Goal: Task Accomplishment & Management: Complete application form

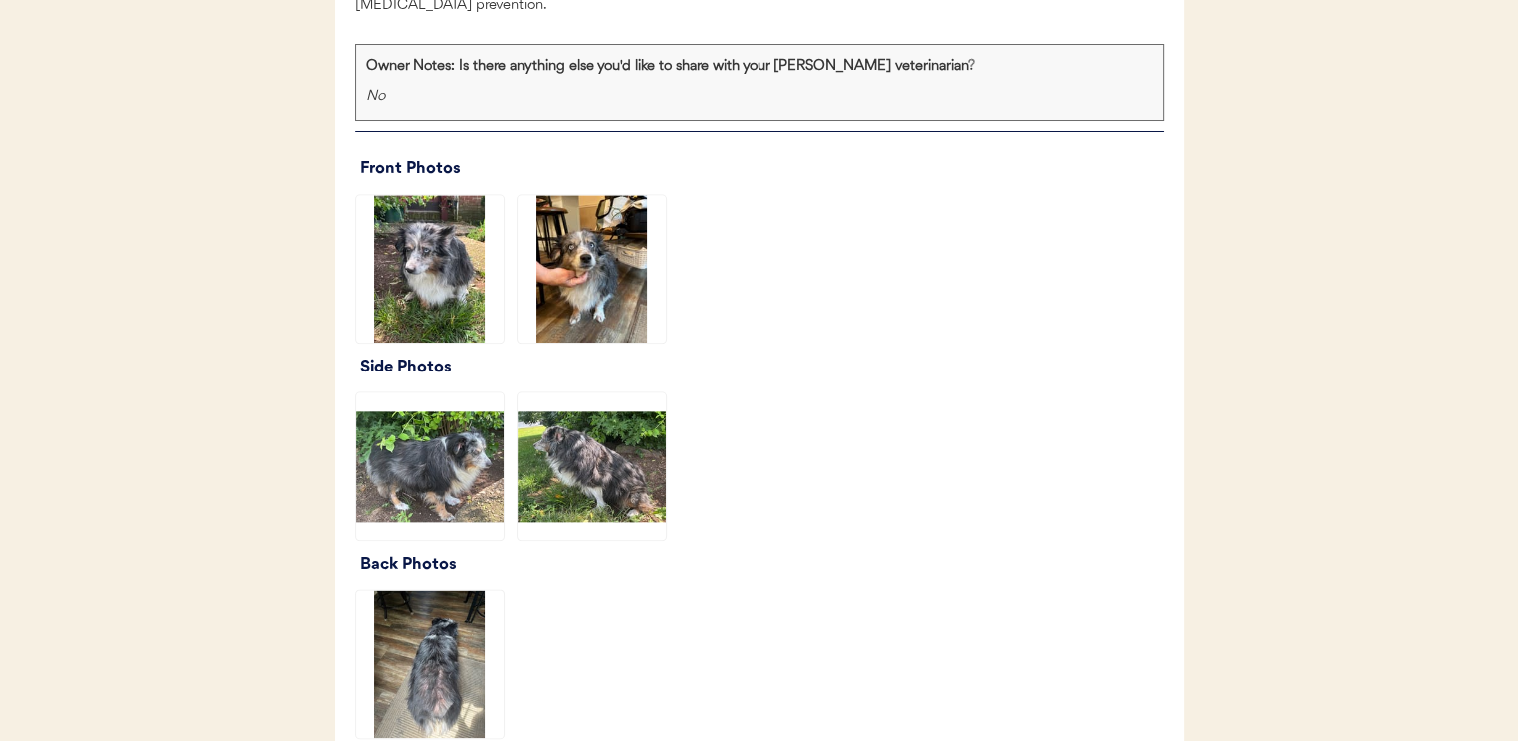
scroll to position [2308, 0]
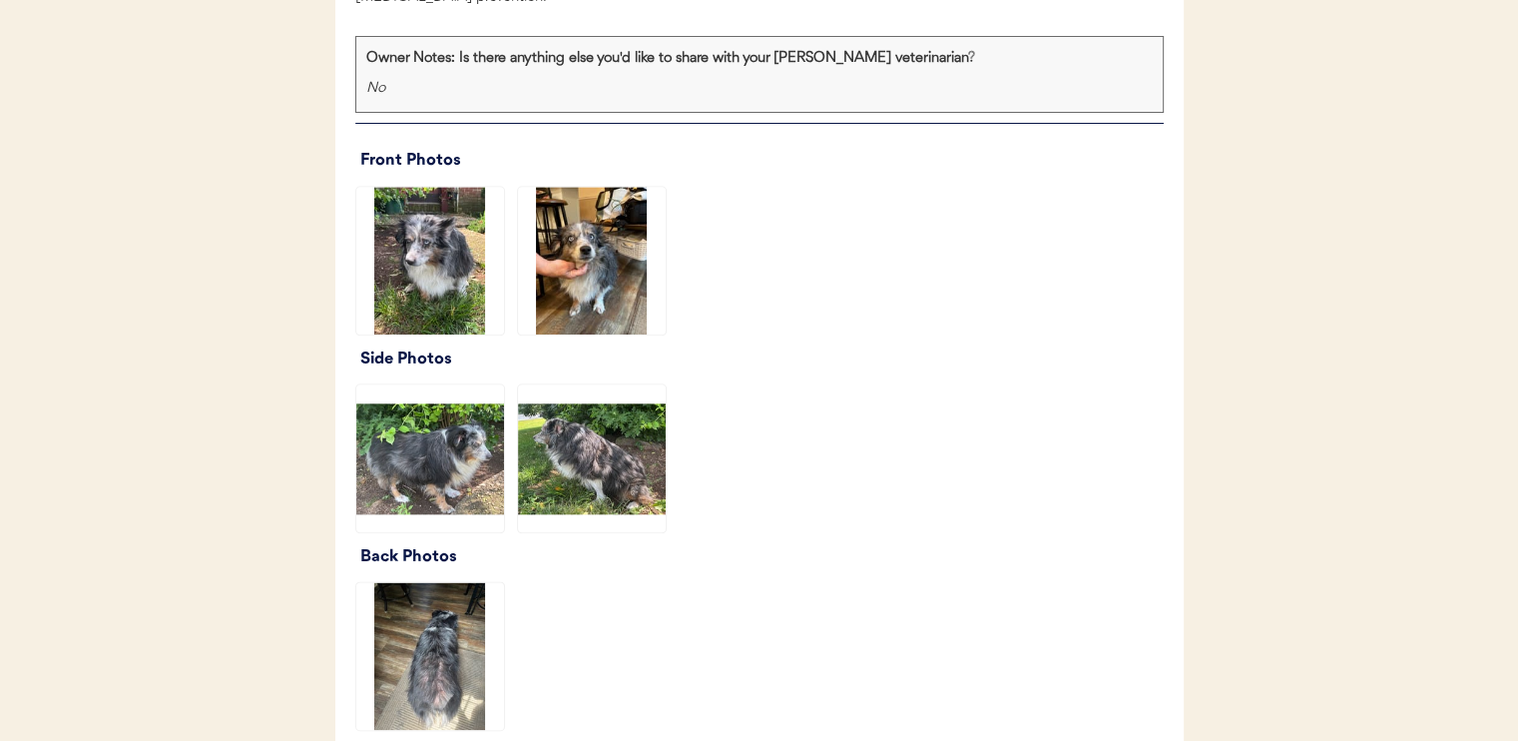
click at [603, 290] on img at bounding box center [592, 261] width 148 height 148
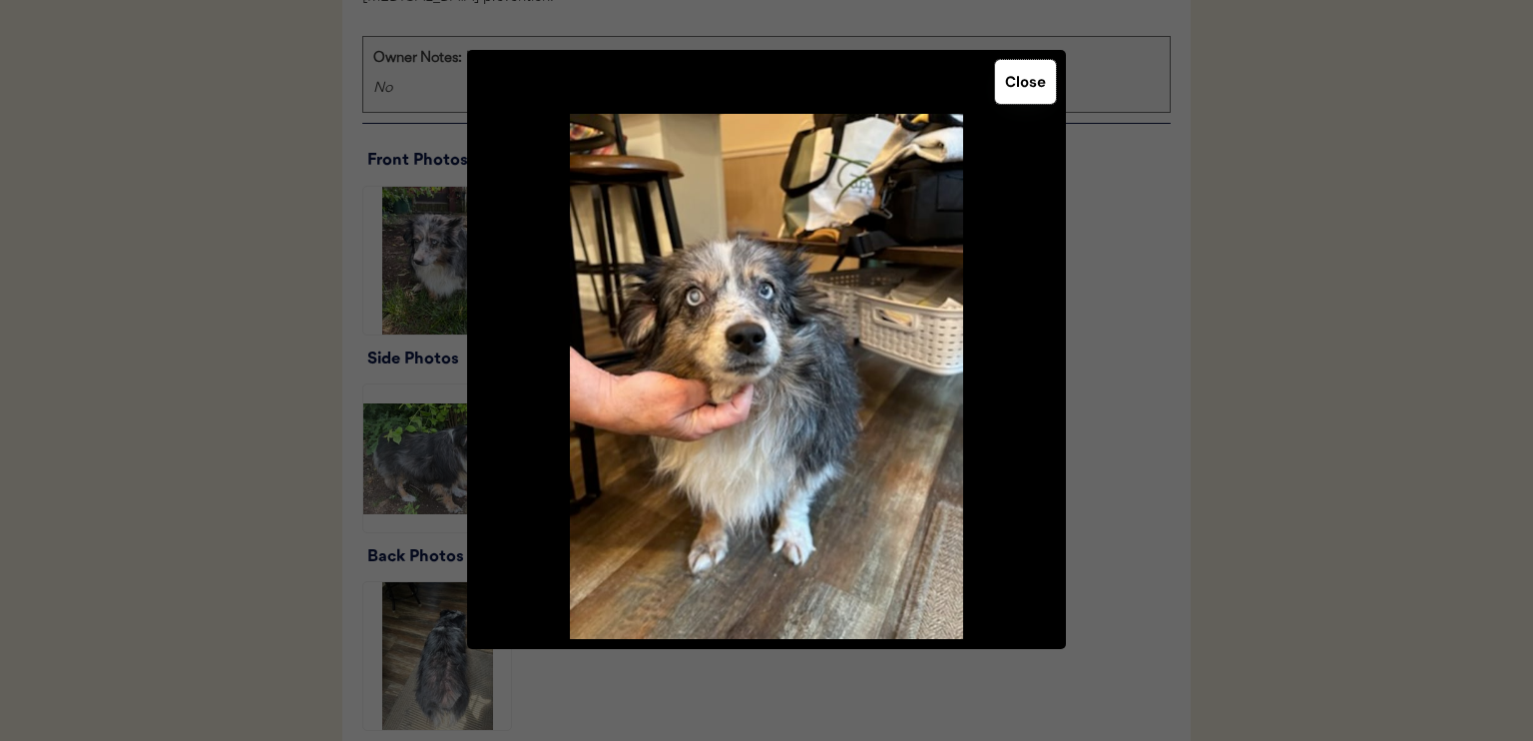
click at [1026, 72] on button "Close" at bounding box center [1025, 82] width 61 height 44
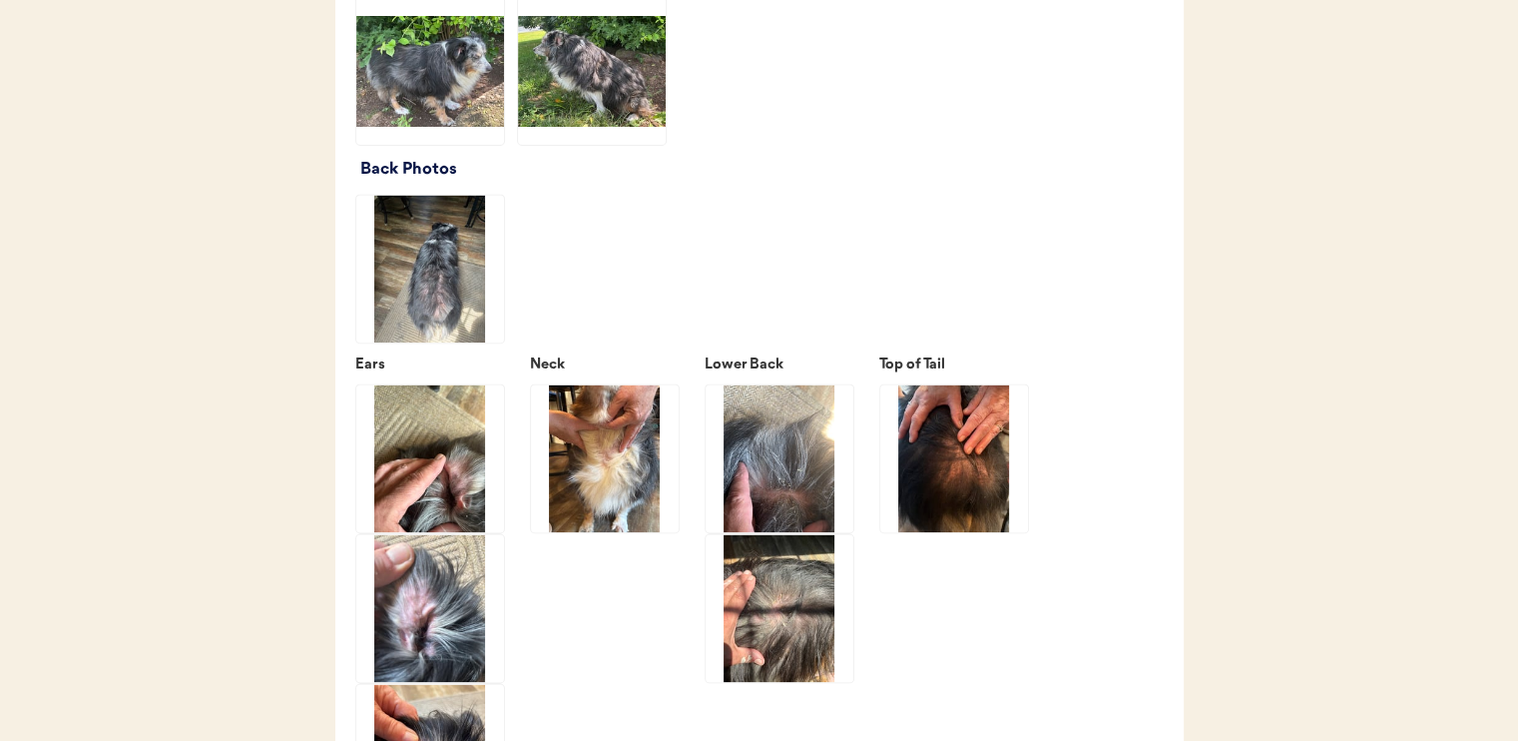
scroll to position [2697, 0]
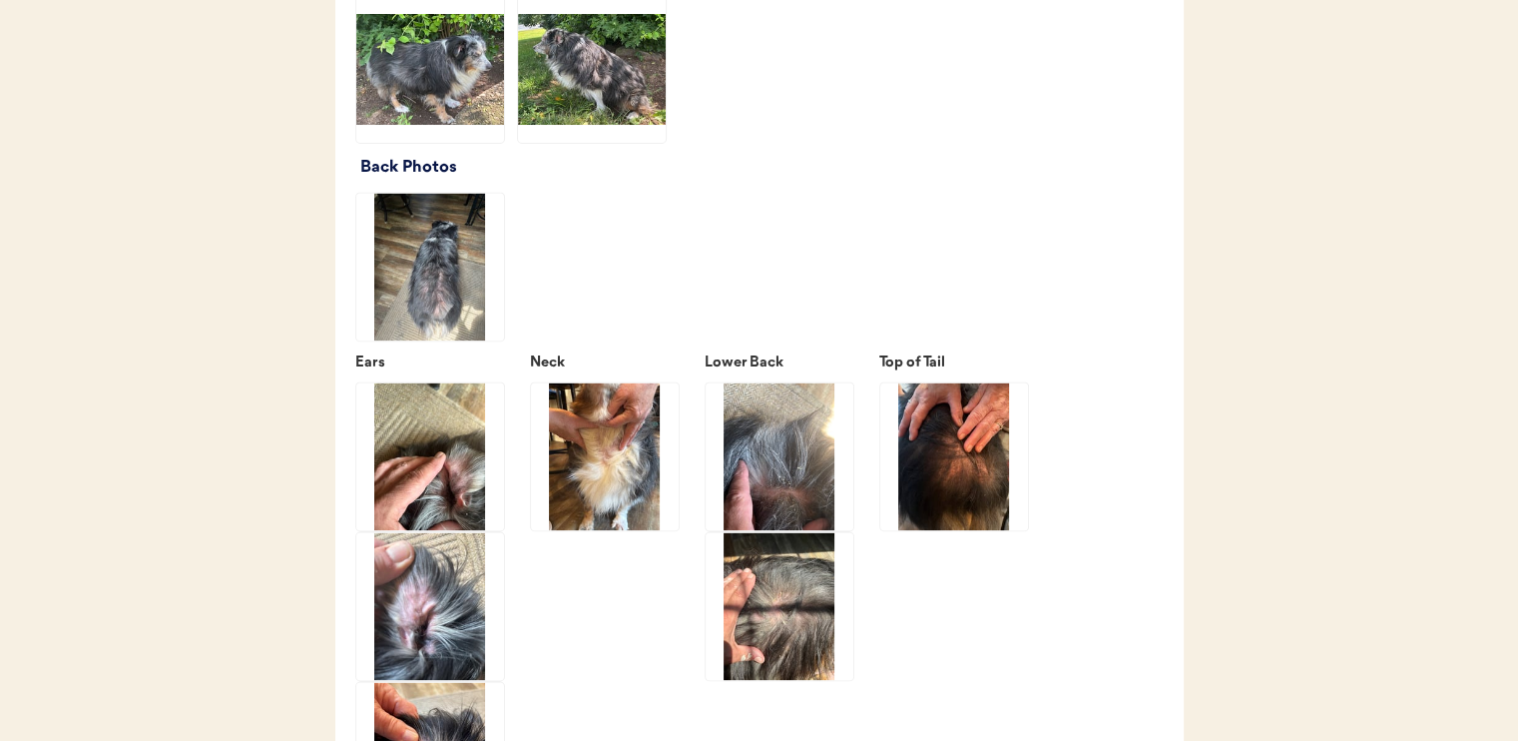
click at [427, 284] on img at bounding box center [430, 267] width 148 height 148
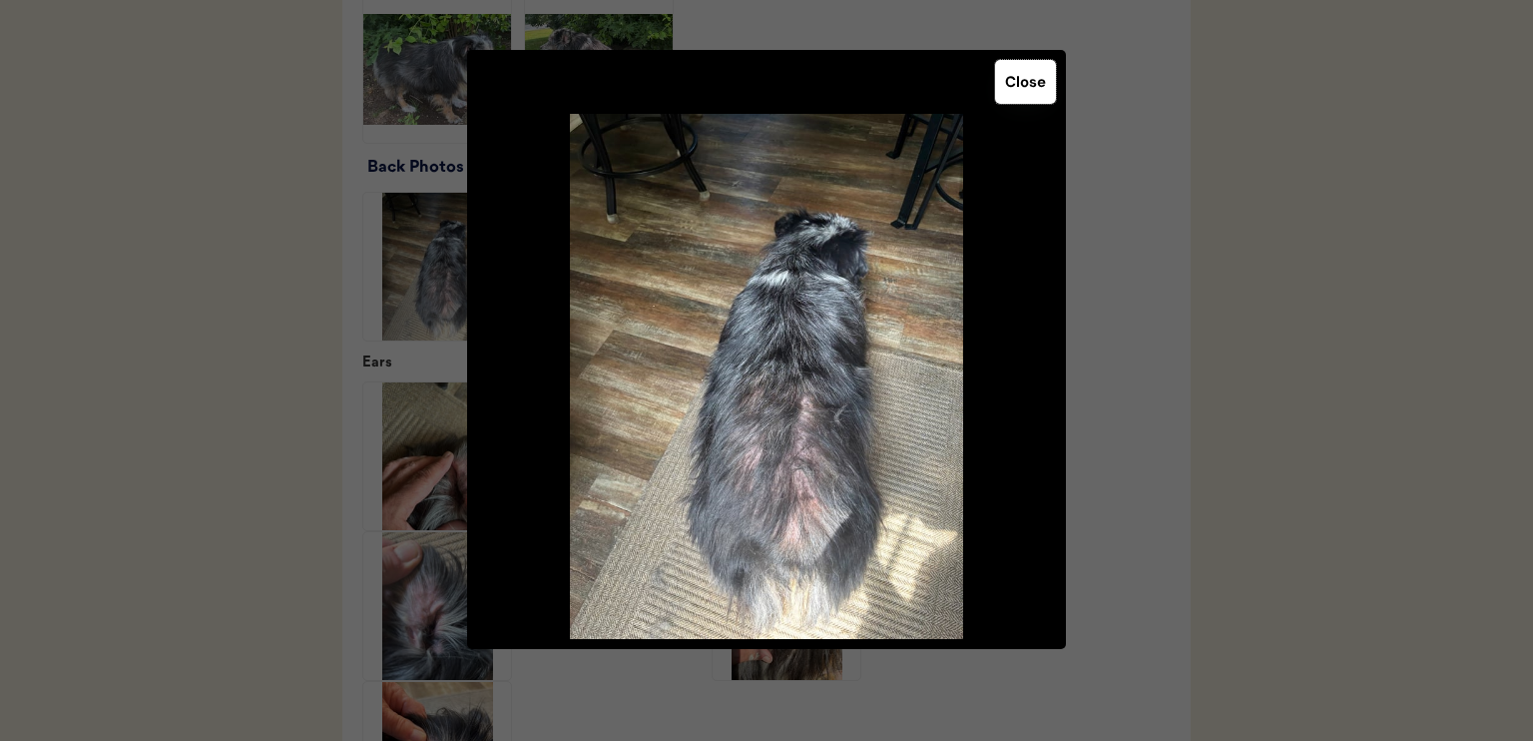
click at [1014, 68] on button "Close" at bounding box center [1025, 82] width 61 height 44
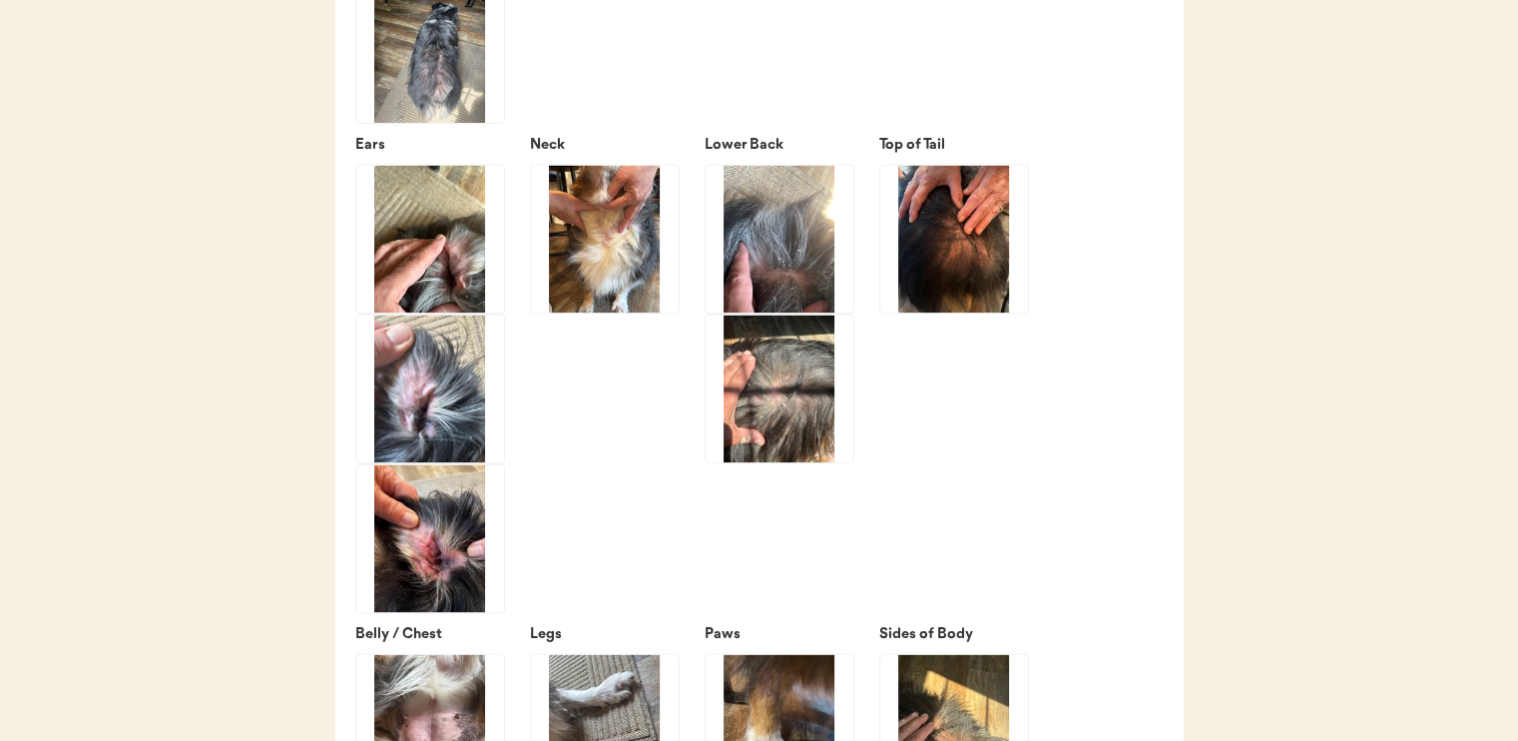
scroll to position [2921, 0]
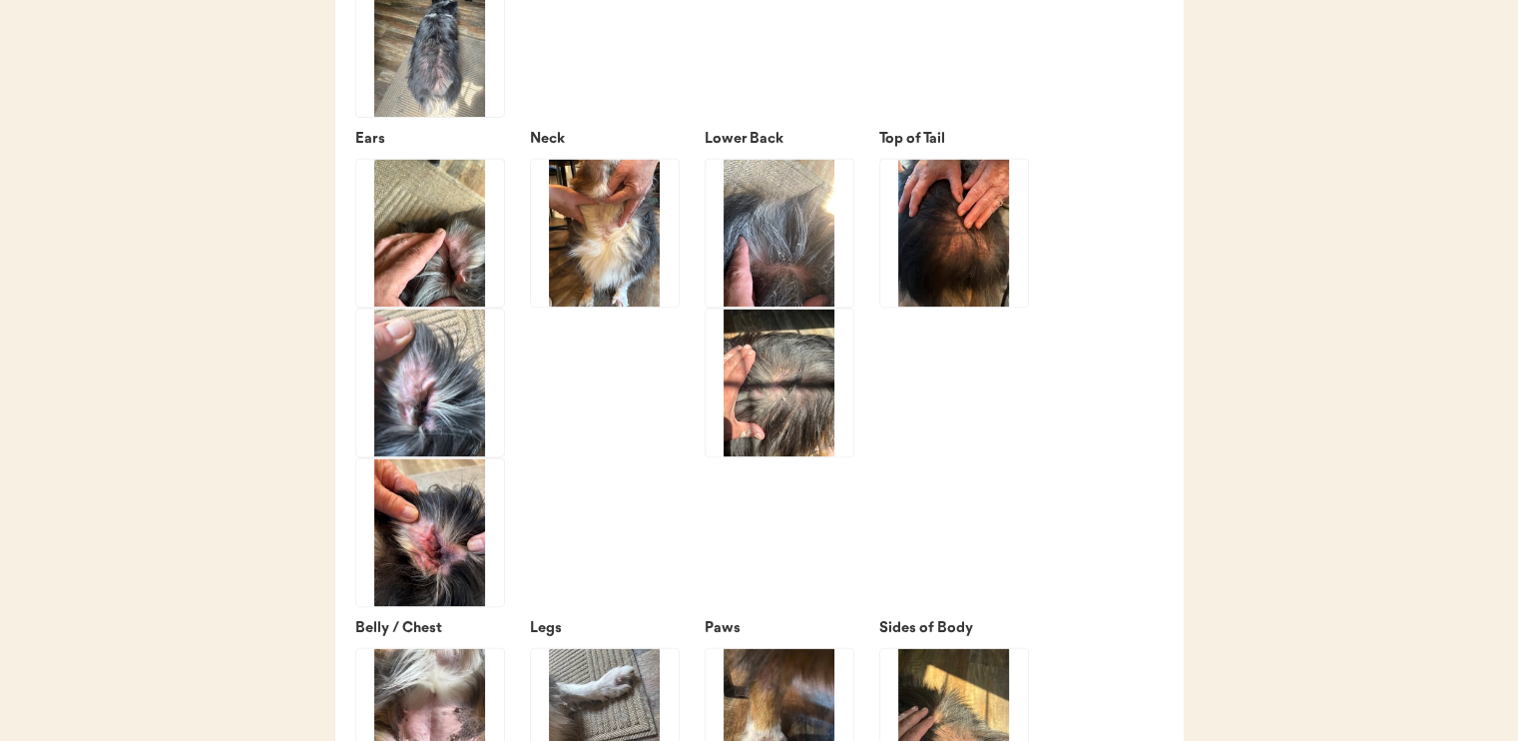
click at [417, 555] on img at bounding box center [430, 532] width 148 height 148
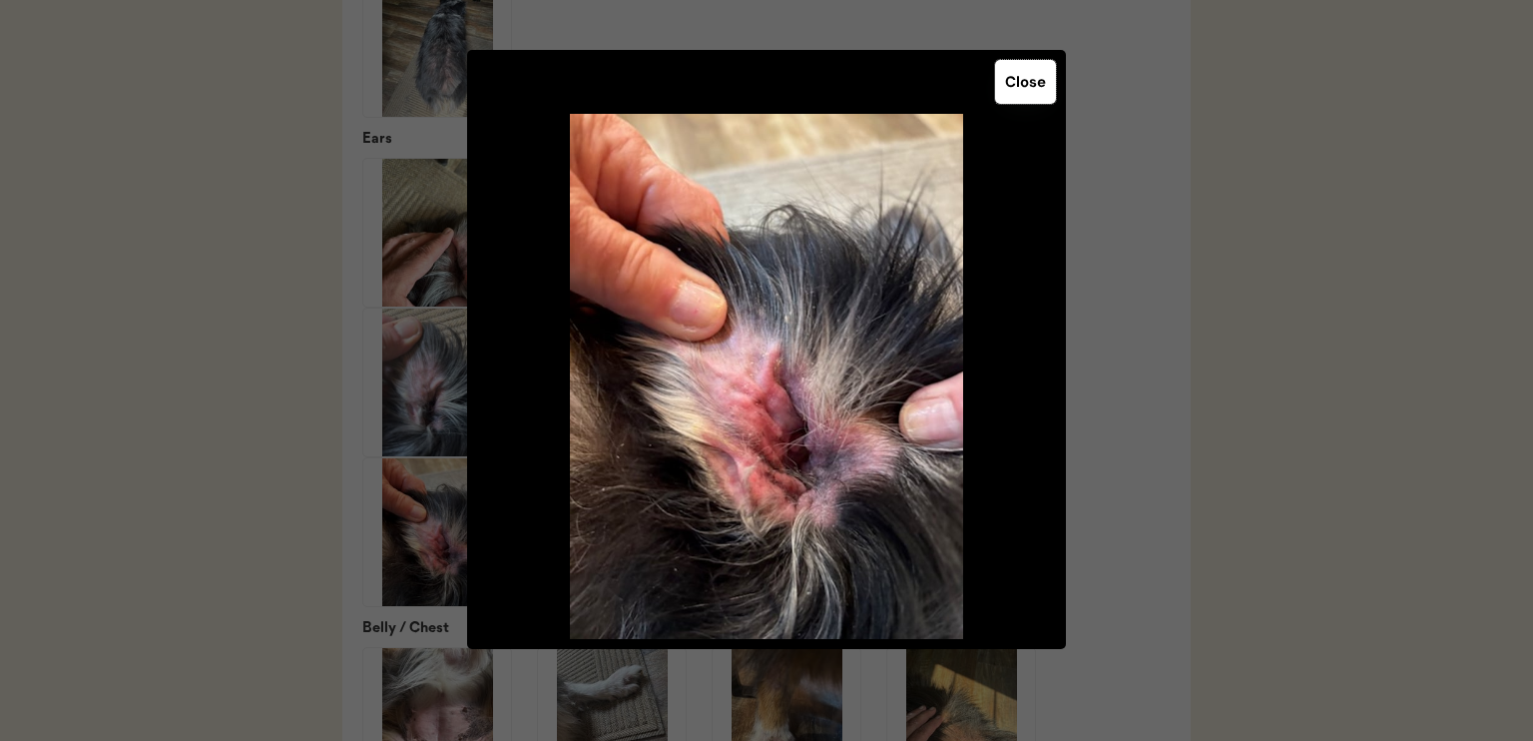
click at [1014, 74] on button "Close" at bounding box center [1025, 82] width 61 height 44
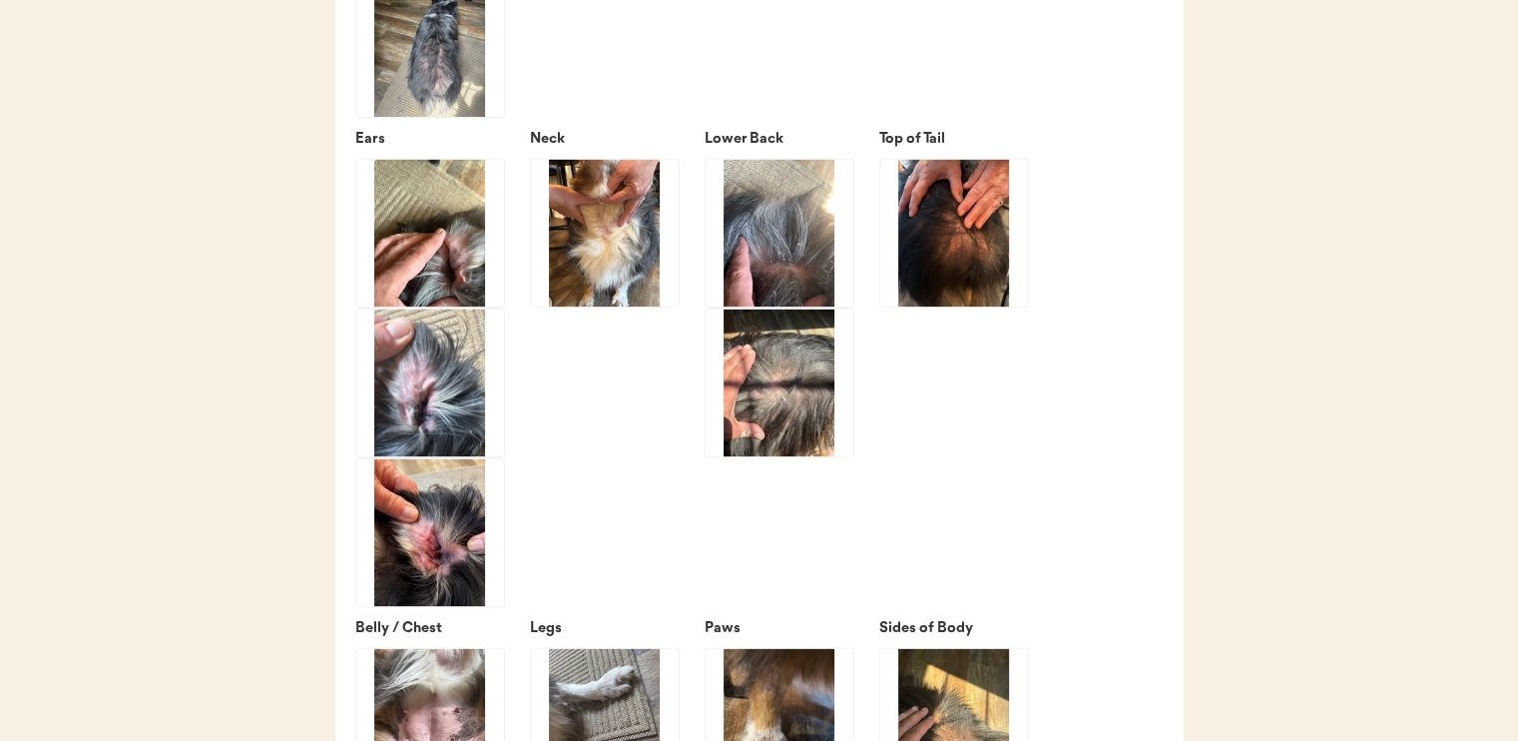
click at [475, 417] on img at bounding box center [430, 382] width 148 height 148
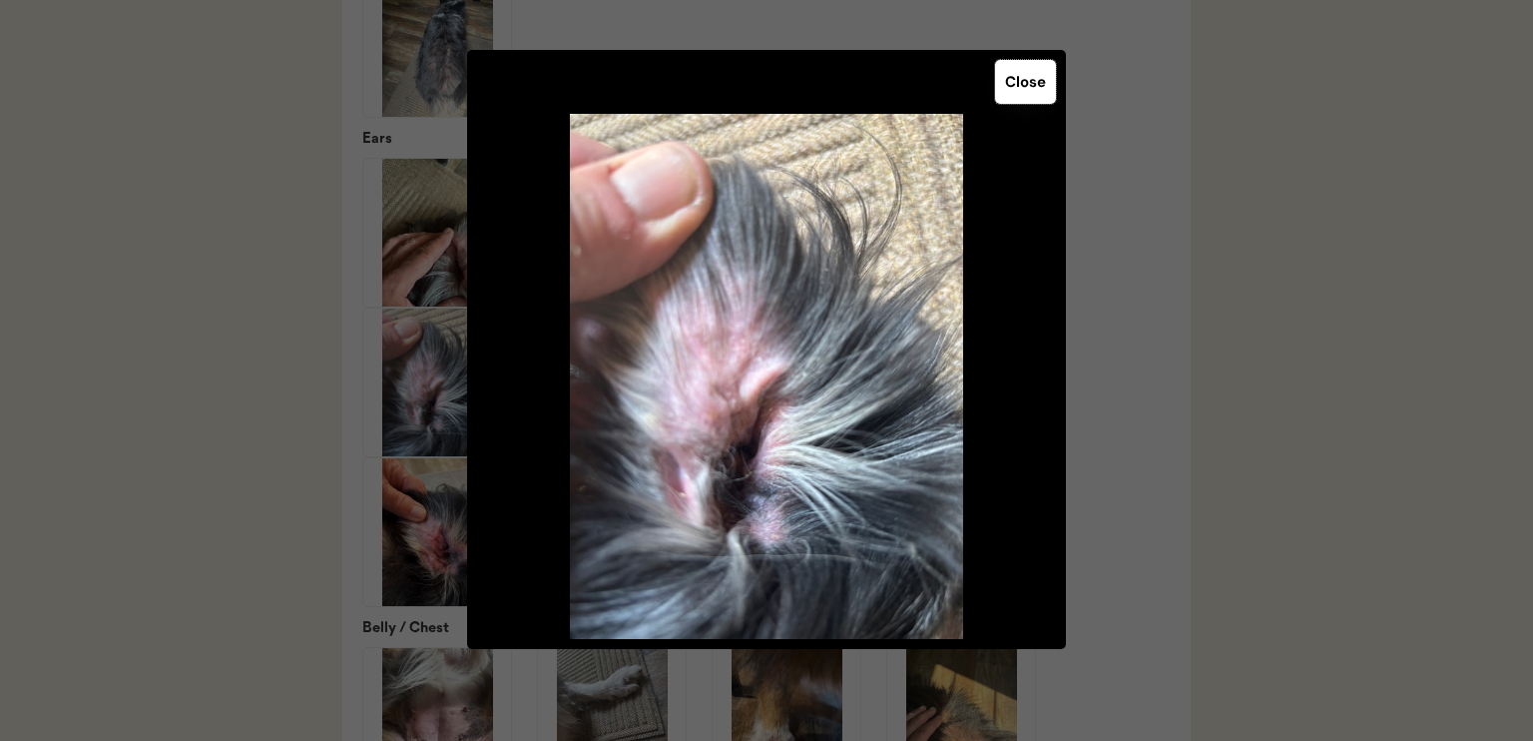
click at [1029, 88] on button "Close" at bounding box center [1025, 82] width 61 height 44
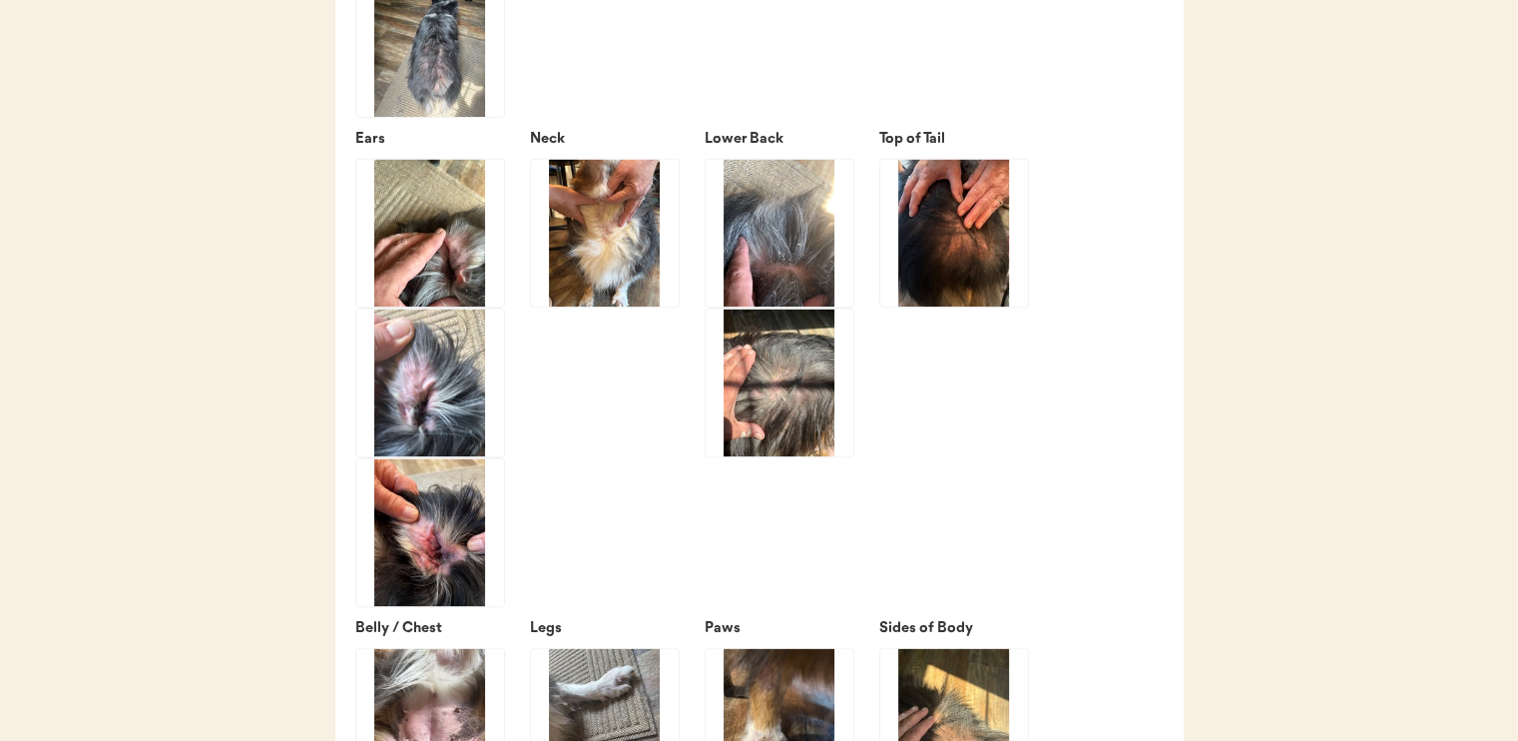
click at [627, 271] on img at bounding box center [605, 233] width 148 height 148
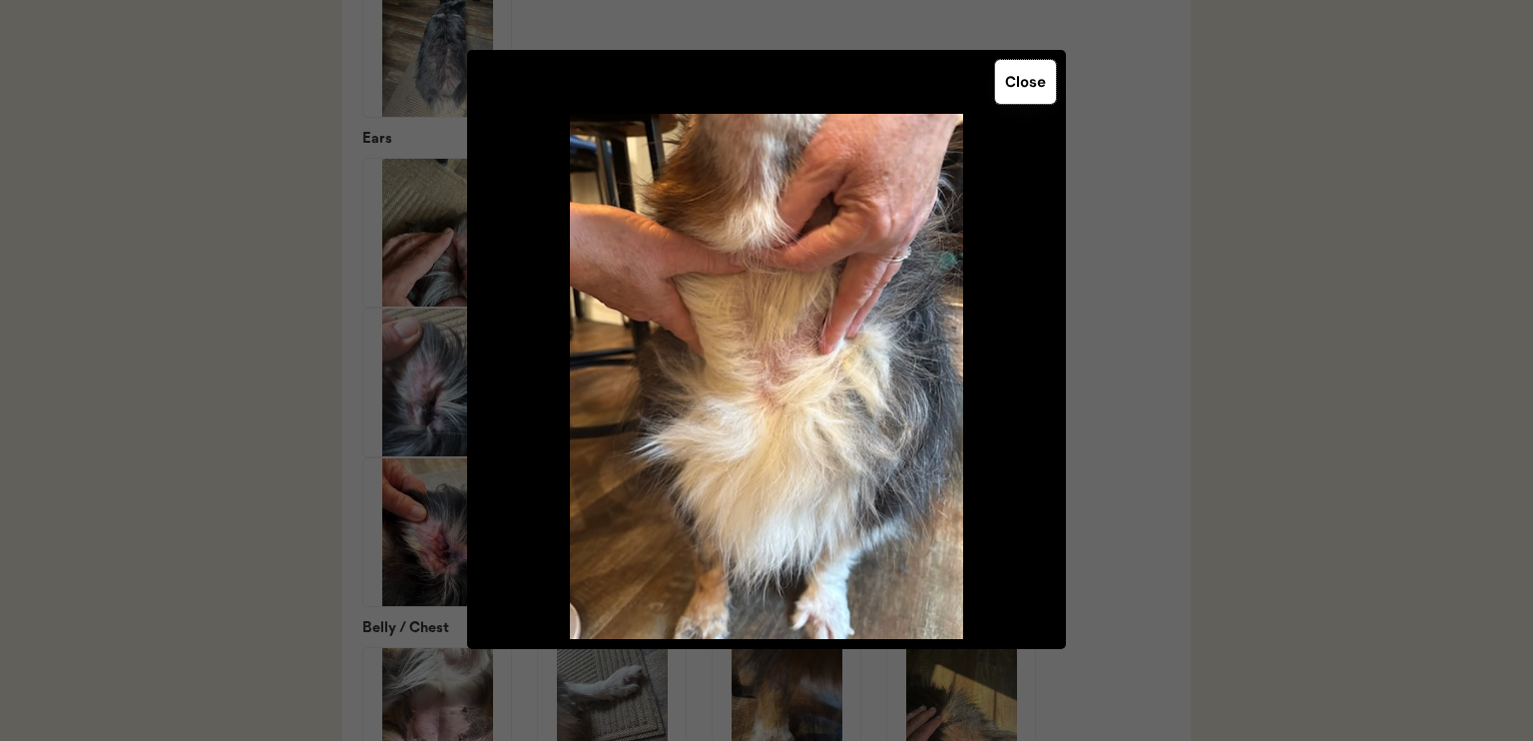
click at [1034, 72] on button "Close" at bounding box center [1025, 82] width 61 height 44
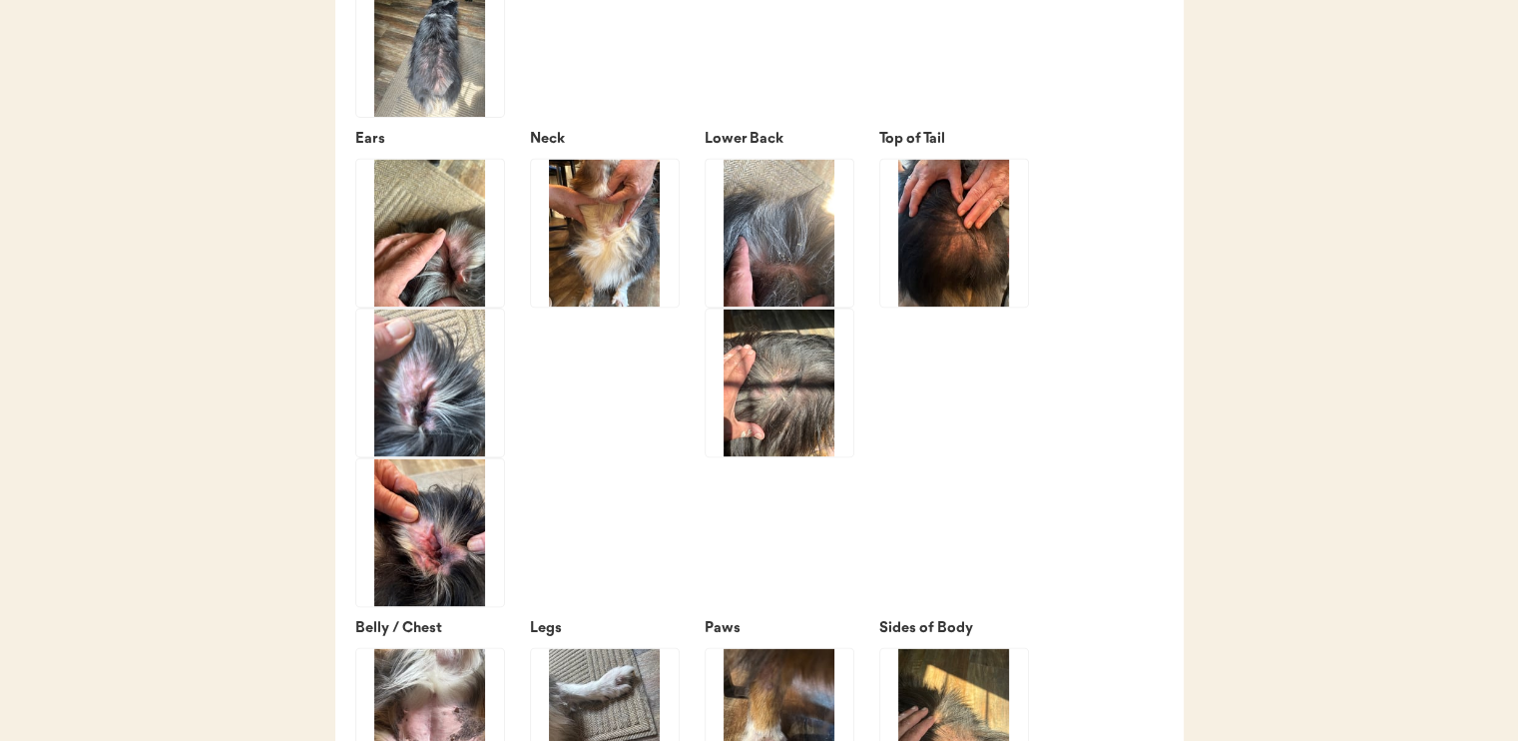
click at [804, 429] on img at bounding box center [780, 382] width 148 height 148
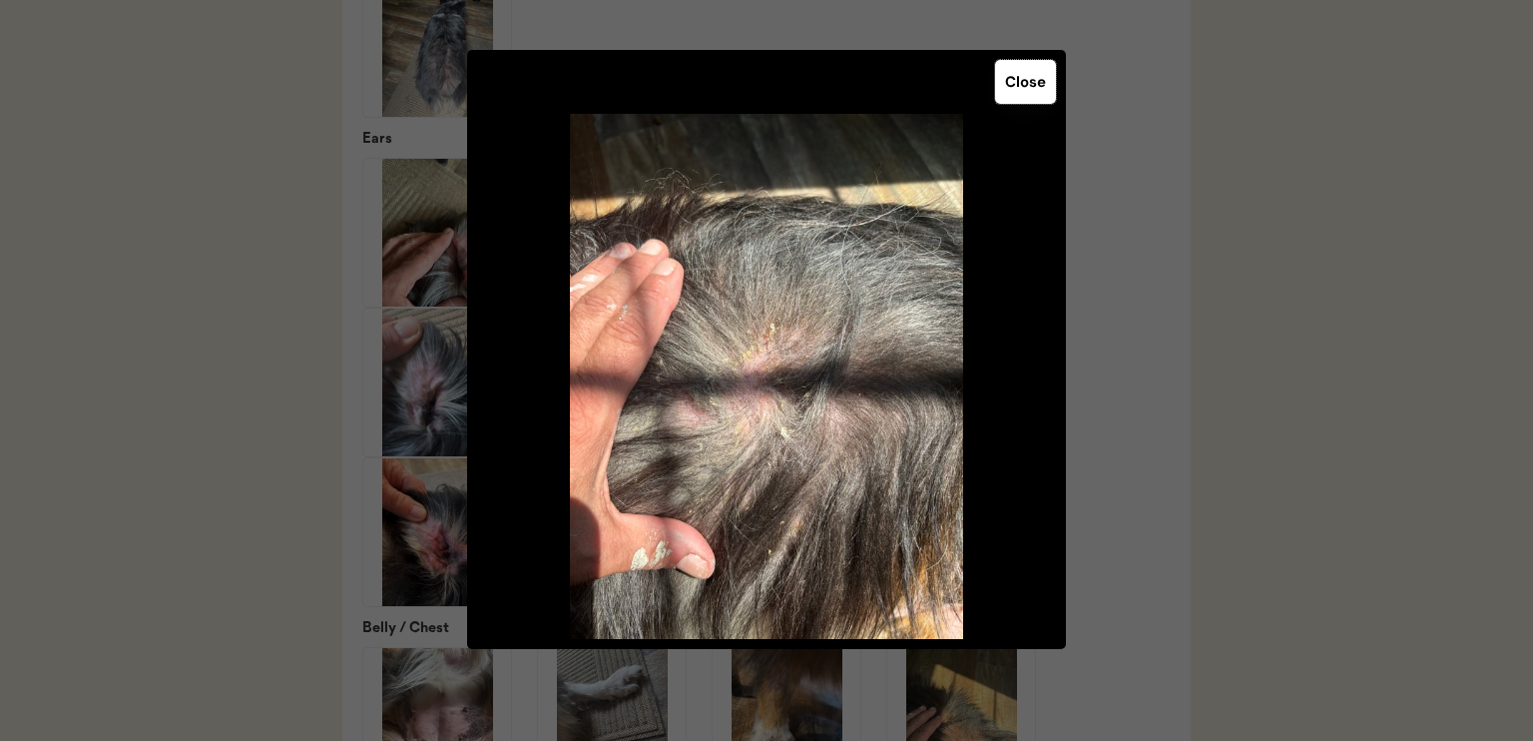
click at [1036, 78] on button "Close" at bounding box center [1025, 82] width 61 height 44
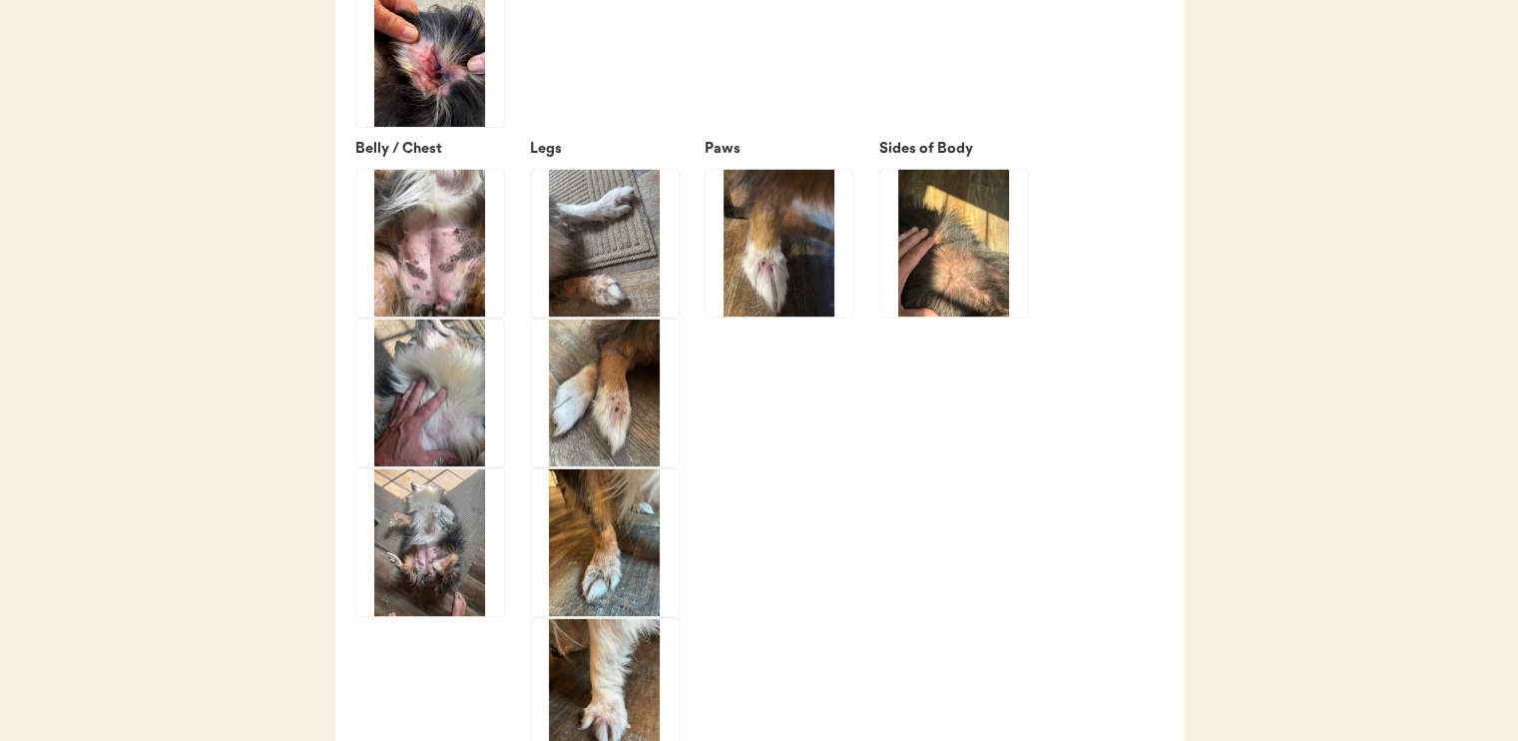
scroll to position [3418, 0]
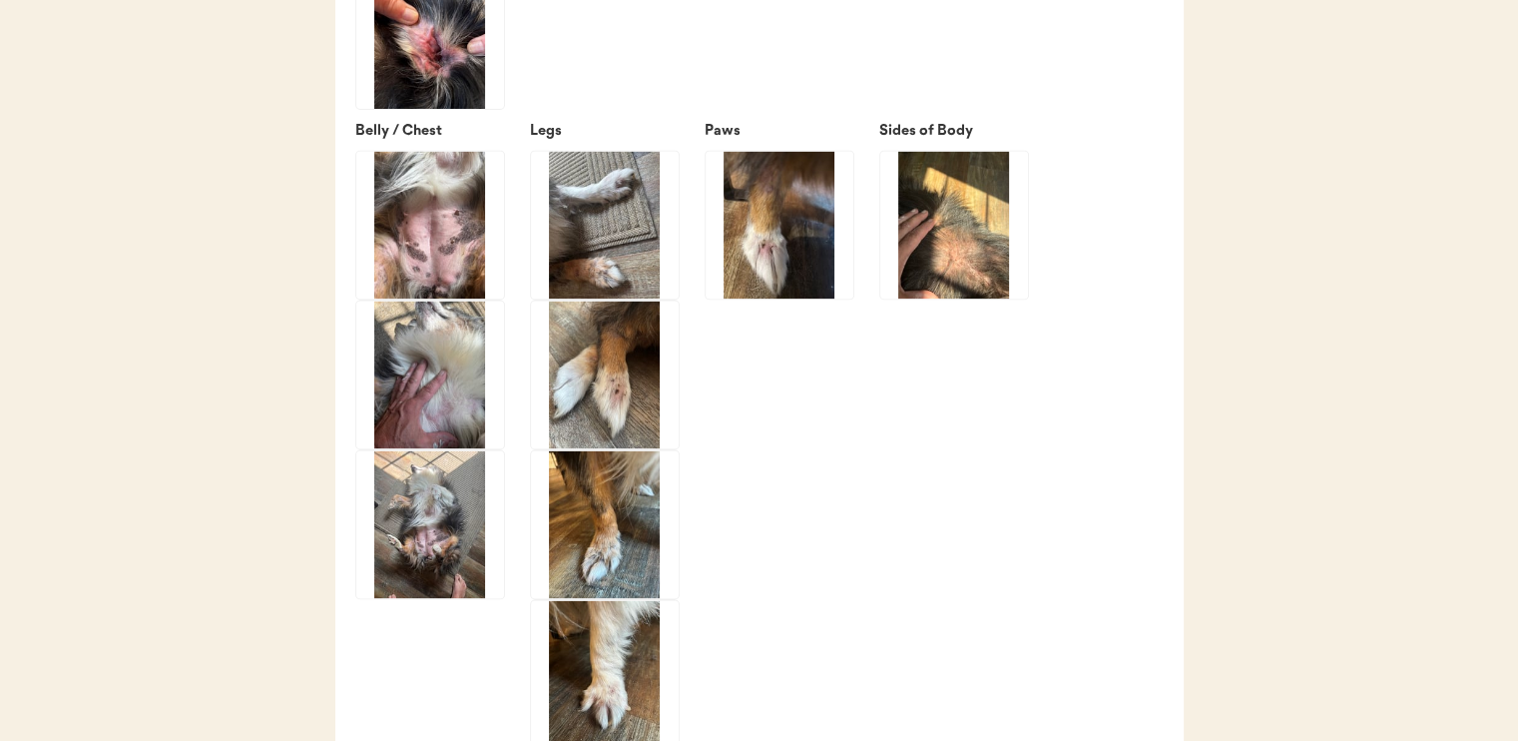
click at [402, 231] on img at bounding box center [430, 225] width 148 height 148
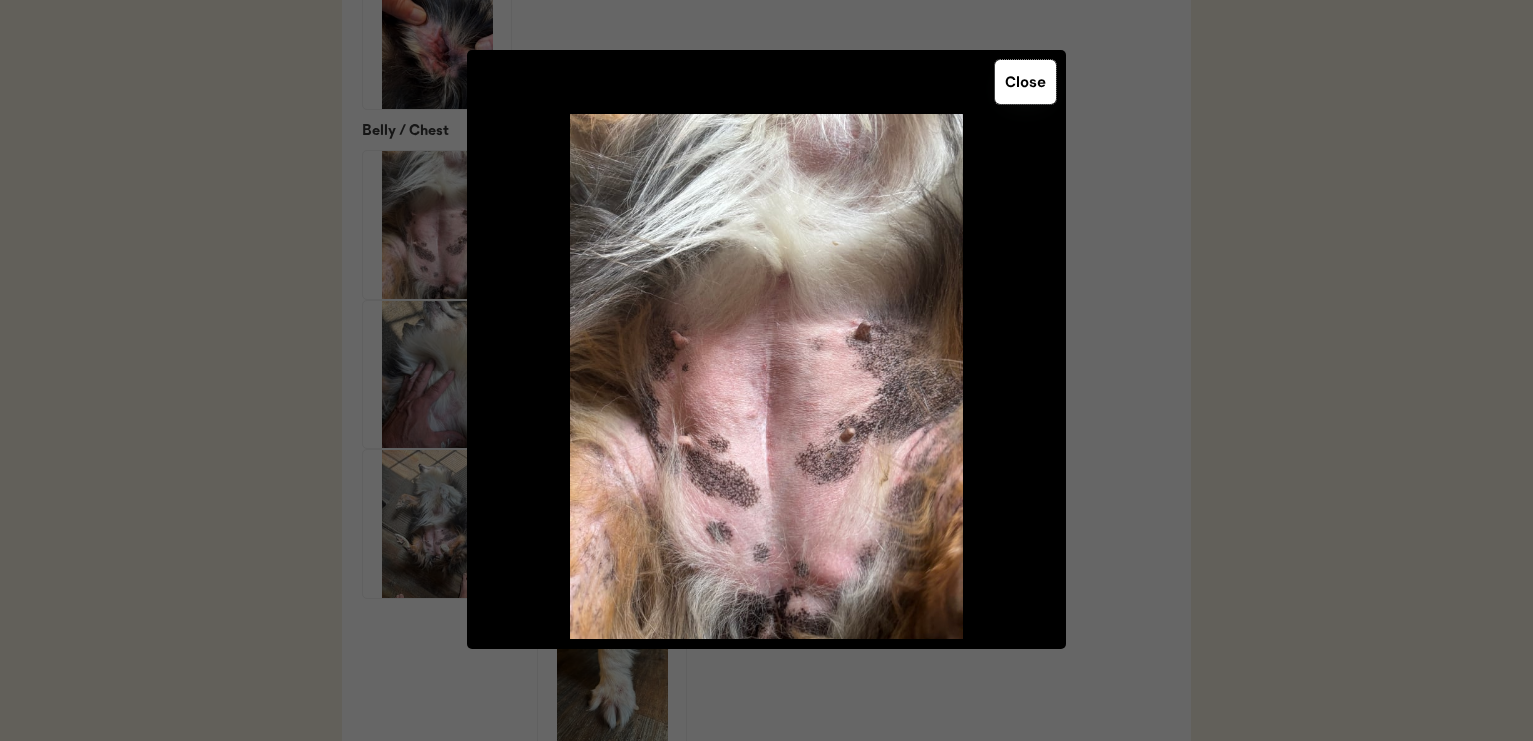
click at [1013, 73] on button "Close" at bounding box center [1025, 82] width 61 height 44
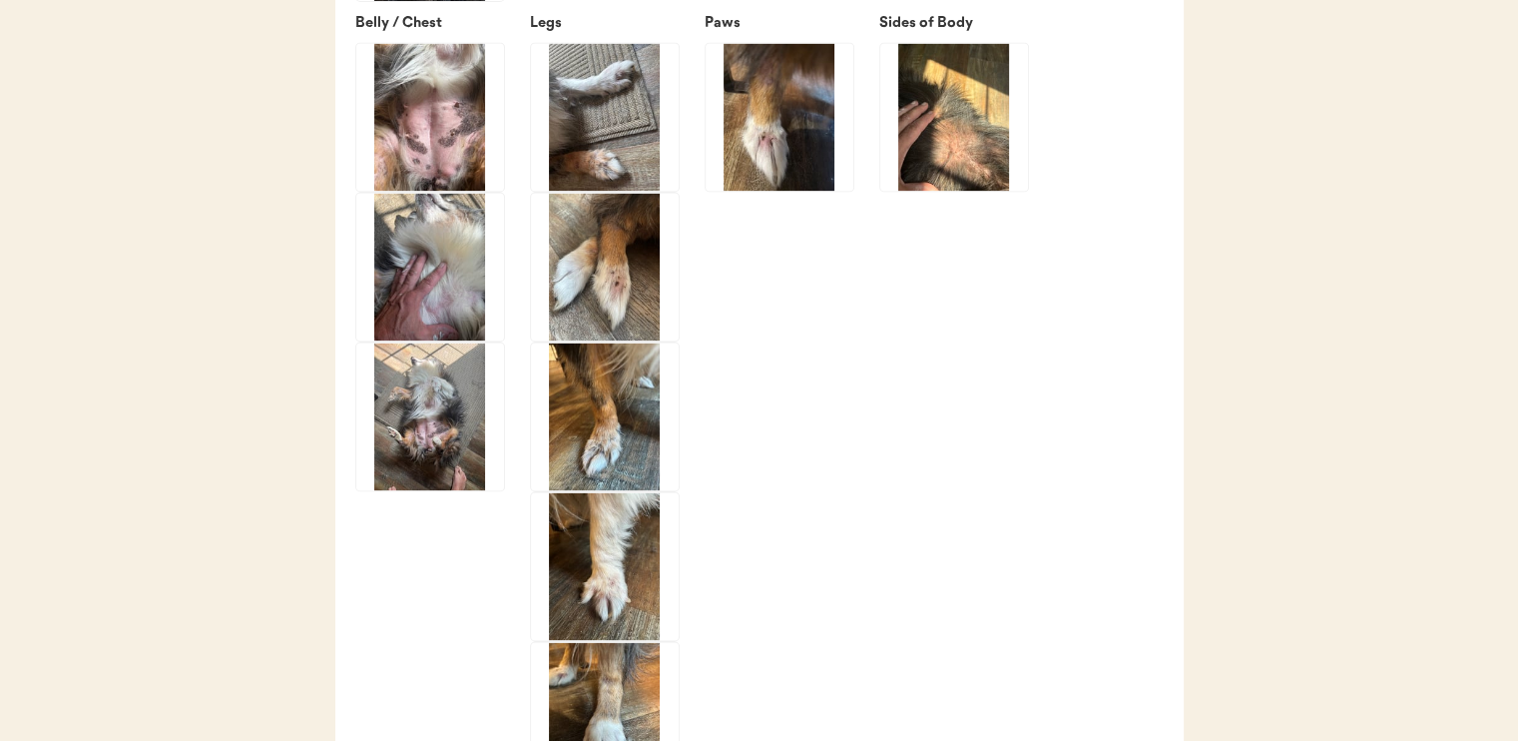
scroll to position [3526, 0]
click at [948, 171] on img at bounding box center [954, 117] width 148 height 148
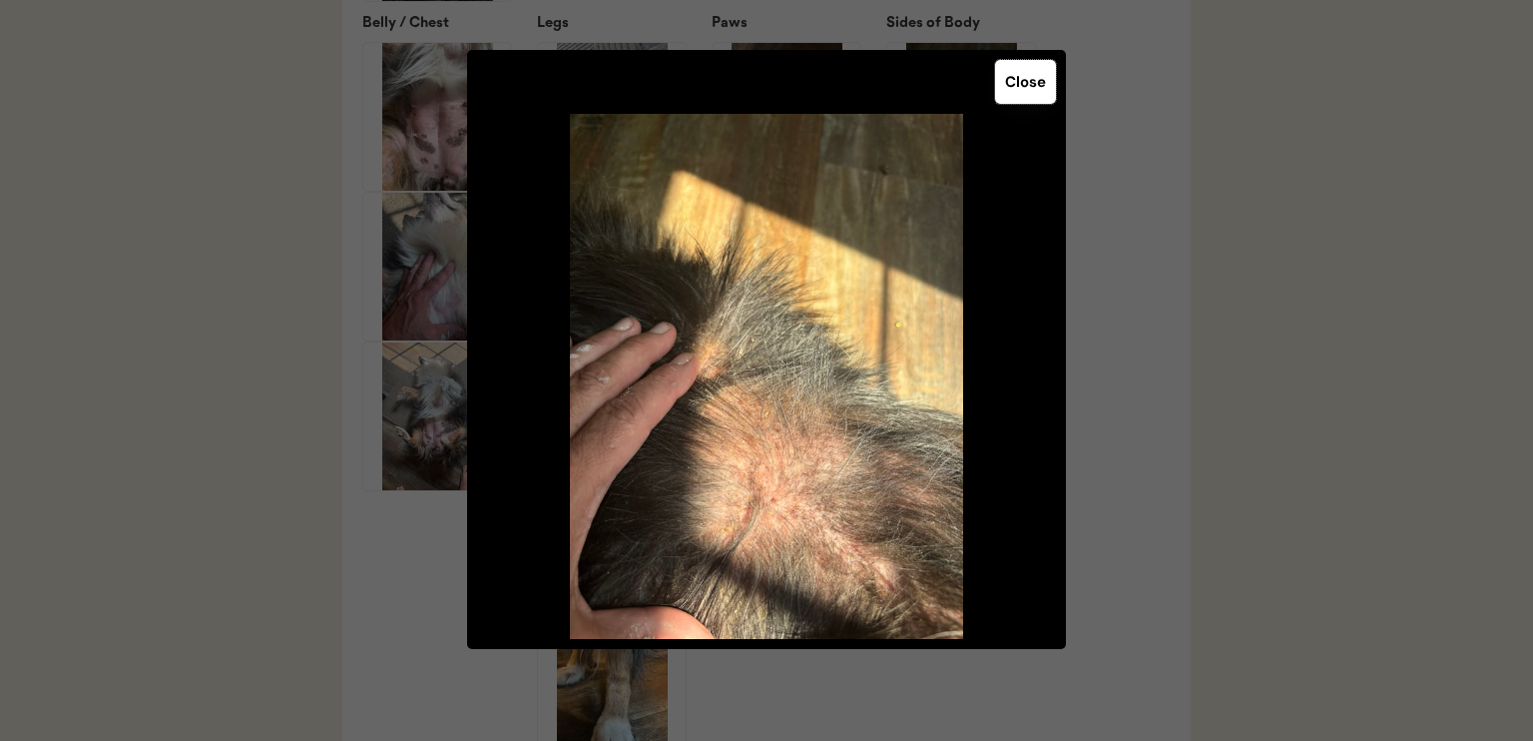
click at [1025, 75] on button "Close" at bounding box center [1025, 82] width 61 height 44
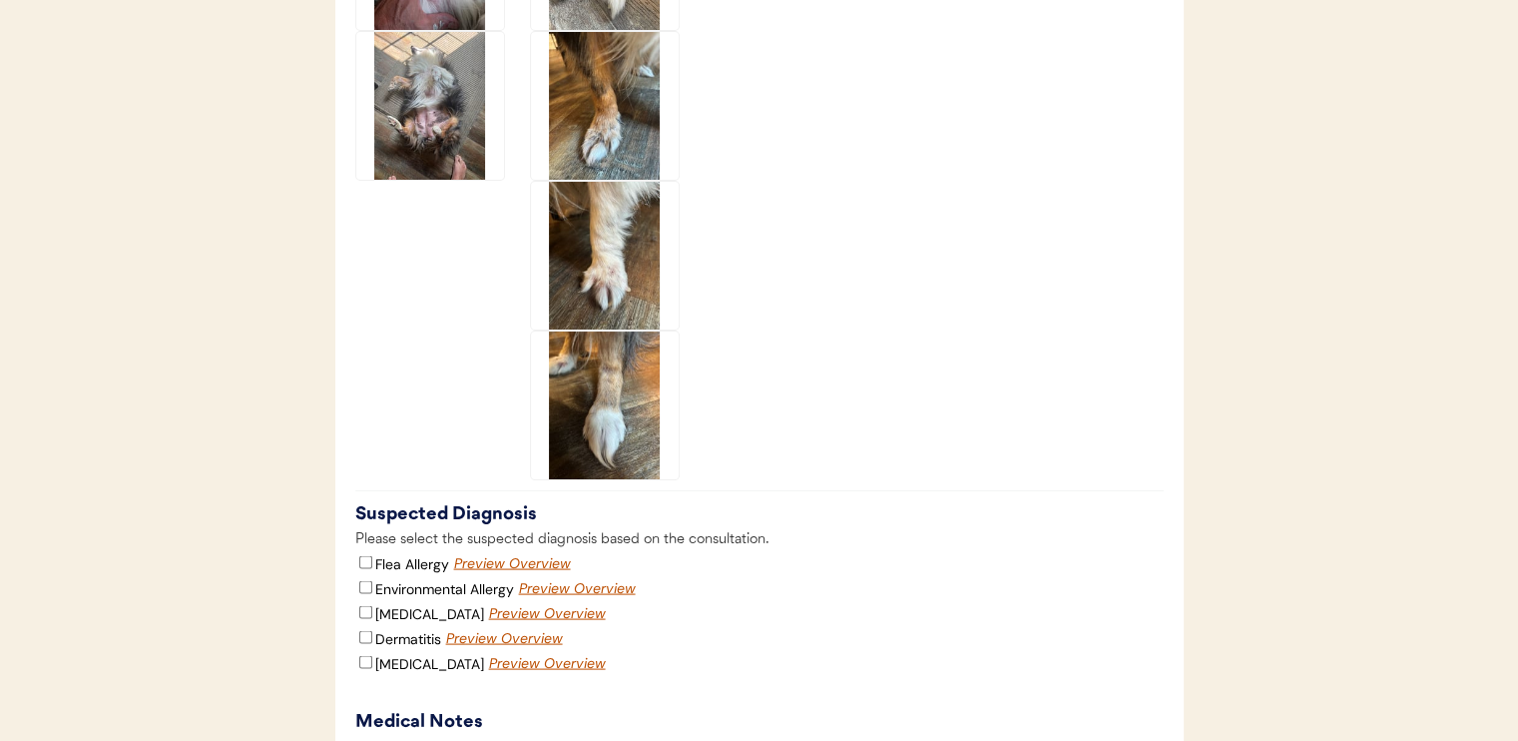
scroll to position [3837, 0]
click at [608, 146] on img at bounding box center [605, 105] width 148 height 148
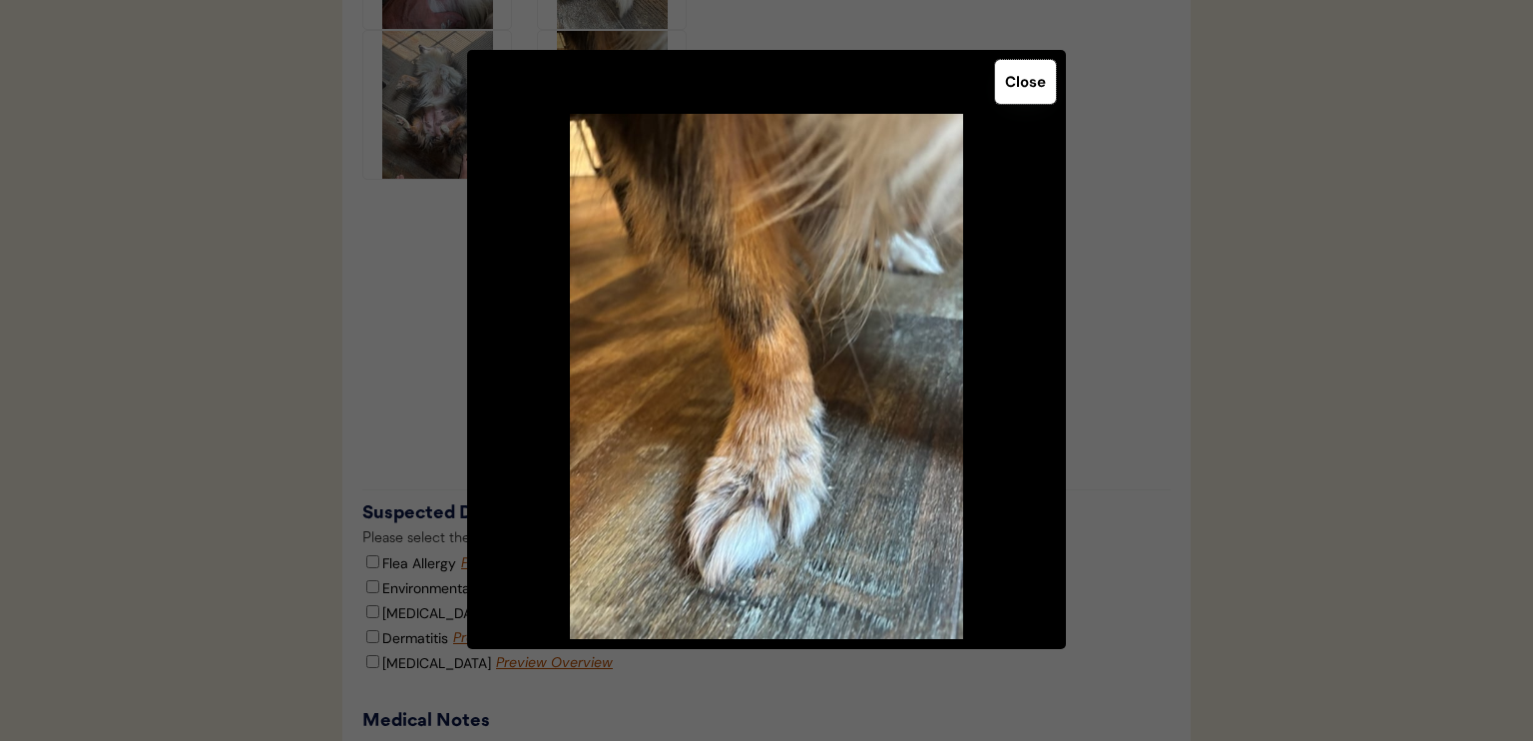
click at [1034, 81] on button "Close" at bounding box center [1025, 82] width 61 height 44
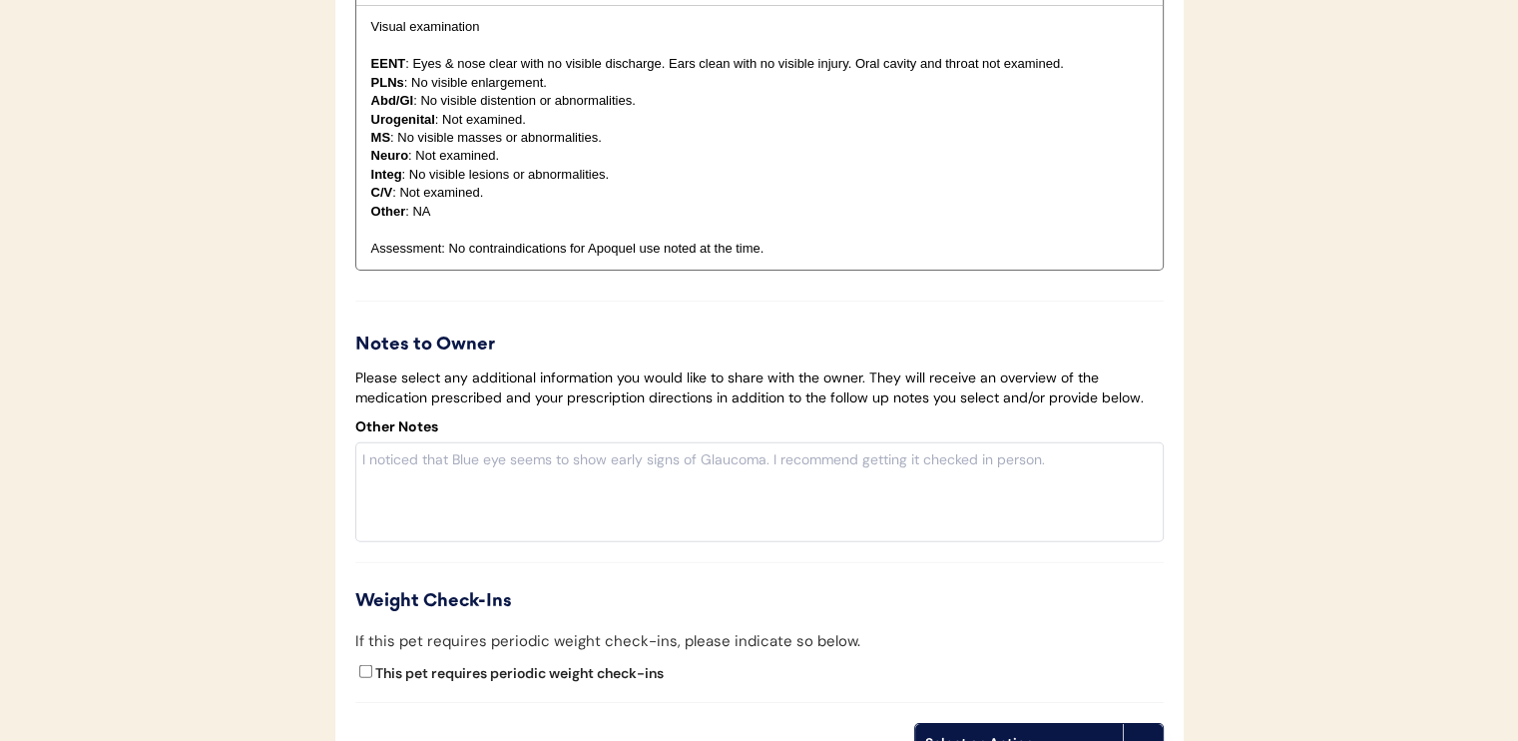
scroll to position [4660, 0]
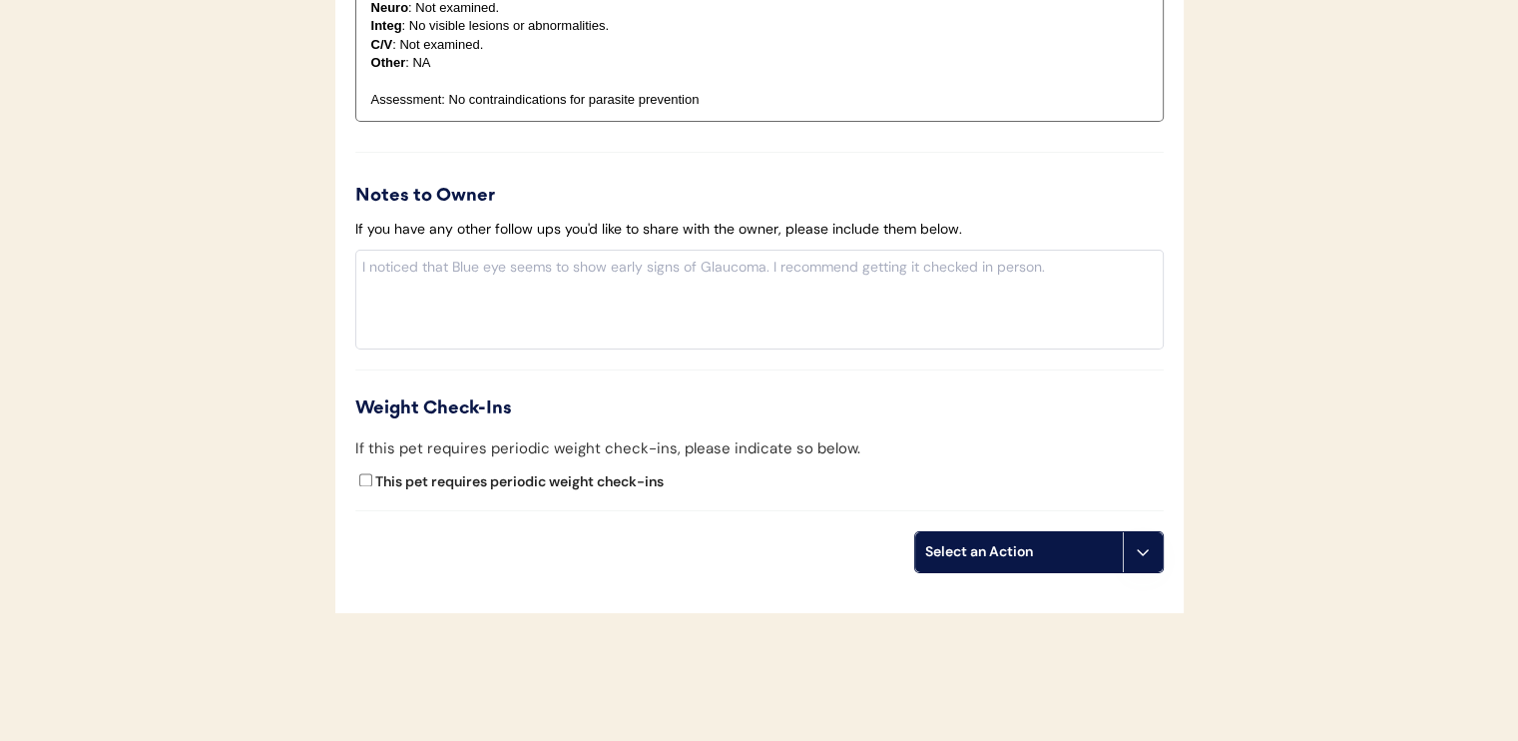
scroll to position [2583, 0]
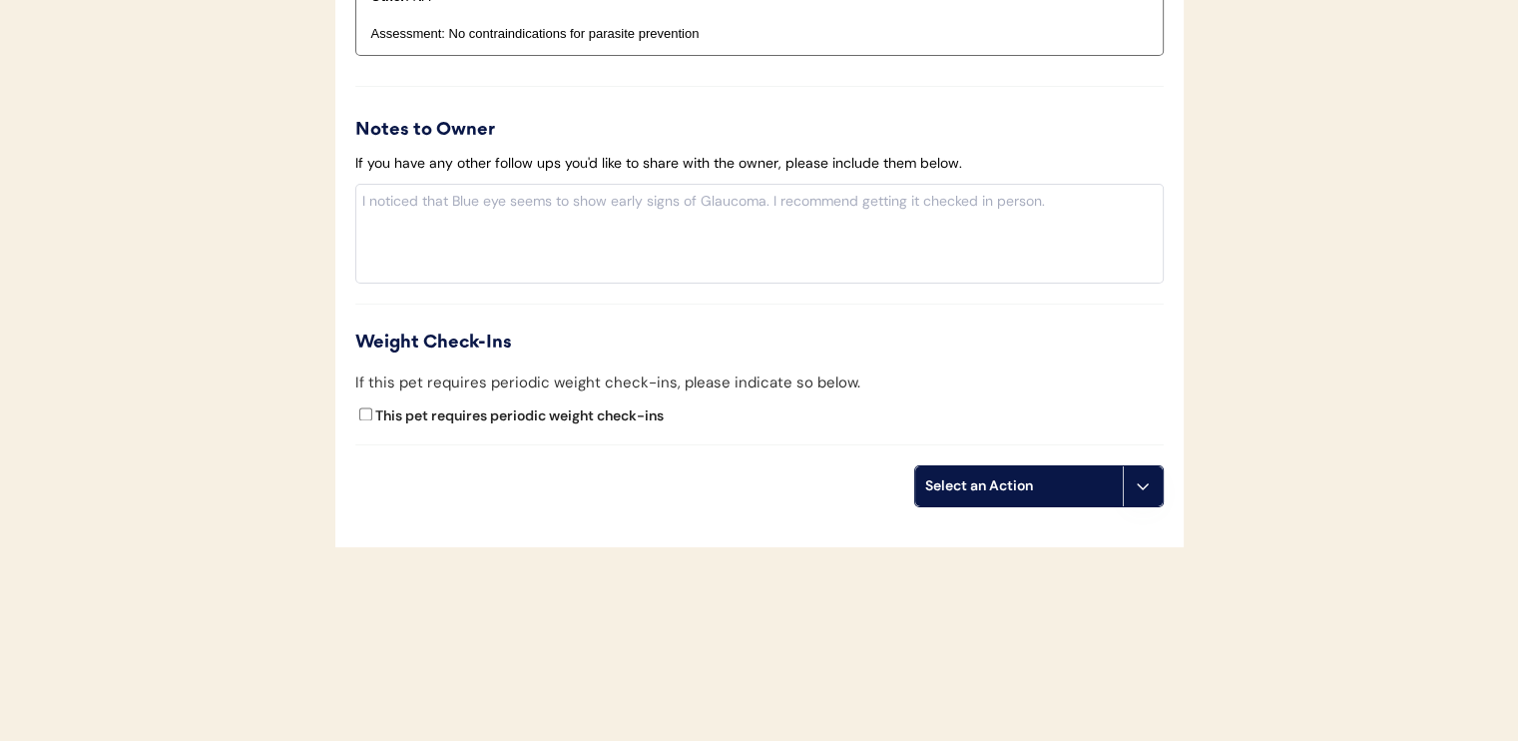
click at [999, 501] on div "Select an Action" at bounding box center [1039, 486] width 250 height 42
click at [1002, 487] on div "Select an Action" at bounding box center [1019, 486] width 188 height 20
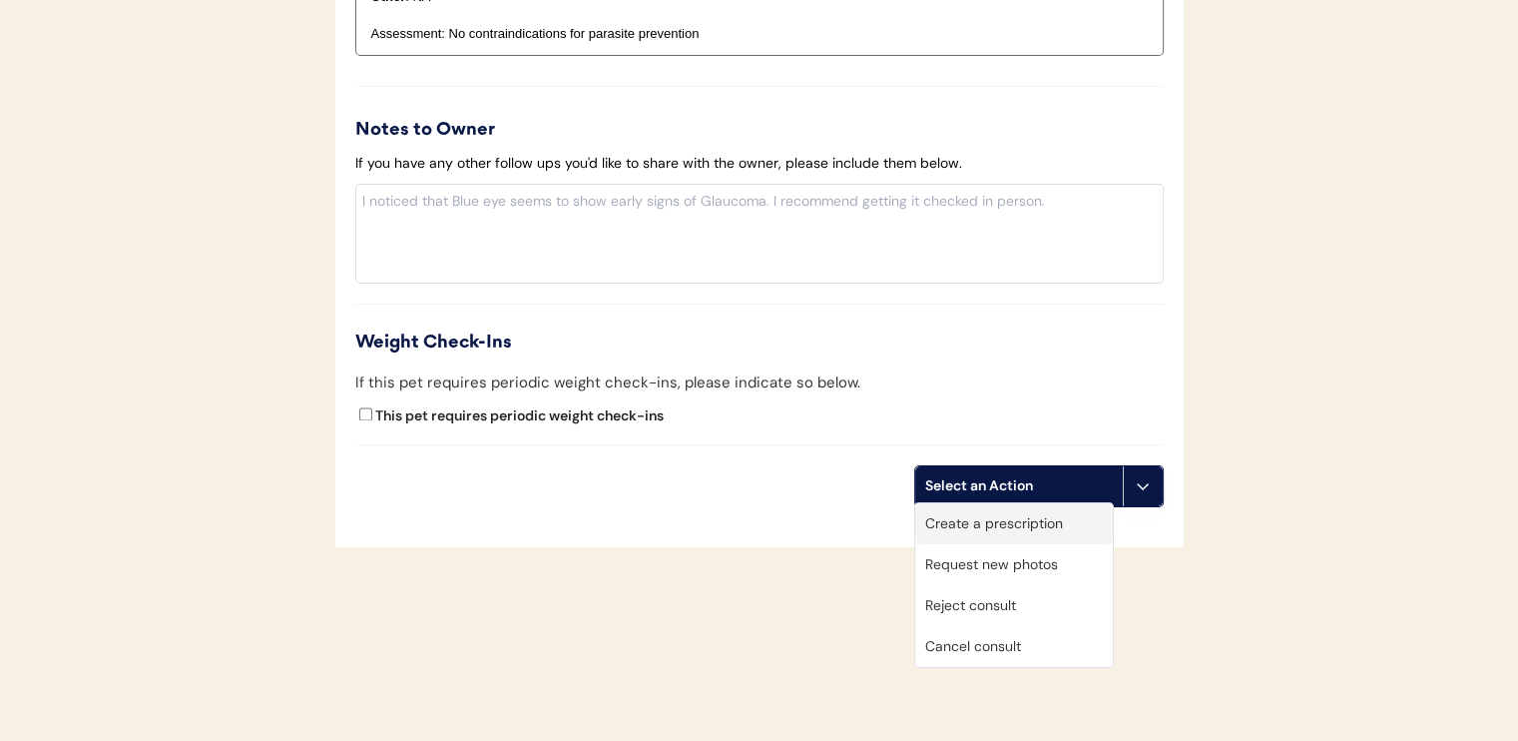
click at [986, 526] on div "Create a prescription" at bounding box center [1014, 523] width 198 height 41
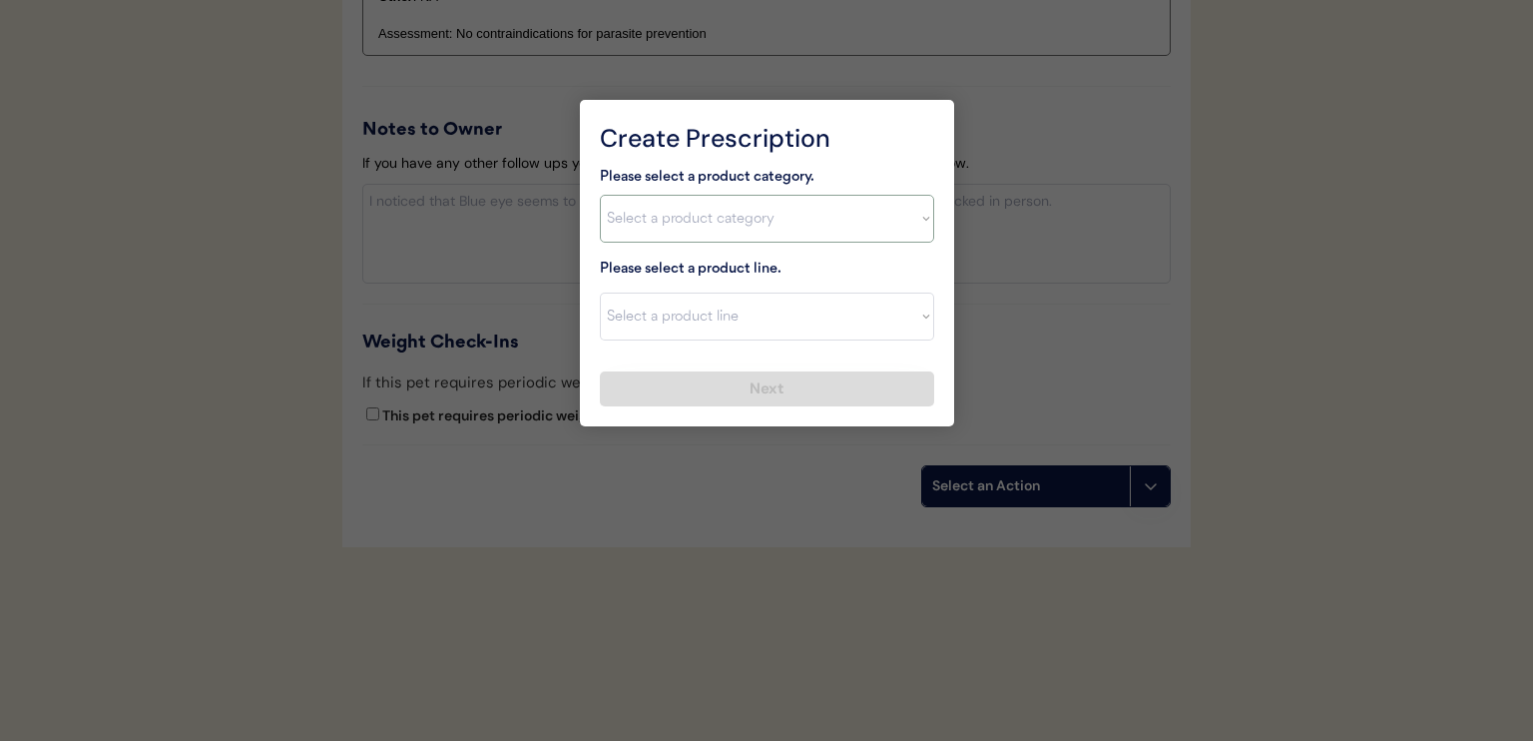
click at [850, 209] on select "Select a product category Allergies Antibiotics Anxiety Combo Parasite Preventi…" at bounding box center [767, 219] width 334 height 48
select select ""combo_parasite_prevention""
click at [600, 195] on select "Select a product category Allergies Antibiotics Anxiety Combo Parasite Preventi…" at bounding box center [767, 219] width 334 height 48
click at [799, 290] on div "Please select a product line. Select a product line" at bounding box center [767, 299] width 334 height 83
click at [798, 301] on select "Select a product line Advantage Multi for Dogs Credelio Quattro NexGard Plus Ne…" at bounding box center [767, 316] width 334 height 48
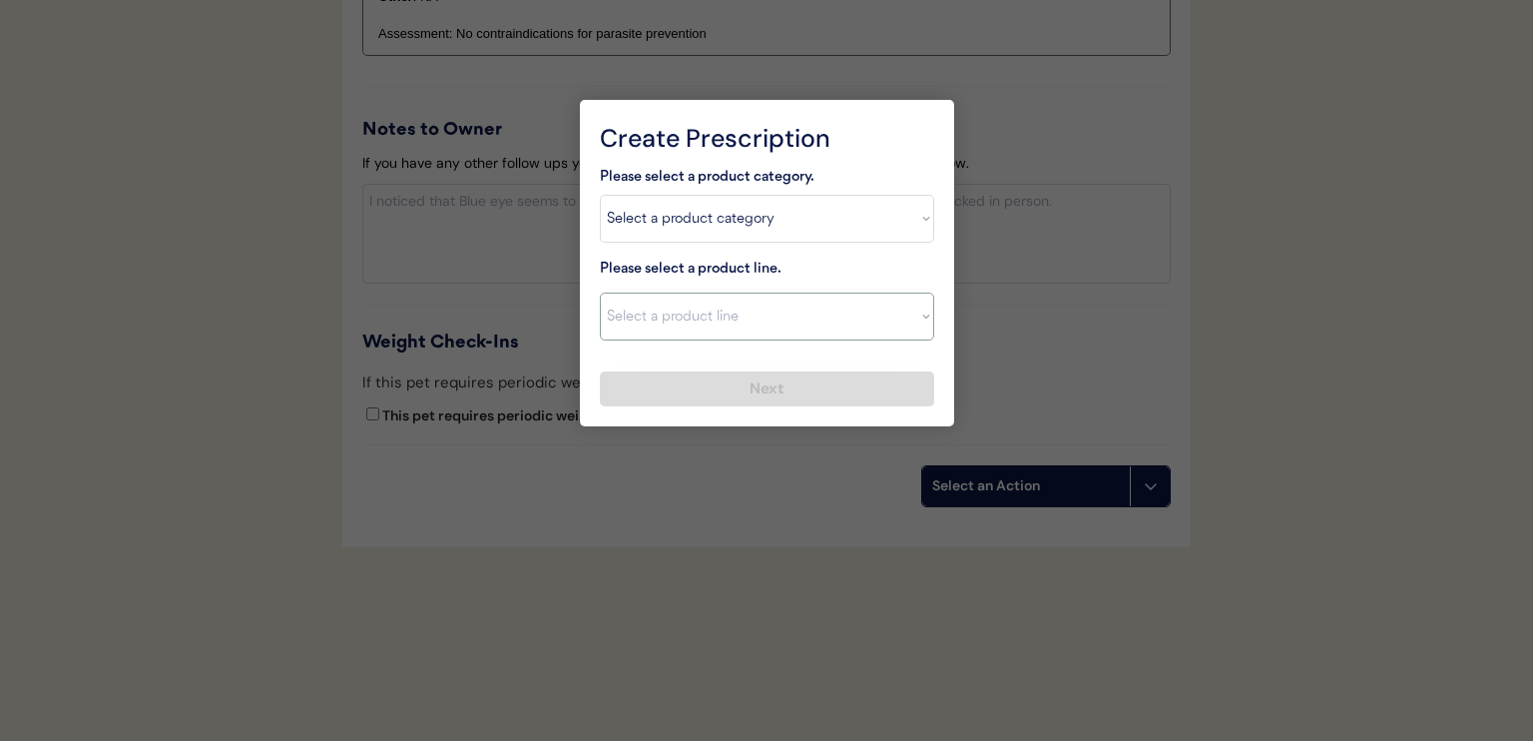
select select ""Simparica Trio (3 Month)""
click at [600, 292] on select "Select a product line Advantage Multi for Dogs Credelio Quattro NexGard Plus Ne…" at bounding box center [767, 316] width 334 height 48
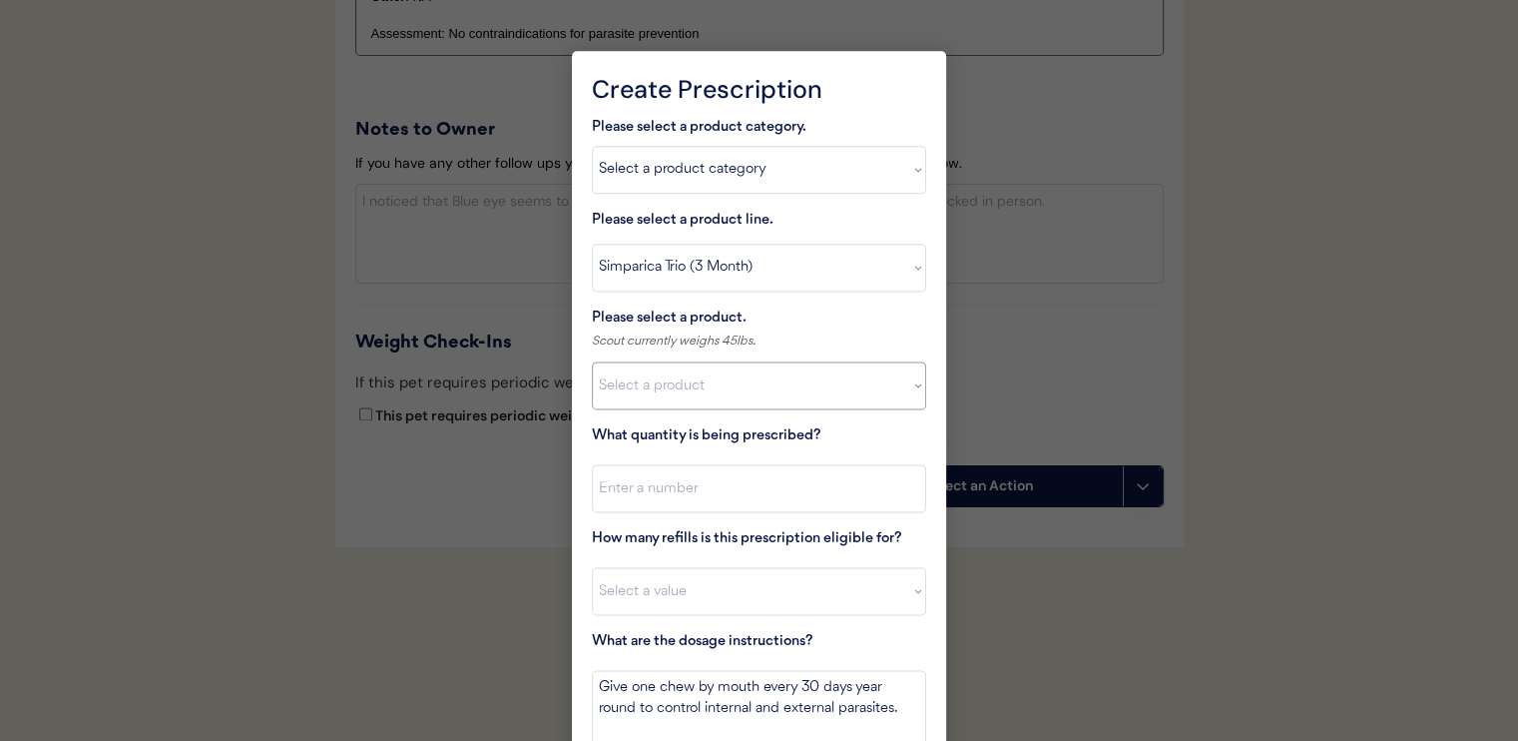
click at [785, 372] on select "Select a product Simparica Trio (3 Month), 11.1 - 22lbs Simparica Trio (3 Month…" at bounding box center [759, 385] width 334 height 48
select select ""1348695171700984260__LOOKUP__1729614271870x841577344076849000""
click at [592, 361] on select "Select a product Simparica Trio (3 Month), 11.1 - 22lbs Simparica Trio (3 Month…" at bounding box center [759, 385] width 334 height 48
click at [778, 490] on input "input" at bounding box center [759, 488] width 334 height 48
type input "1"
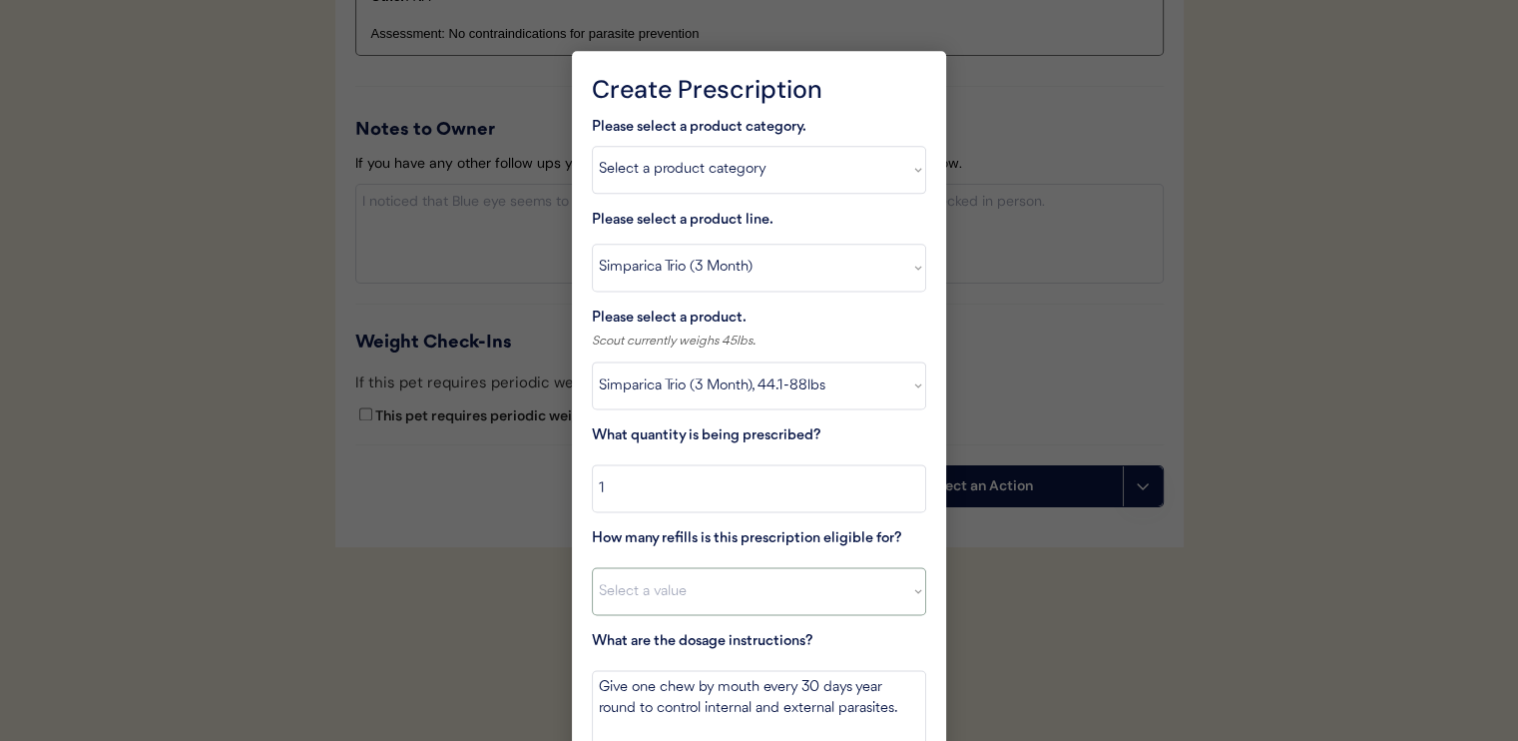
click at [755, 599] on select "Select a value 0 1 2 3 4 5 6 7 8 10 11" at bounding box center [759, 591] width 334 height 48
select select "3"
click at [592, 567] on select "Select a value 0 1 2 3 4 5 6 7 8 10 11" at bounding box center [759, 591] width 334 height 48
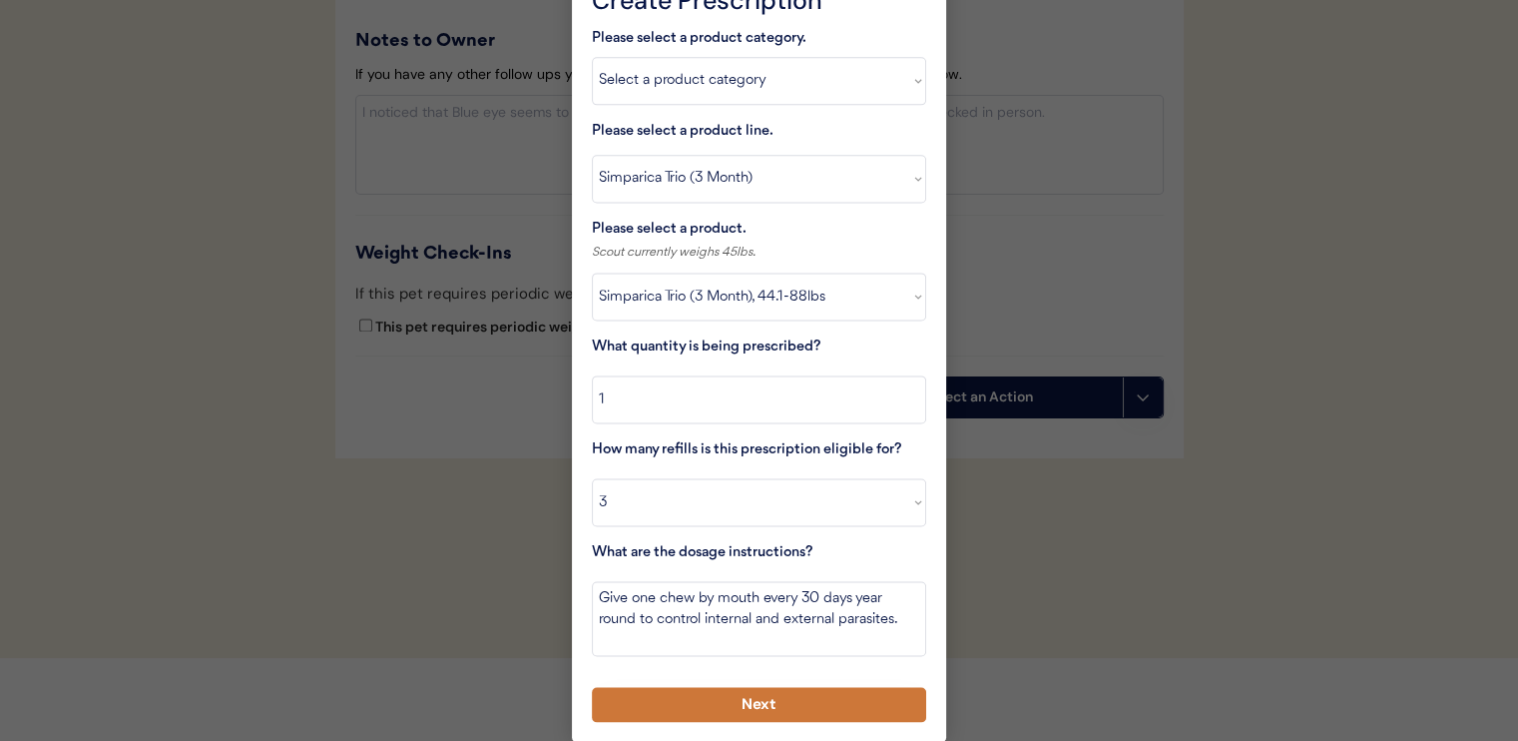
click at [754, 709] on button "Next" at bounding box center [759, 704] width 334 height 35
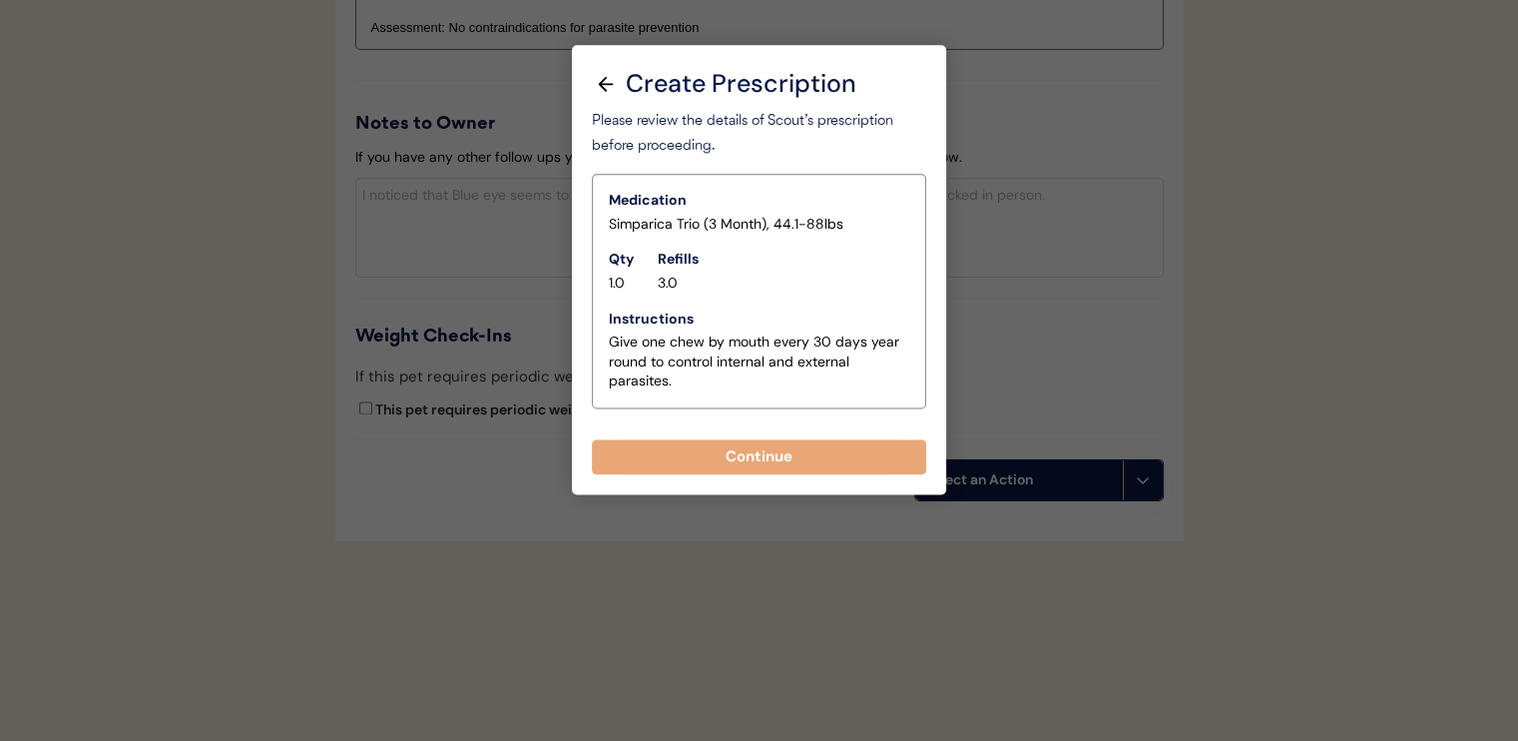
scroll to position [2583, 0]
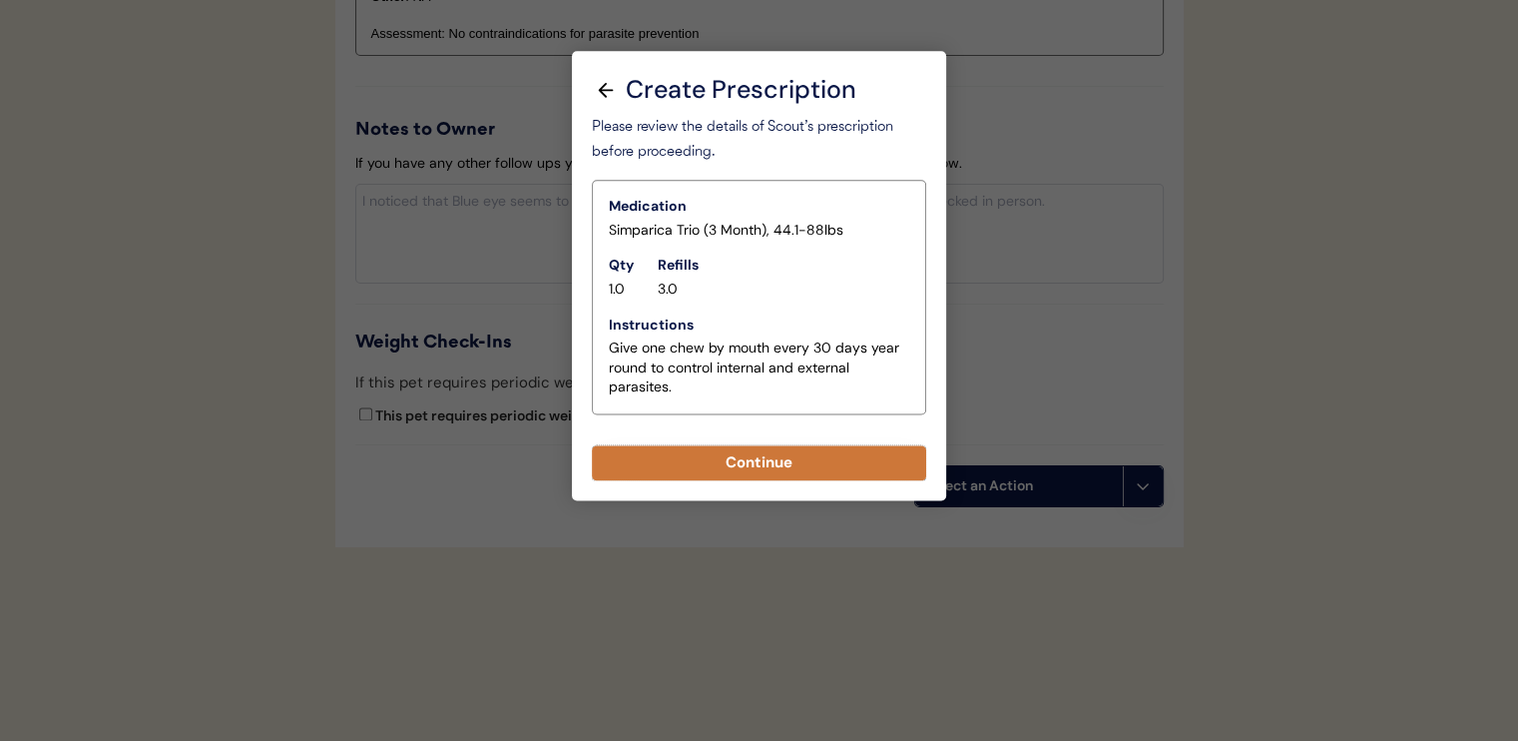
click at [785, 470] on button "Continue" at bounding box center [759, 462] width 334 height 35
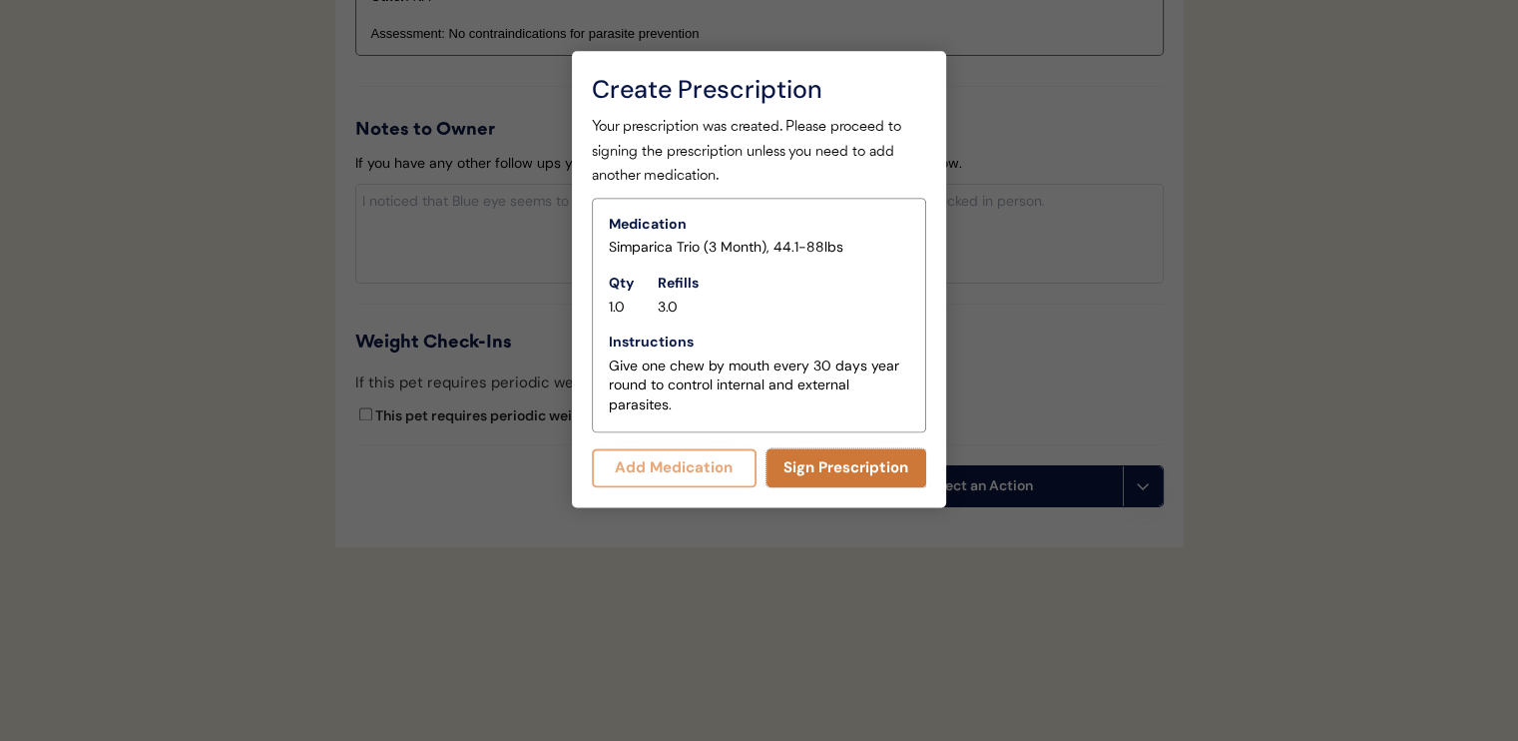
click at [821, 461] on button "Sign Prescription" at bounding box center [847, 467] width 161 height 39
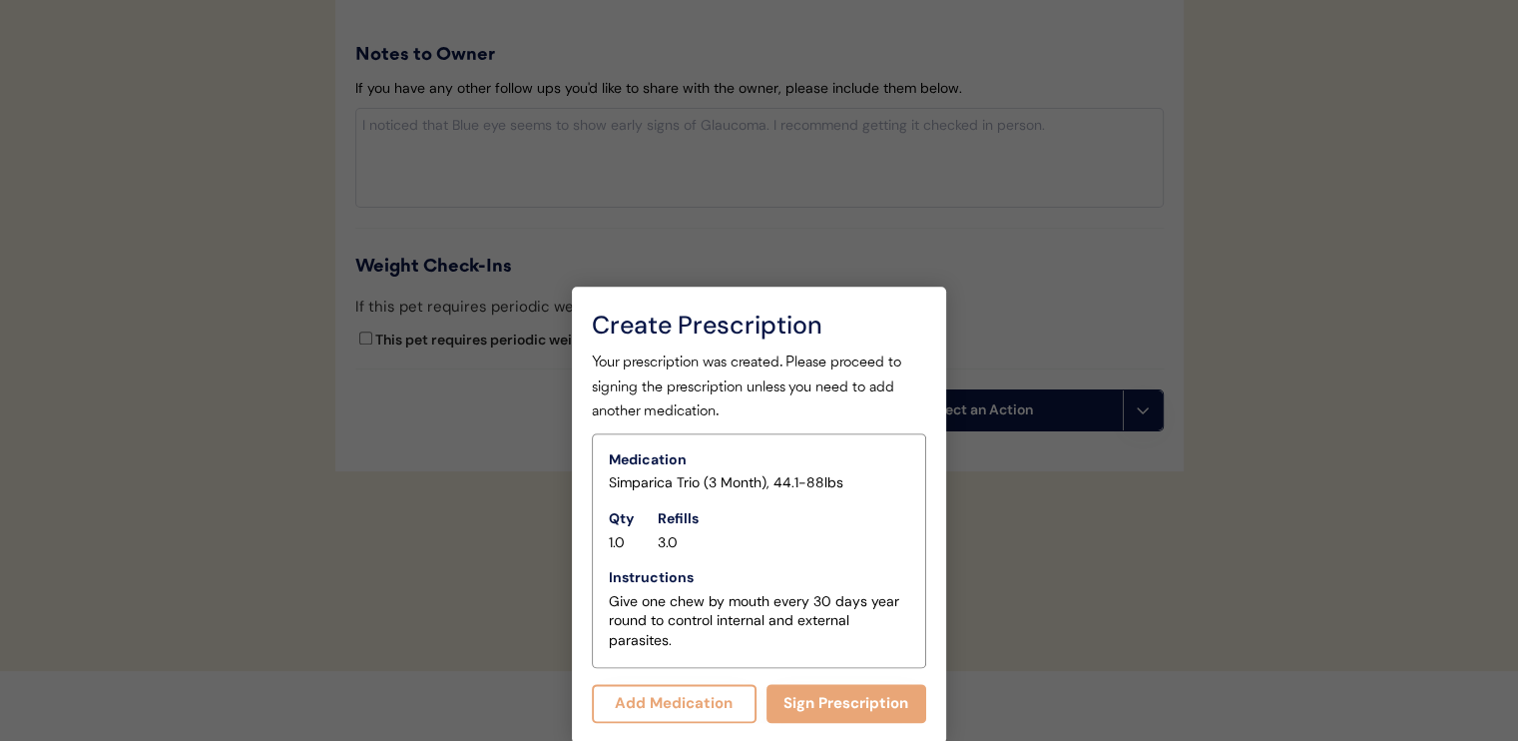
scroll to position [2567, 0]
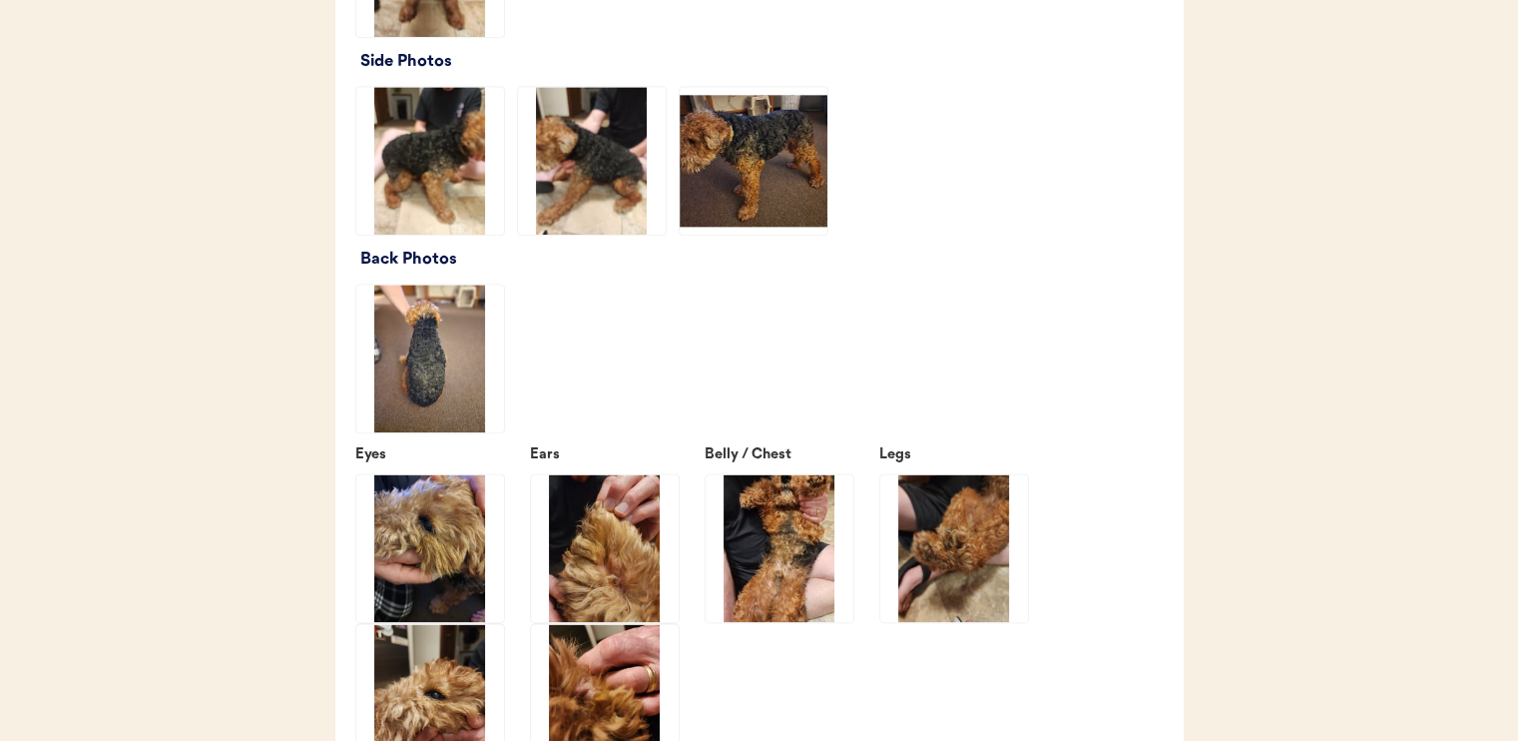
scroll to position [2462, 0]
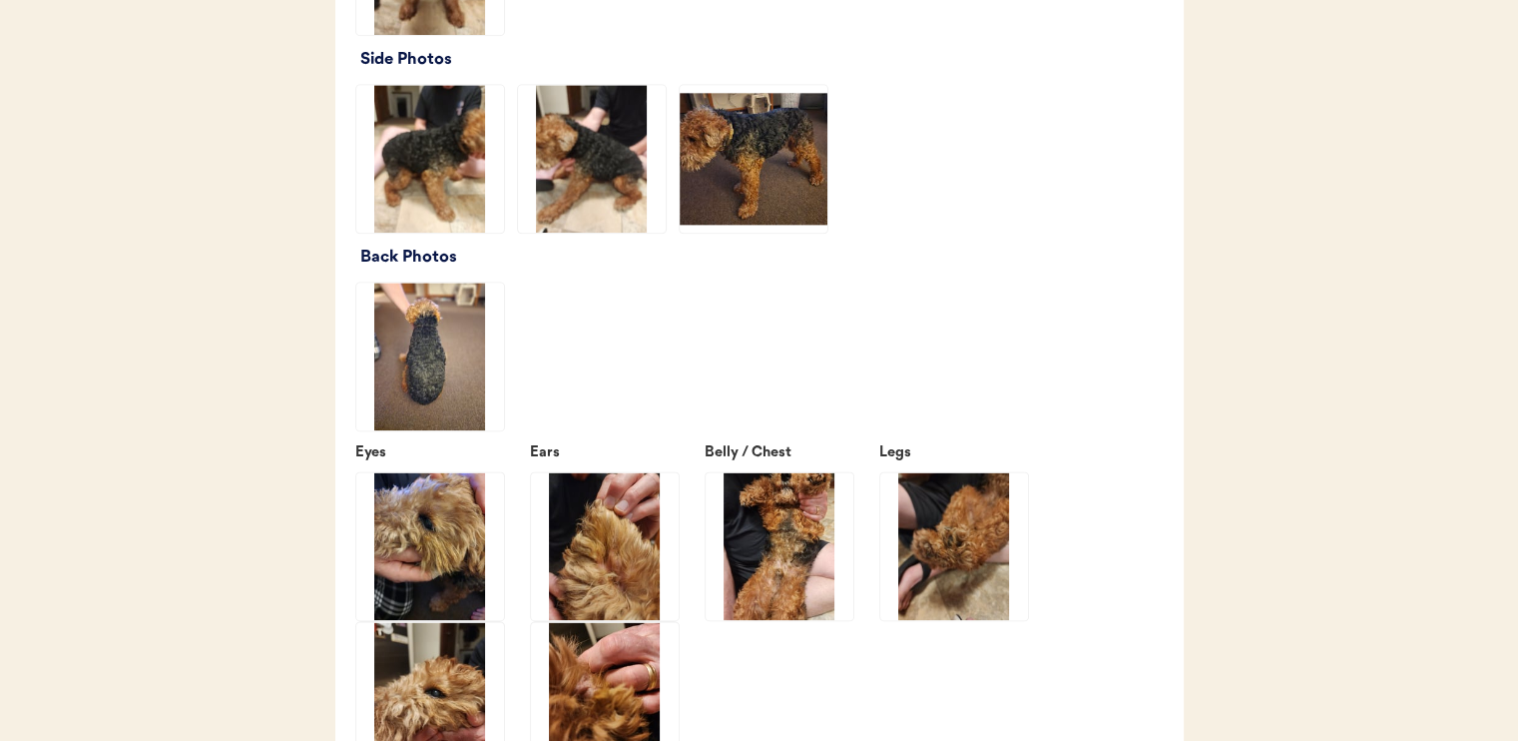
click at [439, 223] on img at bounding box center [430, 159] width 148 height 148
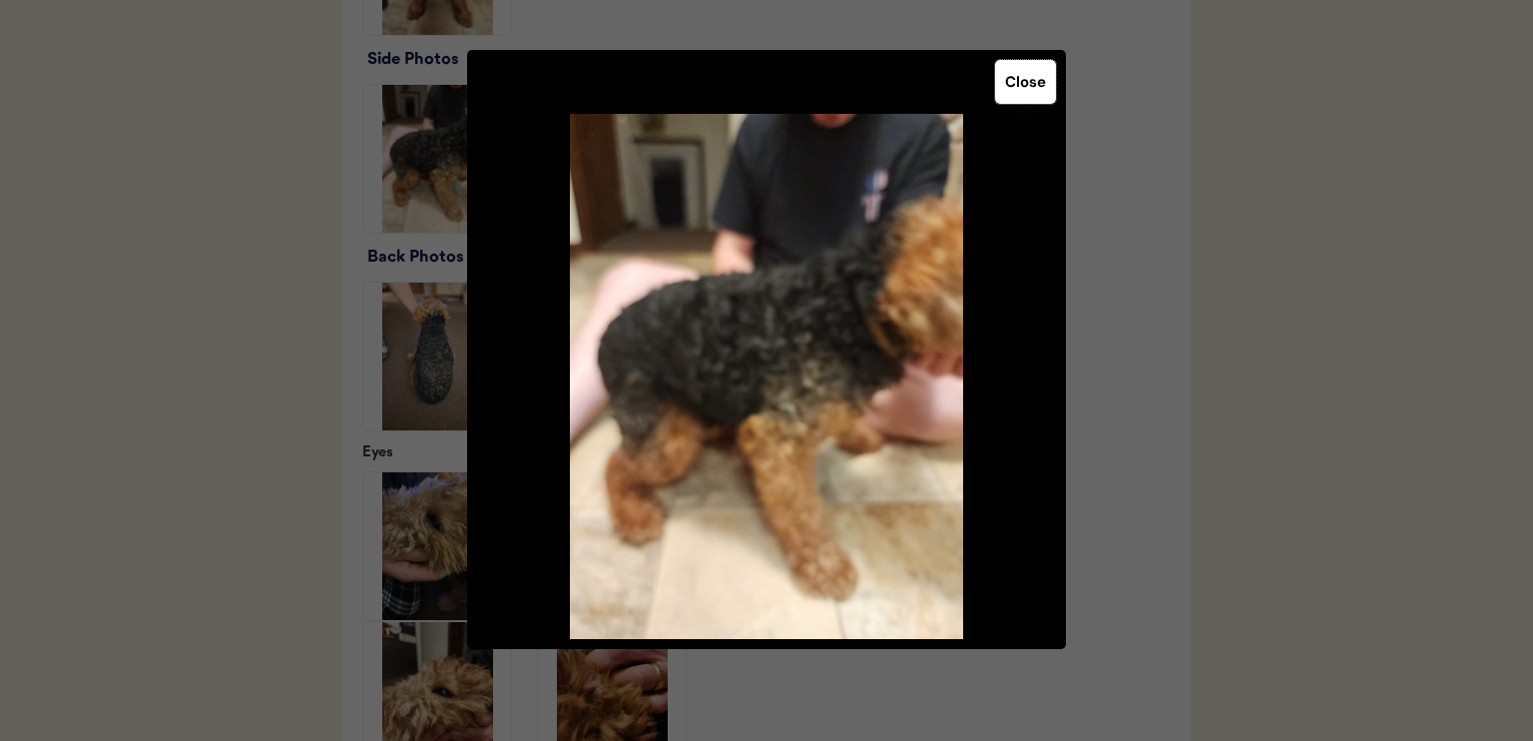
click at [1020, 83] on button "Close" at bounding box center [1025, 82] width 61 height 44
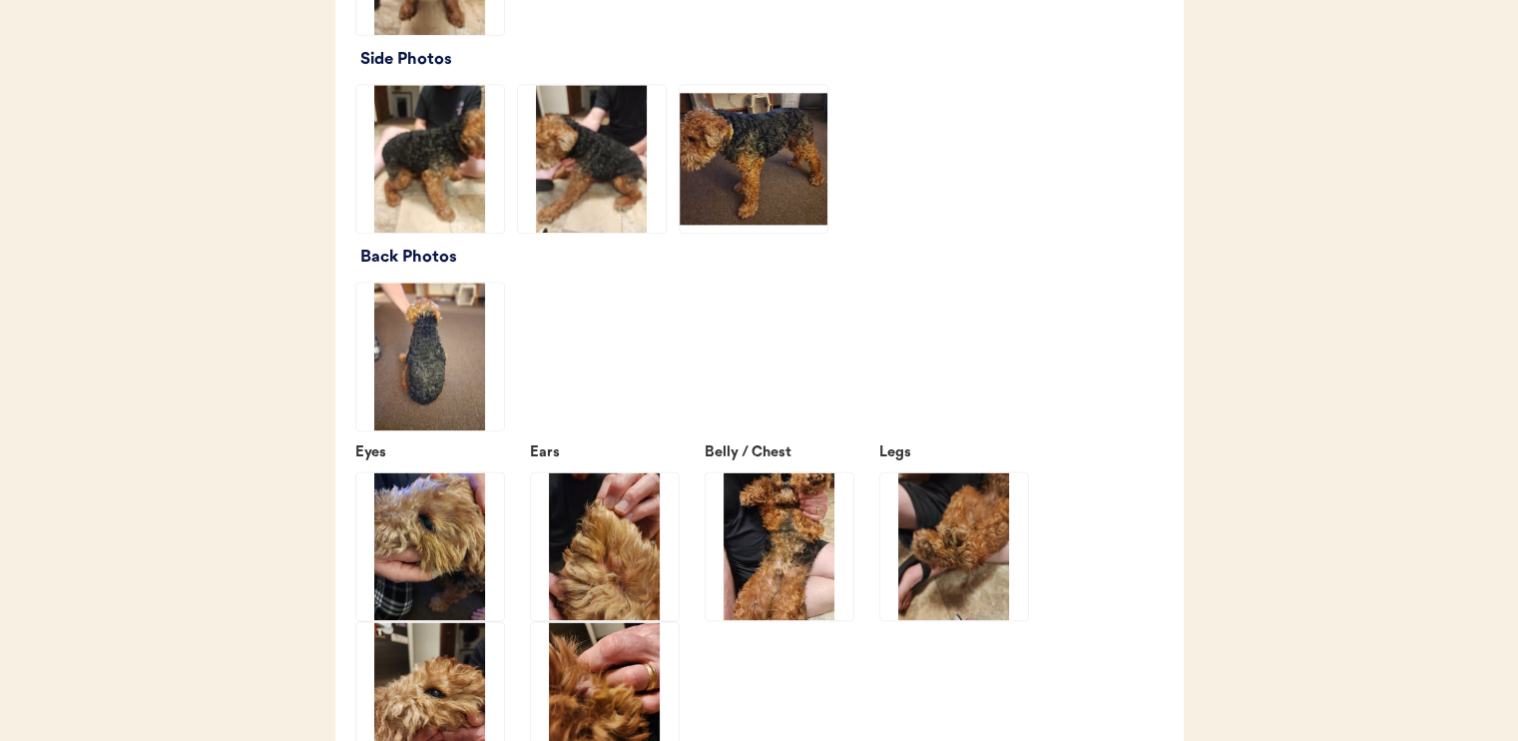
click at [627, 181] on img at bounding box center [592, 159] width 148 height 148
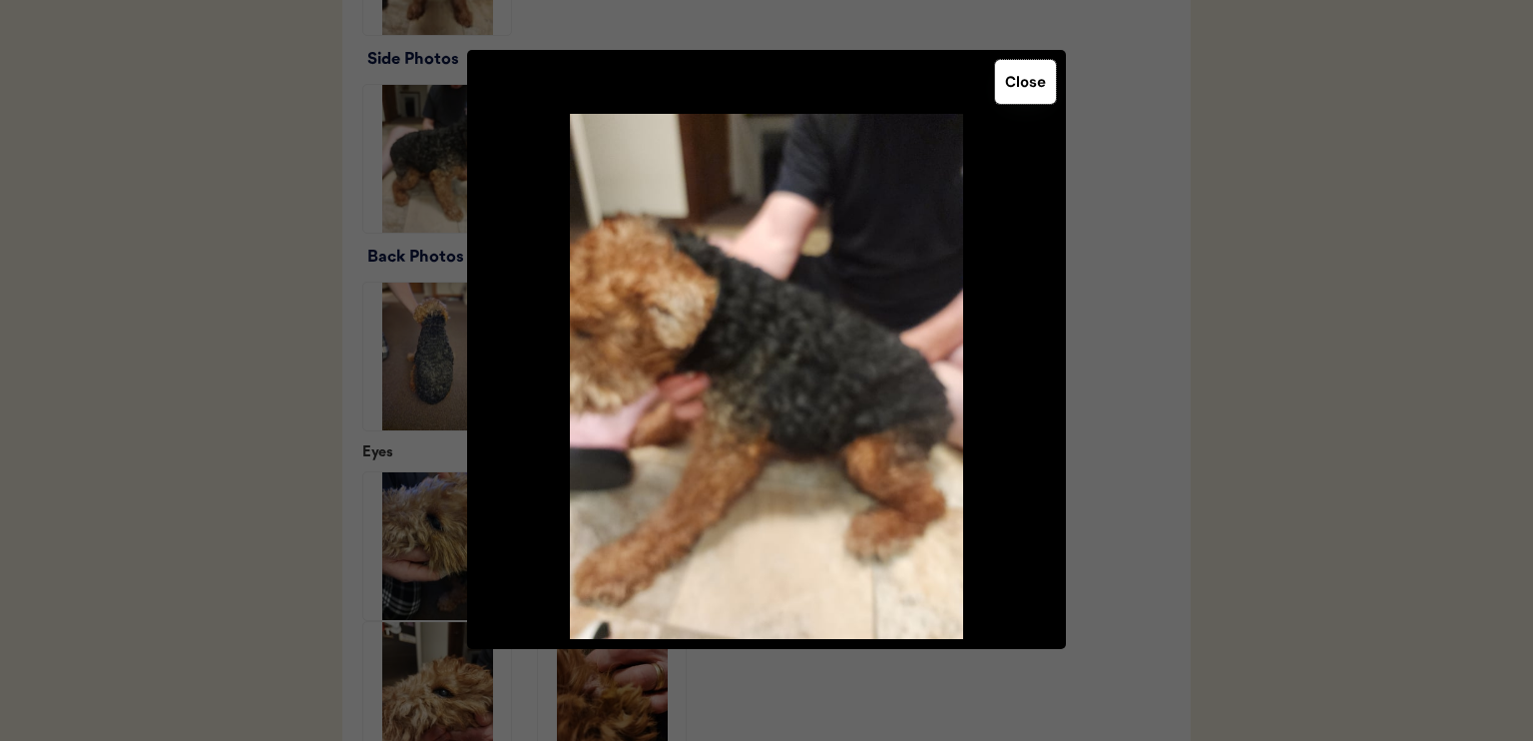
click at [1047, 71] on button "Close" at bounding box center [1025, 82] width 61 height 44
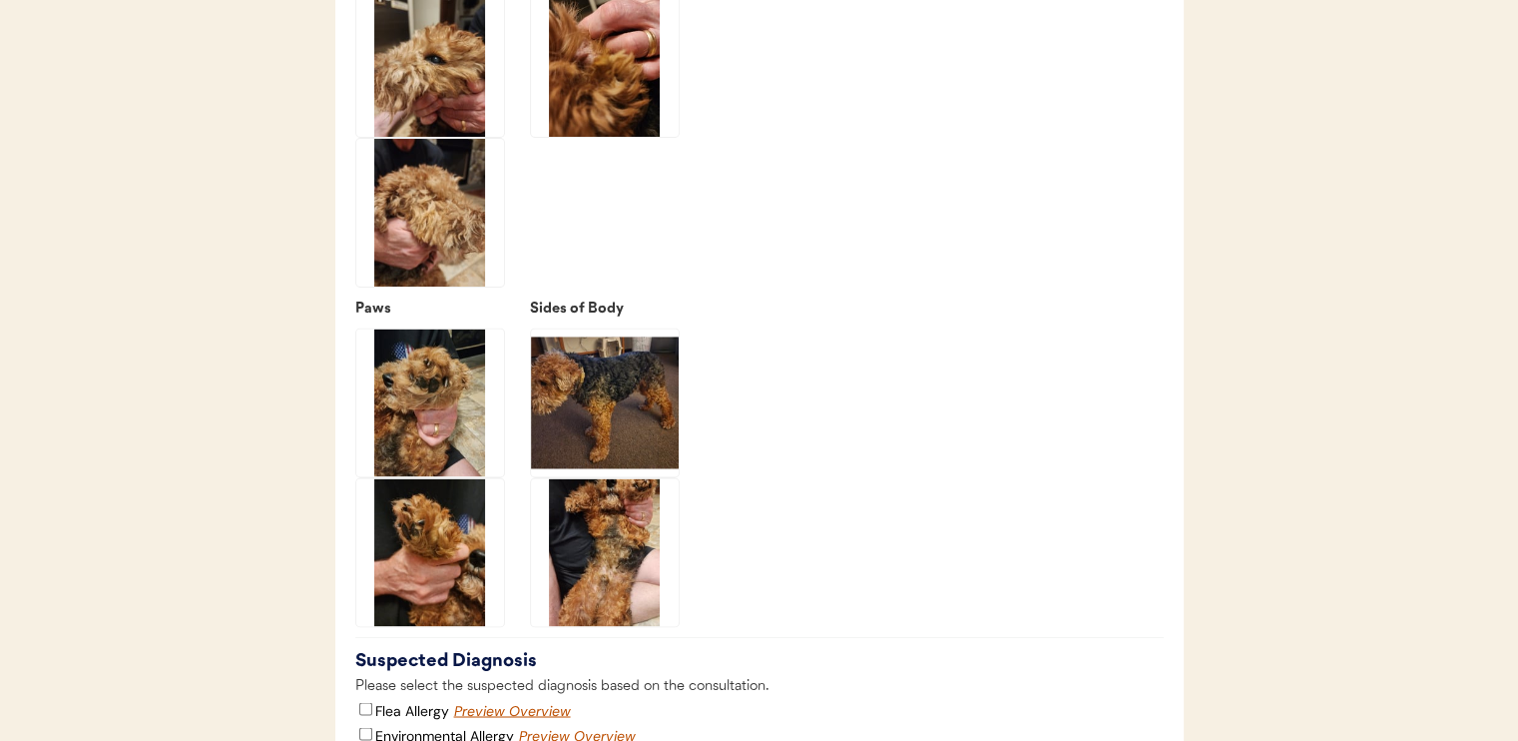
scroll to position [3099, 0]
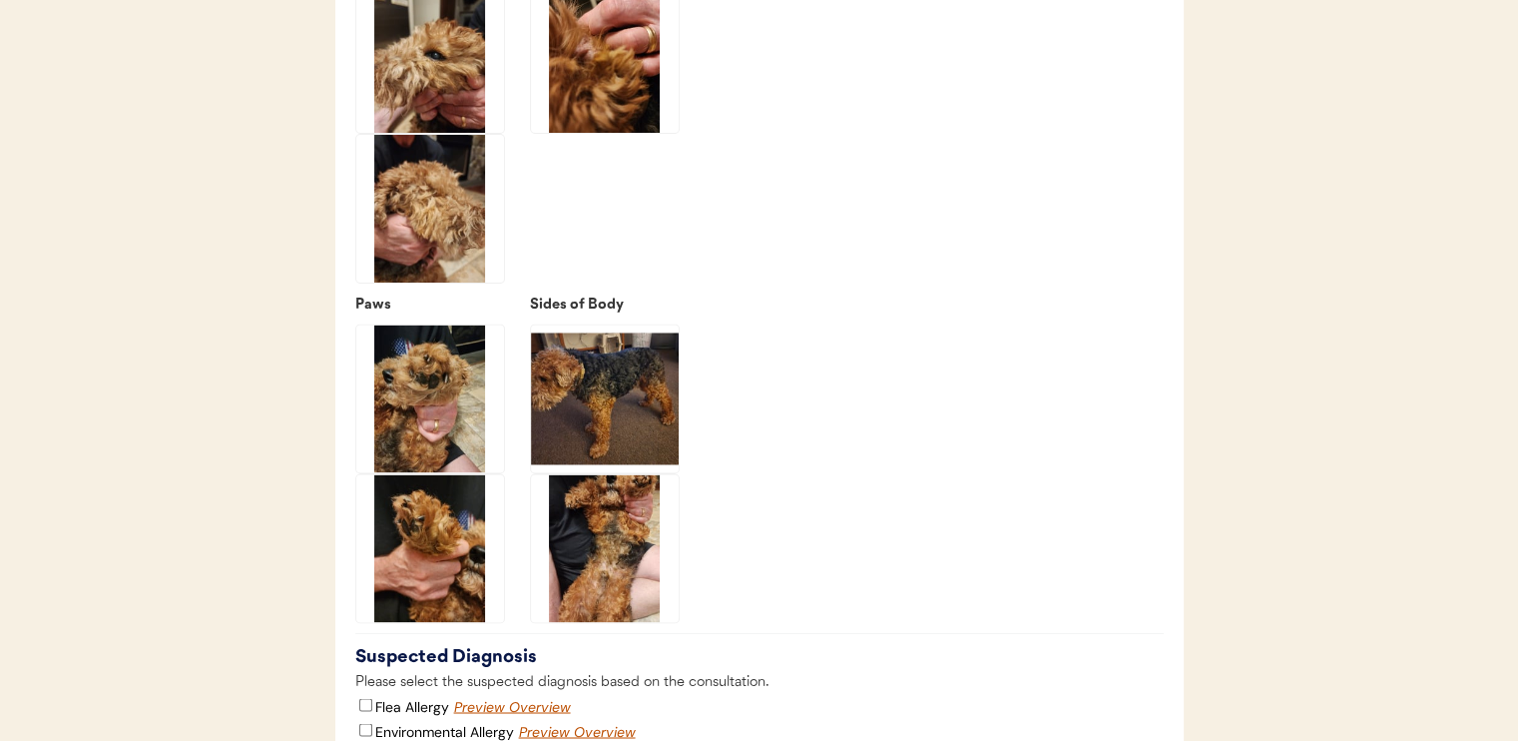
click at [639, 439] on img at bounding box center [605, 398] width 148 height 148
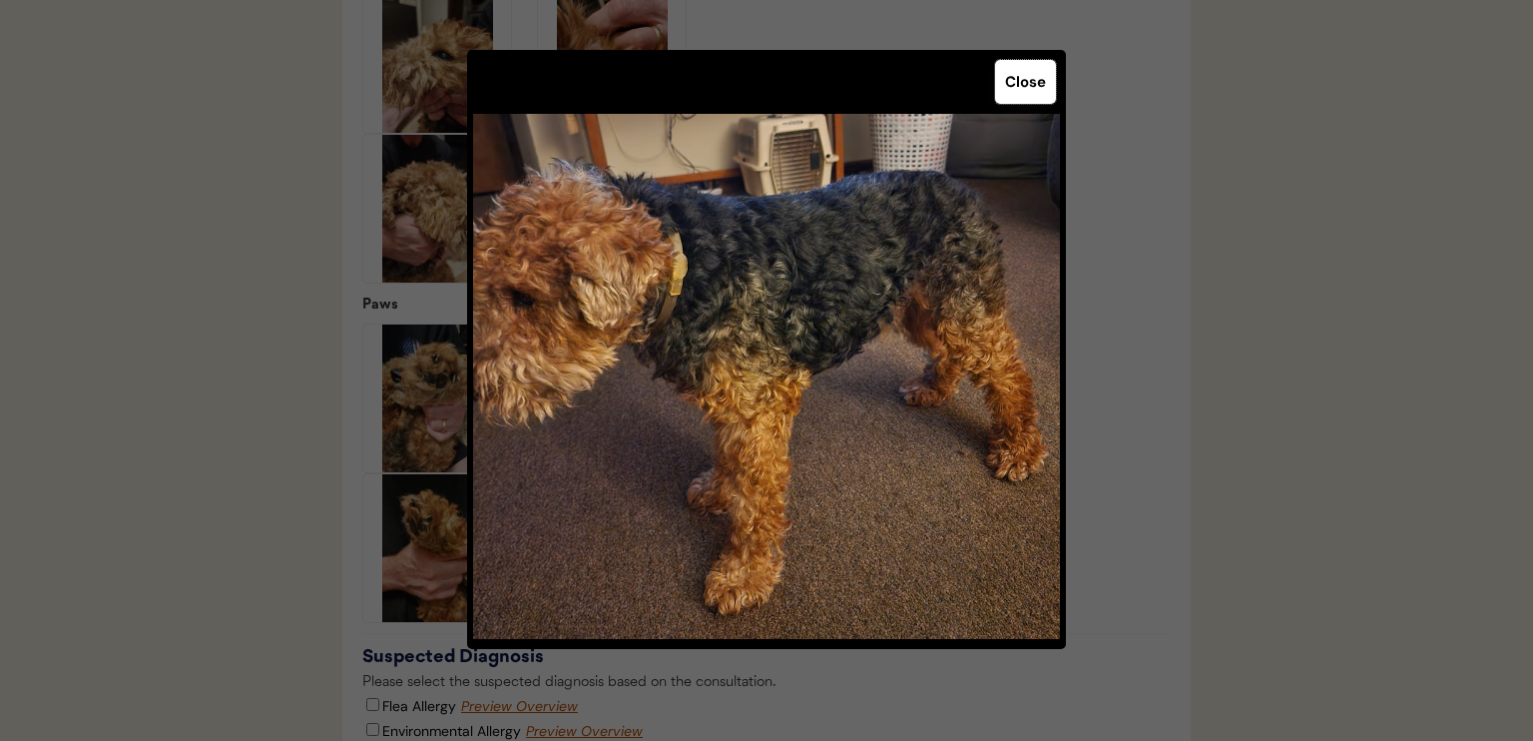
click at [1026, 79] on button "Close" at bounding box center [1025, 82] width 61 height 44
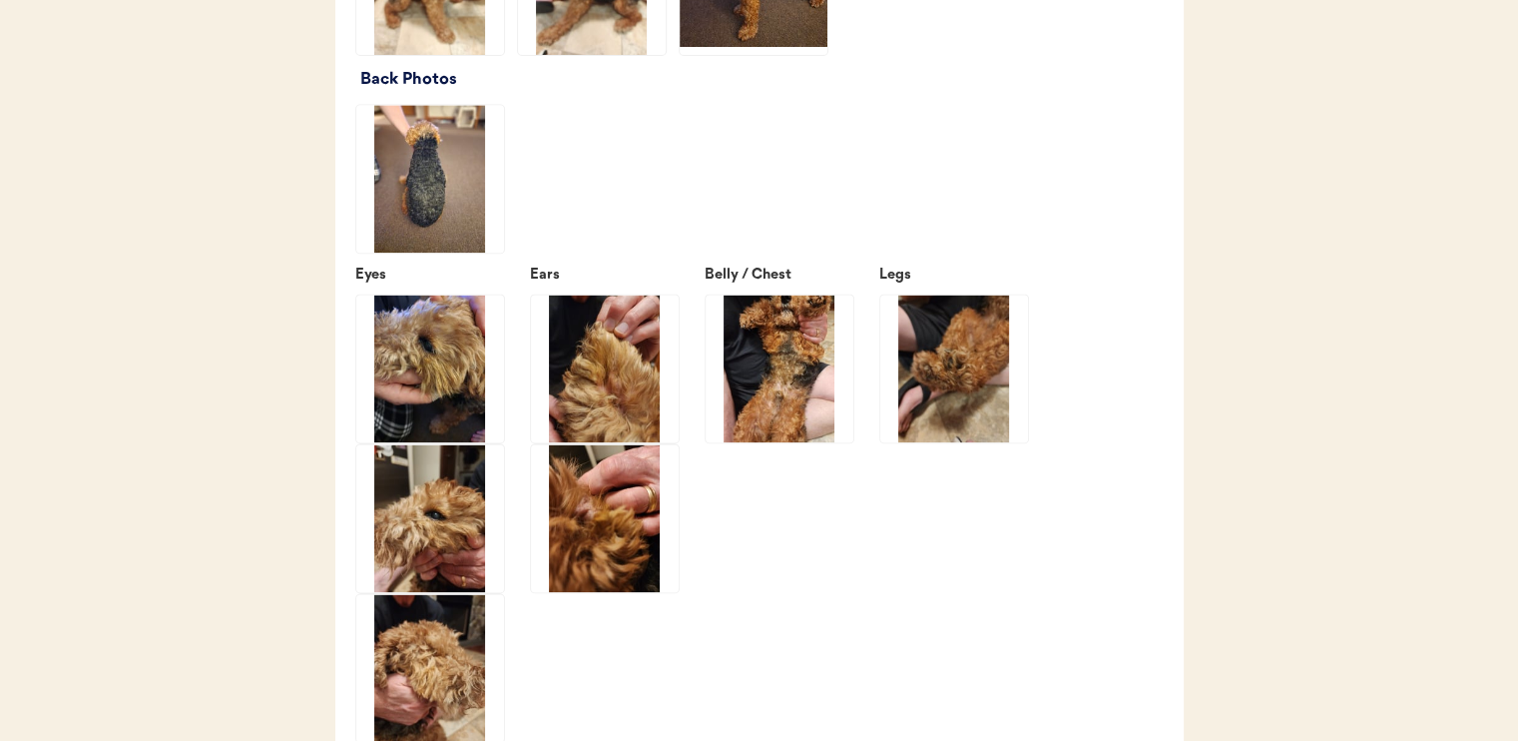
scroll to position [2647, 0]
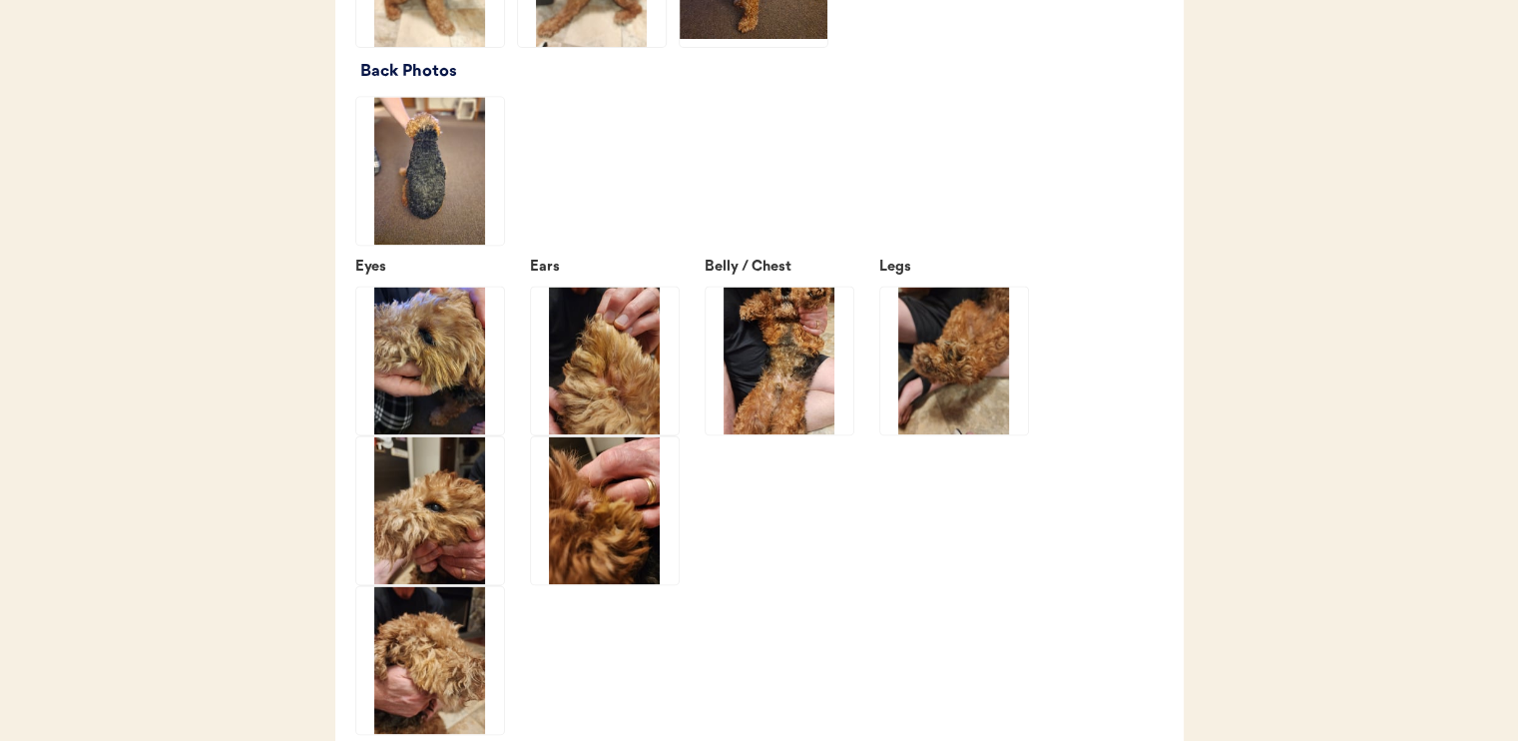
click at [478, 208] on img at bounding box center [430, 171] width 148 height 148
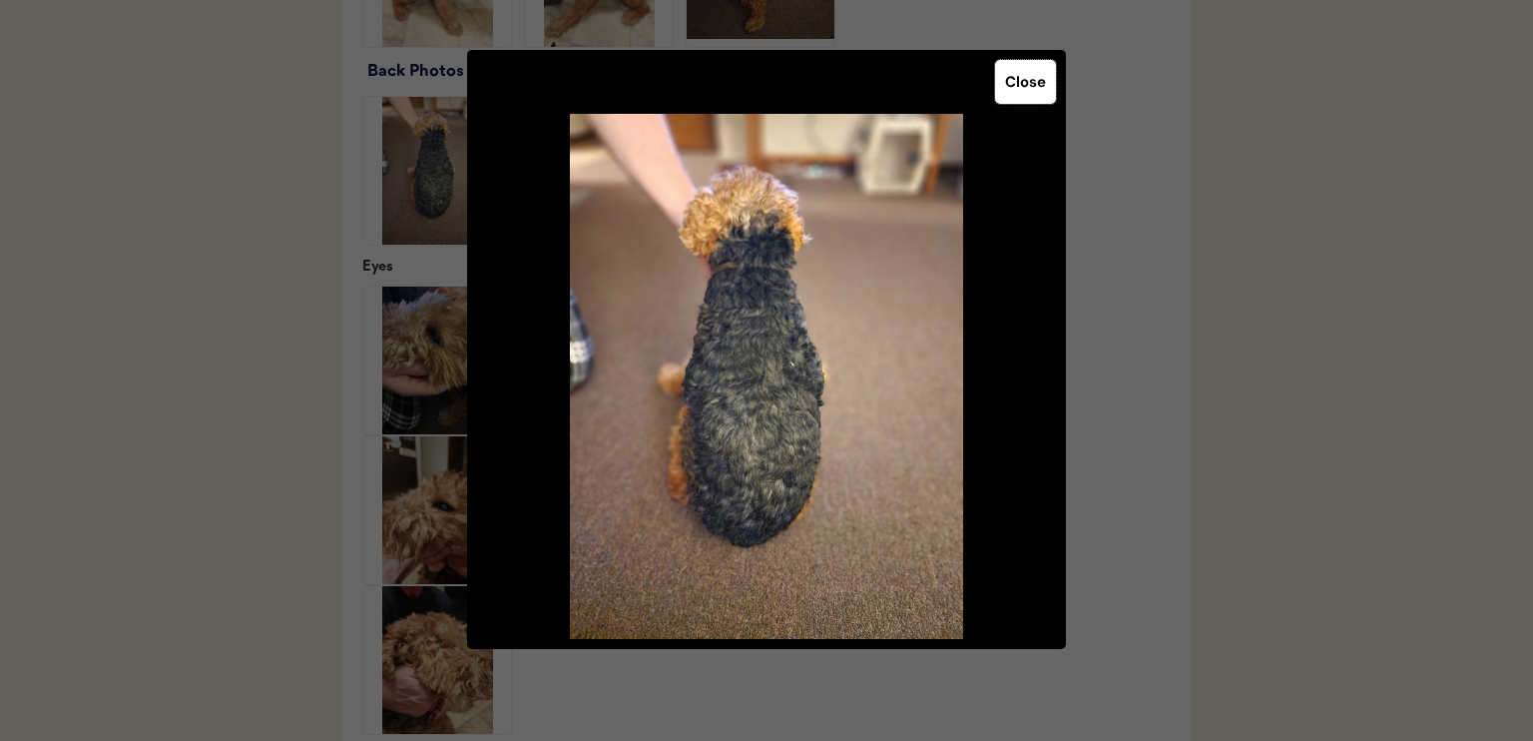
click at [1019, 93] on button "Close" at bounding box center [1025, 82] width 61 height 44
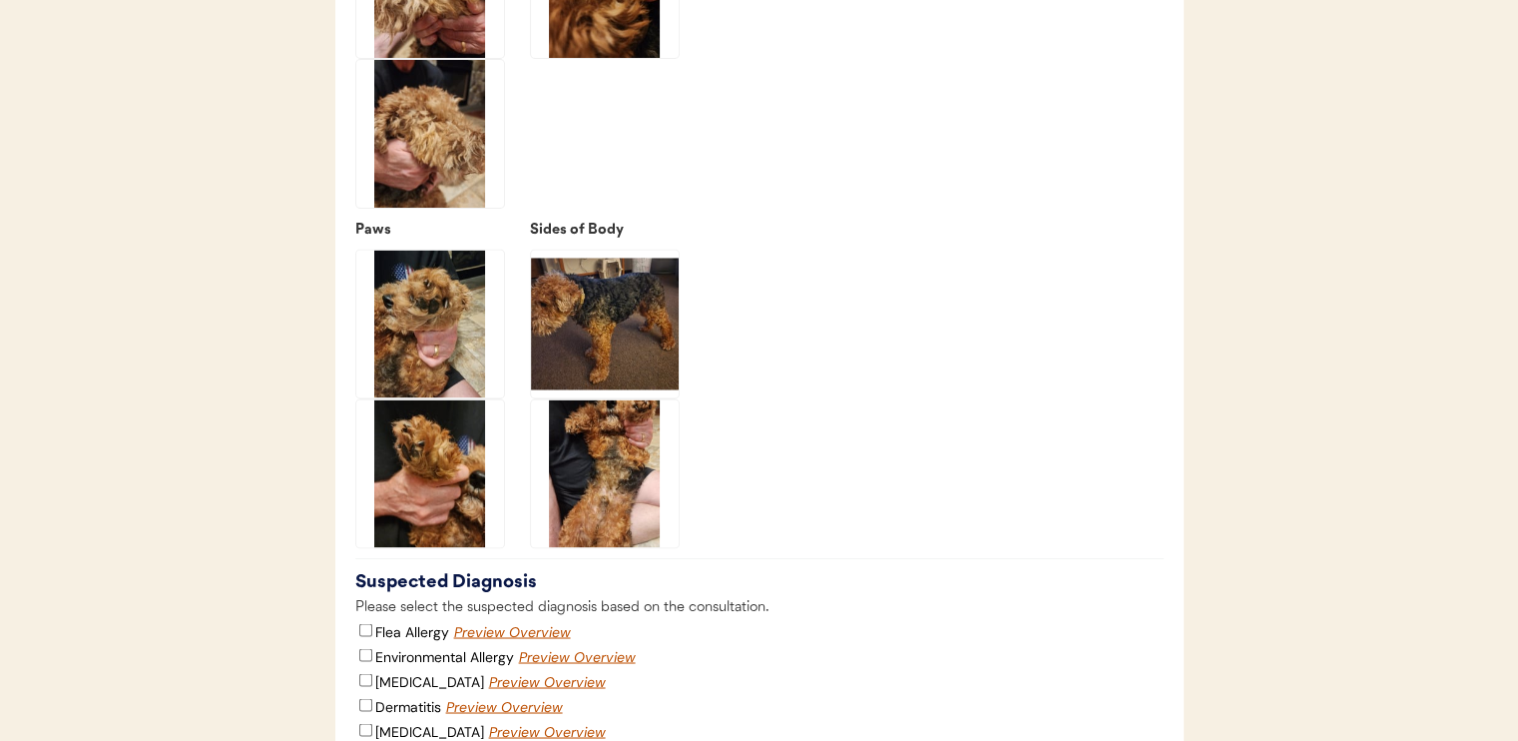
scroll to position [3176, 0]
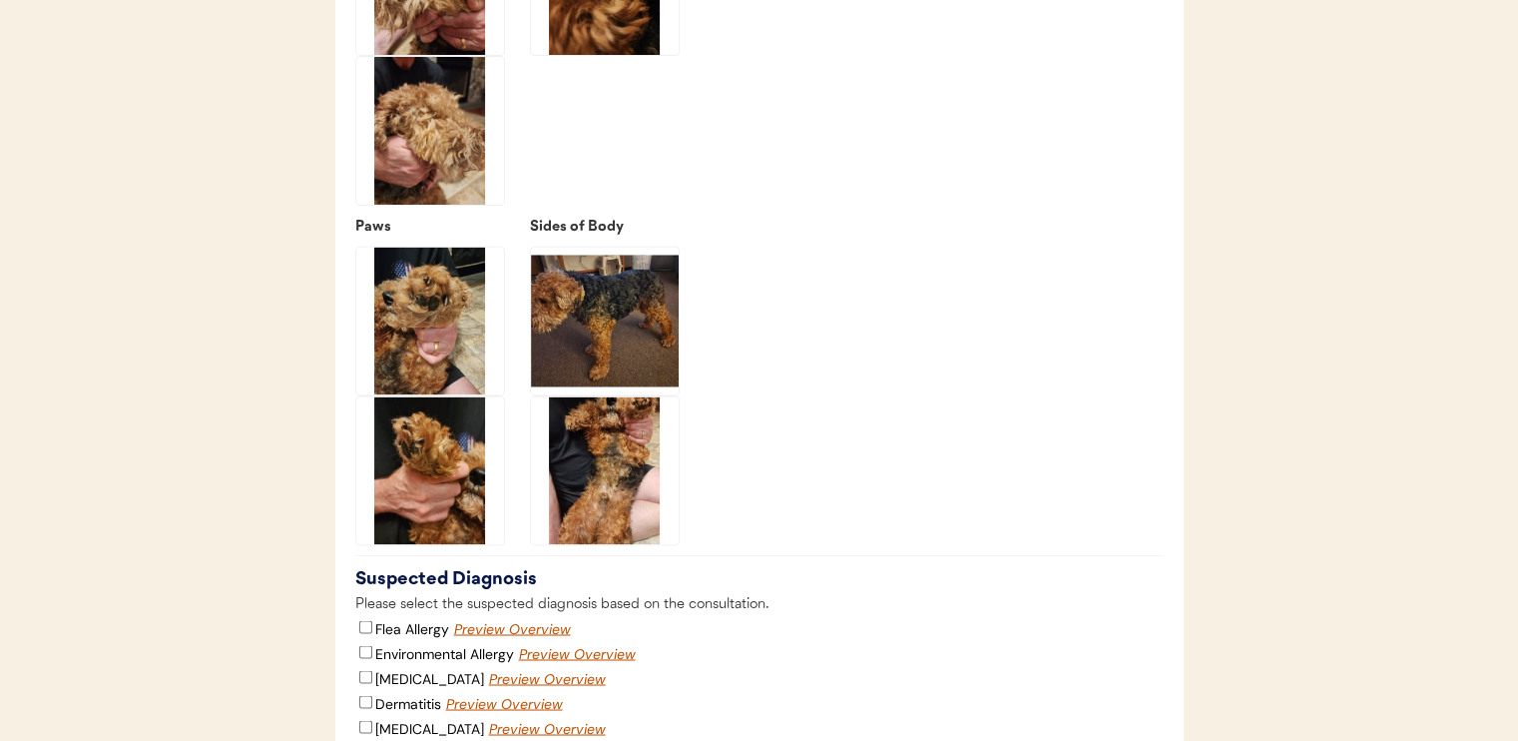
click at [438, 347] on img at bounding box center [430, 321] width 148 height 148
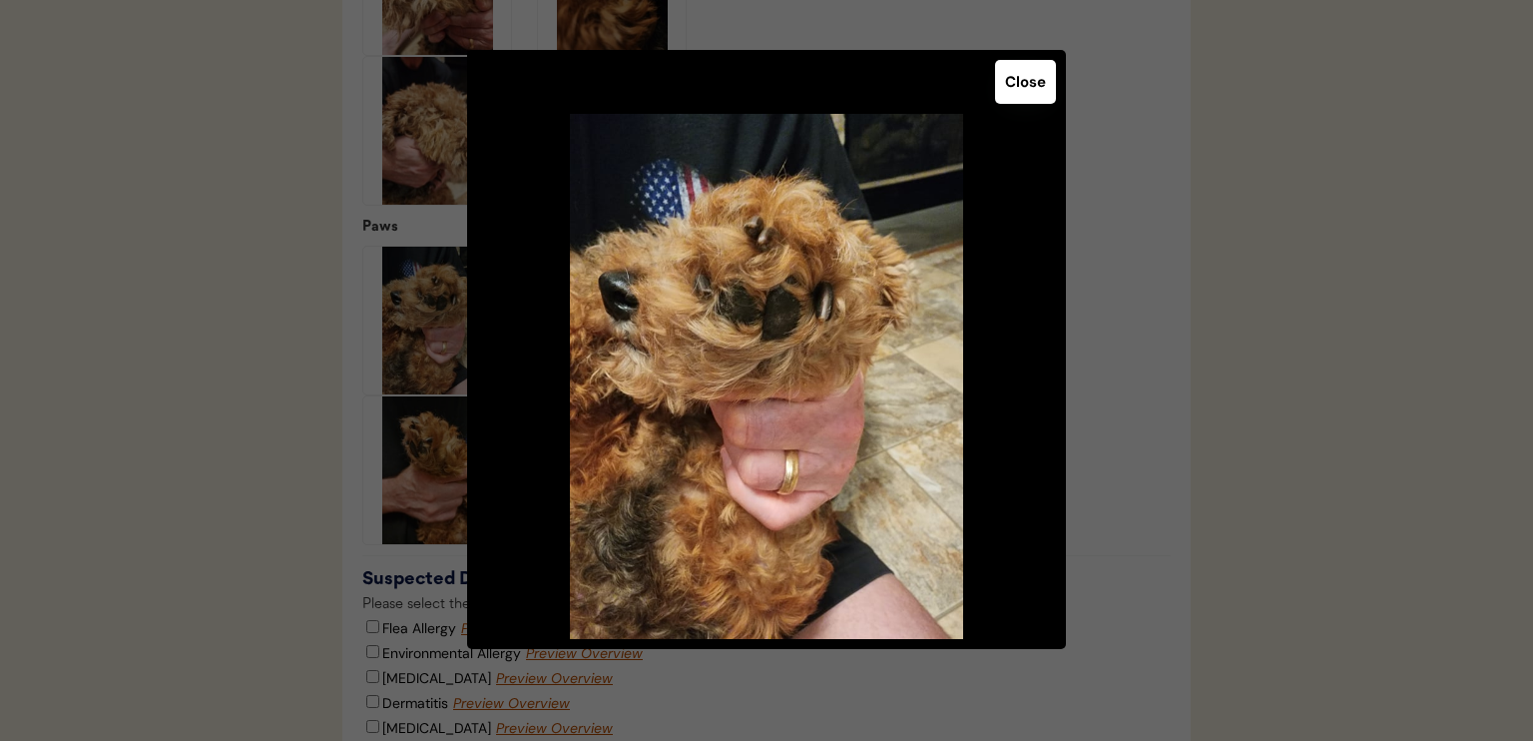
click at [1024, 84] on button "Close" at bounding box center [1025, 82] width 61 height 44
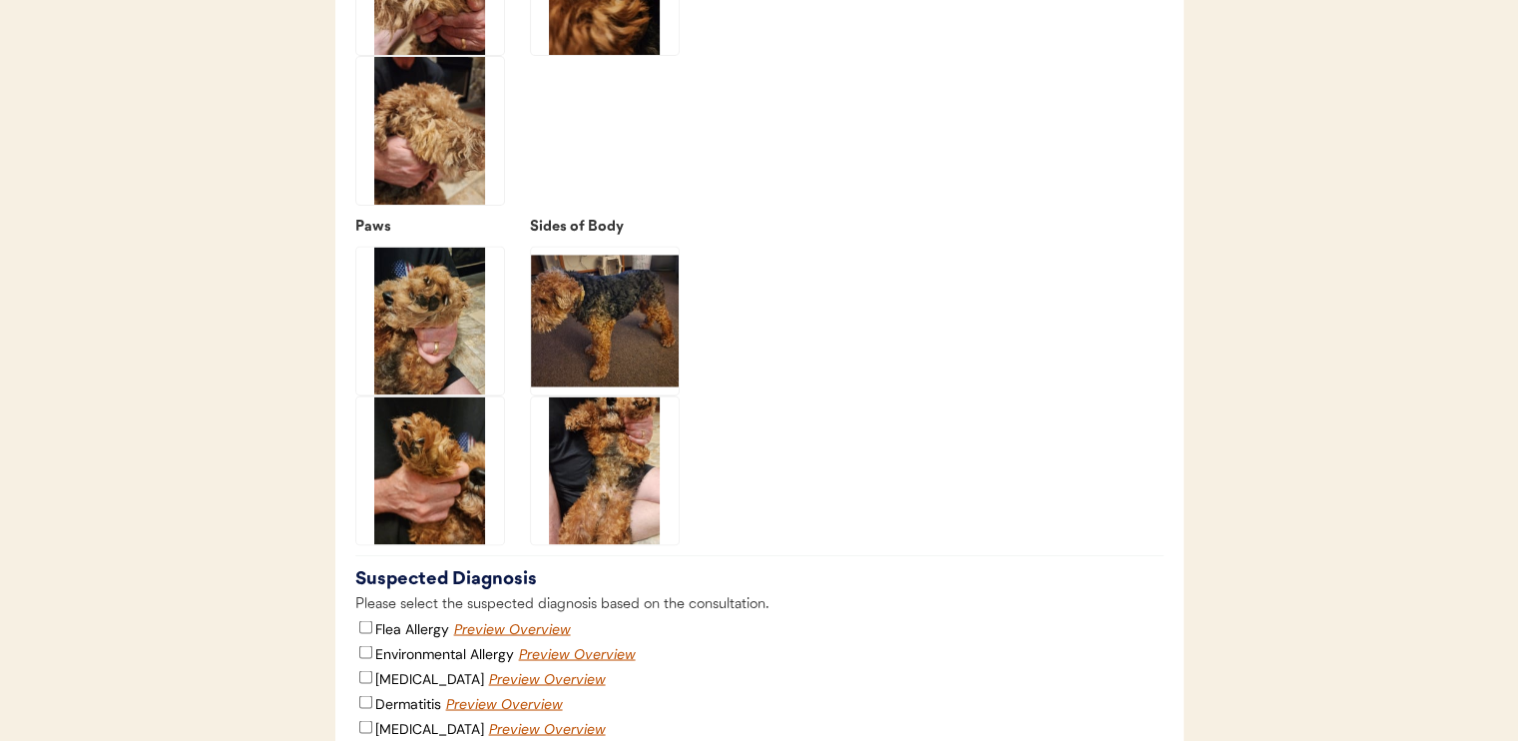
click at [452, 458] on img at bounding box center [430, 470] width 148 height 148
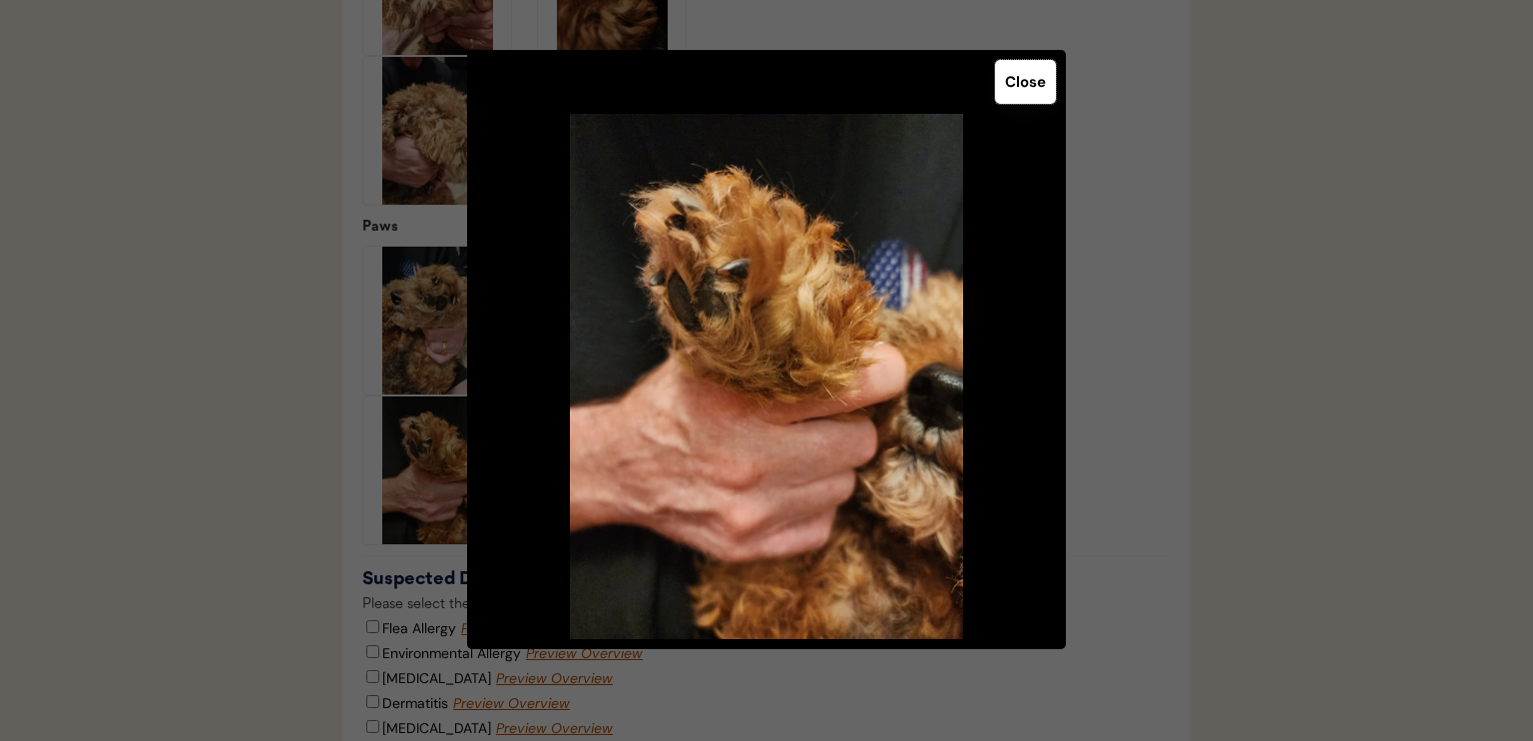
click at [1020, 88] on button "Close" at bounding box center [1025, 82] width 61 height 44
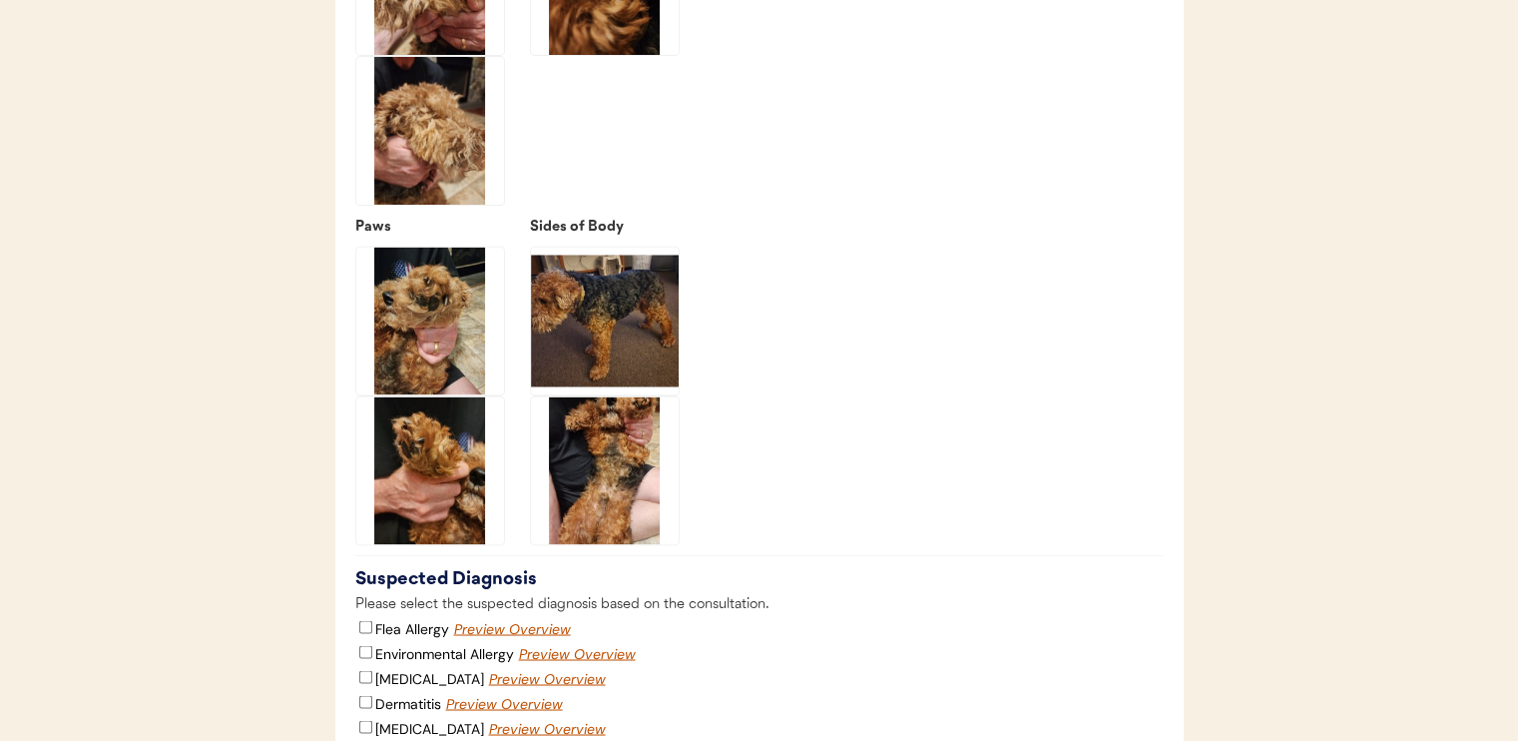
click at [426, 491] on img at bounding box center [430, 470] width 148 height 148
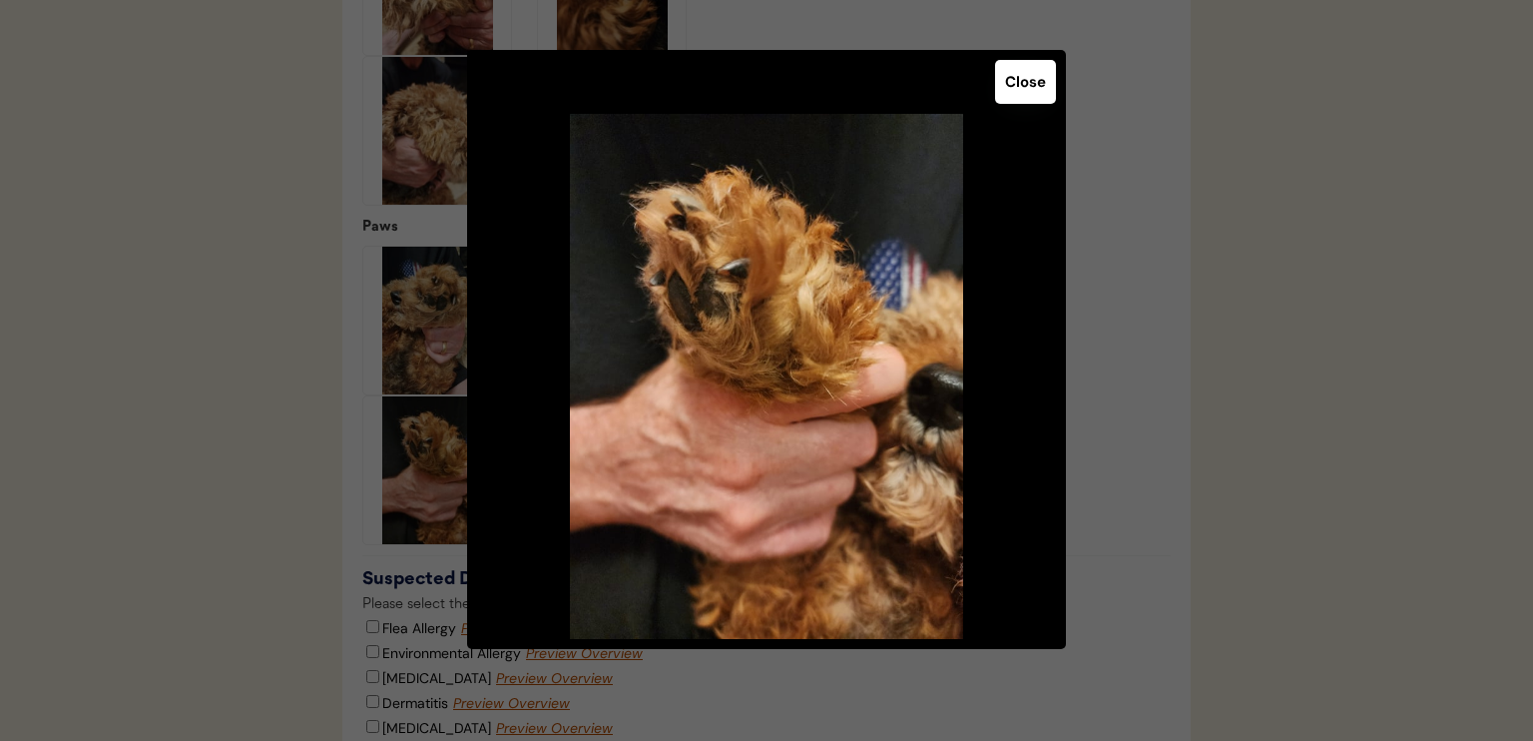
click at [1030, 83] on button "Close" at bounding box center [1025, 82] width 61 height 44
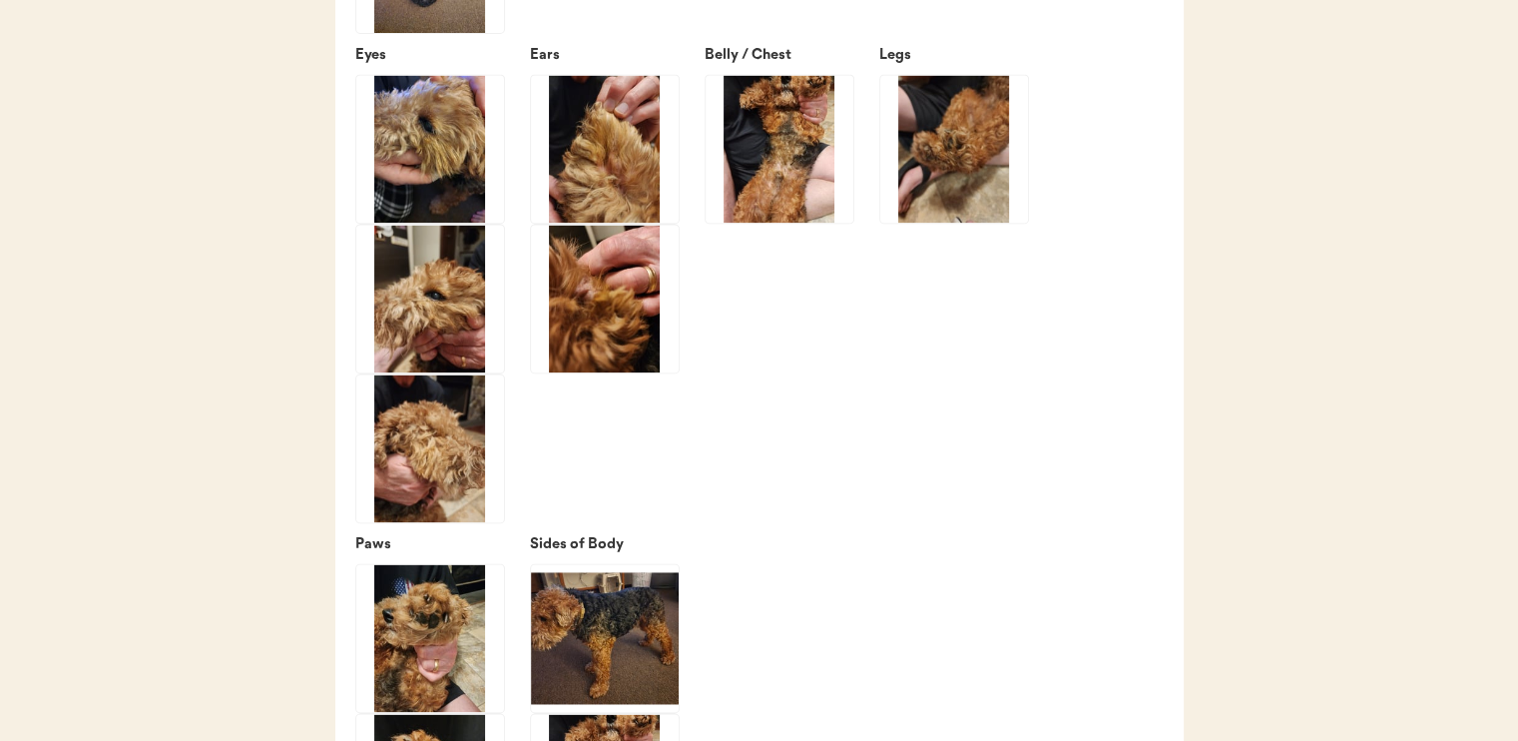
scroll to position [2833, 0]
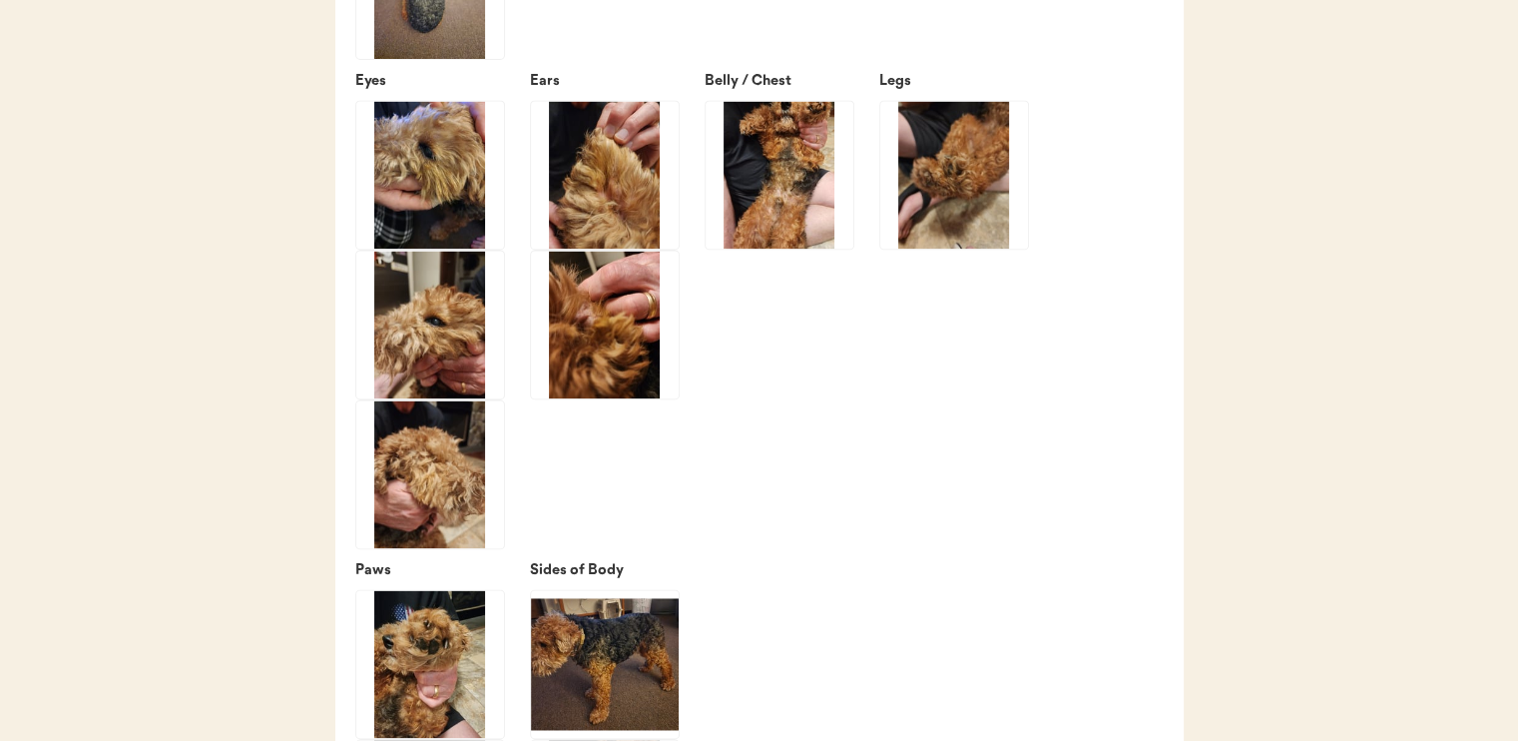
click at [604, 183] on img at bounding box center [605, 175] width 148 height 148
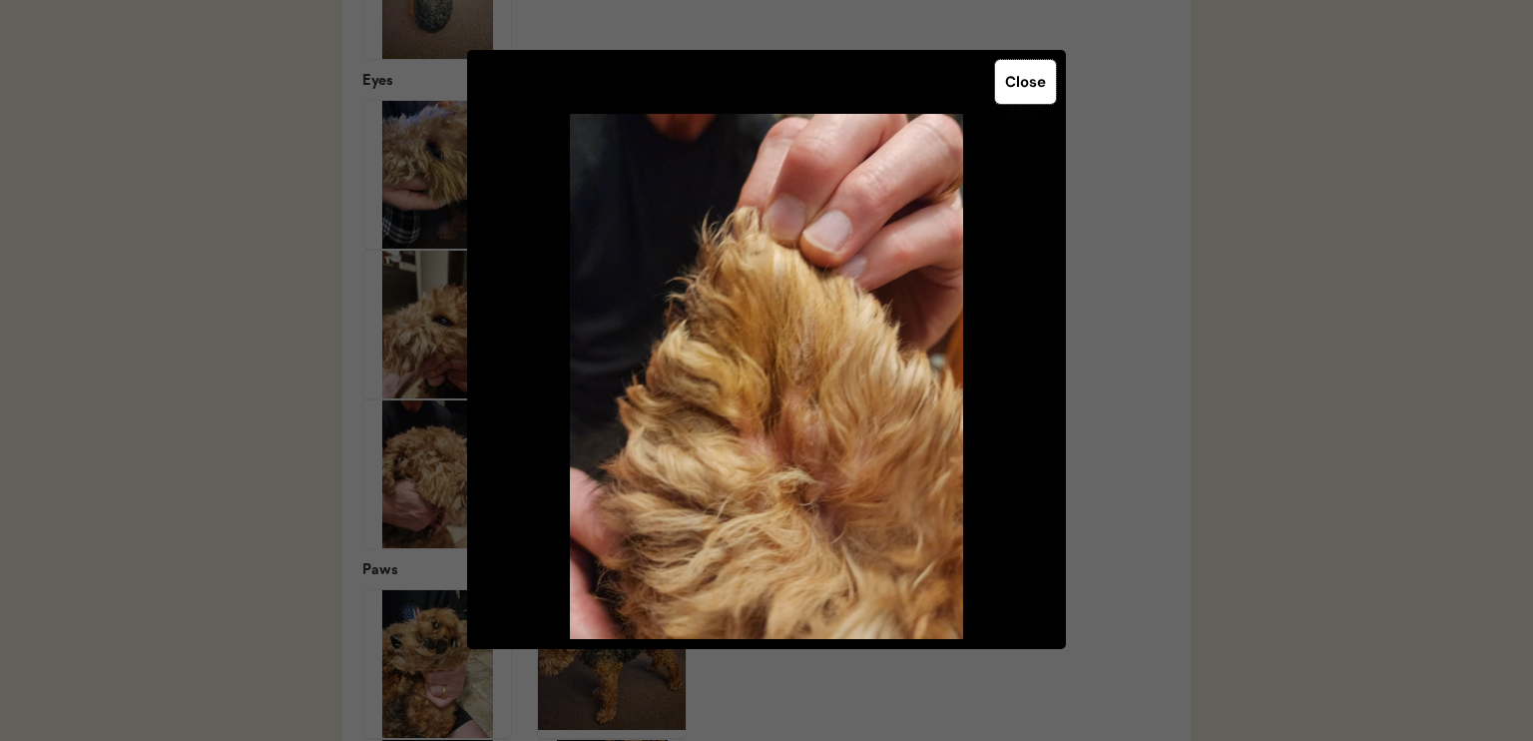
click at [1039, 79] on button "Close" at bounding box center [1025, 82] width 61 height 44
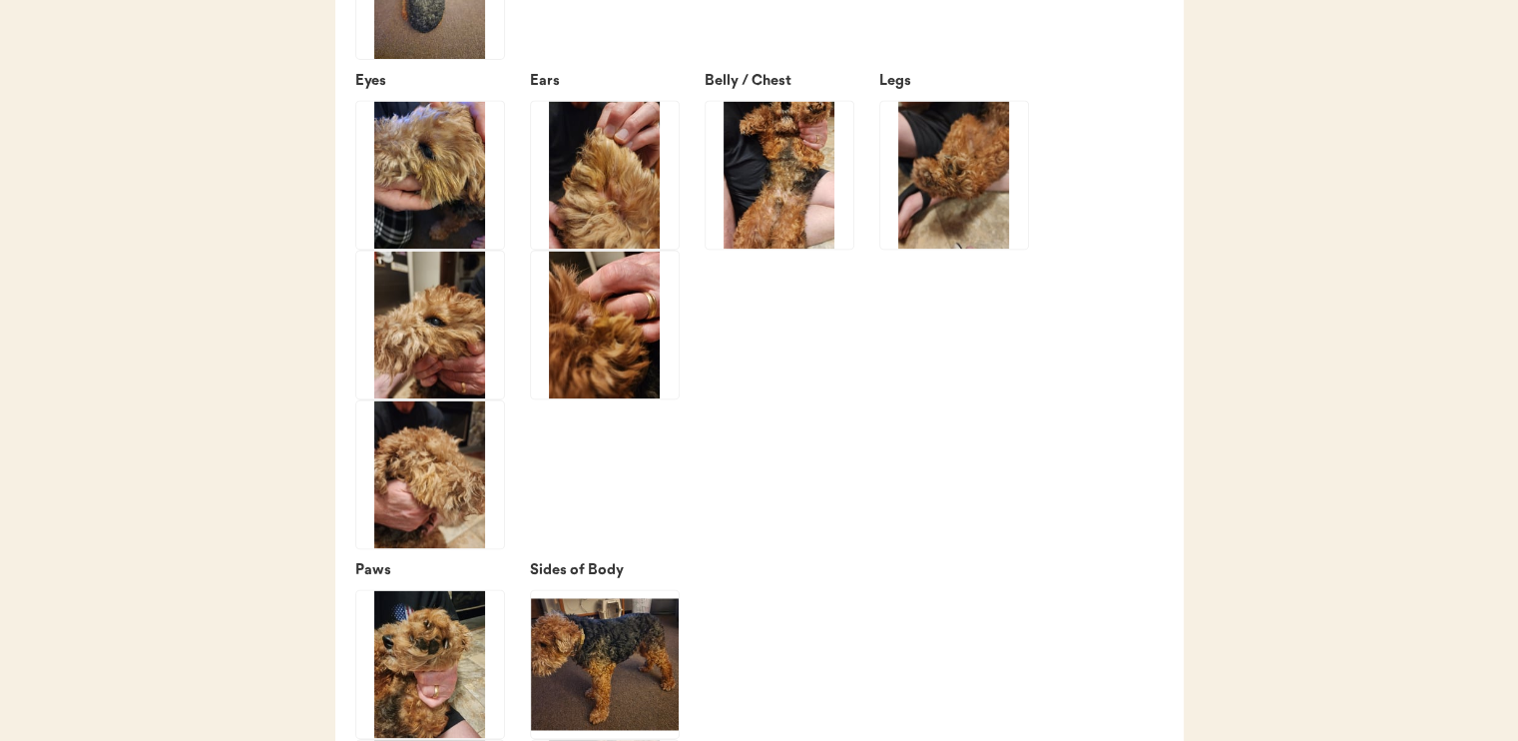
click at [640, 321] on img at bounding box center [605, 325] width 148 height 148
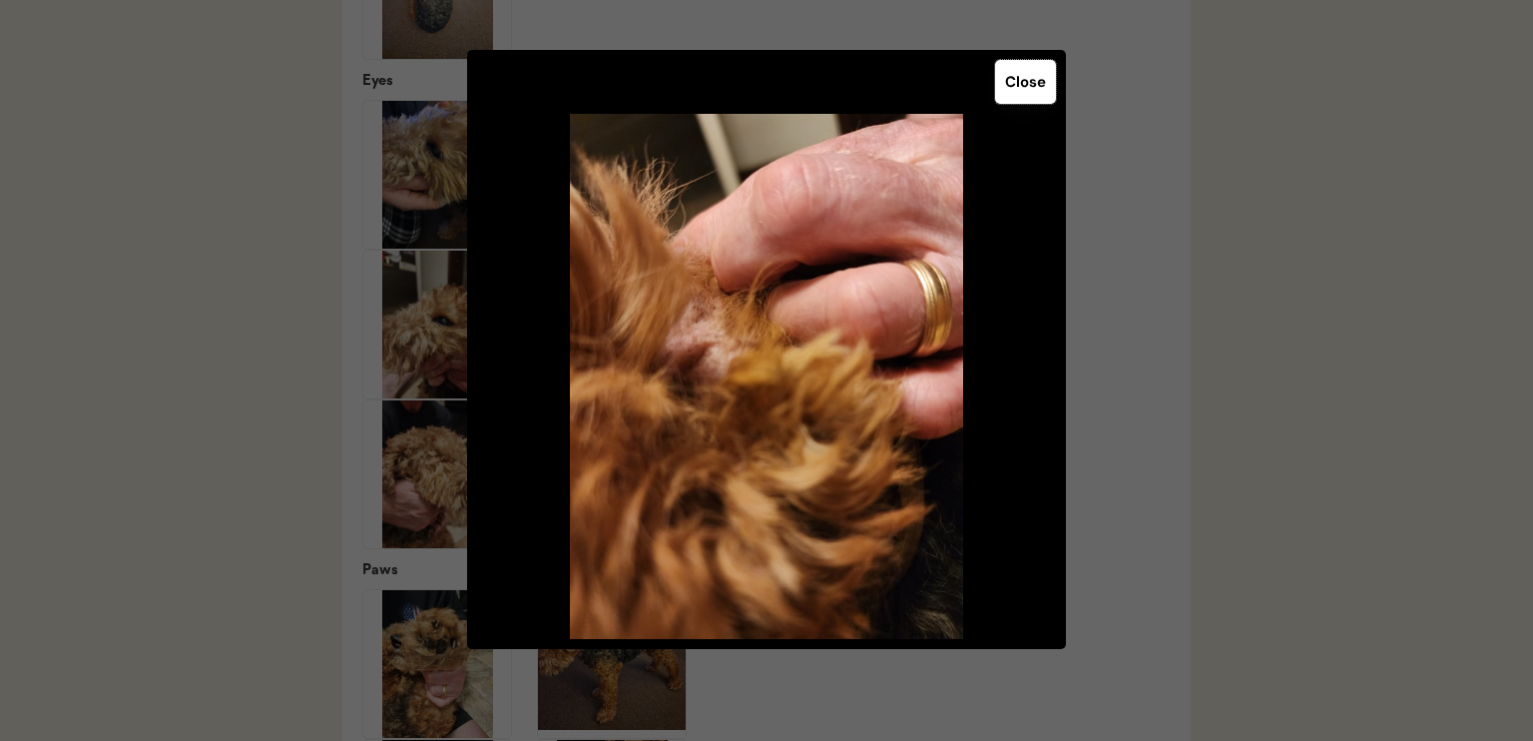
click at [1036, 79] on button "Close" at bounding box center [1025, 82] width 61 height 44
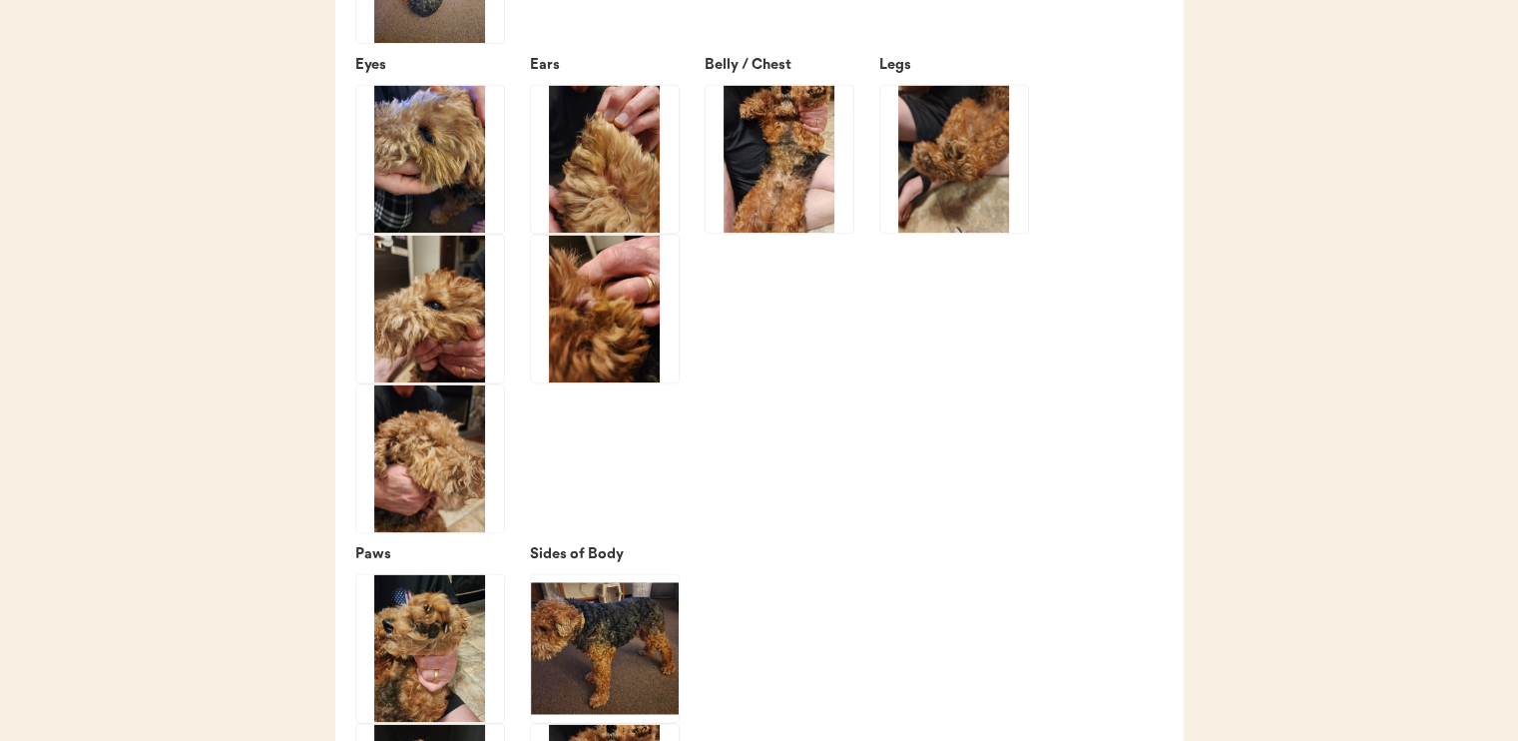
scroll to position [2855, 0]
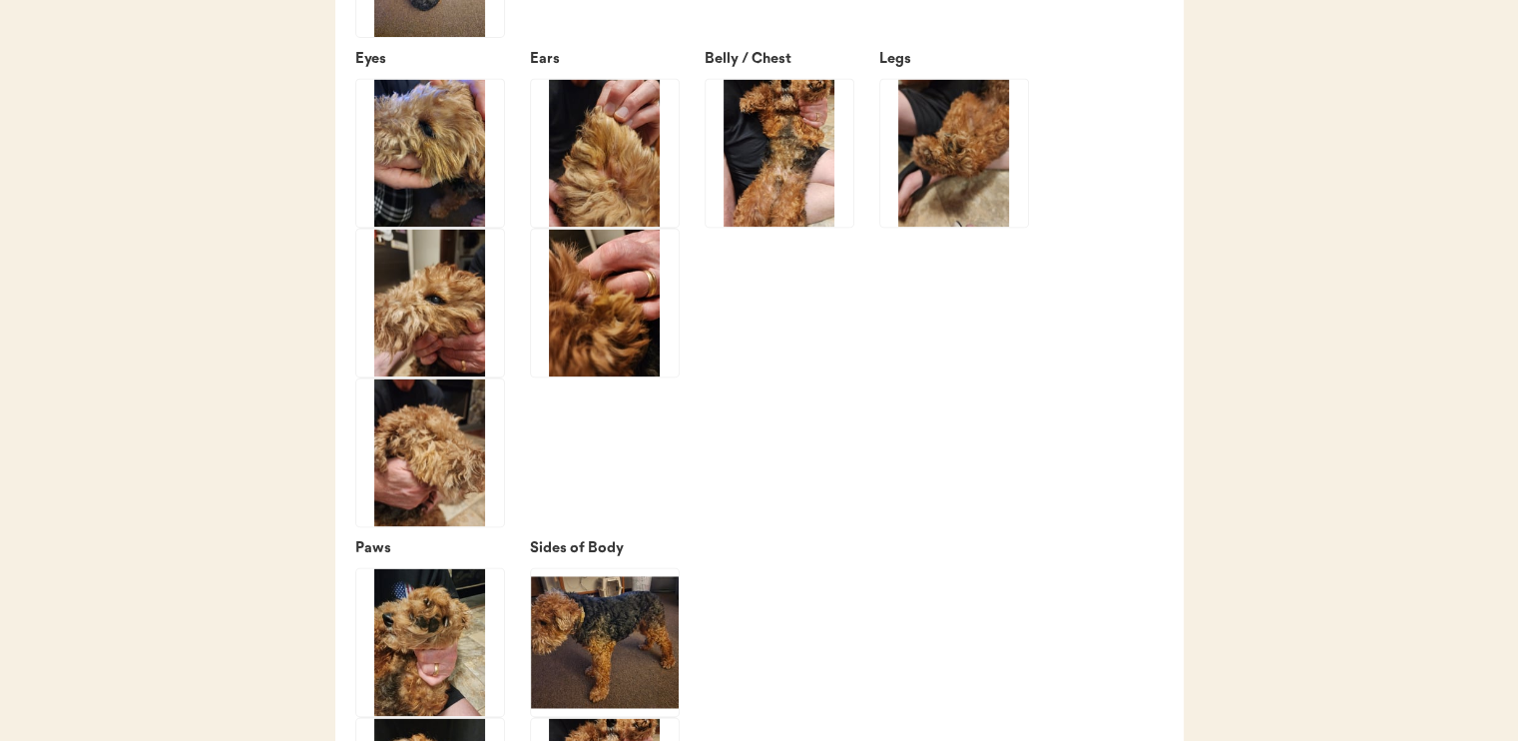
click at [968, 221] on img at bounding box center [954, 153] width 148 height 148
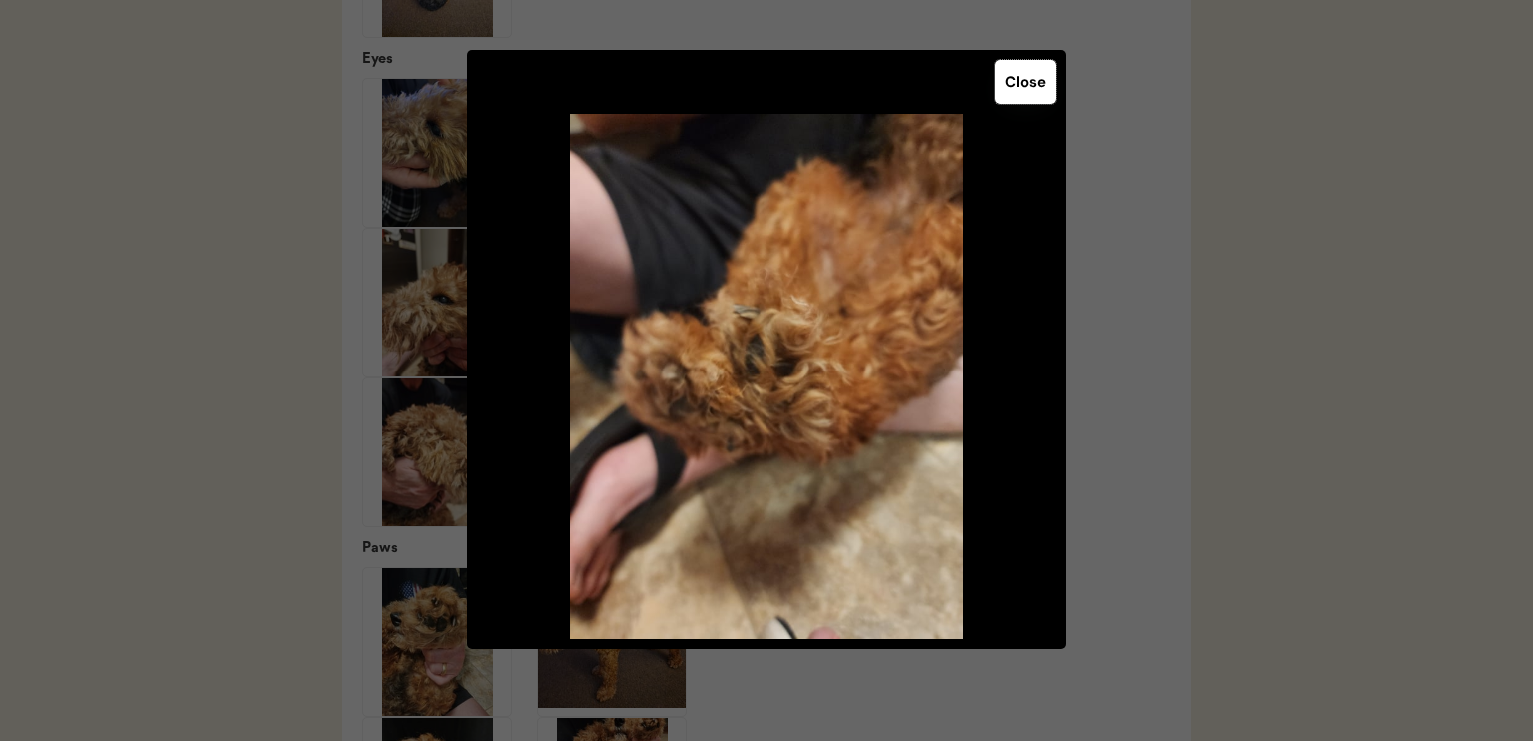
click at [1018, 91] on button "Close" at bounding box center [1025, 82] width 61 height 44
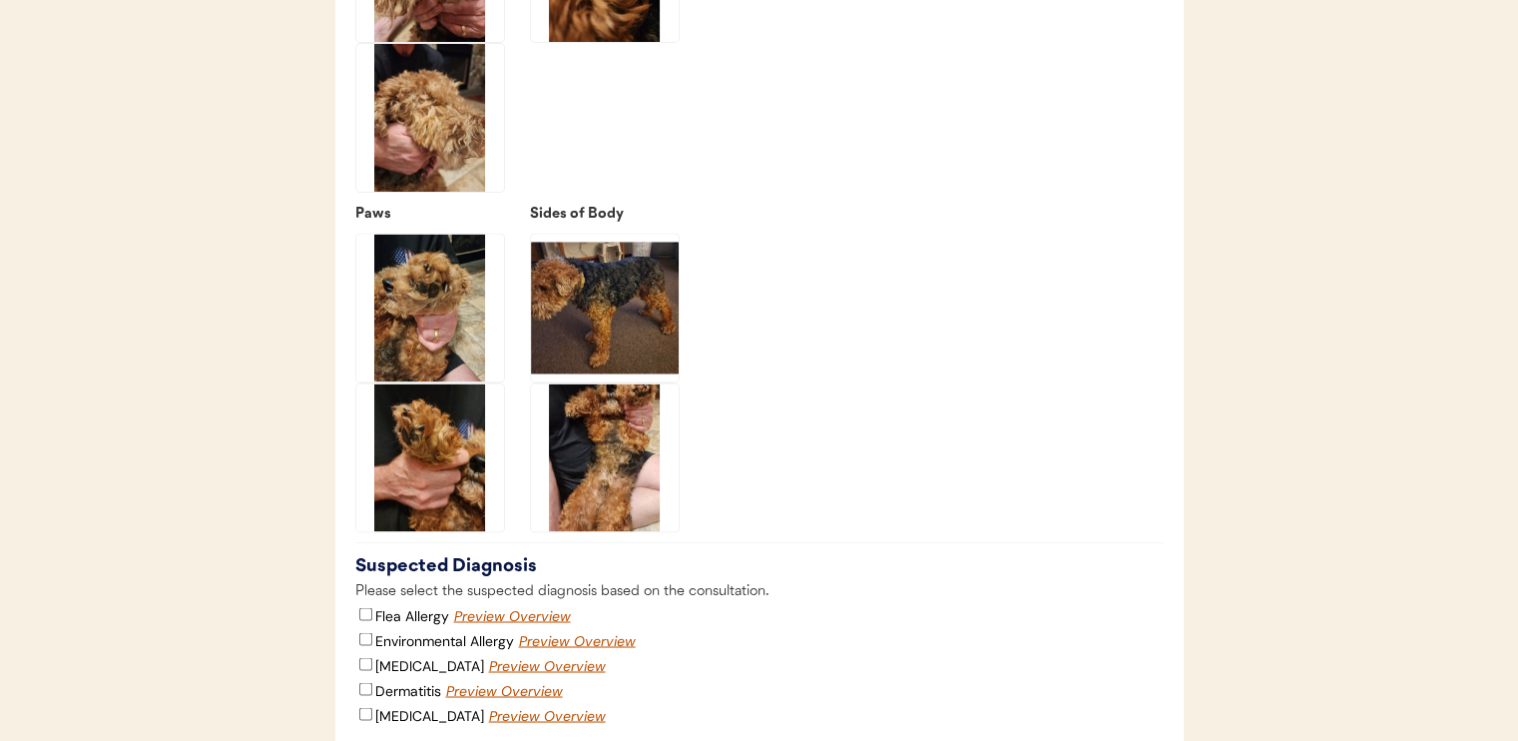
scroll to position [3260, 0]
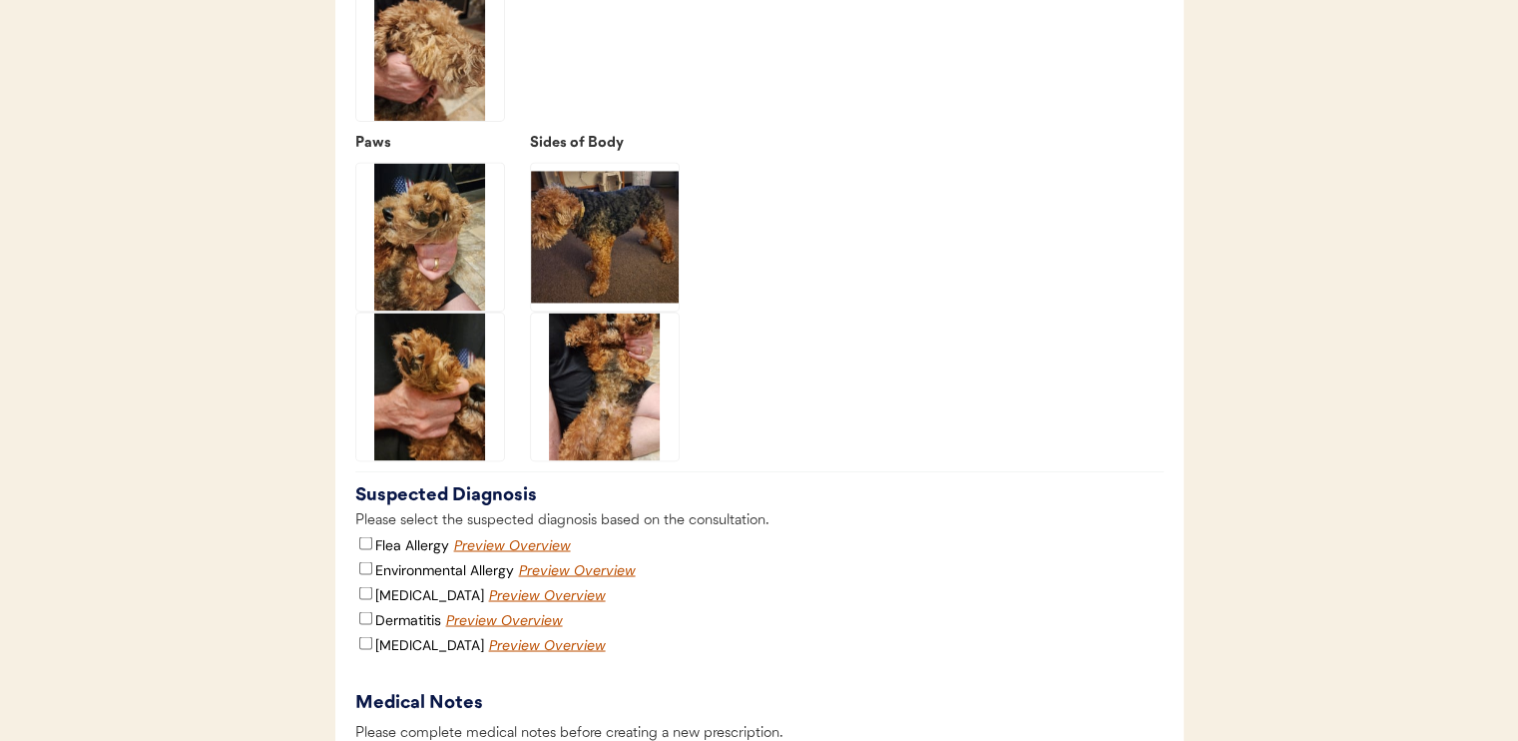
click at [646, 386] on img at bounding box center [605, 386] width 148 height 148
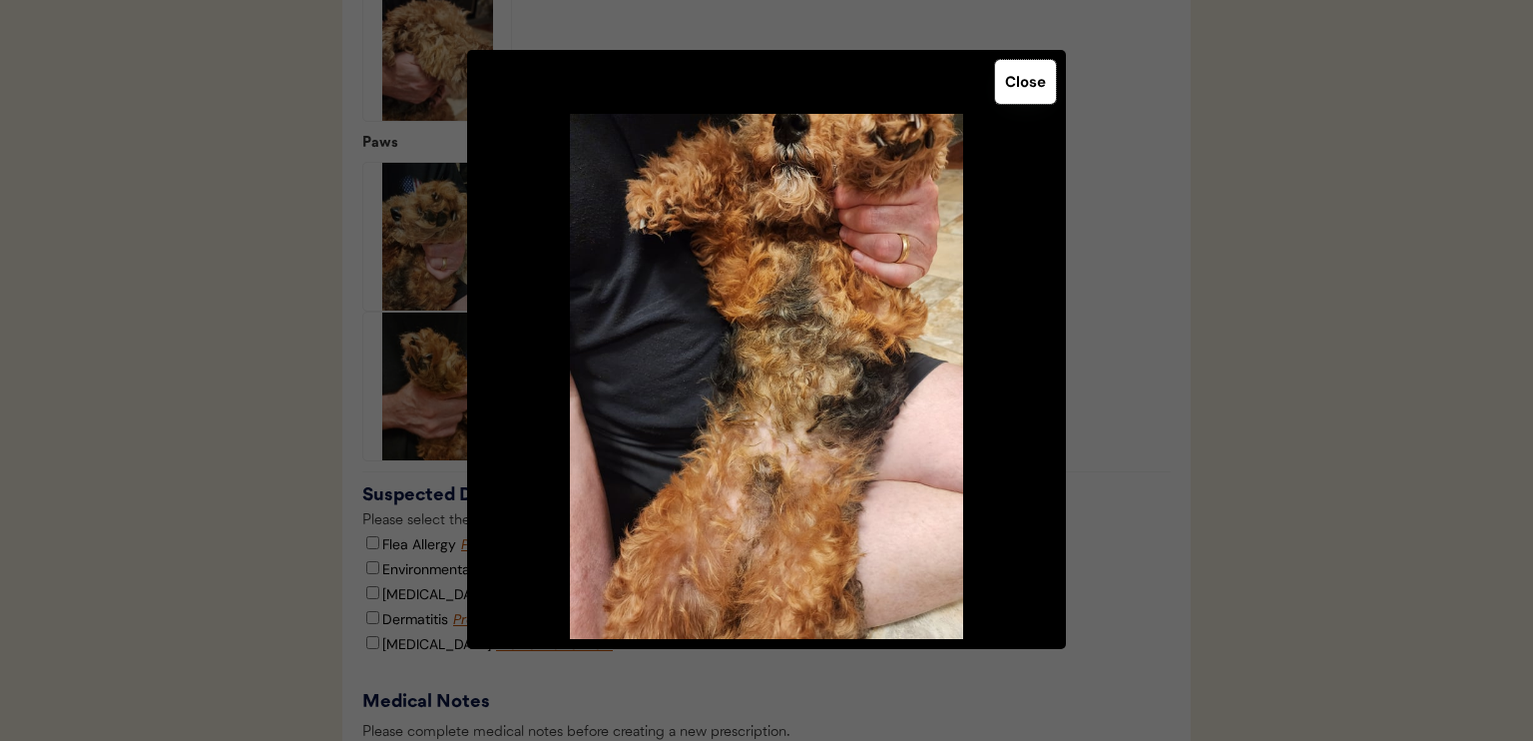
click at [1026, 79] on button "Close" at bounding box center [1025, 82] width 61 height 44
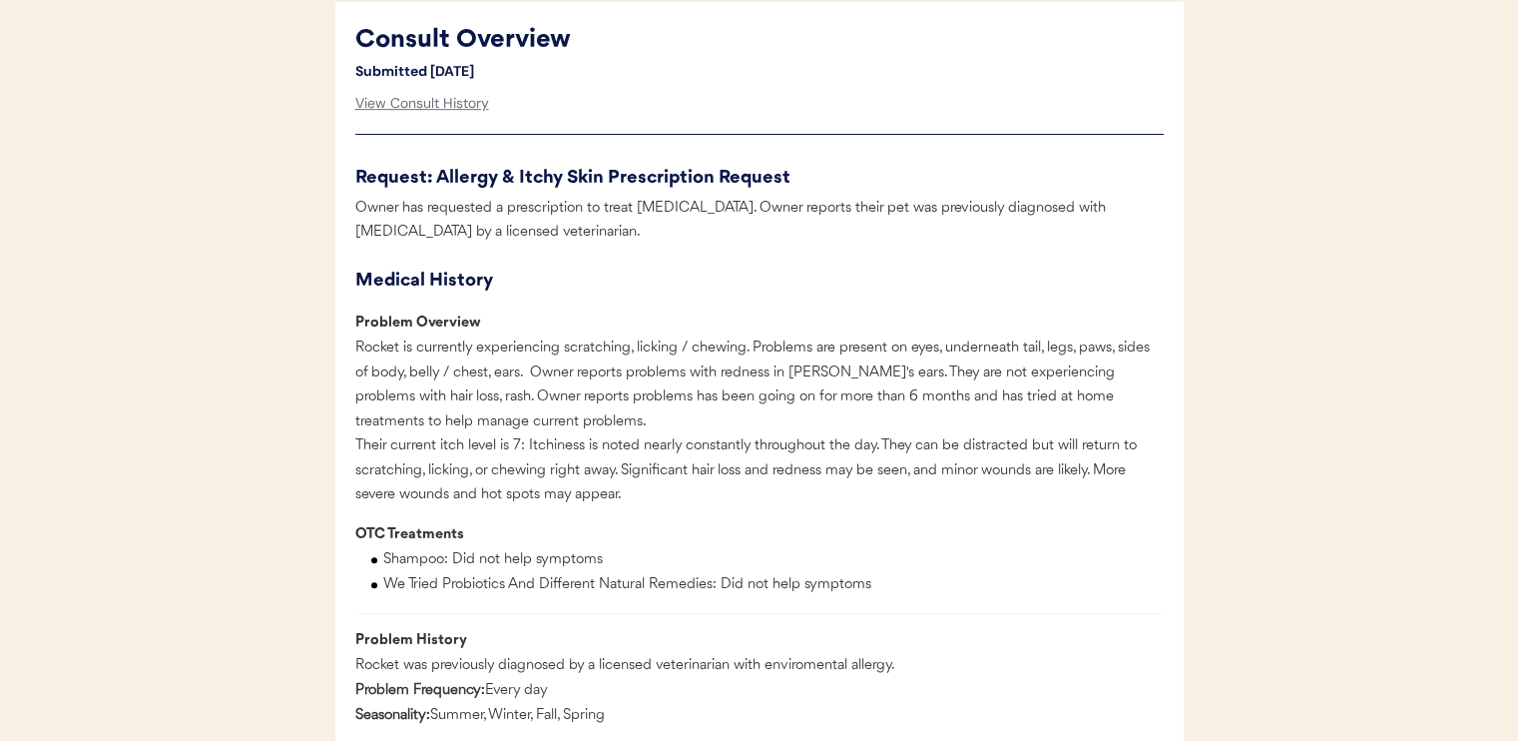
scroll to position [970, 0]
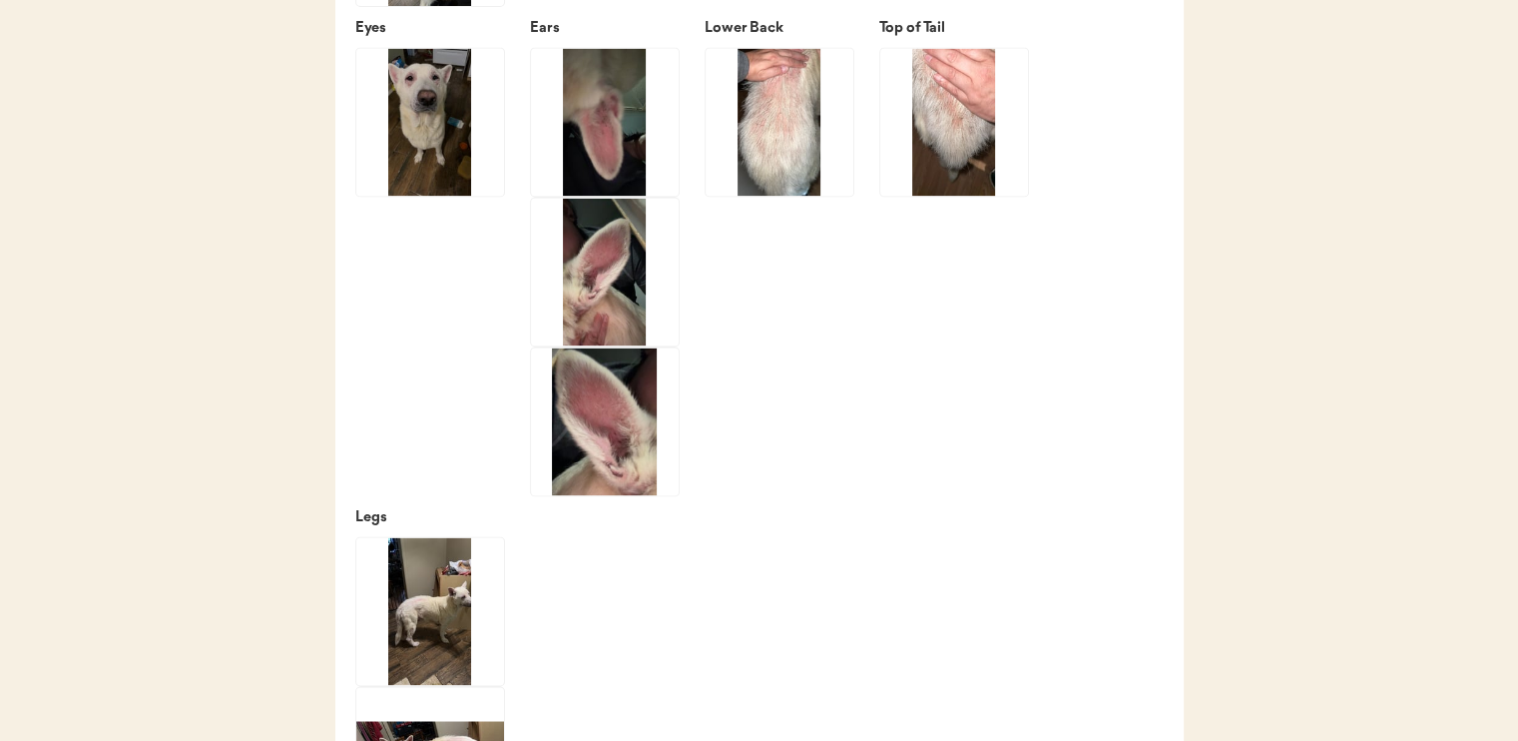
scroll to position [3825, 0]
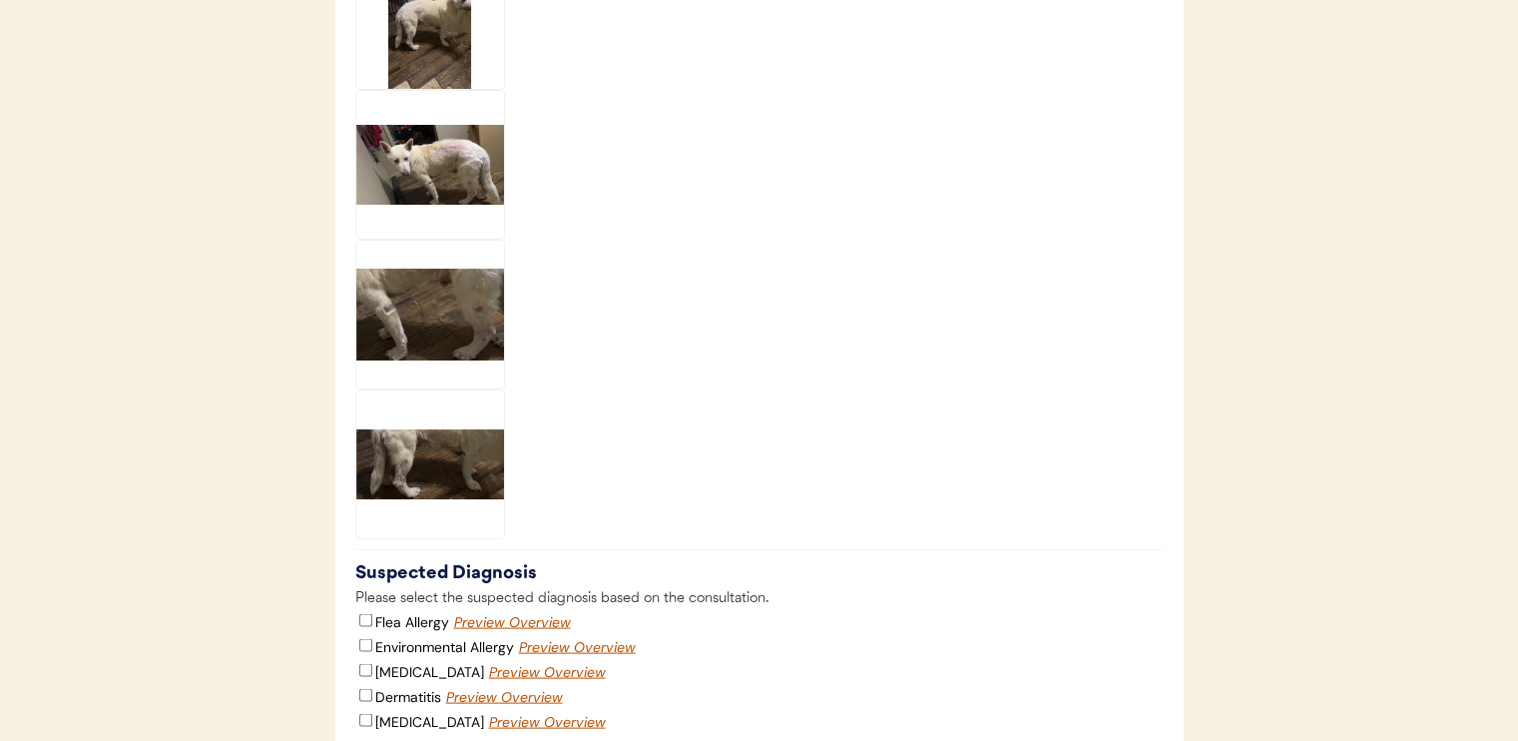
click at [409, 486] on img at bounding box center [430, 464] width 148 height 148
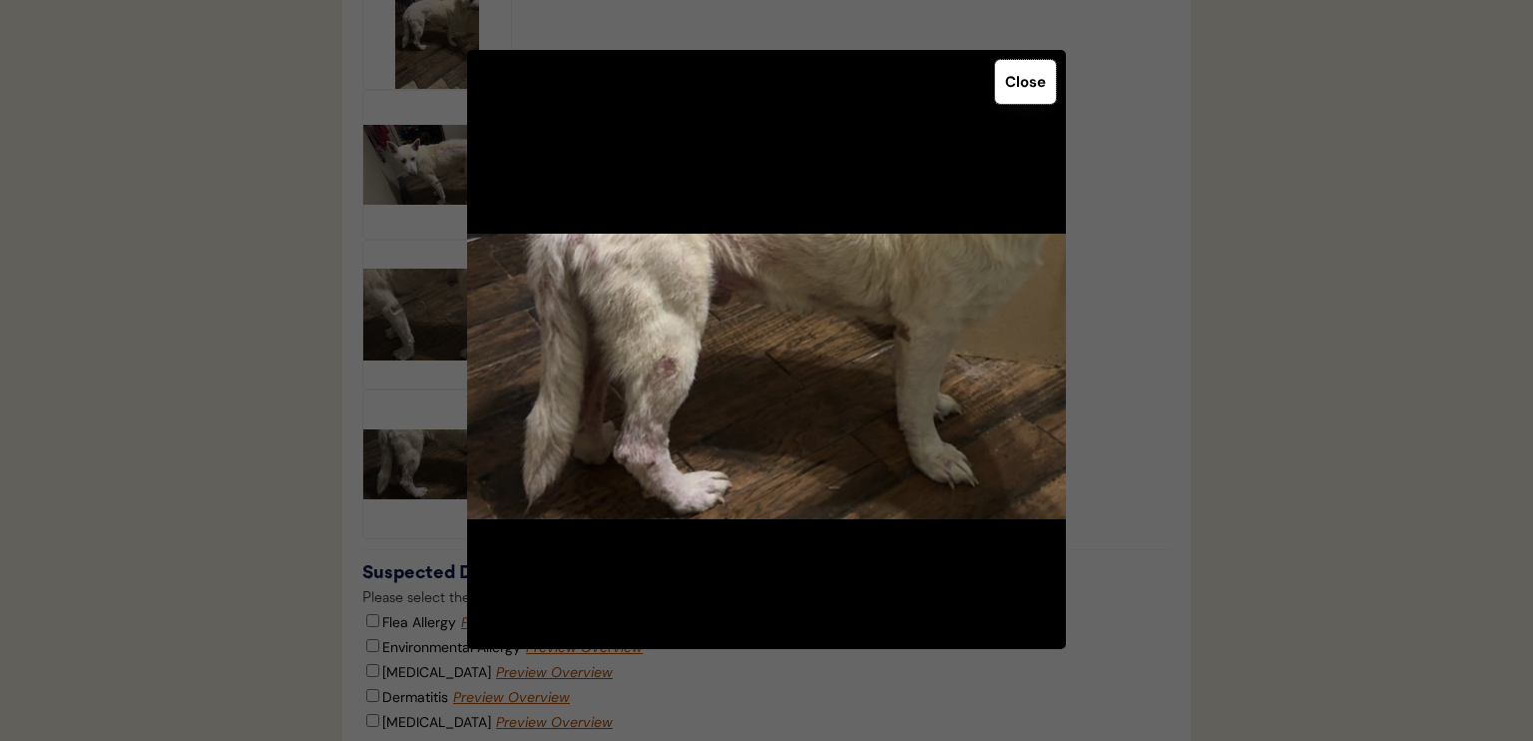
click at [1013, 87] on button "Close" at bounding box center [1025, 82] width 61 height 44
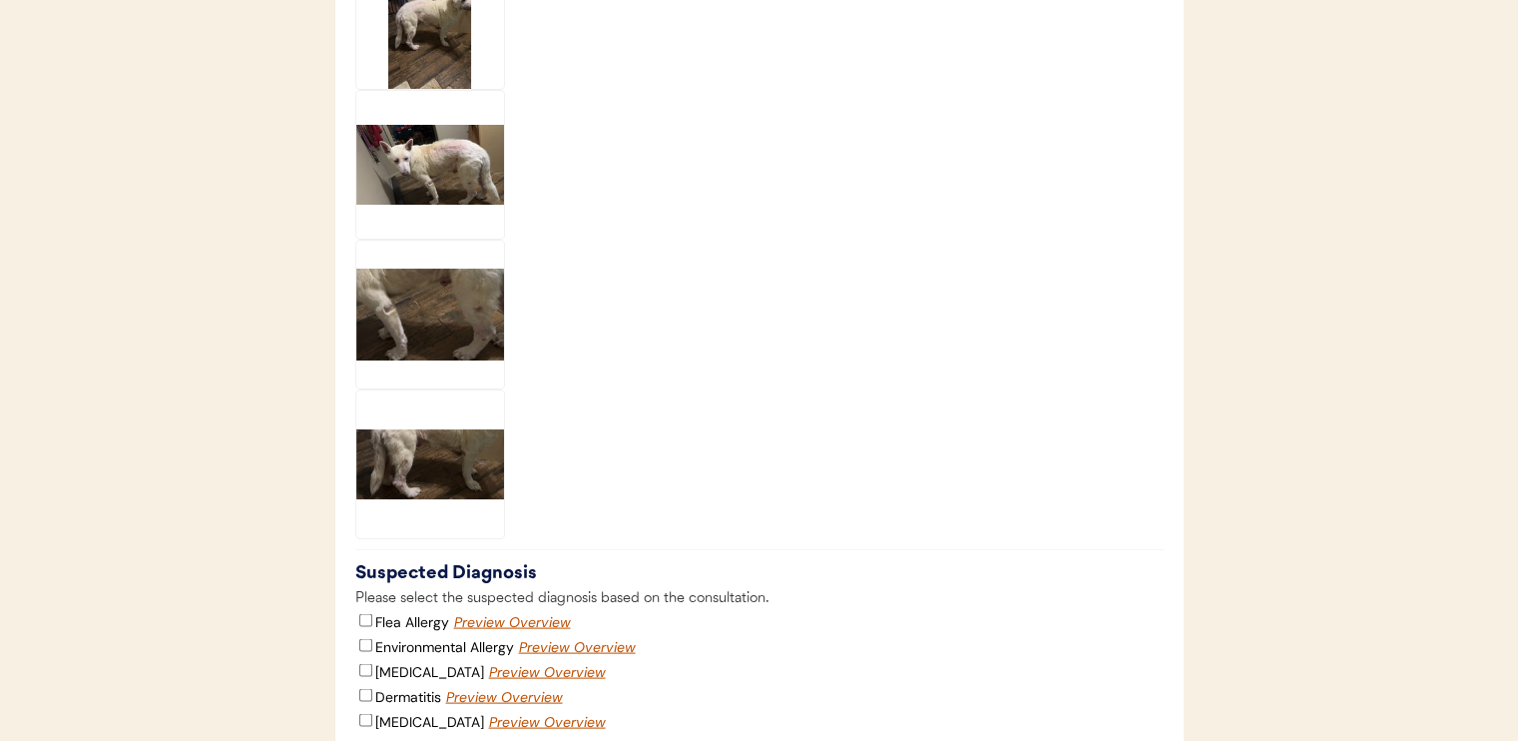
click at [473, 344] on img at bounding box center [430, 315] width 148 height 148
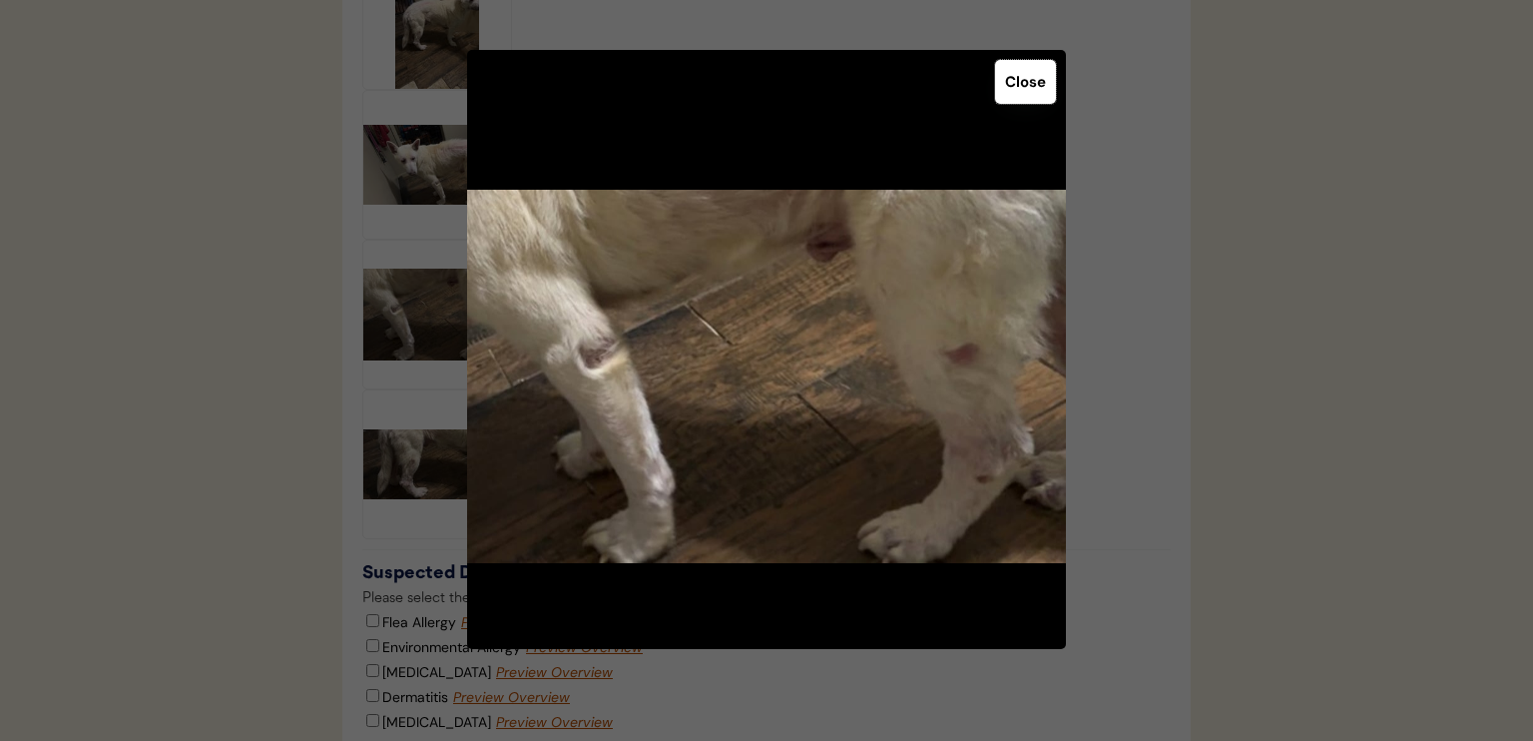
click at [1005, 68] on button "Close" at bounding box center [1025, 82] width 61 height 44
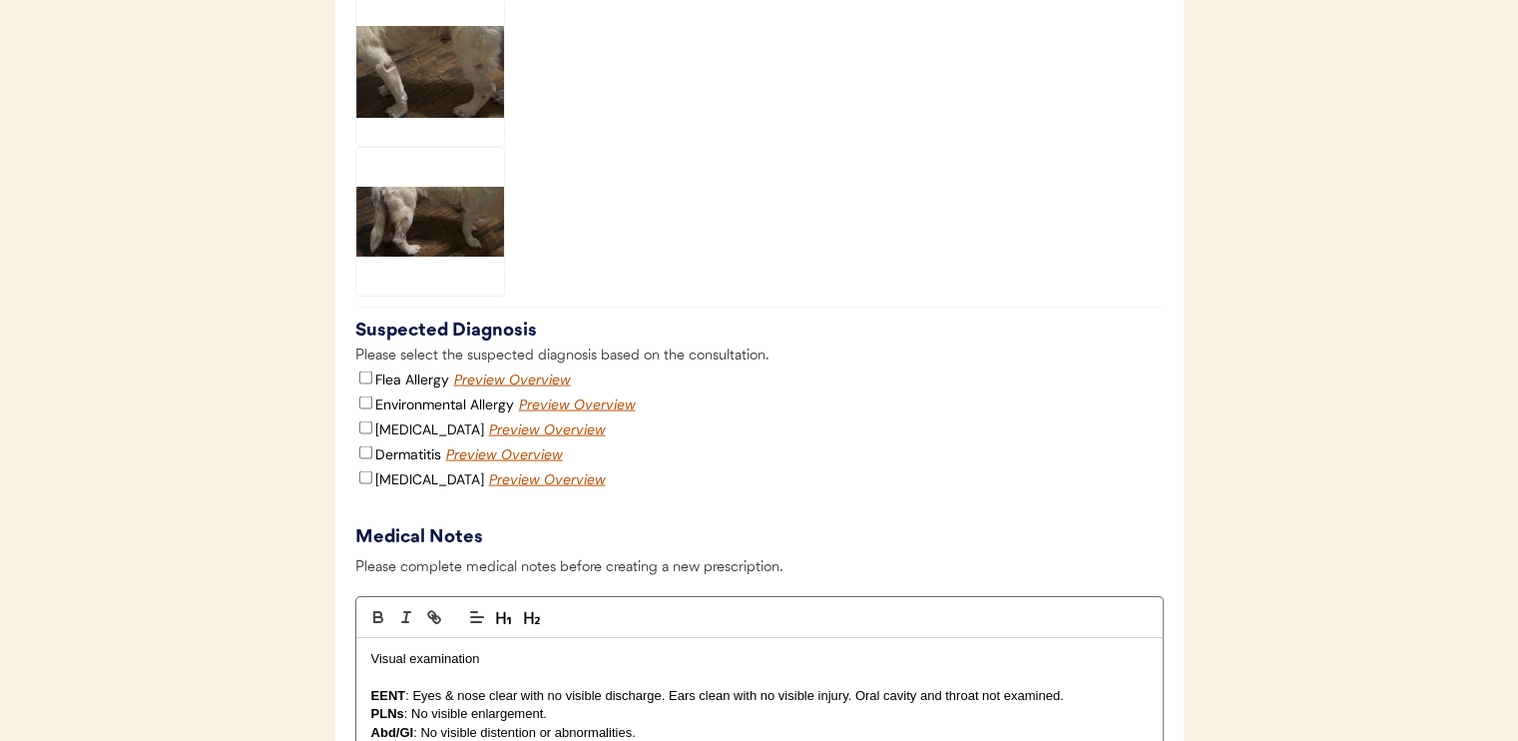
scroll to position [4071, 0]
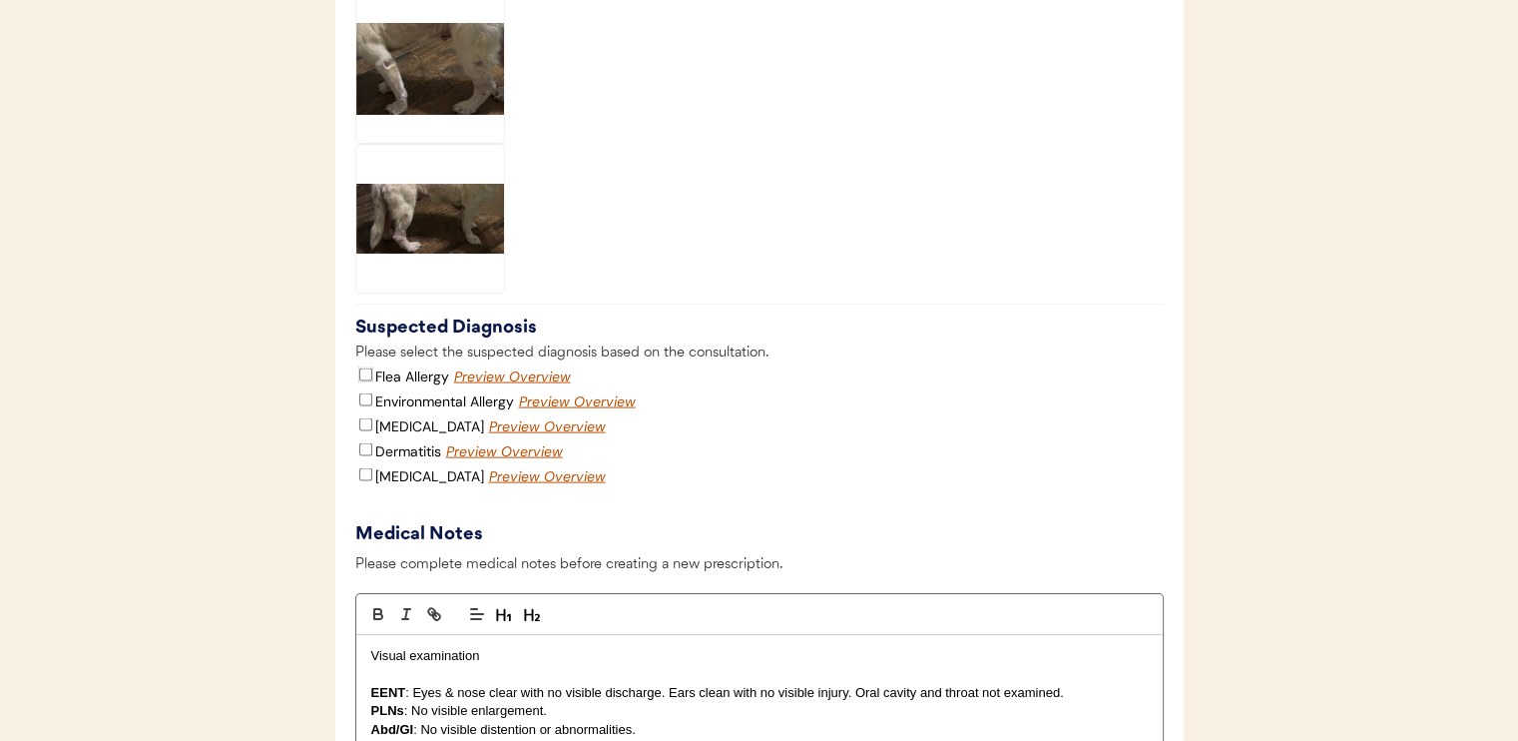
click at [364, 381] on input "Flea Allergy" at bounding box center [365, 374] width 13 height 13
checkbox input "true"
click at [364, 406] on input "Environmental Allergy" at bounding box center [365, 399] width 13 height 13
checkbox input "true"
click at [363, 456] on input "Dermatitis" at bounding box center [365, 449] width 13 height 13
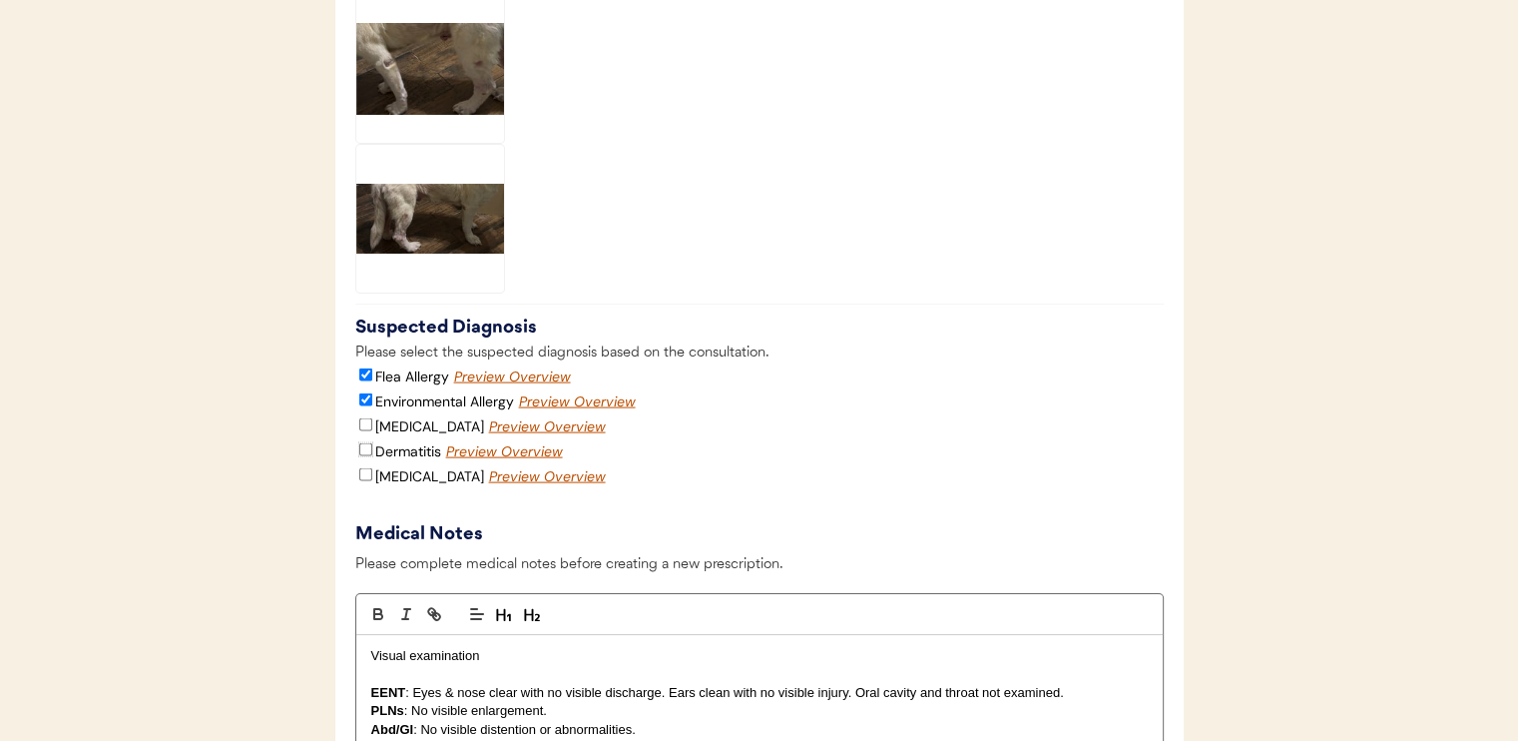
checkbox input "true"
click at [362, 481] on input "[MEDICAL_DATA]" at bounding box center [365, 474] width 13 height 13
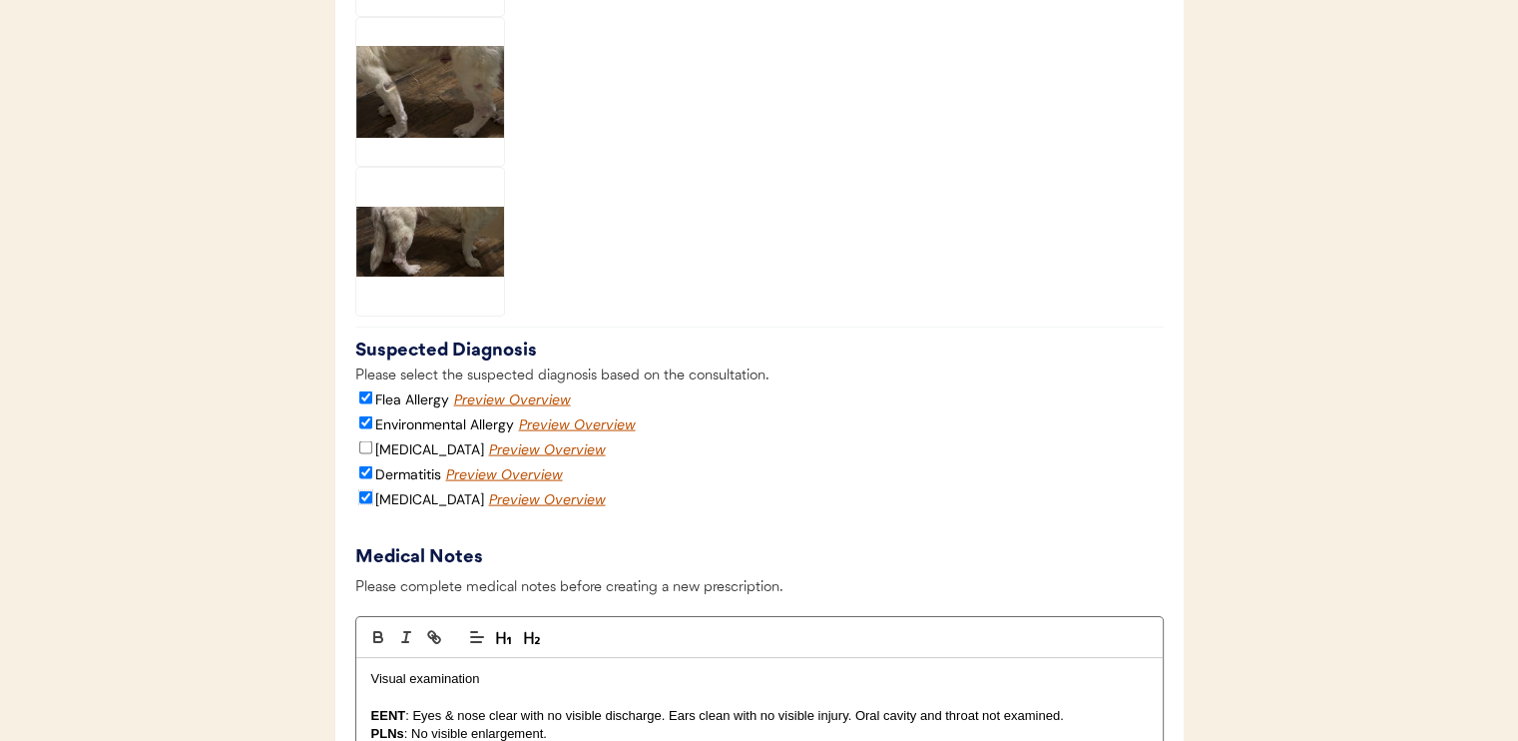
scroll to position [4049, 0]
click at [371, 503] on input "[MEDICAL_DATA]" at bounding box center [365, 496] width 13 height 13
checkbox input "false"
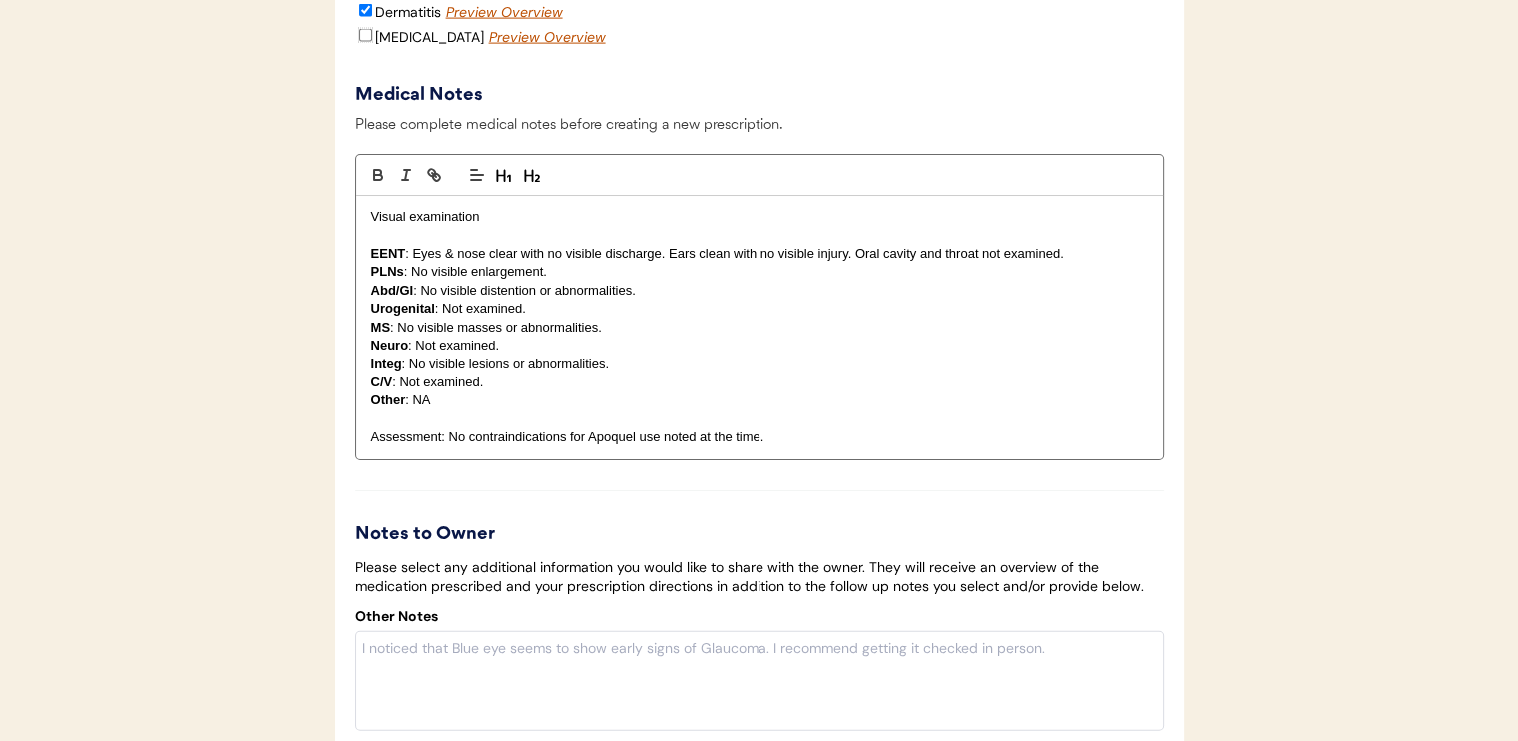
scroll to position [4512, 0]
drag, startPoint x: 409, startPoint y: 385, endPoint x: 611, endPoint y: 376, distance: 201.8
click at [611, 370] on p "Integ : No visible lesions or abnormalities." at bounding box center [759, 361] width 777 height 18
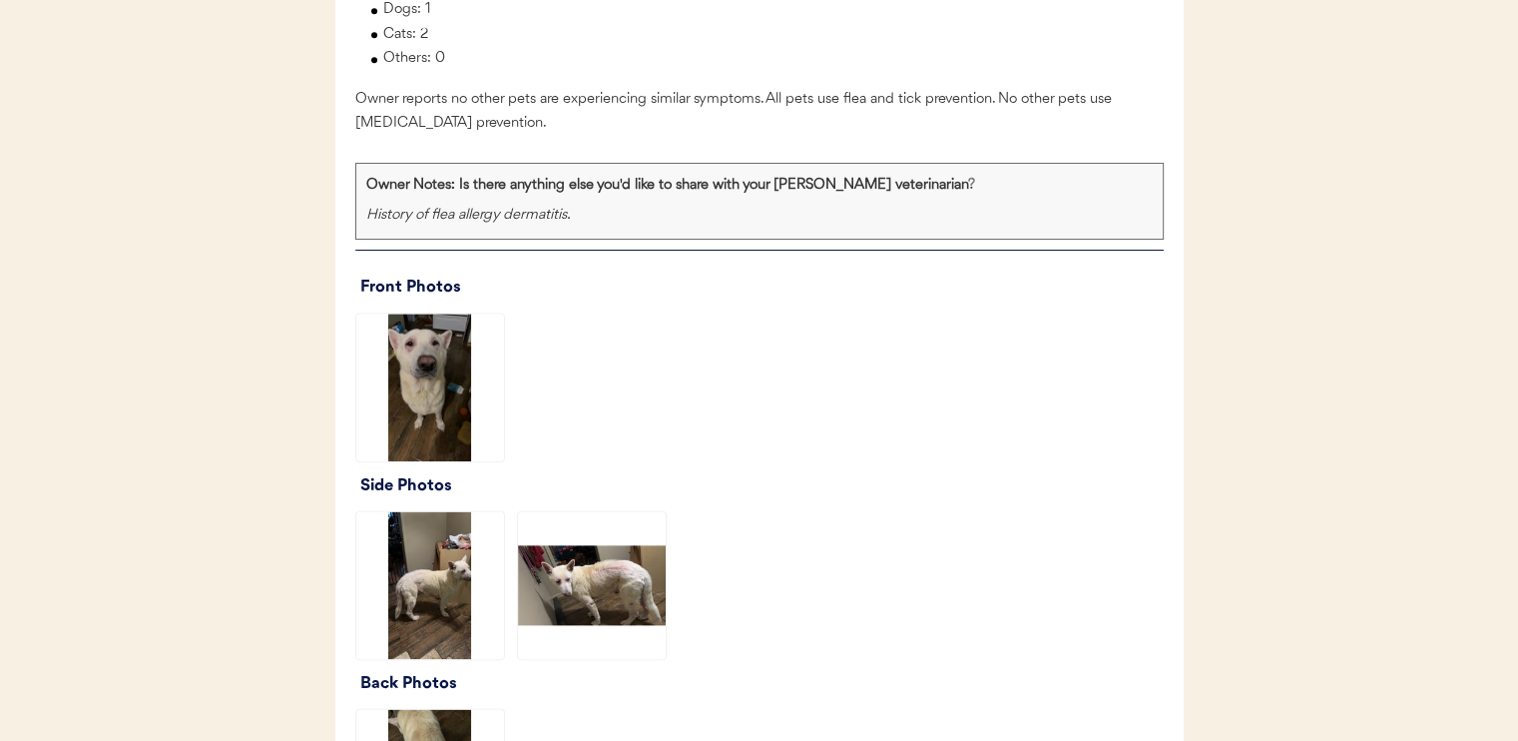
scroll to position [2372, 0]
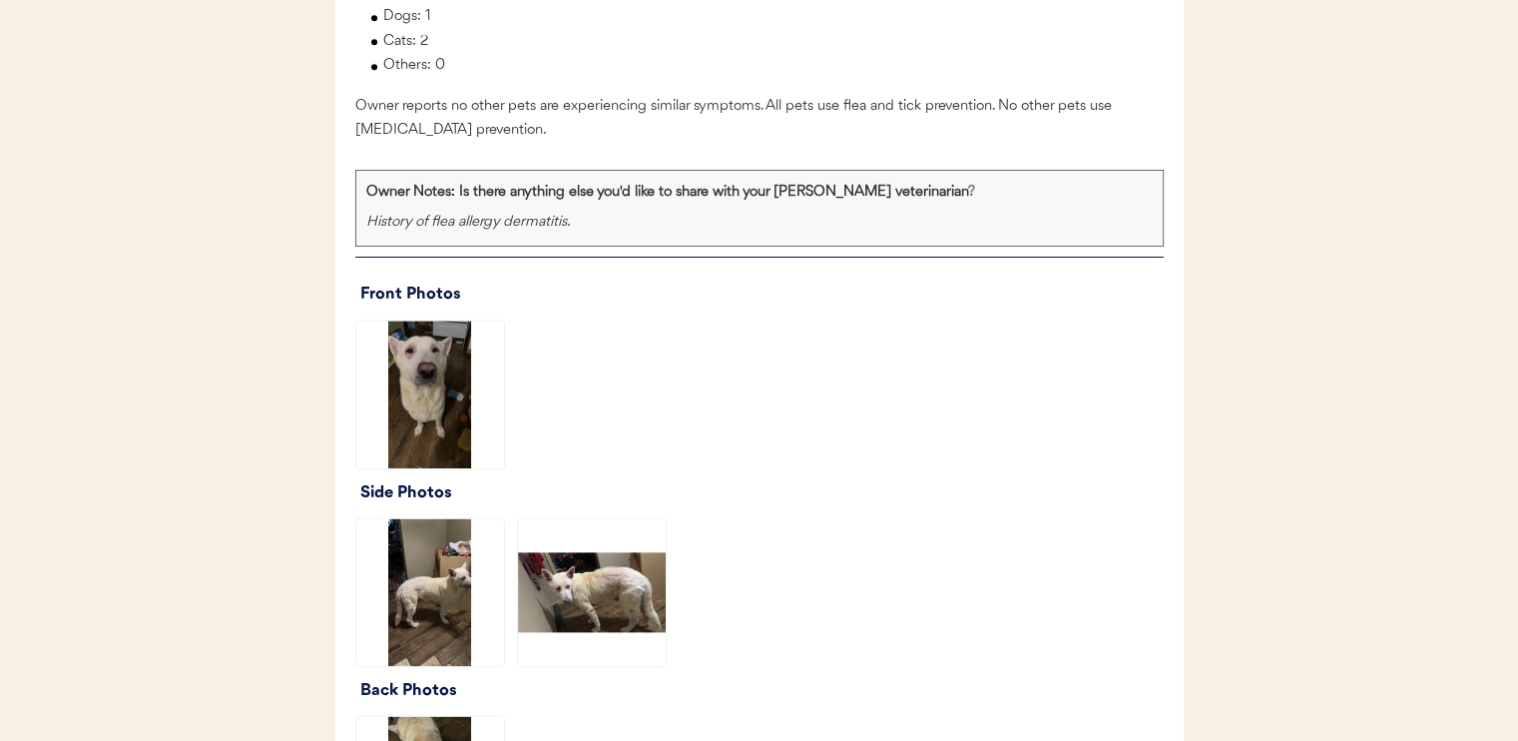
click at [415, 394] on img at bounding box center [430, 394] width 148 height 148
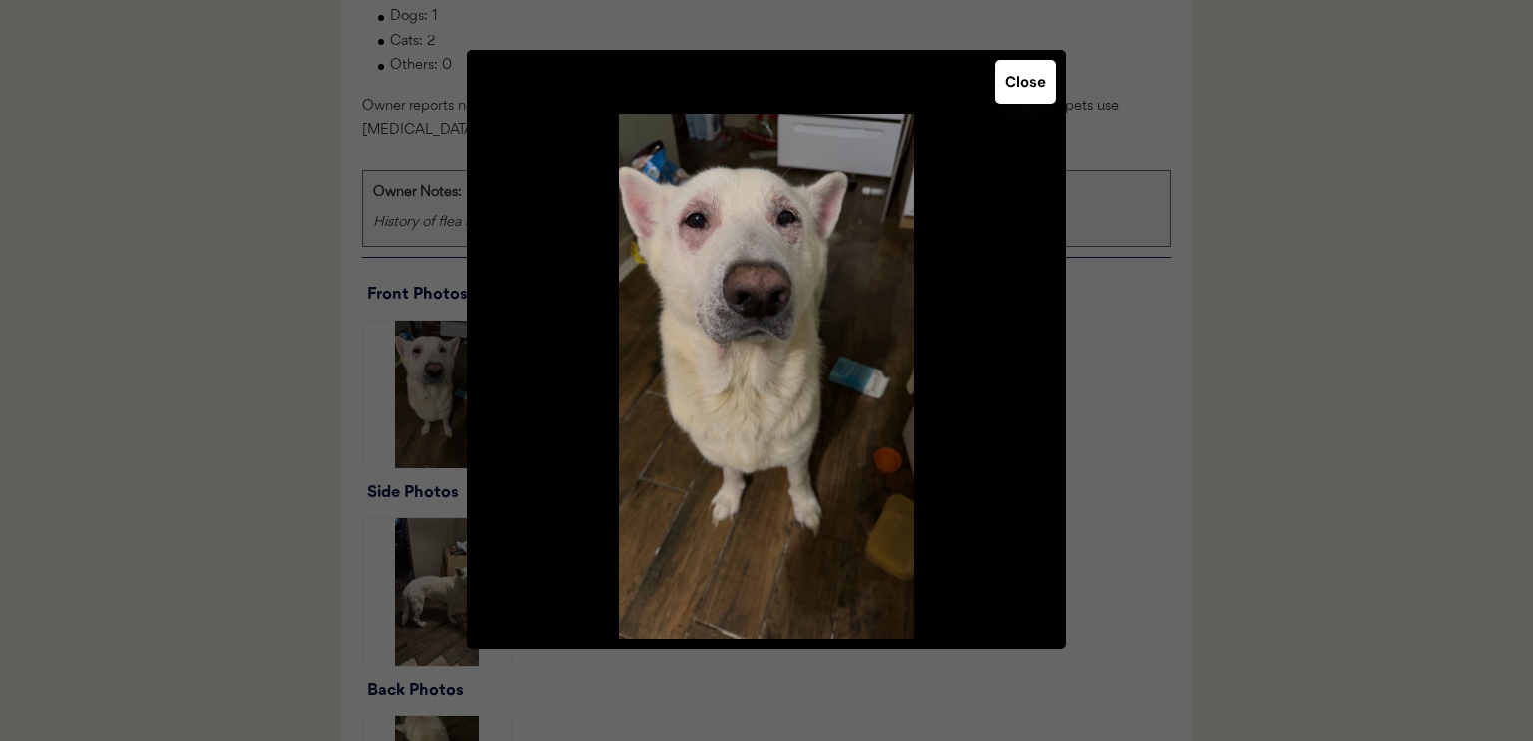
click at [1014, 89] on button "Close" at bounding box center [1025, 82] width 61 height 44
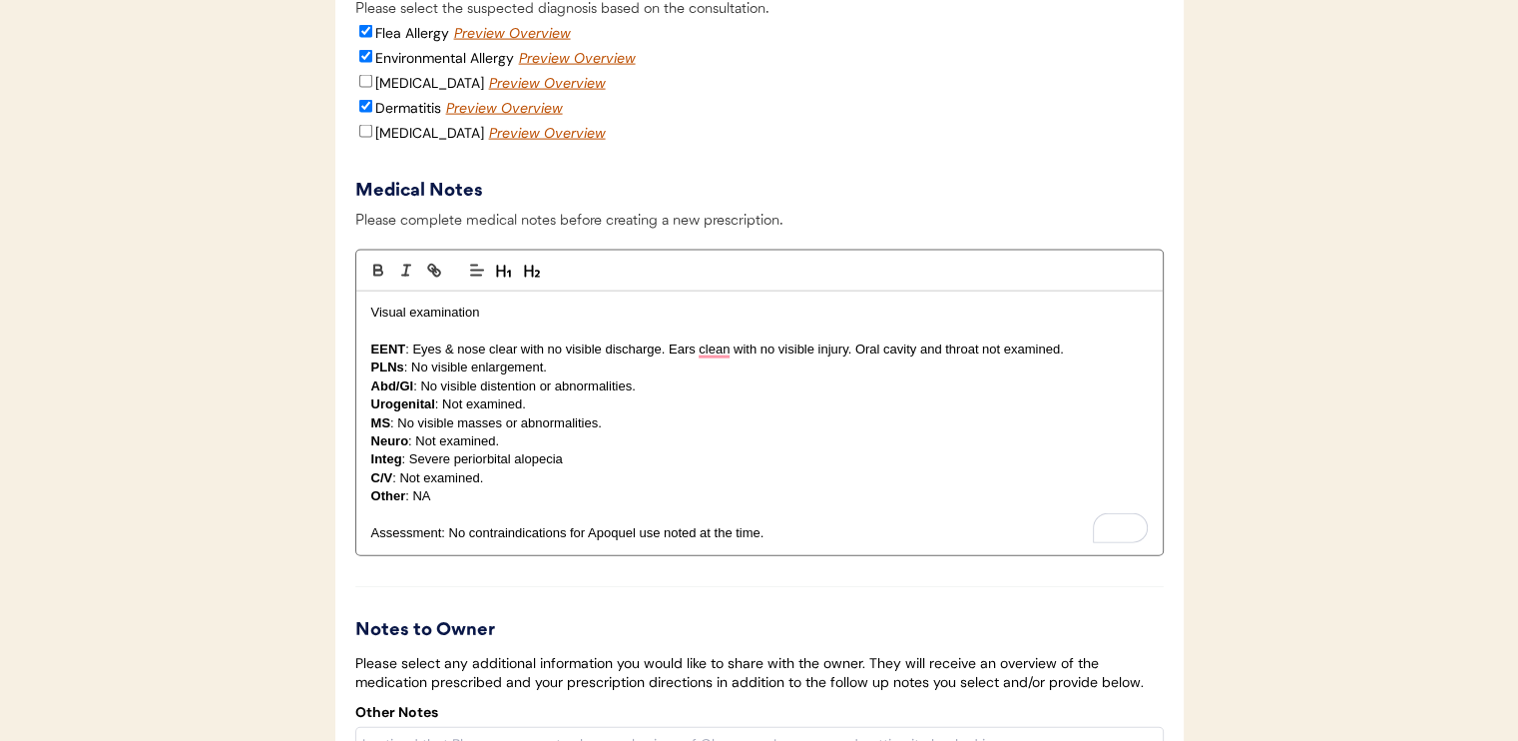
scroll to position [4416, 0]
click at [640, 466] on p "Integ : Severe periorbital alopecia" at bounding box center [759, 457] width 777 height 18
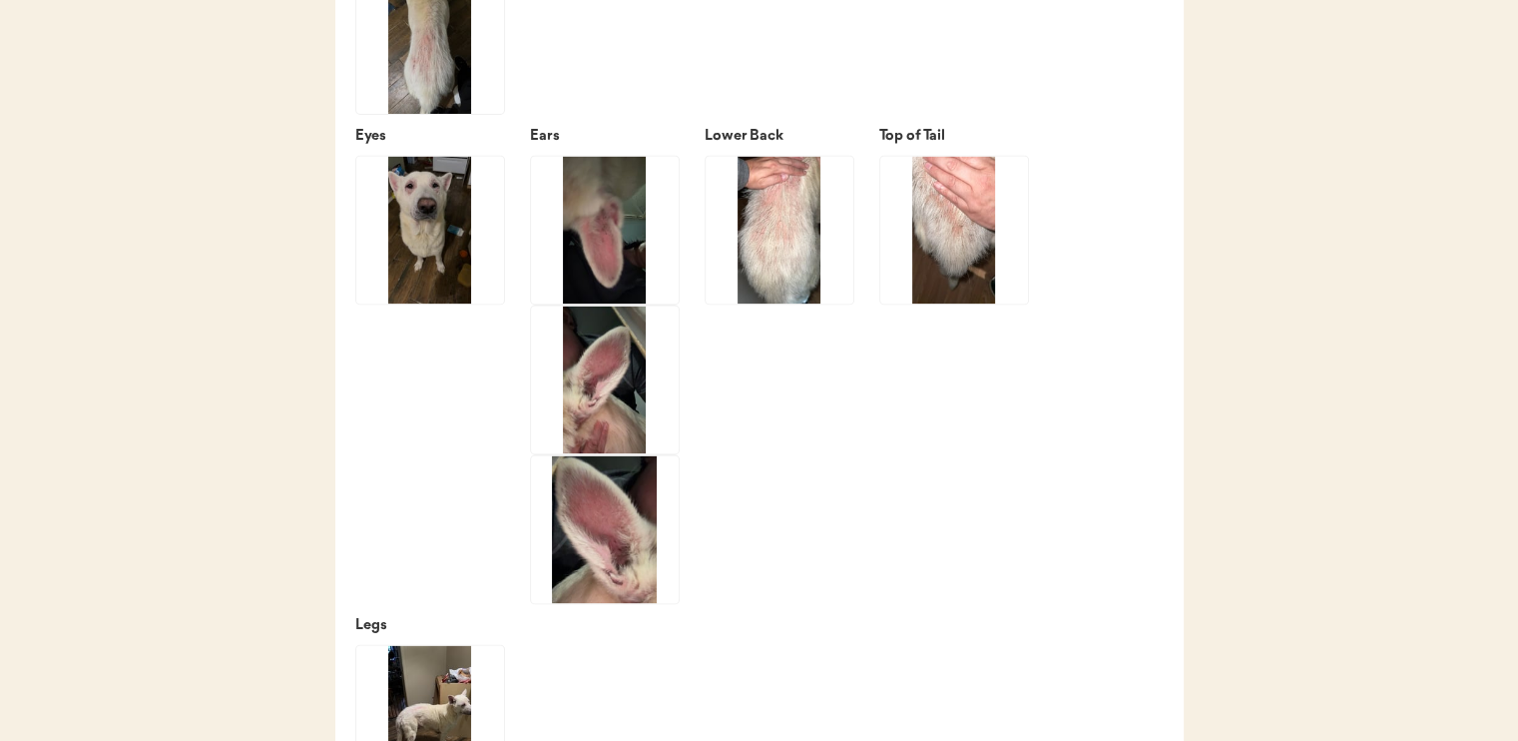
scroll to position [3118, 0]
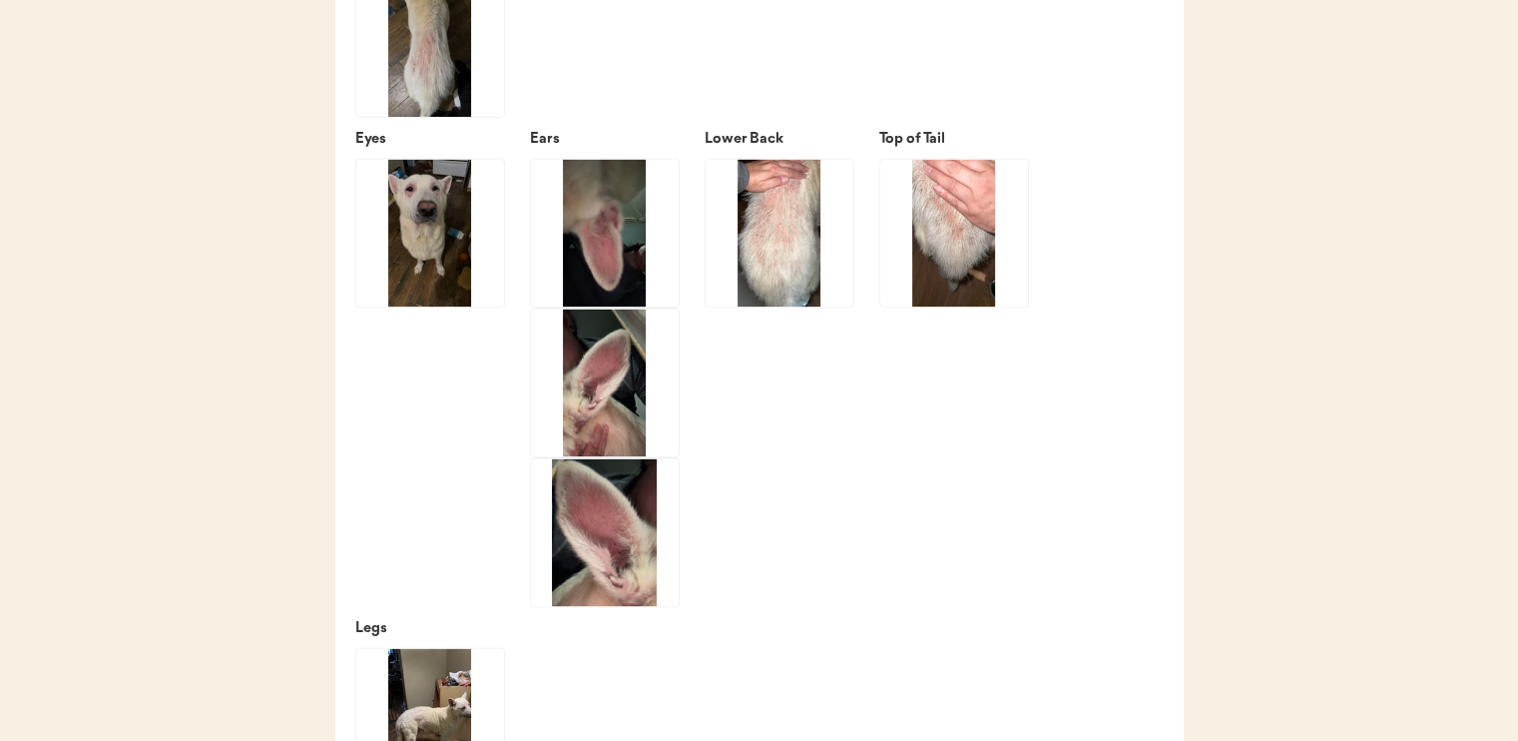
click at [595, 438] on img at bounding box center [605, 382] width 148 height 148
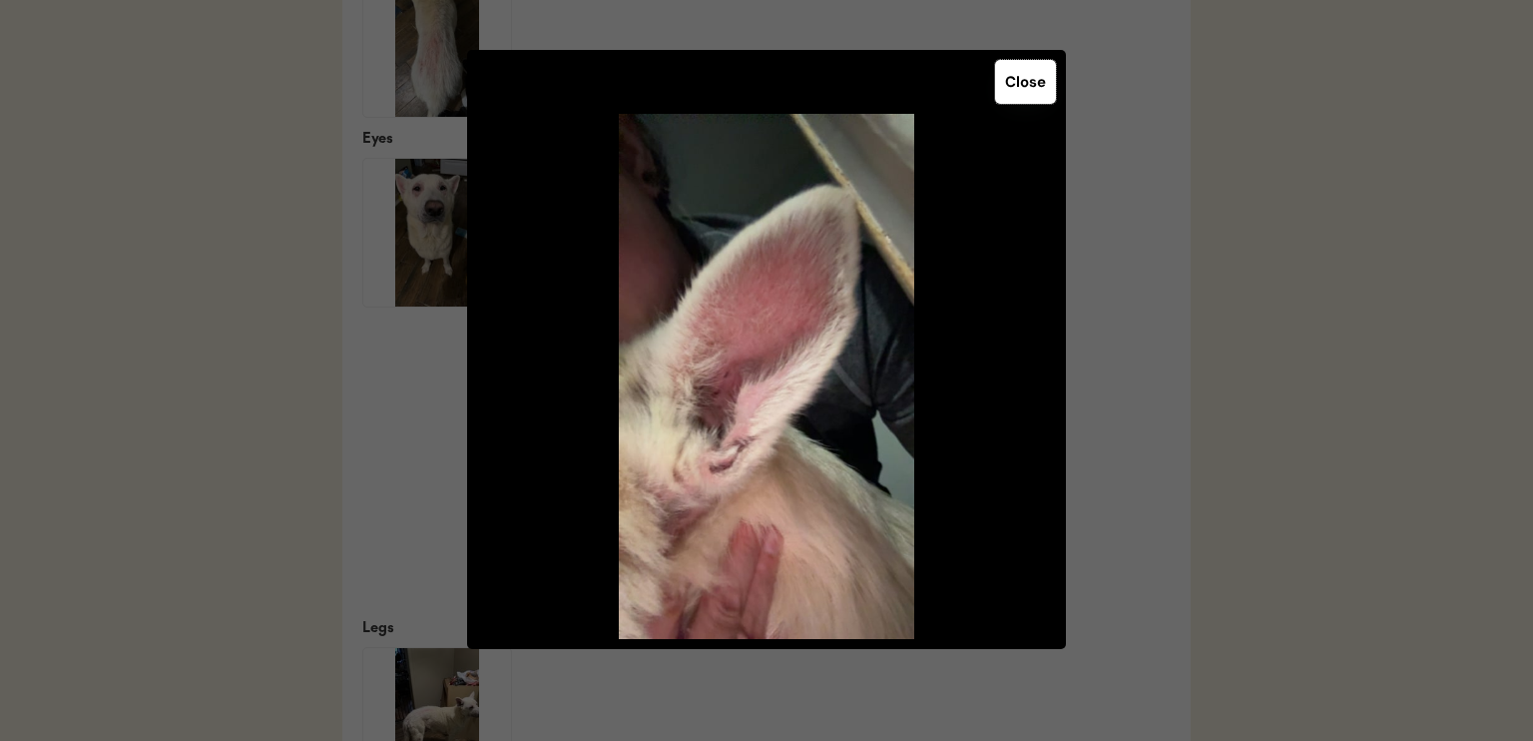
click at [1038, 85] on button "Close" at bounding box center [1025, 82] width 61 height 44
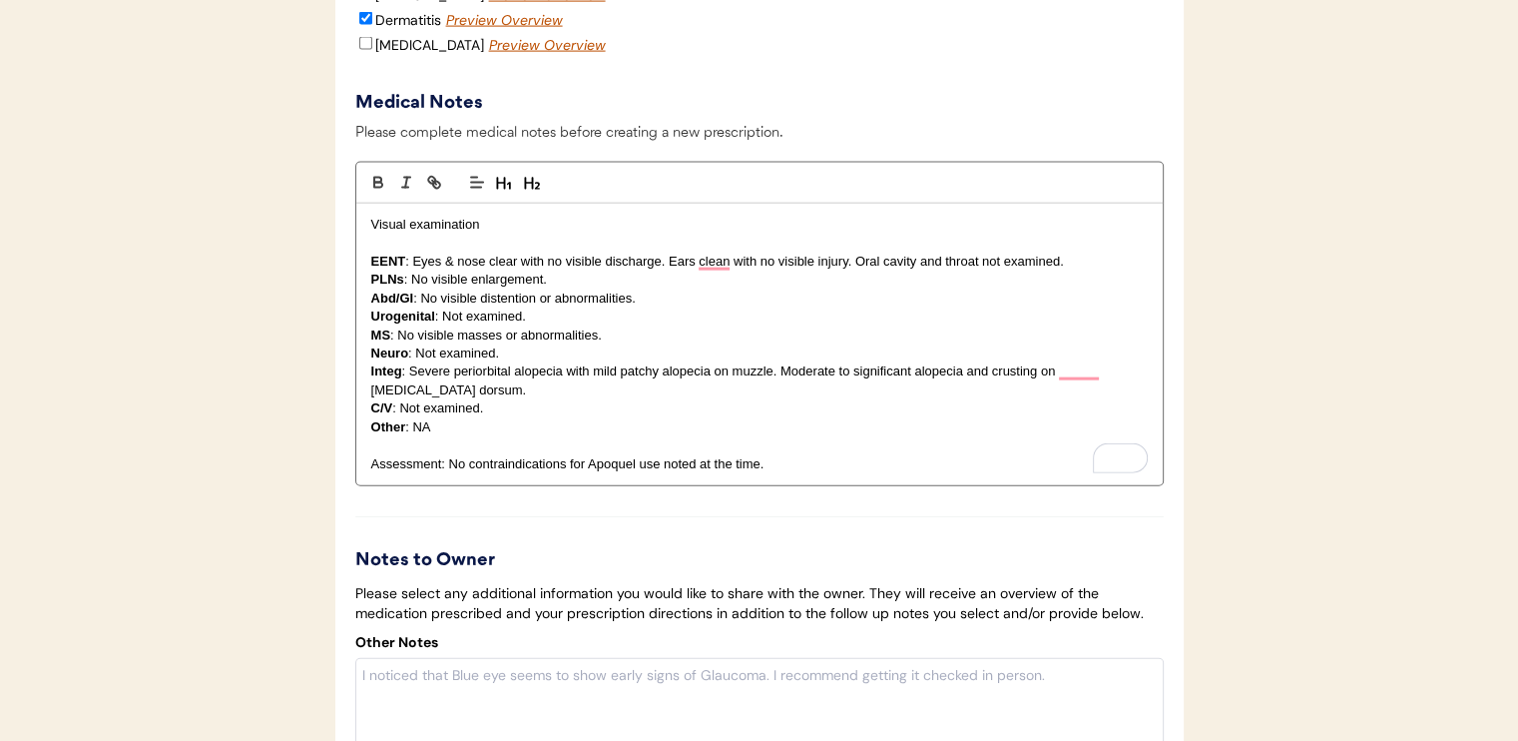
scroll to position [4504, 0]
click at [767, 397] on p "Integ : Severe periorbital alopecia with mild patchy alopecia on muzzle. Modera…" at bounding box center [759, 378] width 777 height 37
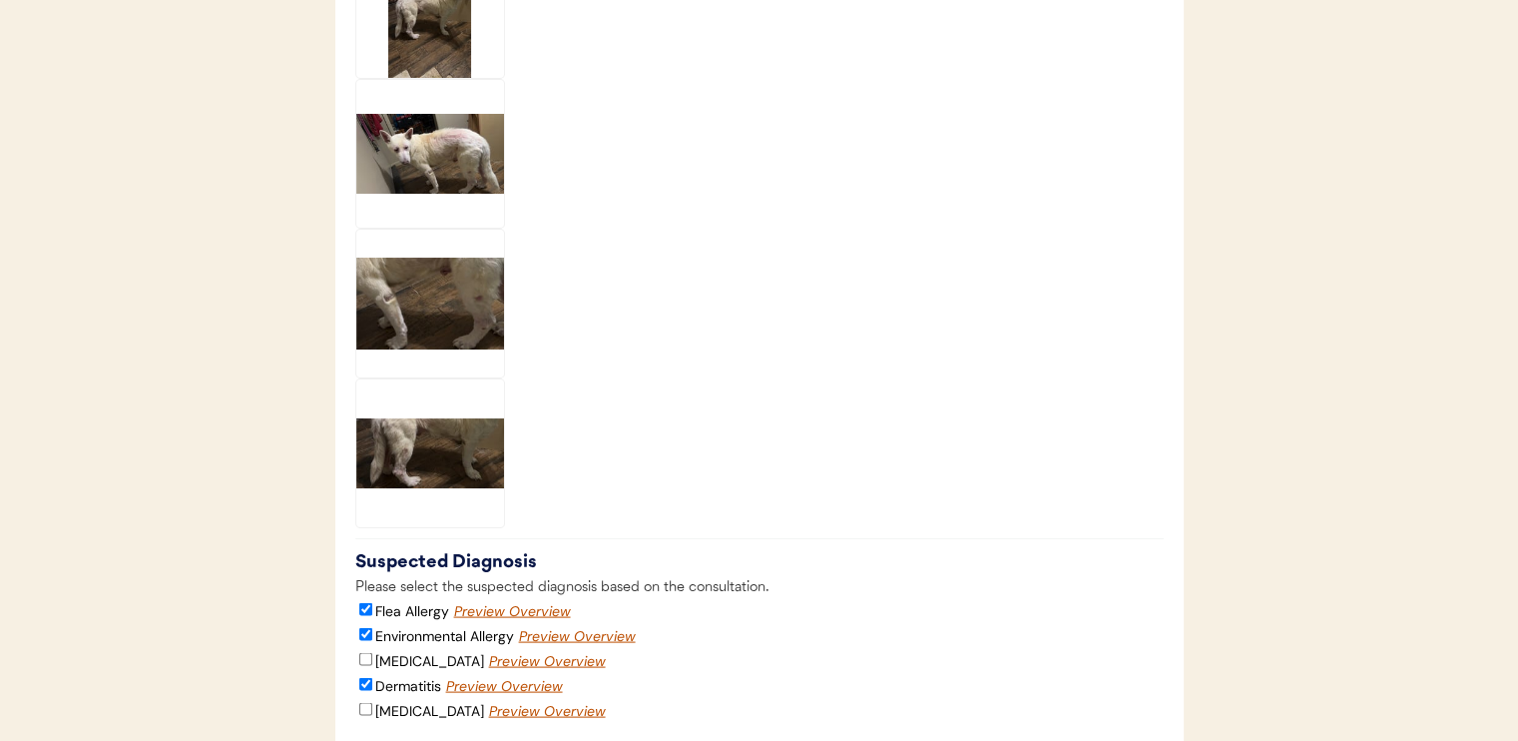
scroll to position [3837, 0]
click at [412, 179] on img at bounding box center [430, 153] width 148 height 148
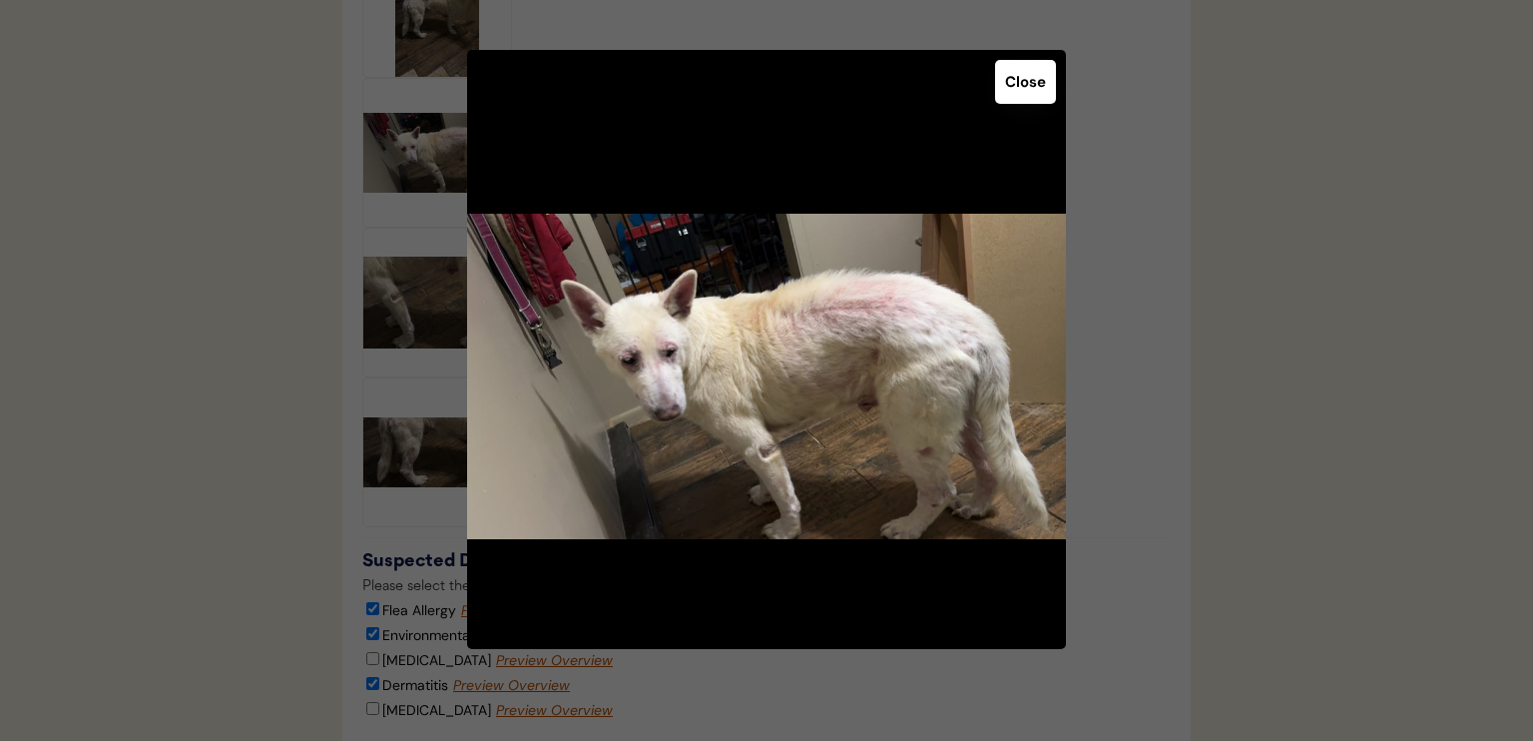
click at [1031, 76] on button "Close" at bounding box center [1025, 82] width 61 height 44
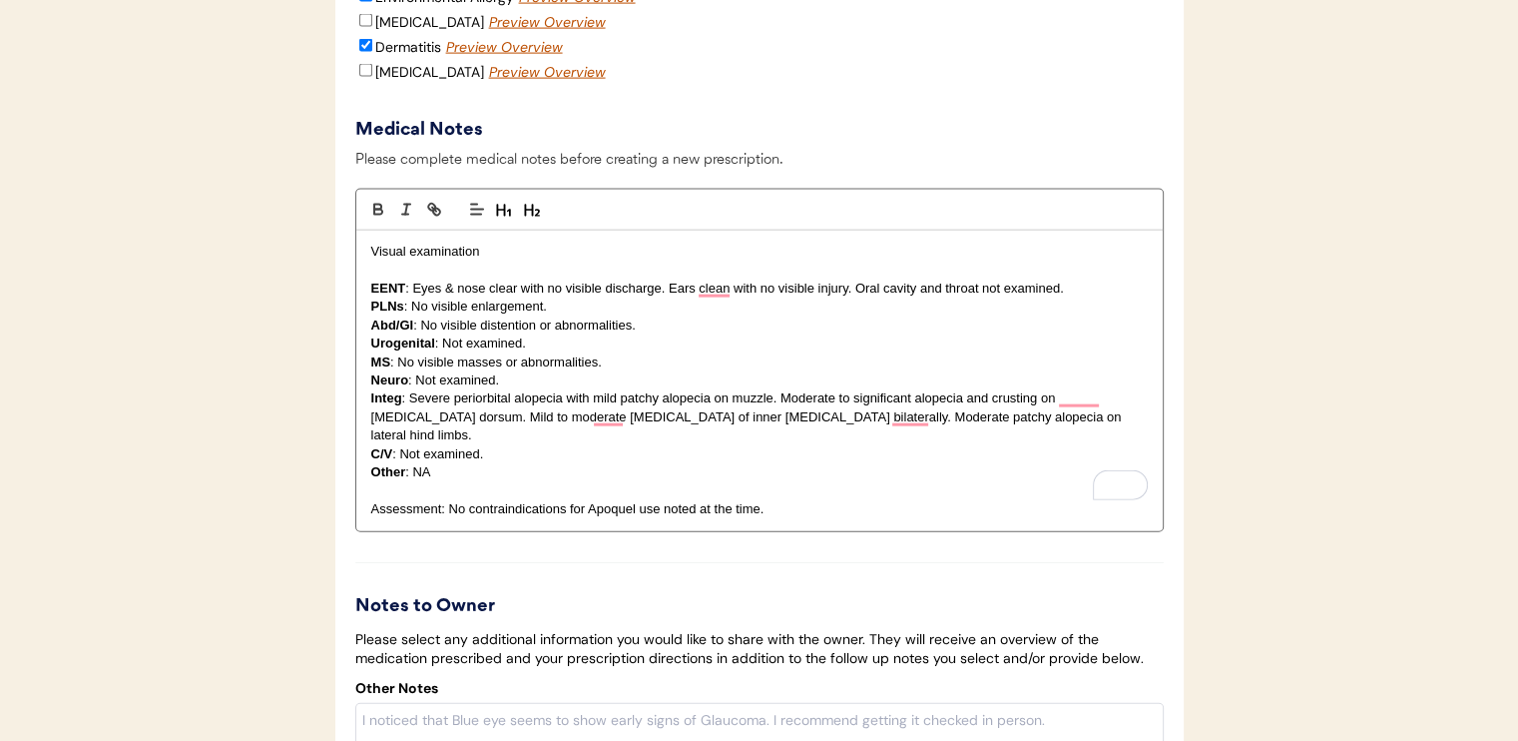
scroll to position [4500, 0]
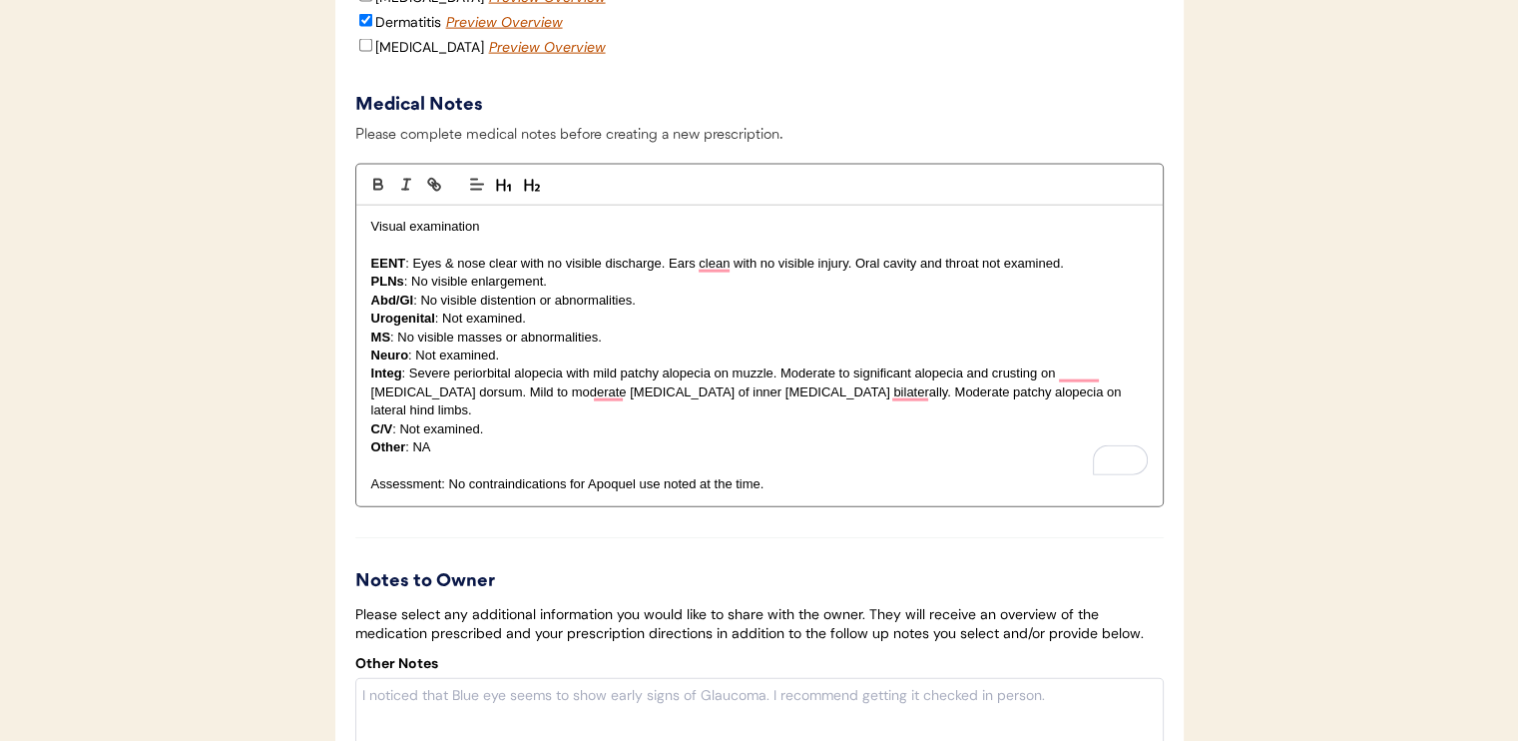
click at [1055, 405] on p "Integ : Severe periorbital alopecia with mild patchy alopecia on muzzle. Modera…" at bounding box center [759, 391] width 777 height 55
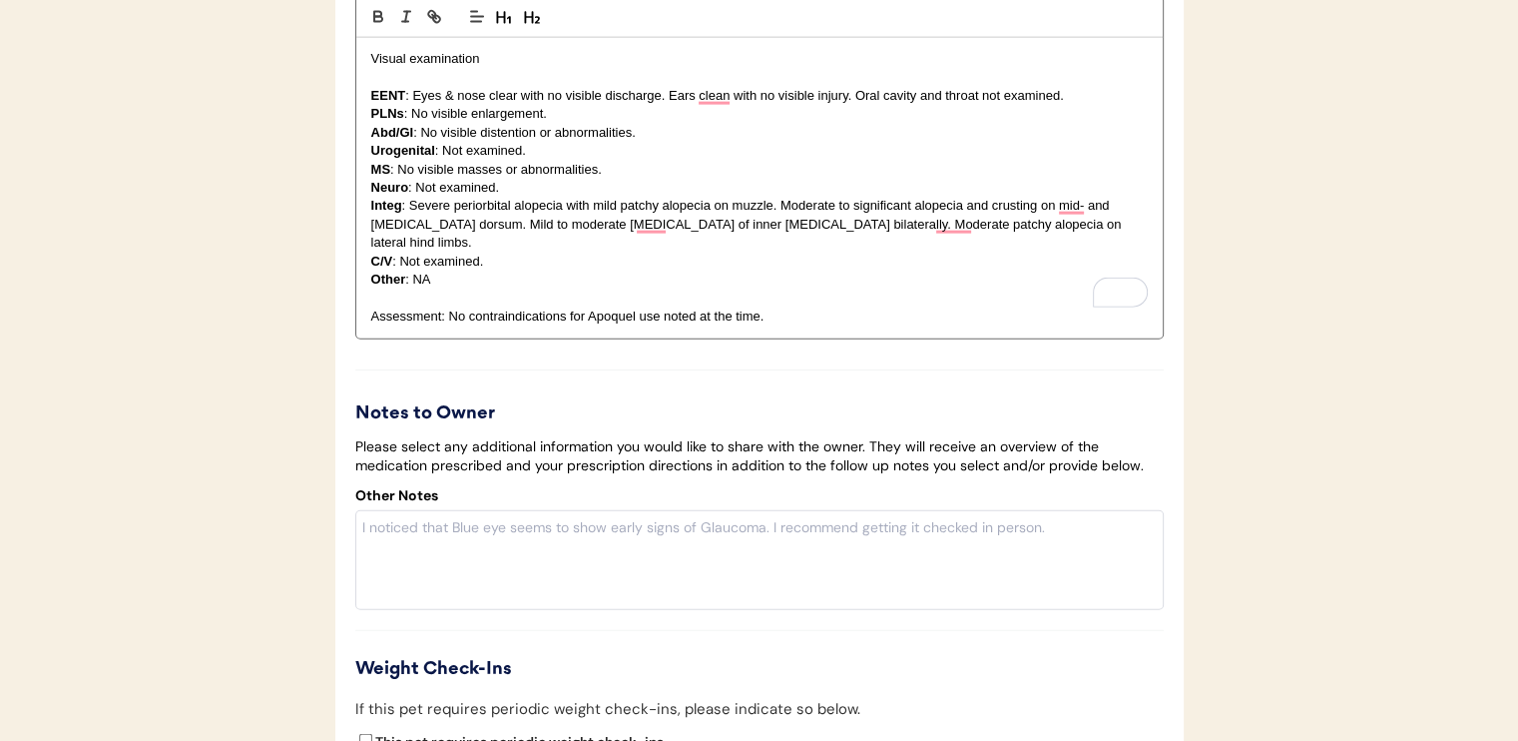
scroll to position [4732, 0]
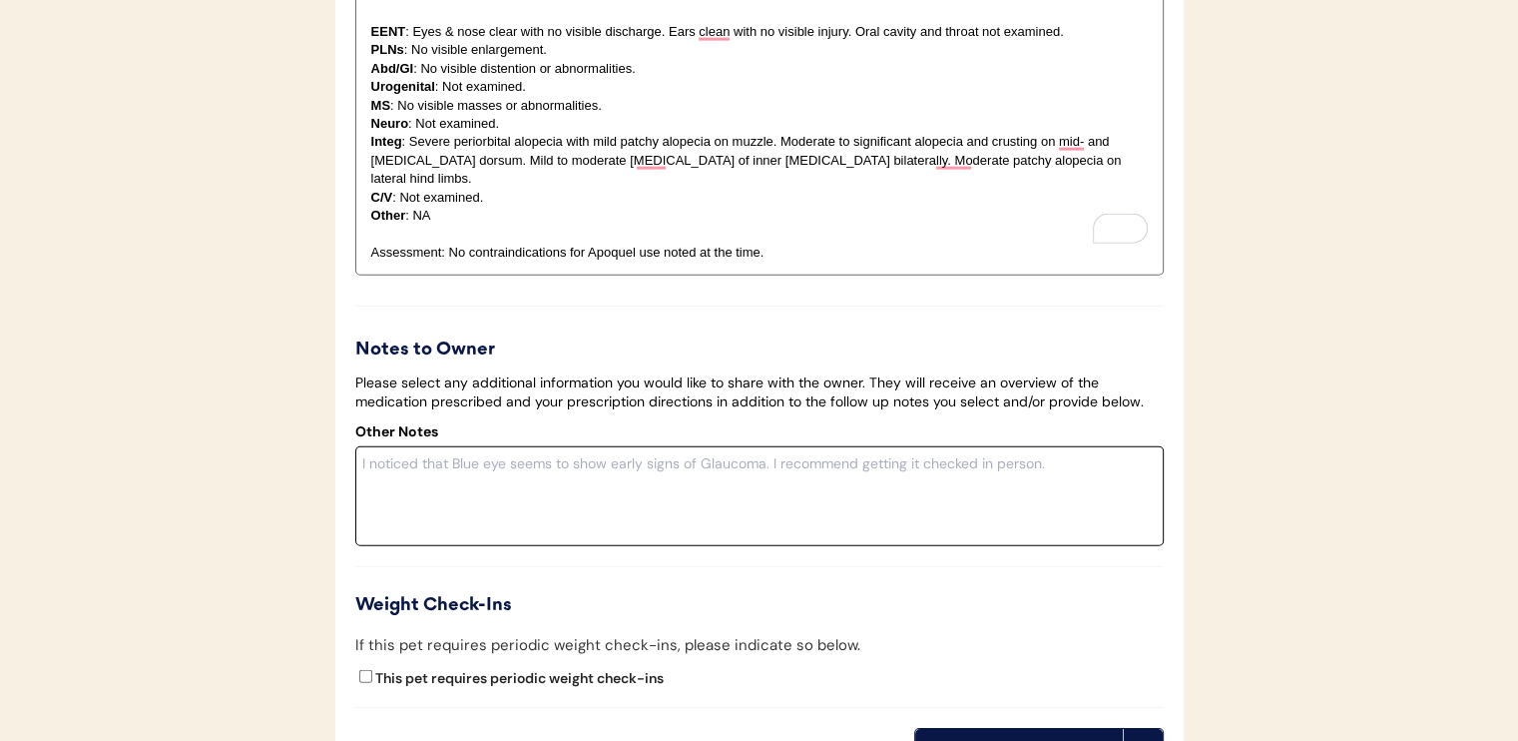
click at [1018, 502] on textarea at bounding box center [759, 496] width 809 height 100
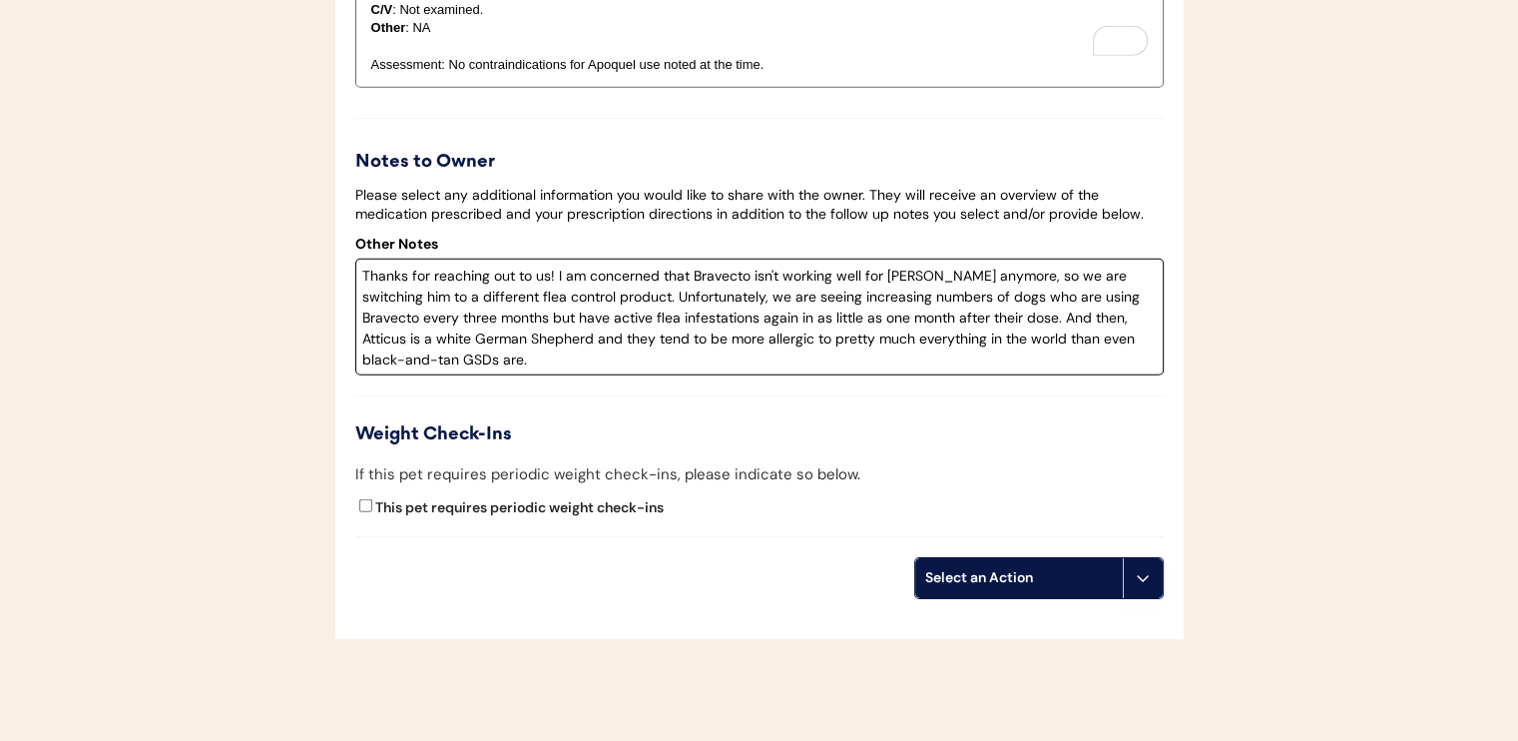
scroll to position [5019, 0]
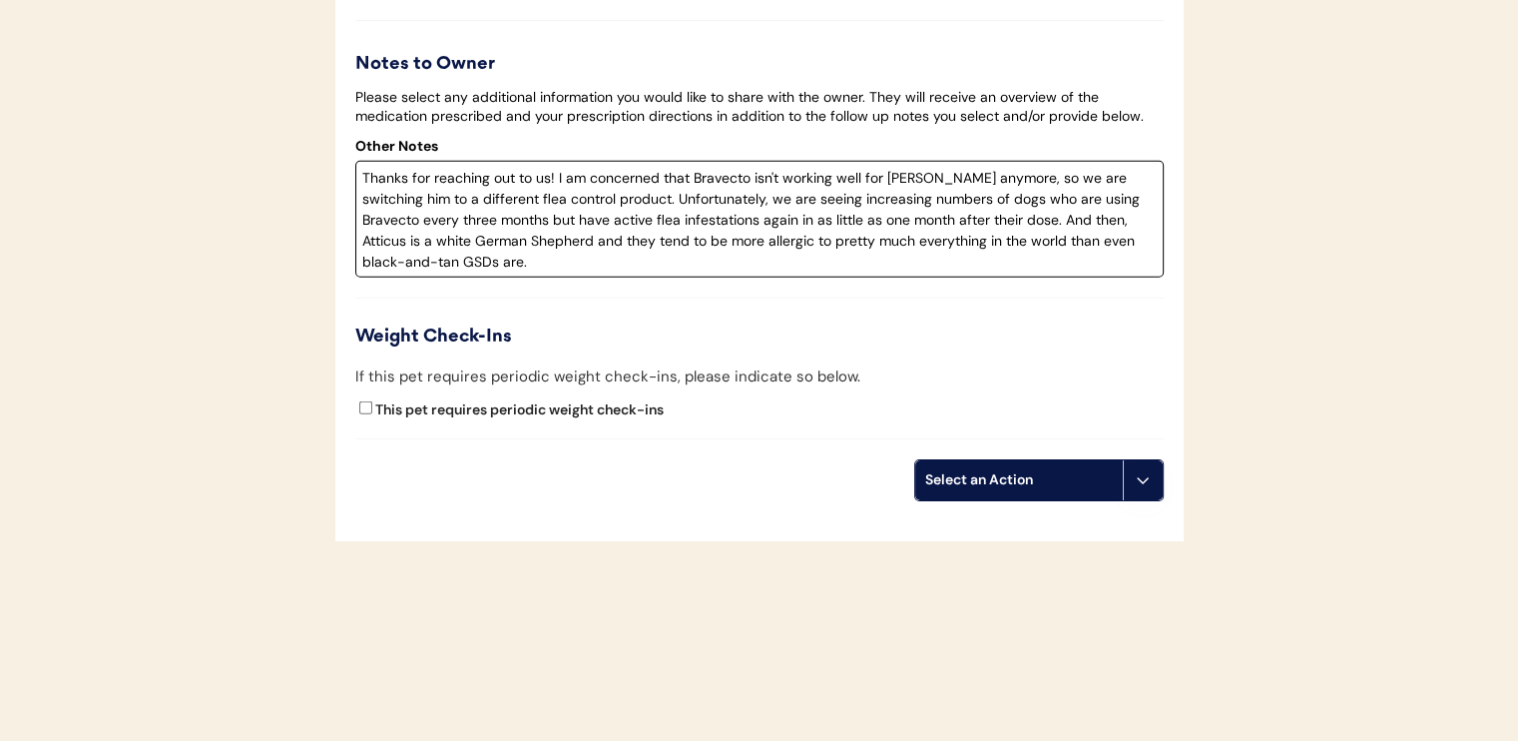
type textarea "Thanks for reaching out to us! I am concerned that Bravecto isn't working well …"
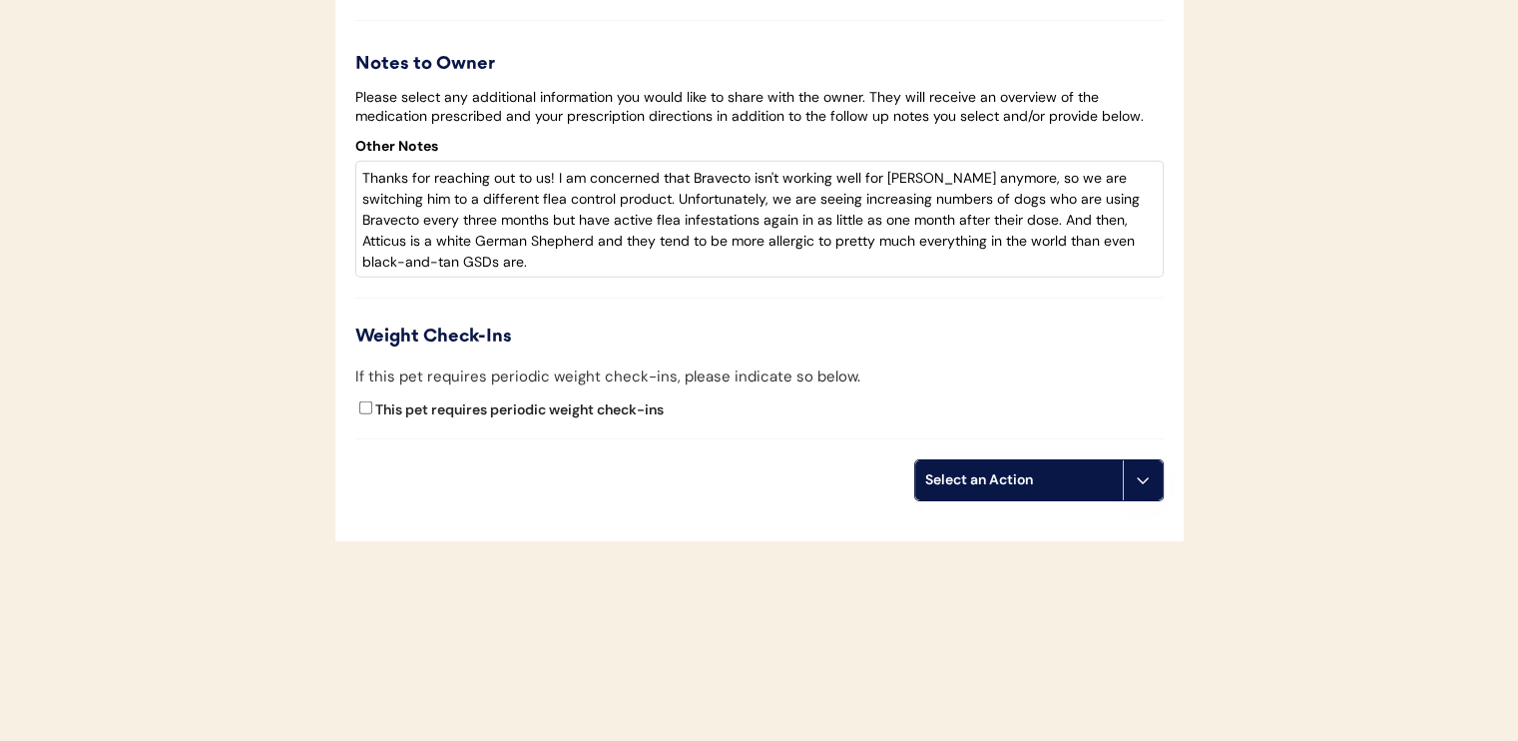
click at [1031, 476] on div "Select an Action" at bounding box center [1019, 480] width 188 height 20
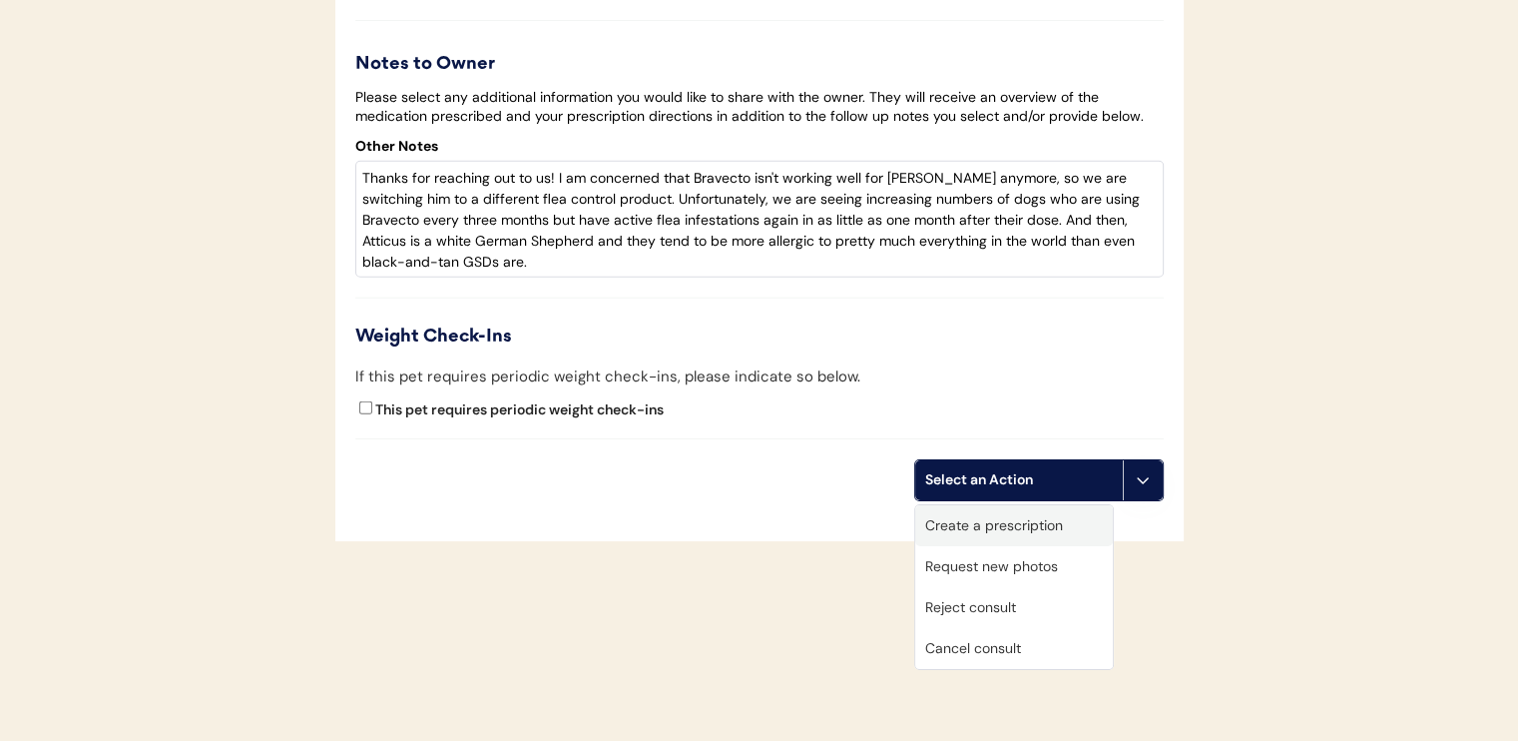
click at [1008, 518] on div "Create a prescription" at bounding box center [1014, 525] width 198 height 41
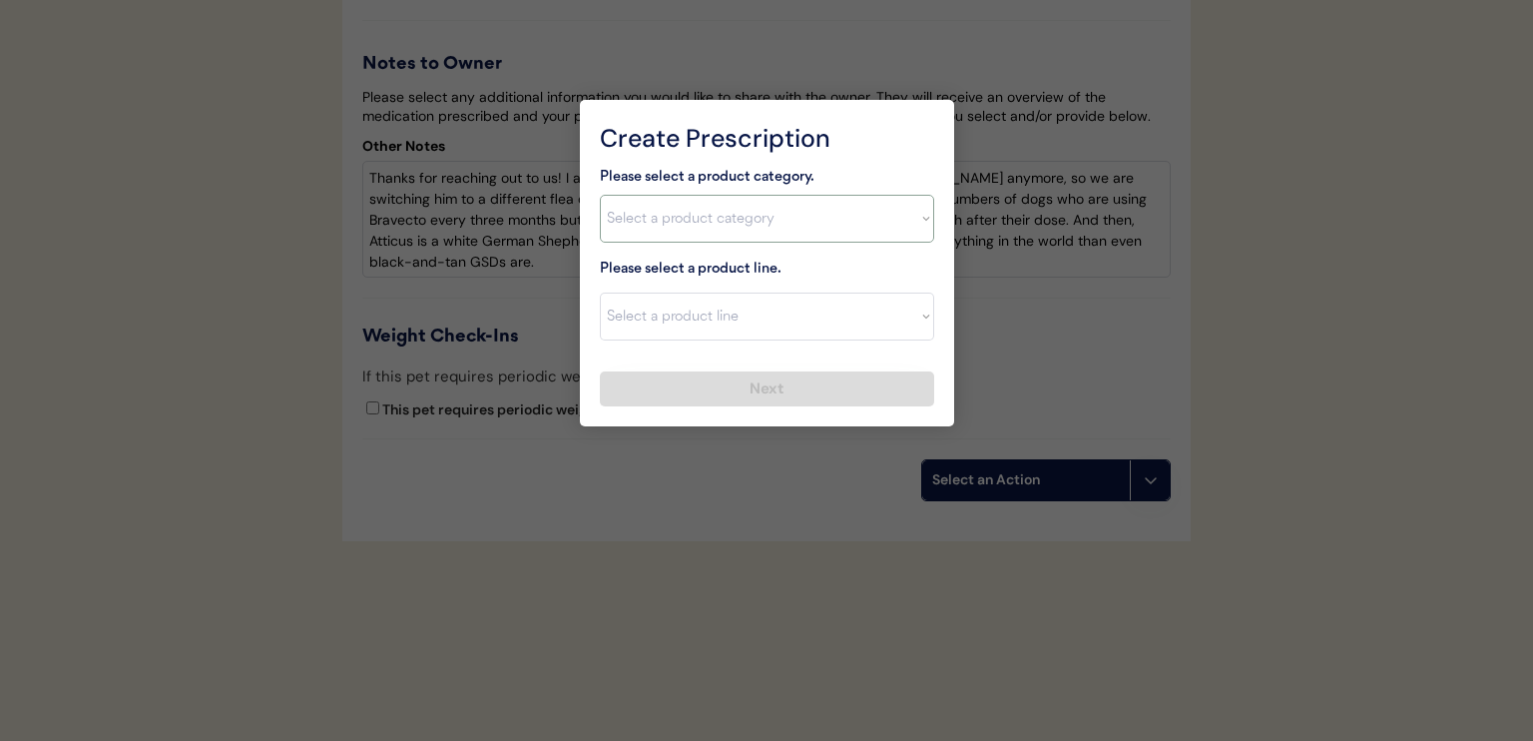
click at [845, 229] on select "Select a product category Allergies Antibiotics Anxiety Combo Parasite Preventi…" at bounding box center [767, 219] width 334 height 48
select select ""allergies""
click at [600, 195] on select "Select a product category Allergies Antibiotics Anxiety Combo Parasite Preventi…" at bounding box center [767, 219] width 334 height 48
click at [812, 314] on select "Select a product line Apoquel Chewable Tablet Apoquel Tablet Cyclosporine Derma…" at bounding box center [767, 316] width 334 height 48
select select ""Apoquel Tablet""
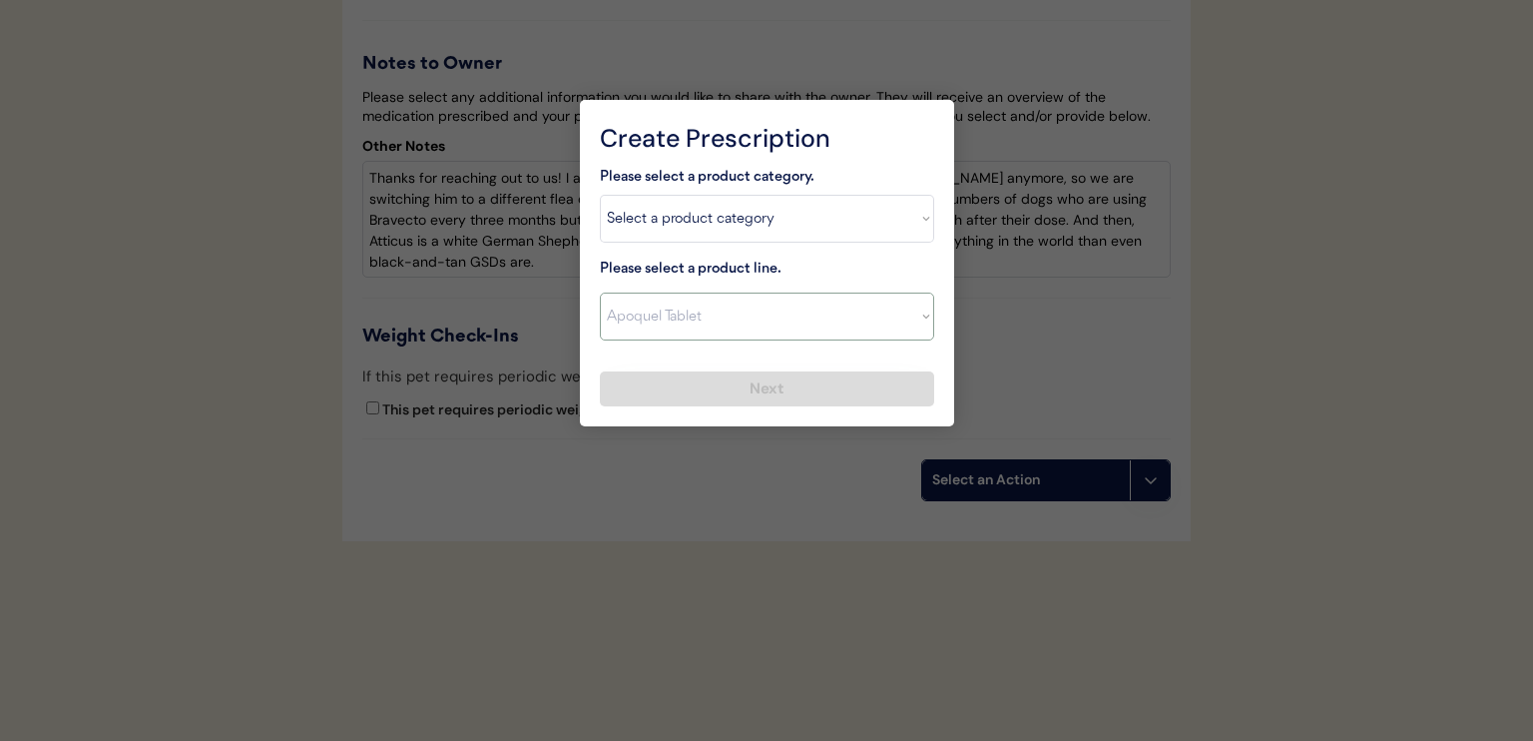
click at [600, 292] on select "Select a product line Apoquel Chewable Tablet Apoquel Tablet Cyclosporine Derma…" at bounding box center [767, 316] width 334 height 48
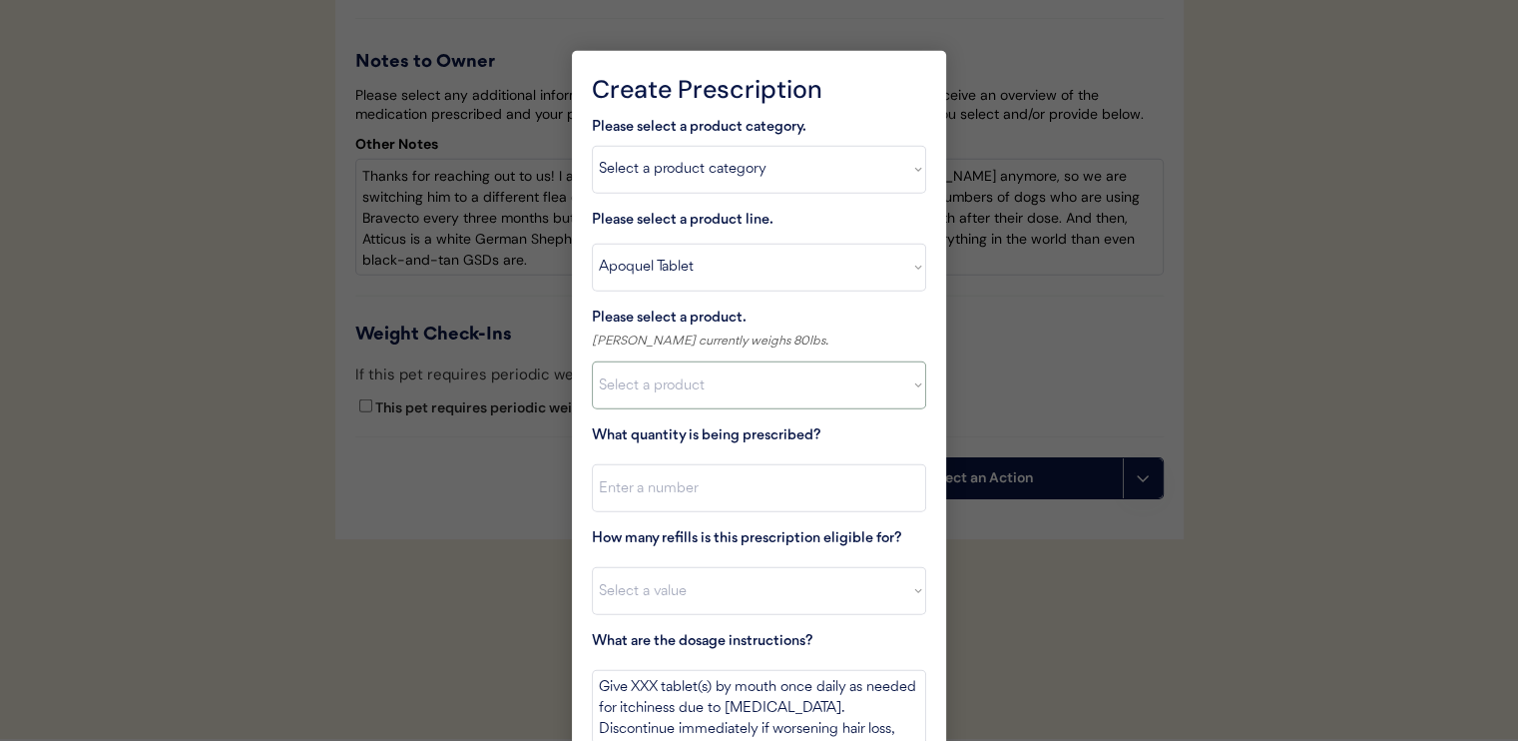
click at [806, 390] on select "Select a product Apoquel Tablet (16 mg) Apoquel Tablet (3.6 mg) Apoquel Tablet …" at bounding box center [759, 385] width 334 height 48
select select ""1348695171700984260__LOOKUP__1720647054590x322599372364987400""
click at [592, 361] on select "Select a product Apoquel Tablet (16 mg) Apoquel Tablet (3.6 mg) Apoquel Tablet …" at bounding box center [759, 385] width 334 height 48
click at [1318, 524] on div at bounding box center [759, 370] width 1518 height 741
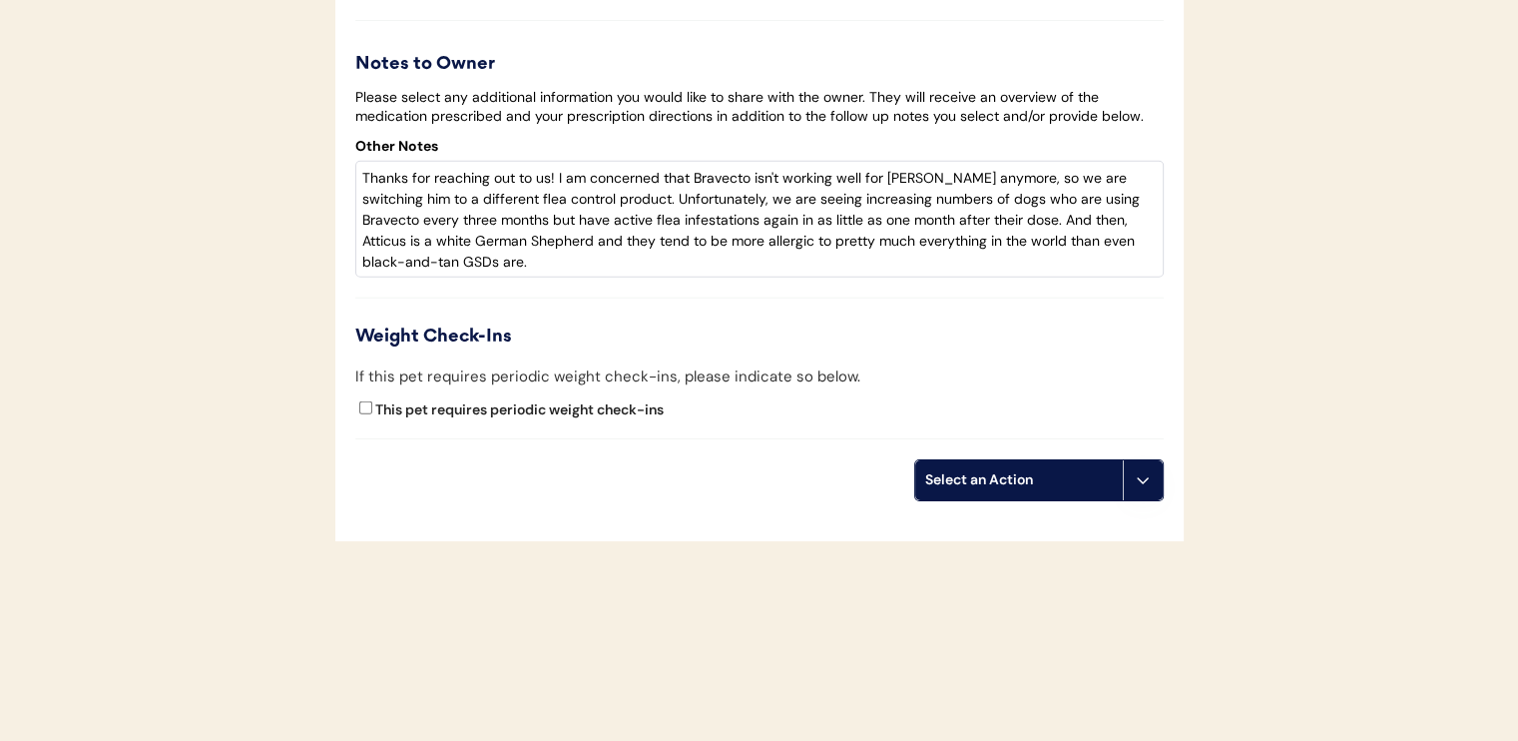
click at [1003, 474] on div "Select an Action" at bounding box center [1019, 480] width 188 height 20
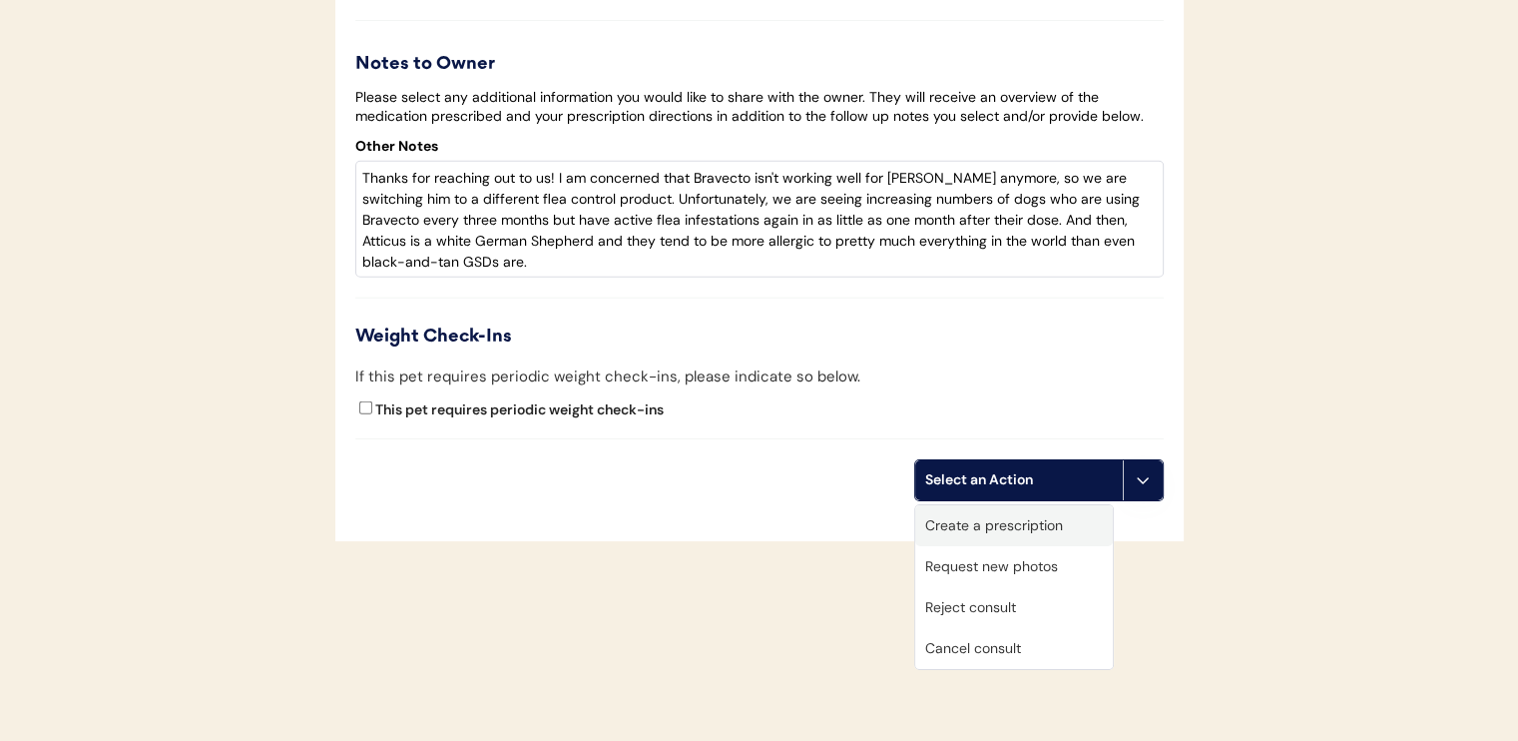
click at [944, 536] on div "Create a prescription" at bounding box center [1014, 525] width 198 height 41
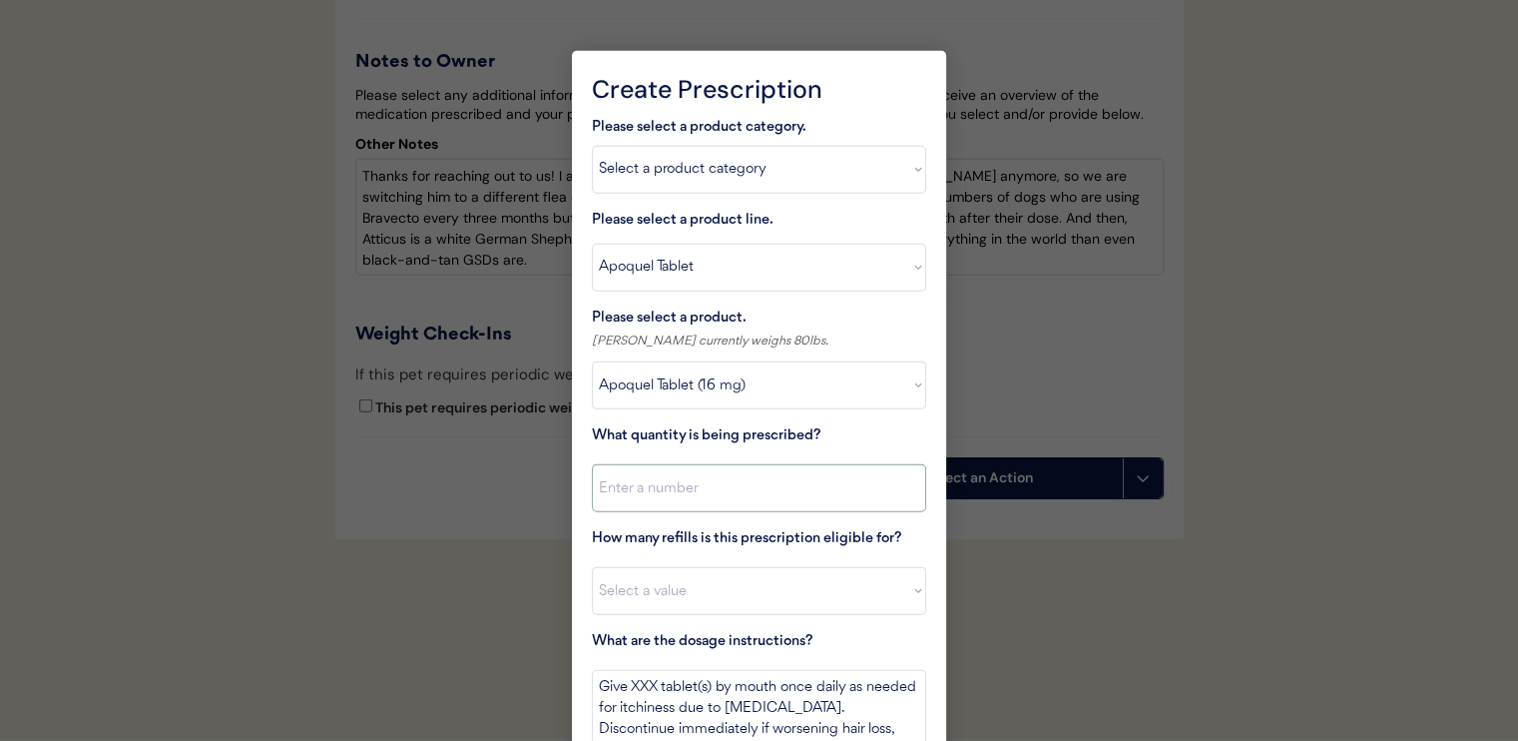
click at [843, 483] on input "input" at bounding box center [759, 488] width 334 height 48
type input "3"
type input "28"
click at [790, 597] on select "Select a value 0 1 2 3 4 5 6 7 8 10 11" at bounding box center [759, 591] width 334 height 48
select select "0"
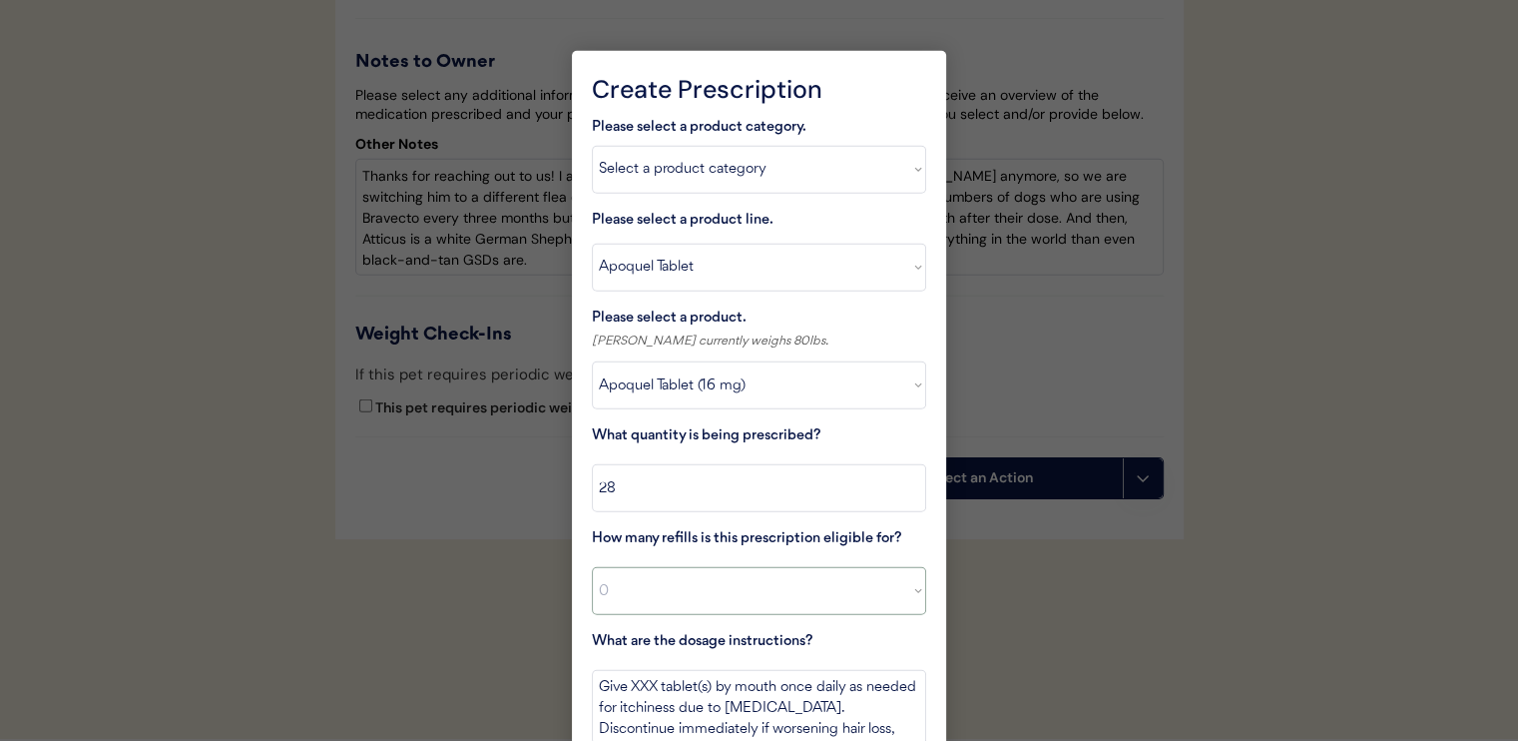
click at [592, 567] on select "Select a value 0 1 2 3 4 5 6 7 8 10 11" at bounding box center [759, 591] width 334 height 48
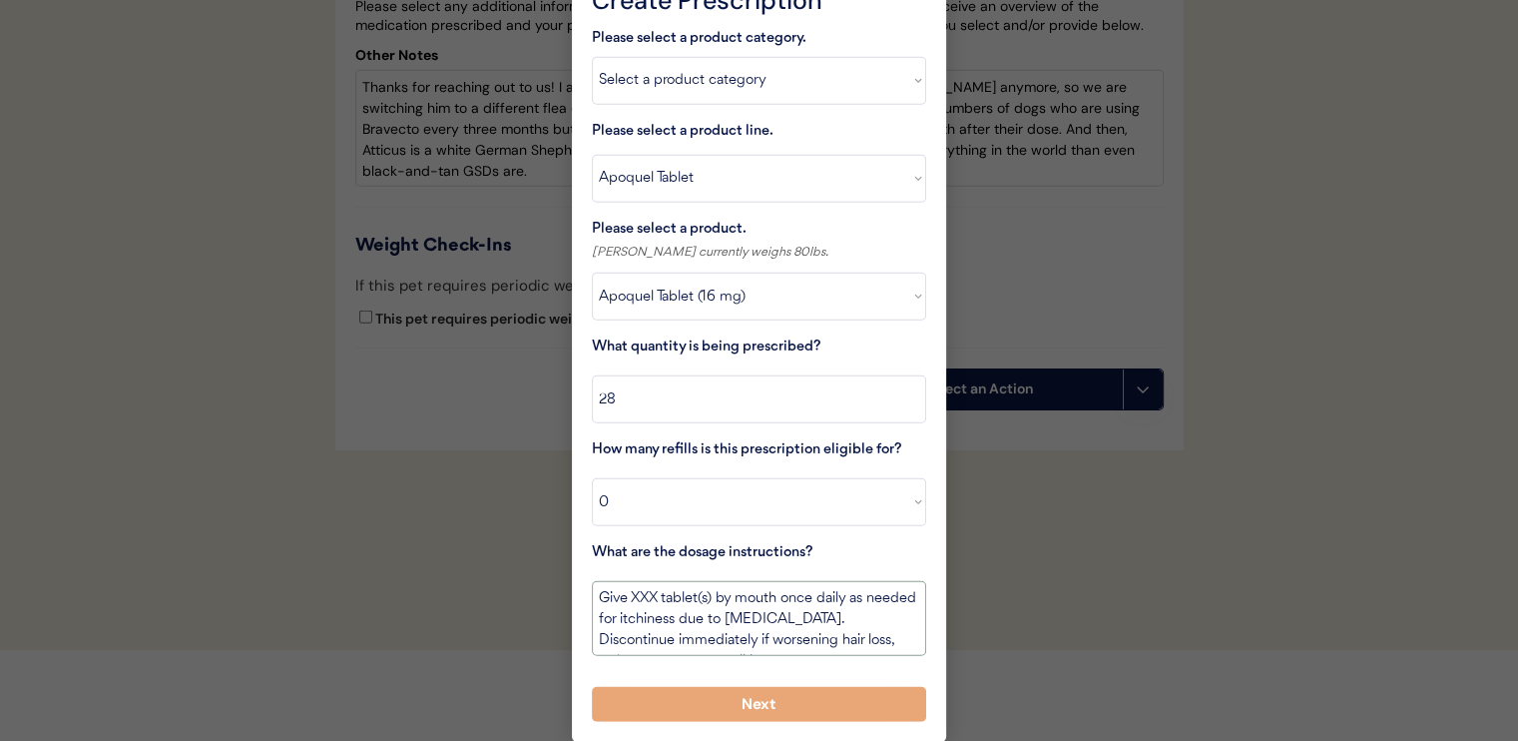
click at [641, 597] on textarea "Give XXX tablet(s) by mouth once daily as needed for itchiness due to allergies…" at bounding box center [759, 618] width 334 height 75
click at [669, 617] on textarea "USE THIS BOTTLE FIRST. Give one tablet(s) by mouth once daily as needed for itc…" at bounding box center [759, 618] width 334 height 75
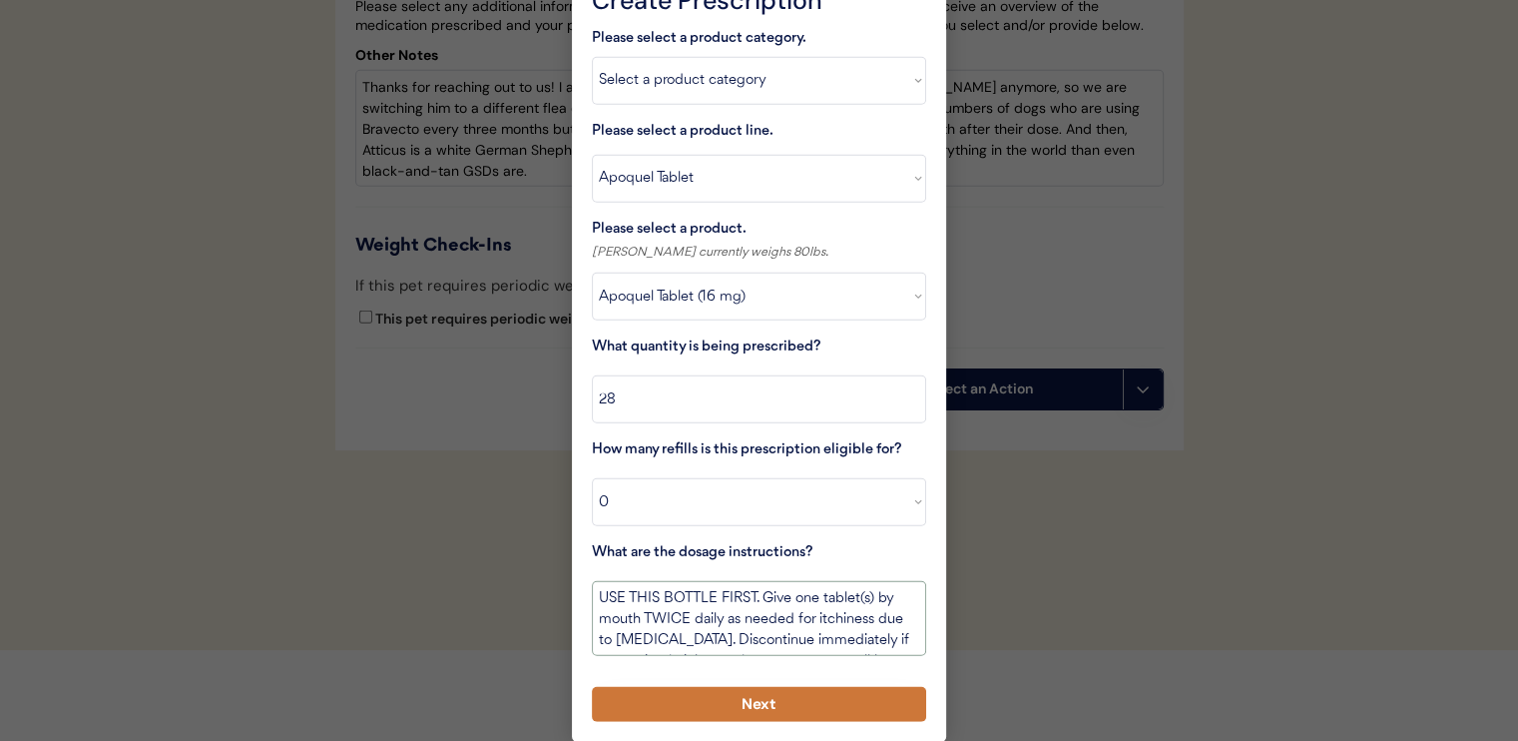
type textarea "USE THIS BOTTLE FIRST. Give one tablet(s) by mouth TWICE daily as needed for it…"
click at [774, 702] on button "Next" at bounding box center [759, 704] width 334 height 35
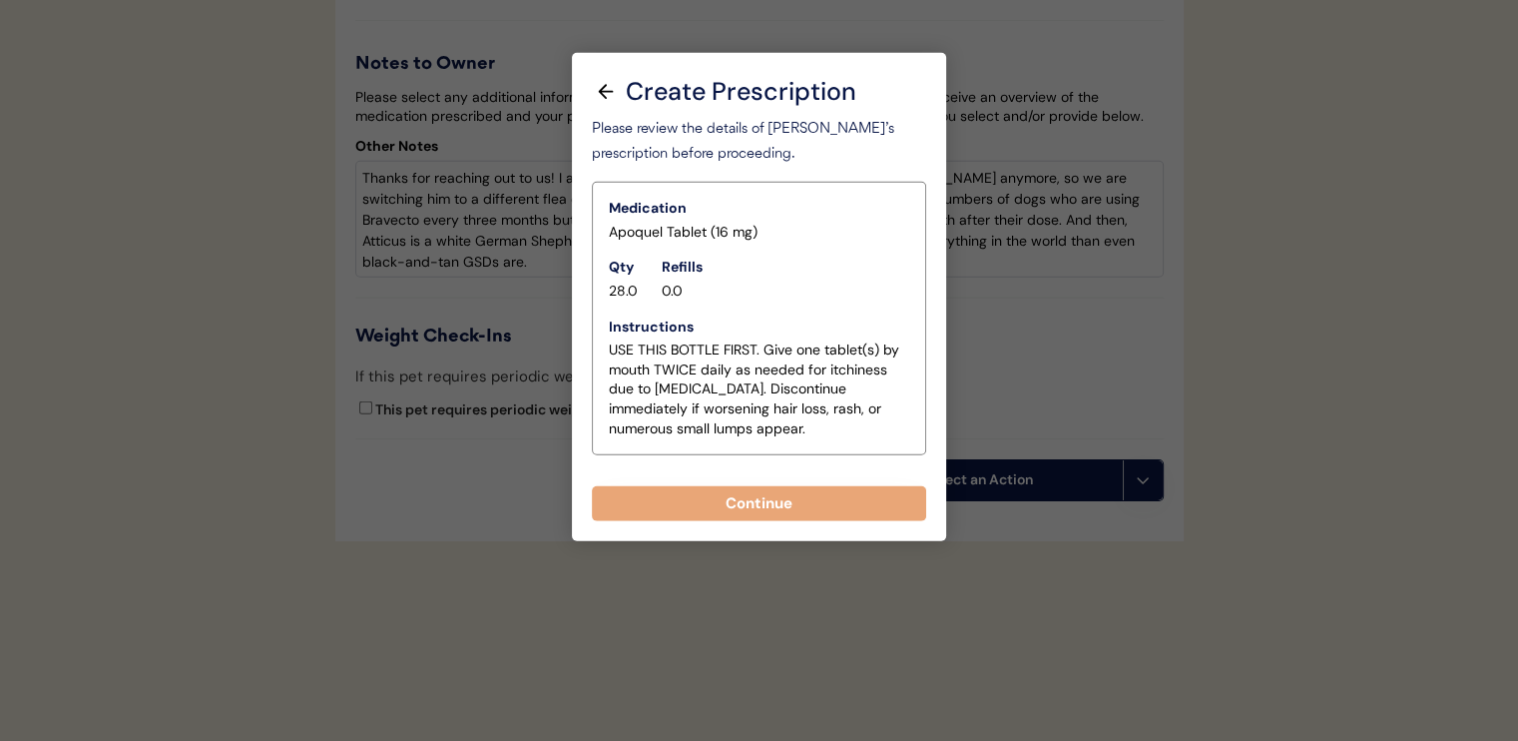
scroll to position [5019, 0]
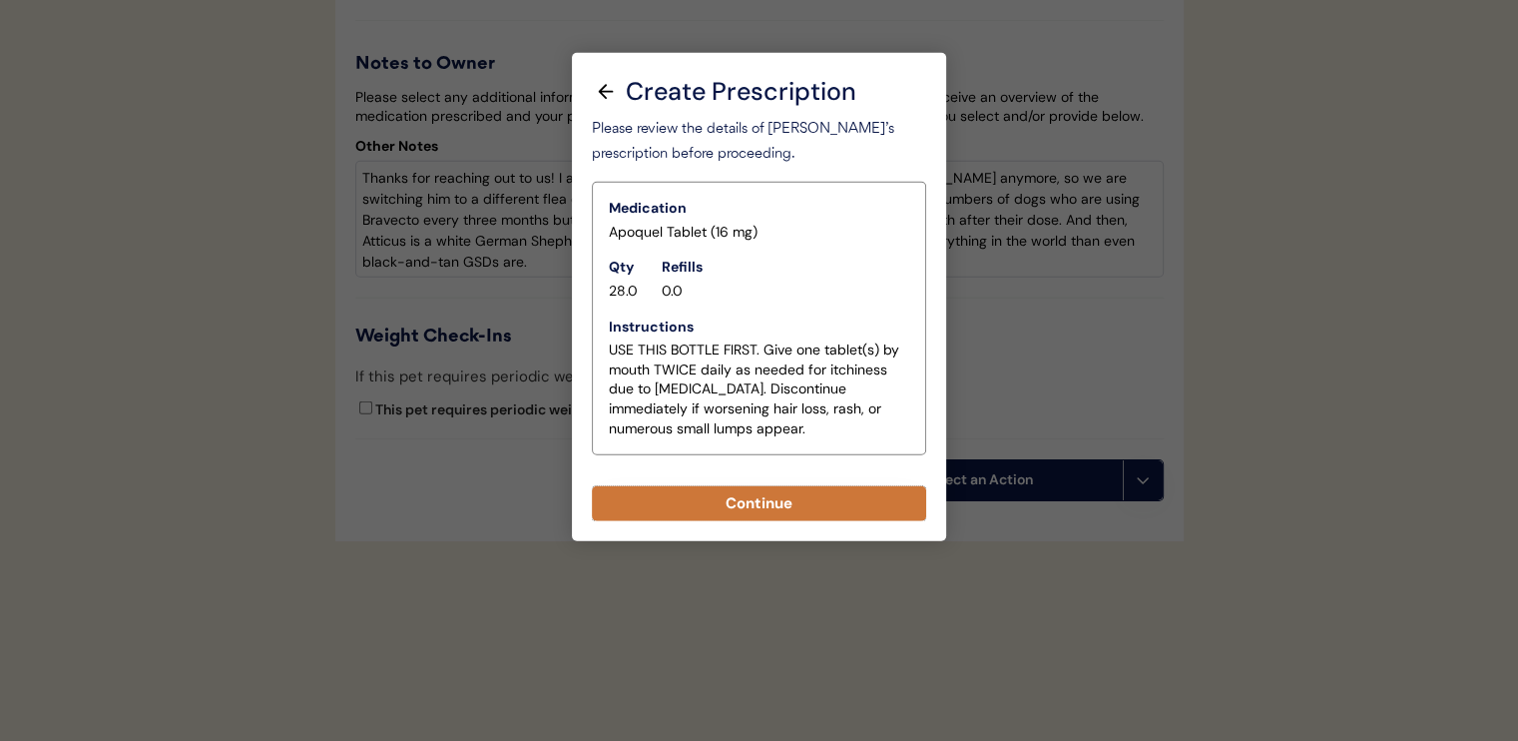
click at [775, 501] on button "Continue" at bounding box center [759, 503] width 334 height 35
select select ""PLACEHOLDER_1427118222253""
type textarea "Give XXX tablet(s) by mouth once daily as needed for itchiness due to allergies…"
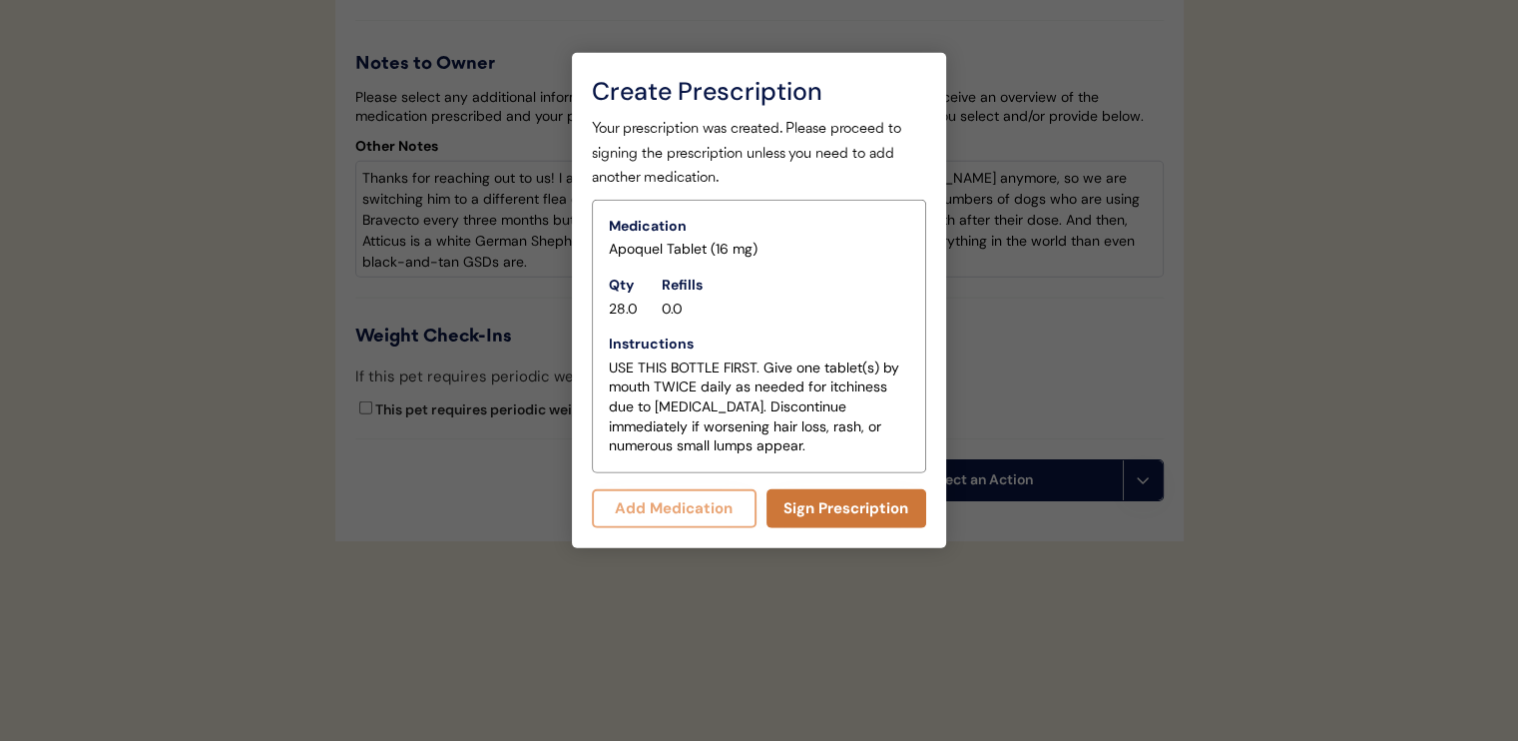
scroll to position [5062, 0]
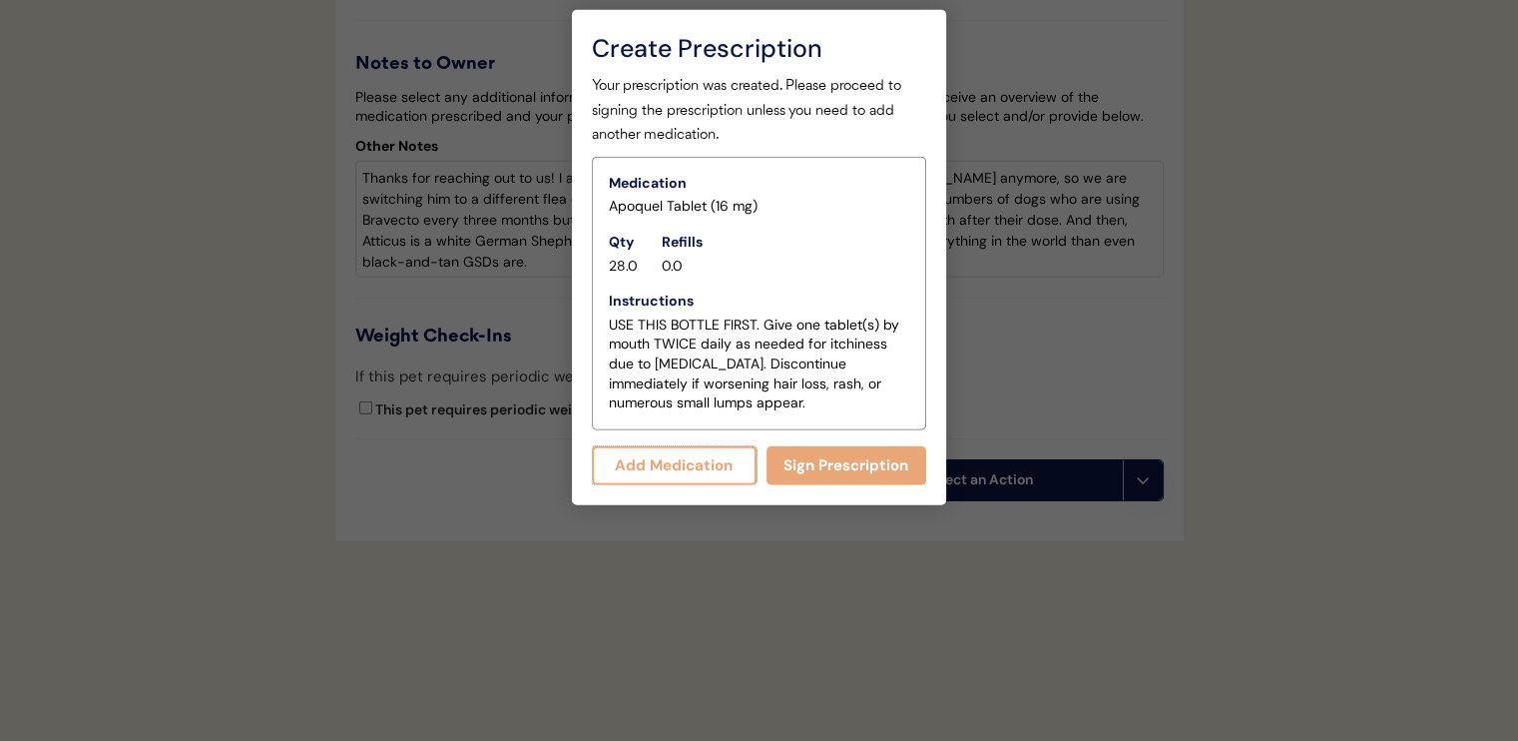
click at [722, 458] on button "Add Medication" at bounding box center [674, 465] width 165 height 39
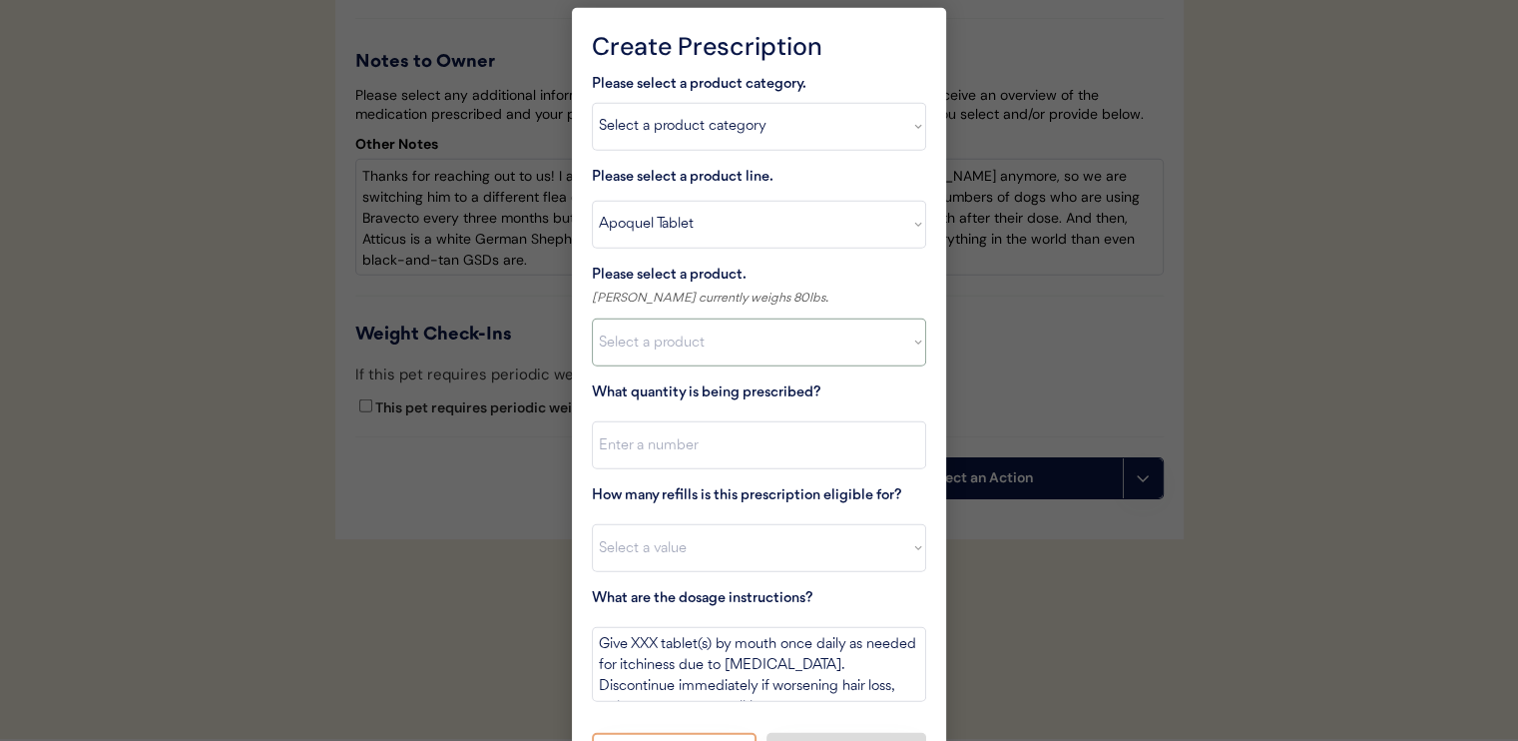
click at [717, 354] on select "Select a product Apoquel Tablet (16 mg) Apoquel Tablet (3.6 mg) Apoquel Tablet …" at bounding box center [759, 342] width 334 height 48
select select ""1348695171700984260__LOOKUP__1720647054590x322599372364987400""
click at [592, 318] on select "Select a product Apoquel Tablet (16 mg) Apoquel Tablet (3.6 mg) Apoquel Tablet …" at bounding box center [759, 342] width 334 height 48
click at [710, 447] on input "input" at bounding box center [759, 445] width 334 height 48
type input "30"
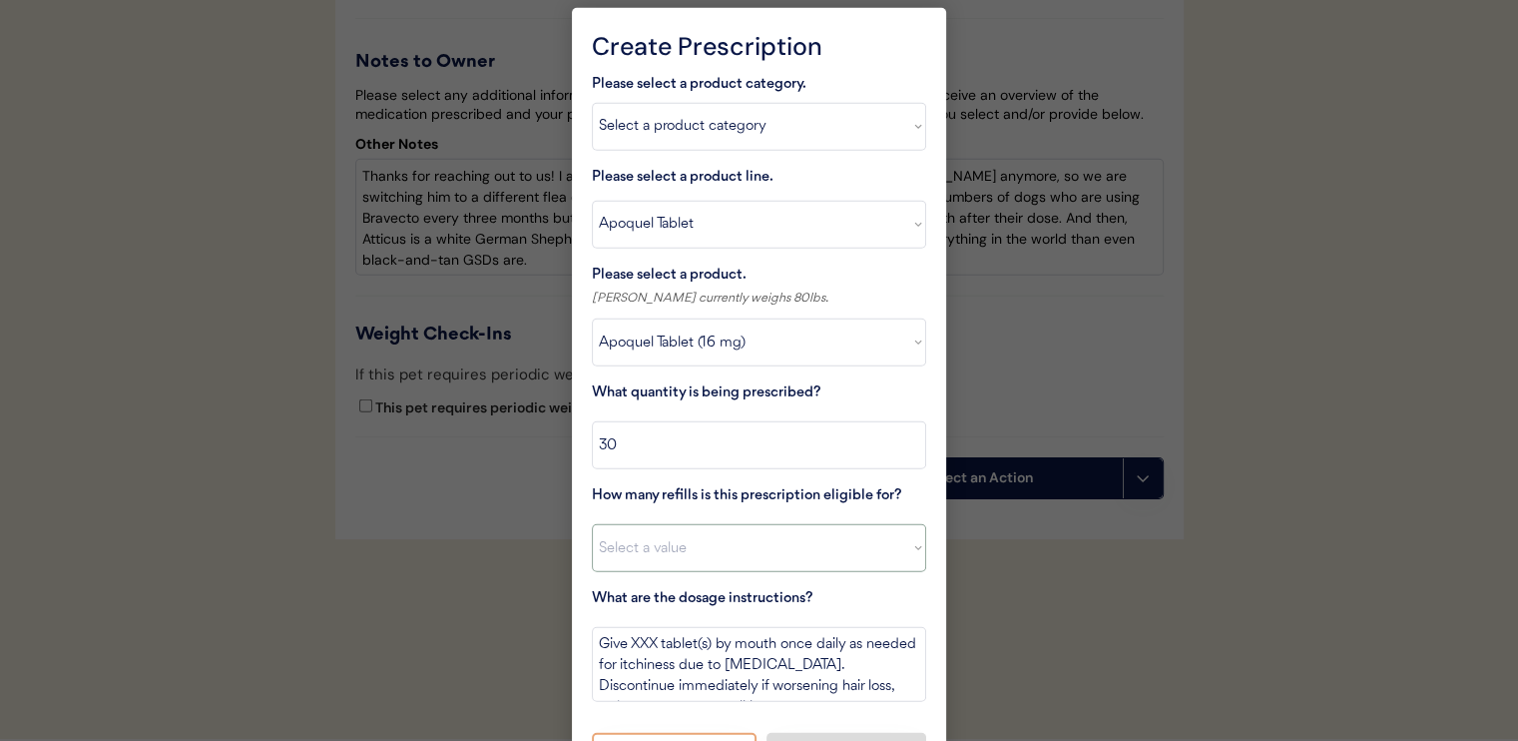
click at [700, 542] on select "Select a value 0 1 2 3 4 5 6 7 8 10 11" at bounding box center [759, 548] width 334 height 48
select select "11"
click at [592, 524] on select "Select a value 0 1 2 3 4 5 6 7 8 10 11" at bounding box center [759, 548] width 334 height 48
click at [643, 641] on textarea "Give XXX tablet(s) by mouth once daily as needed for itchiness due to allergies…" at bounding box center [759, 664] width 334 height 75
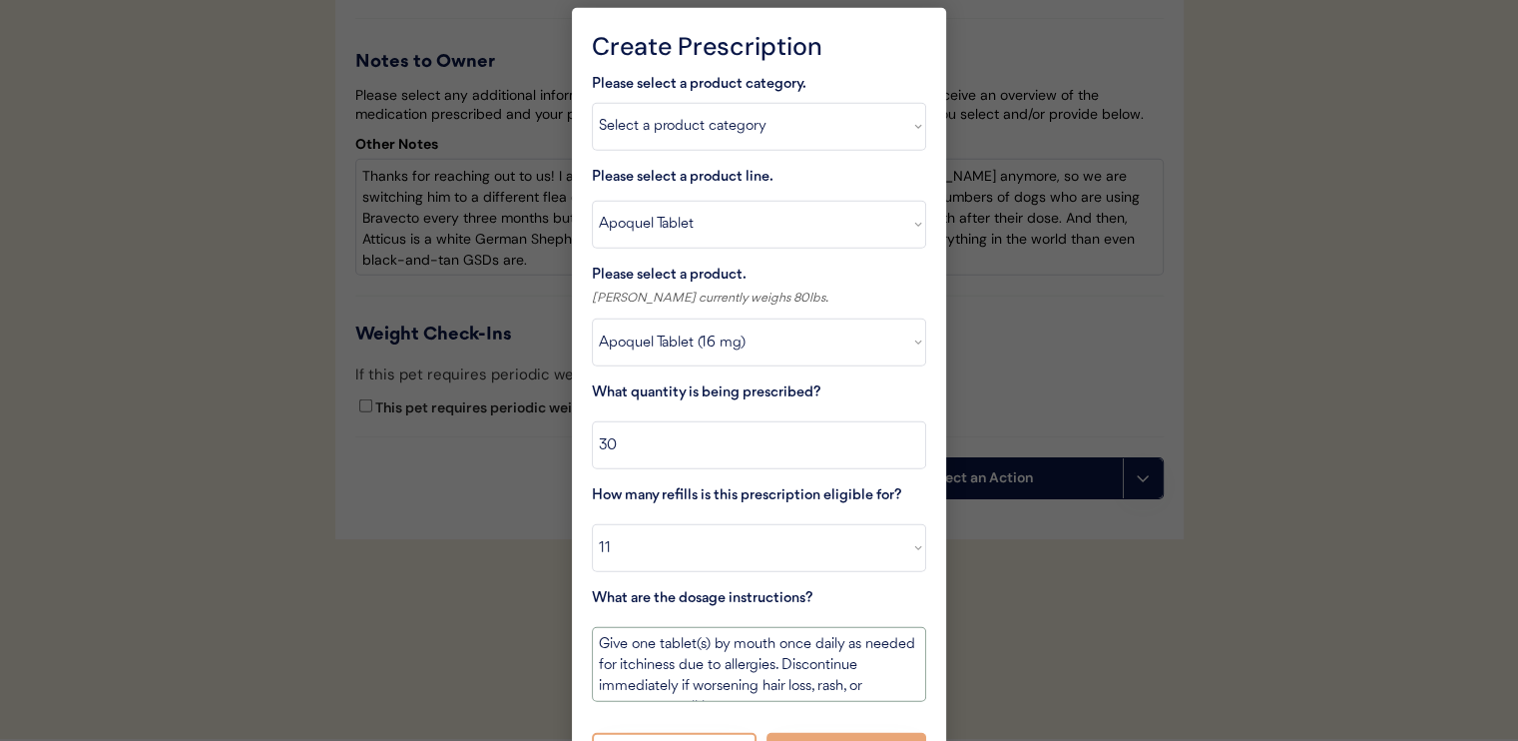
click at [788, 642] on textarea "Give one tablet(s) by mouth once daily as needed for itchiness due to allergies…" at bounding box center [759, 664] width 334 height 75
click at [595, 649] on textarea "Give one tablet(s) by mouth ONCE daily as needed for itchiness due to allergies…" at bounding box center [759, 664] width 334 height 75
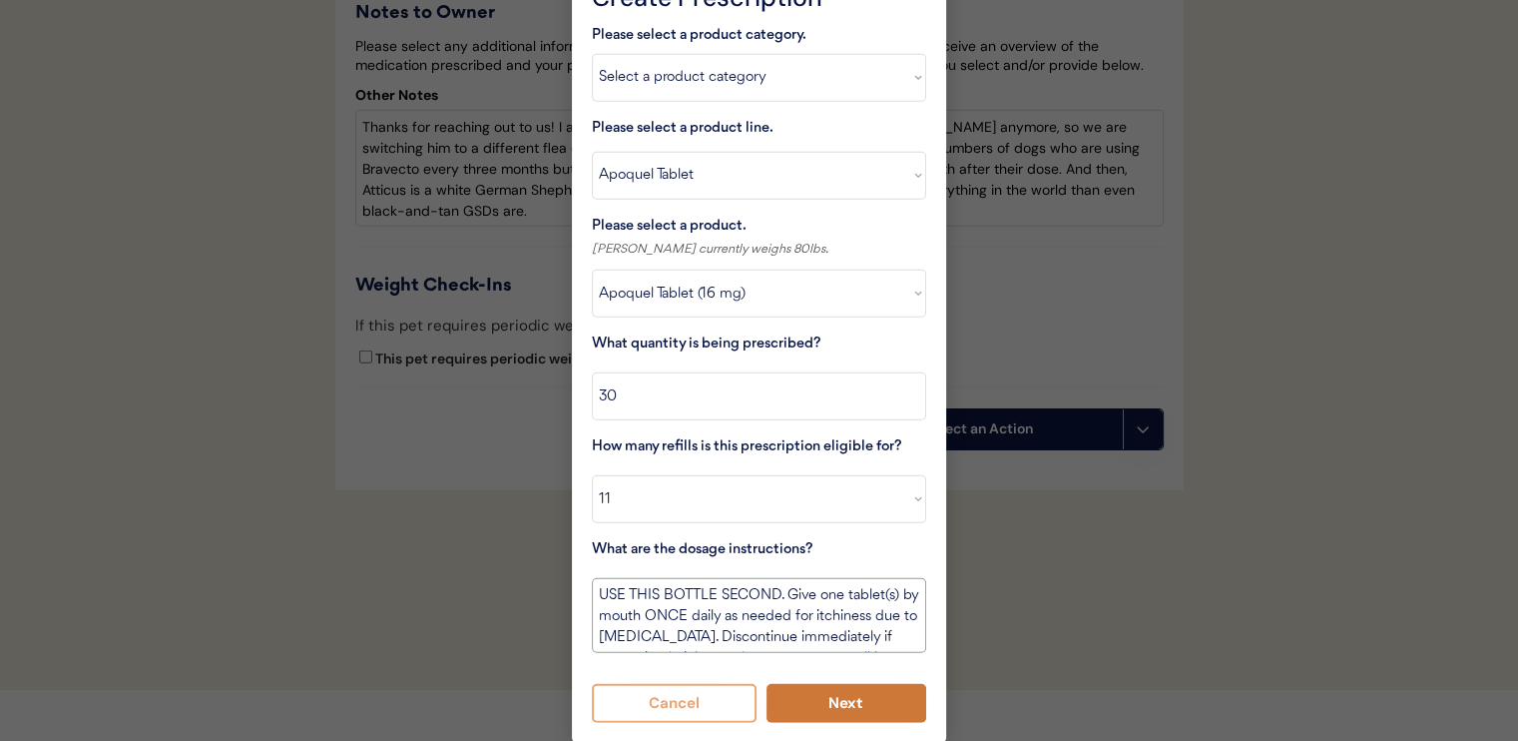
type textarea "USE THIS BOTTLE SECOND. Give one tablet(s) by mouth ONCE daily as needed for it…"
click at [824, 693] on button "Next" at bounding box center [847, 703] width 161 height 39
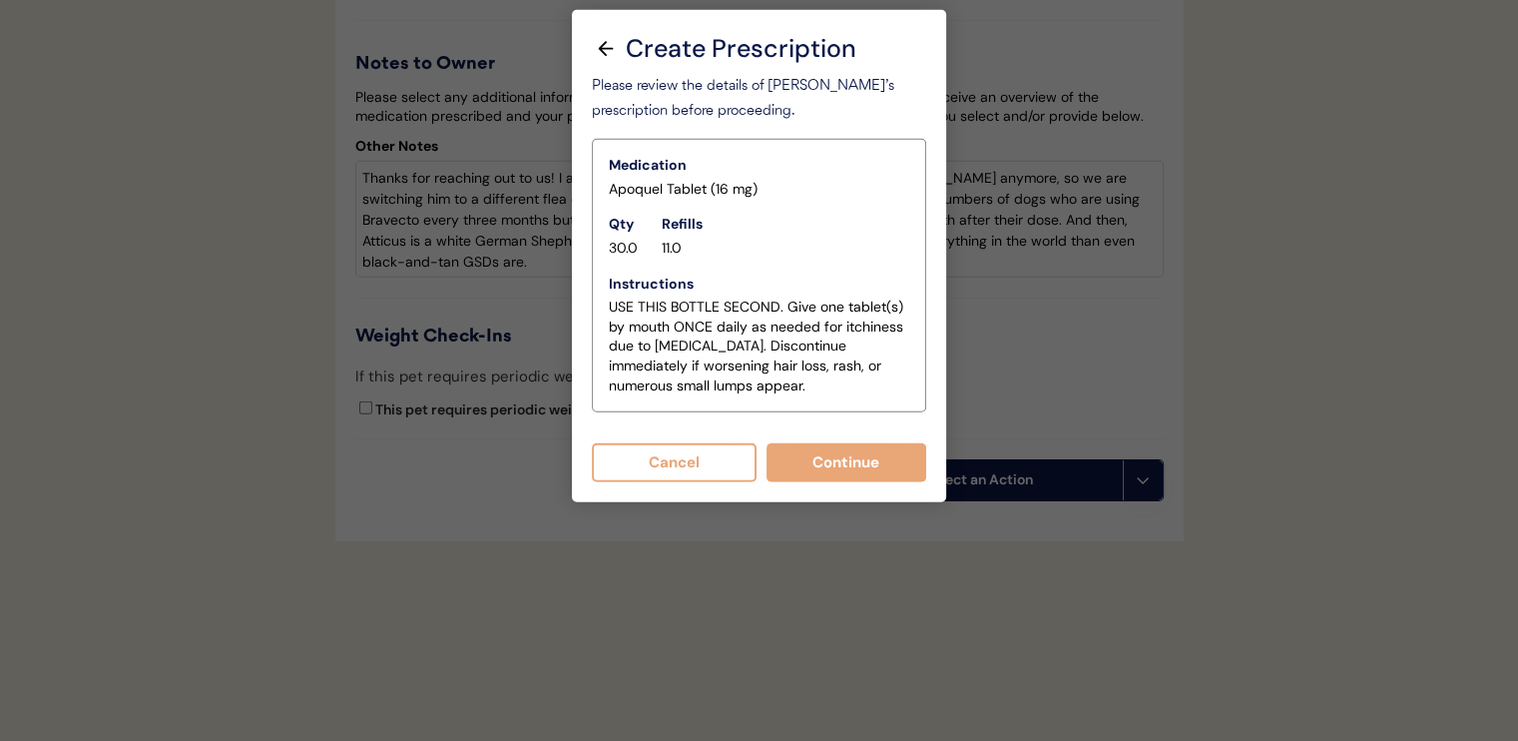
scroll to position [5062, 0]
click at [811, 470] on button "Continue" at bounding box center [847, 462] width 161 height 39
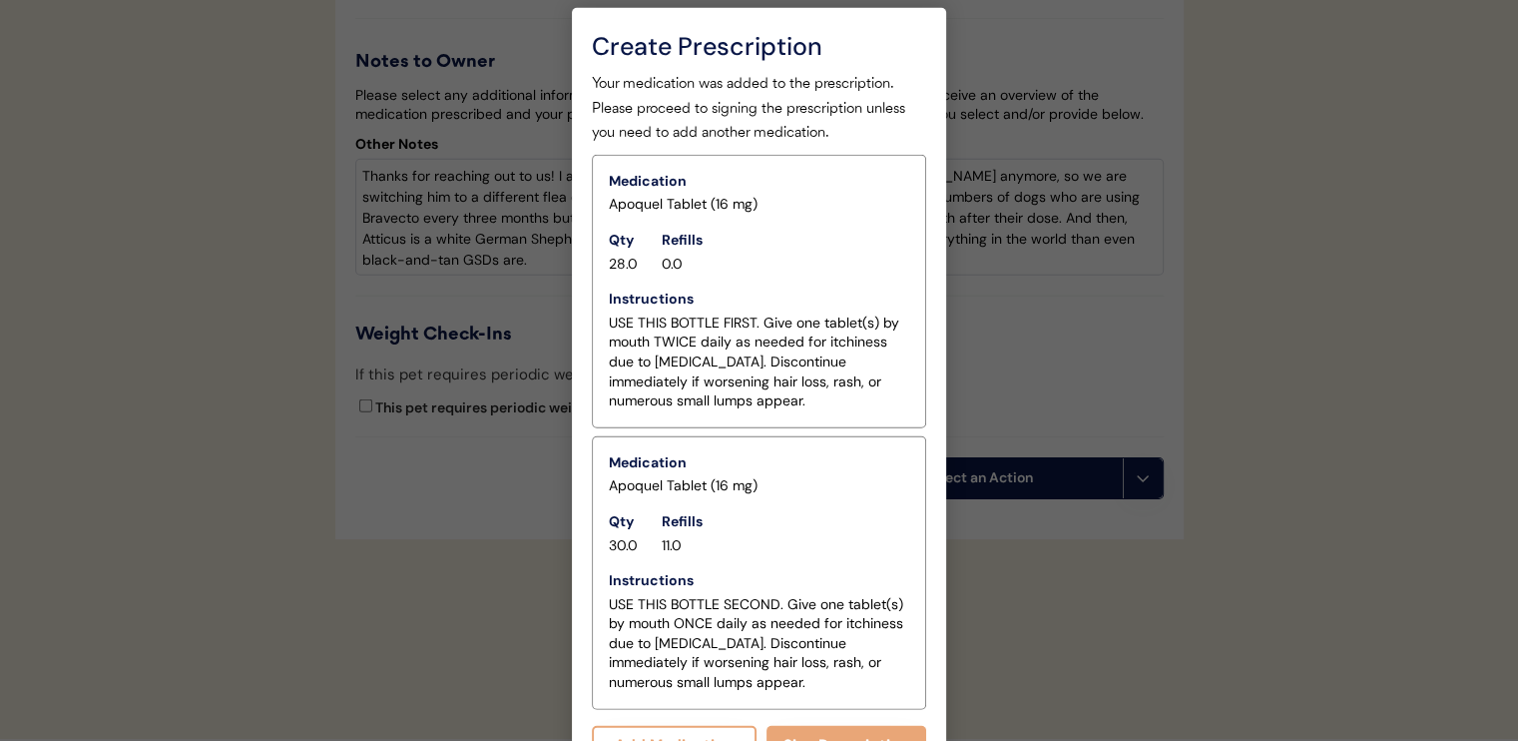
scroll to position [5103, 0]
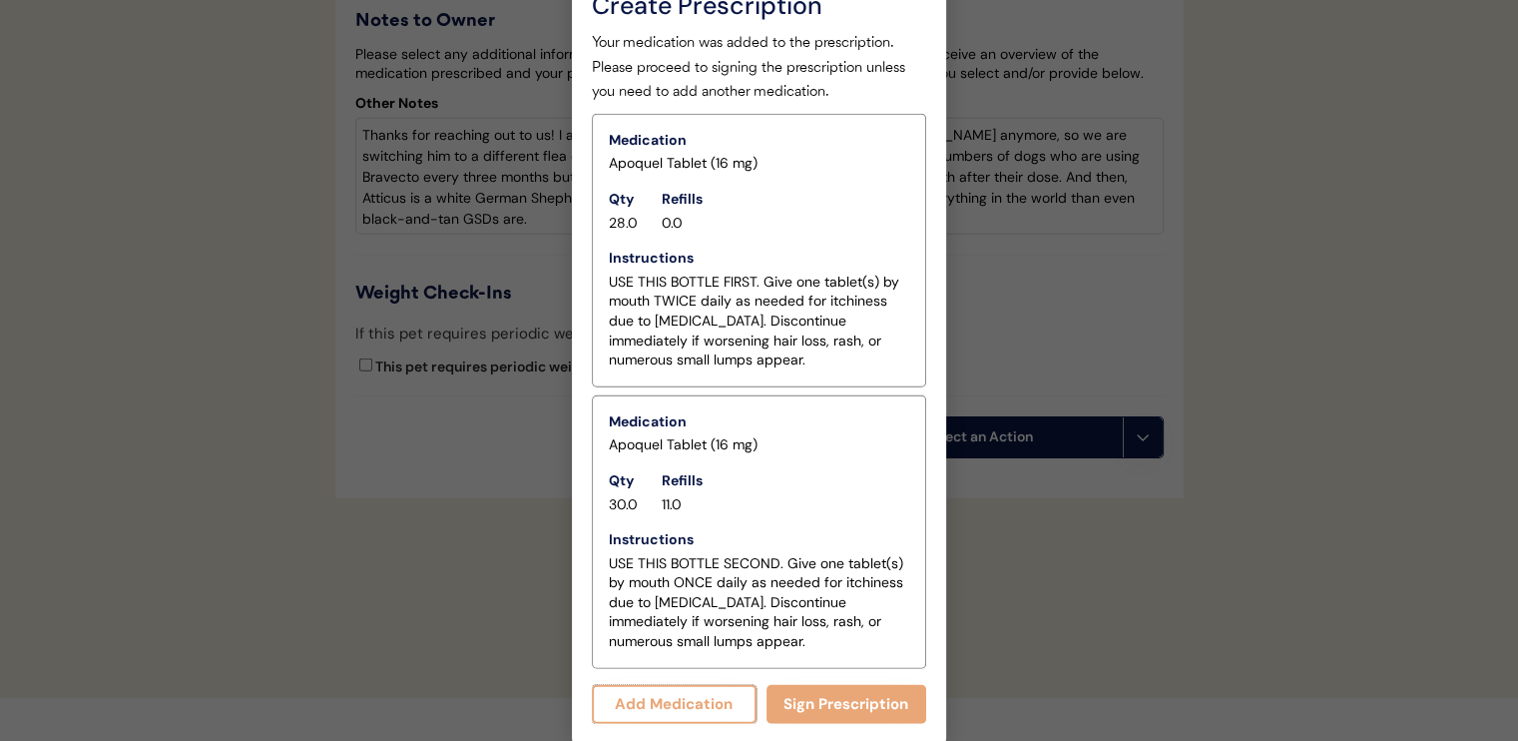
click at [709, 696] on button "Add Medication" at bounding box center [674, 704] width 165 height 39
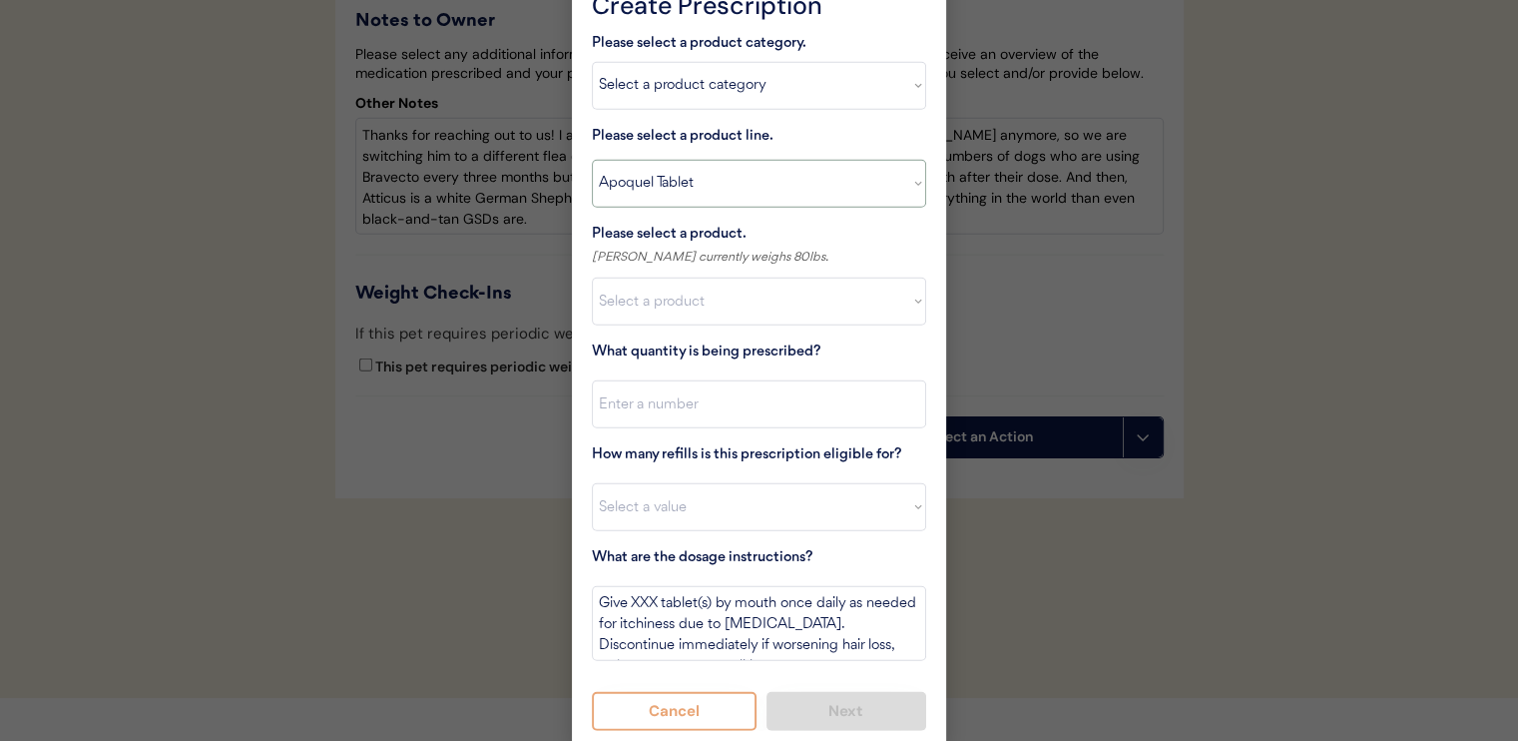
click at [738, 179] on select "Select a product line Apoquel Chewable Tablet Apoquel Tablet Cyclosporine Derma…" at bounding box center [759, 184] width 334 height 48
select select ""Mal-A-Ket Shampoo""
click at [592, 160] on select "Select a product line Apoquel Chewable Tablet Apoquel Tablet Cyclosporine Derma…" at bounding box center [759, 184] width 334 height 48
type textarea "Bathe every other day for 2 weeks, then once weekly for one month, then as need…"
click at [762, 304] on select "Select a product Mal-A-Ket Shampoo, 8 oz" at bounding box center [759, 302] width 334 height 48
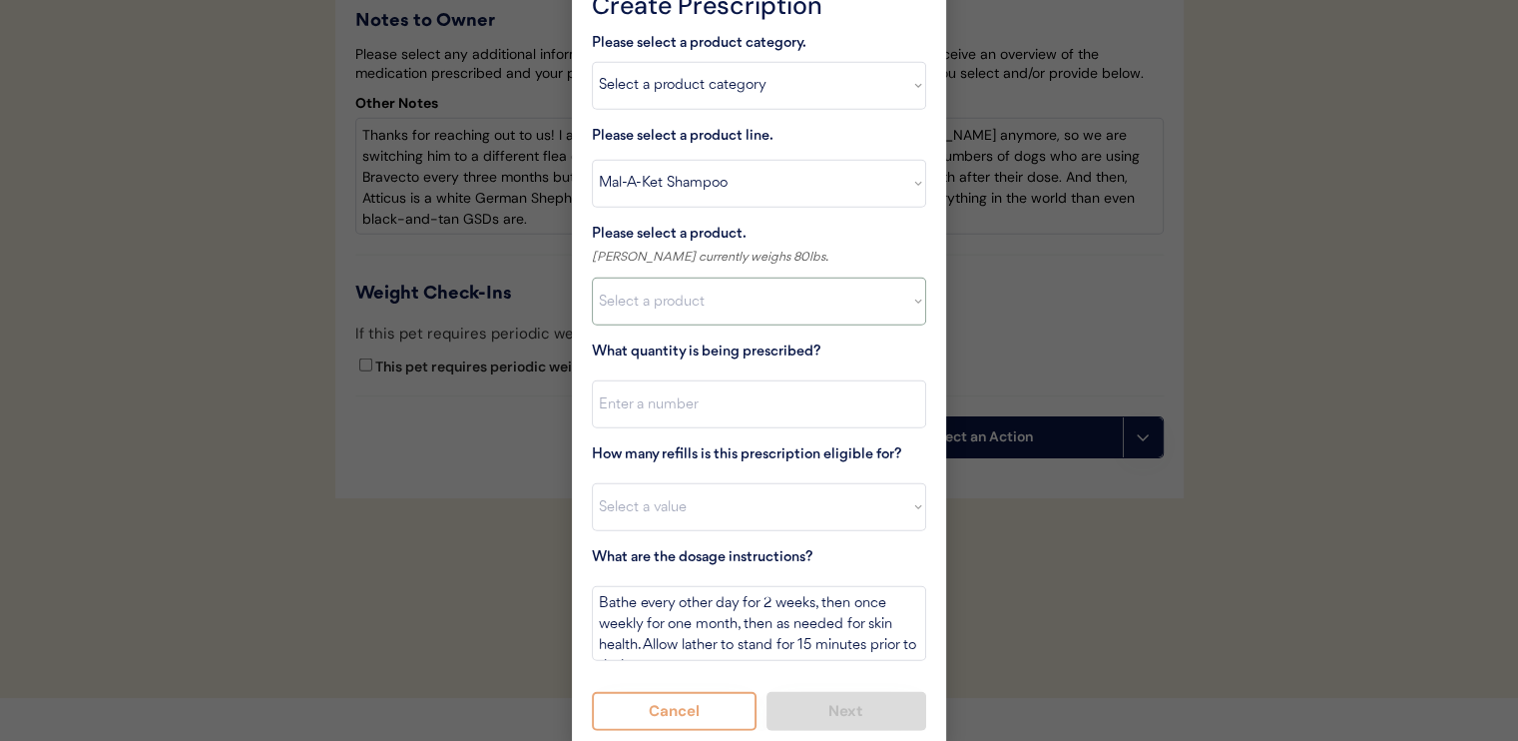
select select ""1348695171700984260__LOOKUP__1732553434443x237257447760914180""
click at [592, 278] on select "Select a product Mal-A-Ket Shampoo, 8 oz" at bounding box center [759, 302] width 334 height 48
click at [727, 399] on input "input" at bounding box center [759, 404] width 334 height 48
type input "1"
click at [719, 496] on select "Select a value 0 1 2 3 4 5 6 7 8 10 11" at bounding box center [759, 507] width 334 height 48
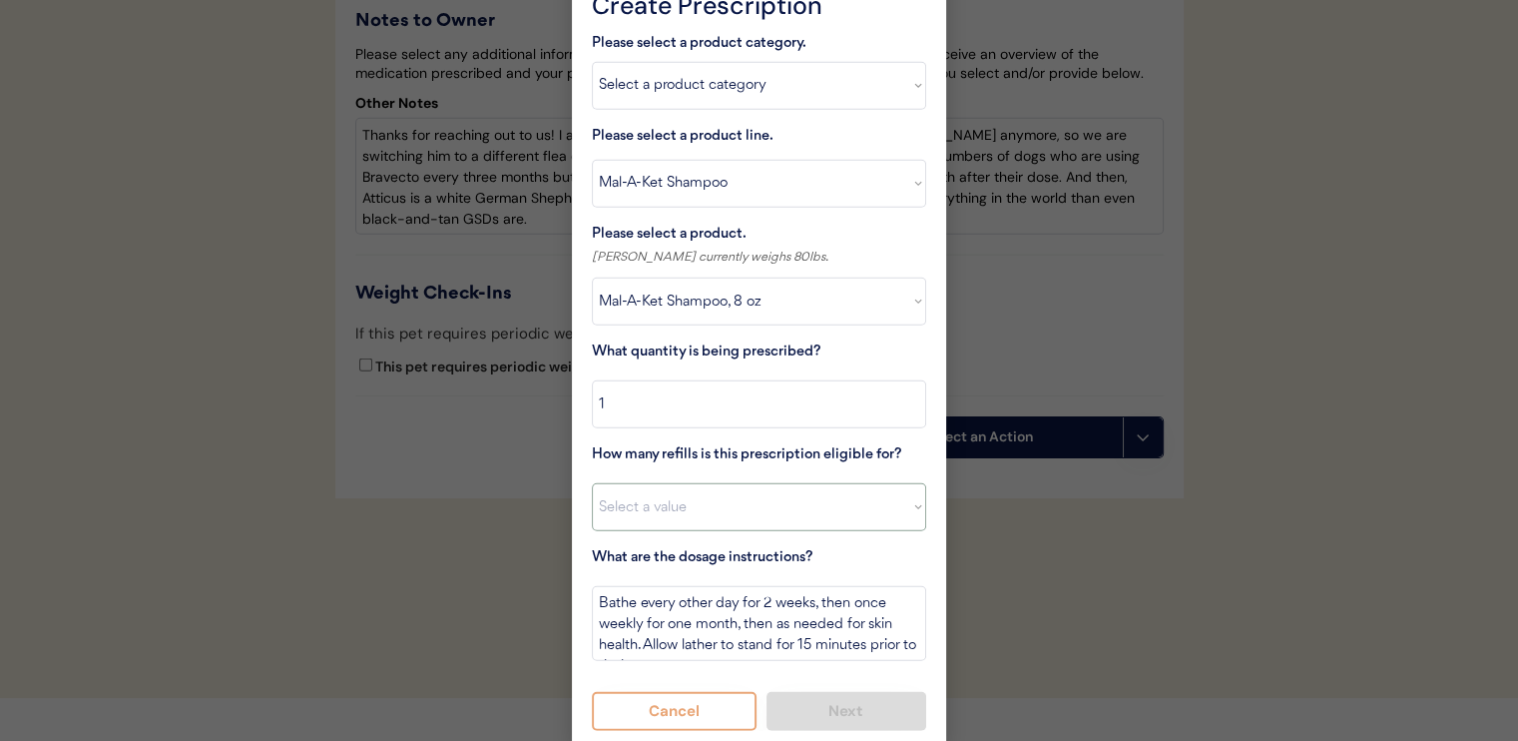
select select "11"
click at [592, 483] on select "Select a value 0 1 2 3 4 5 6 7 8 10 11" at bounding box center [759, 507] width 334 height 48
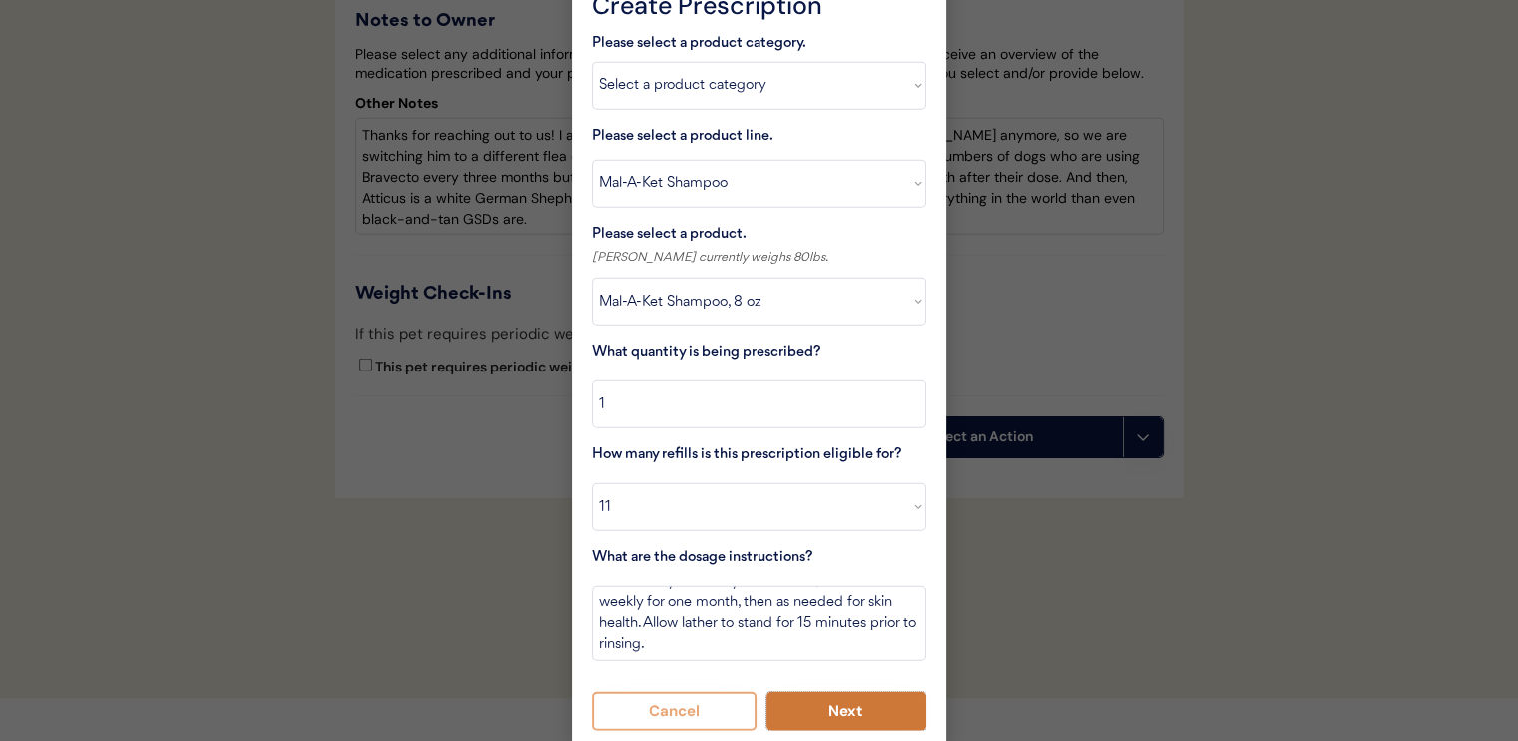
click at [815, 701] on button "Next" at bounding box center [847, 711] width 161 height 39
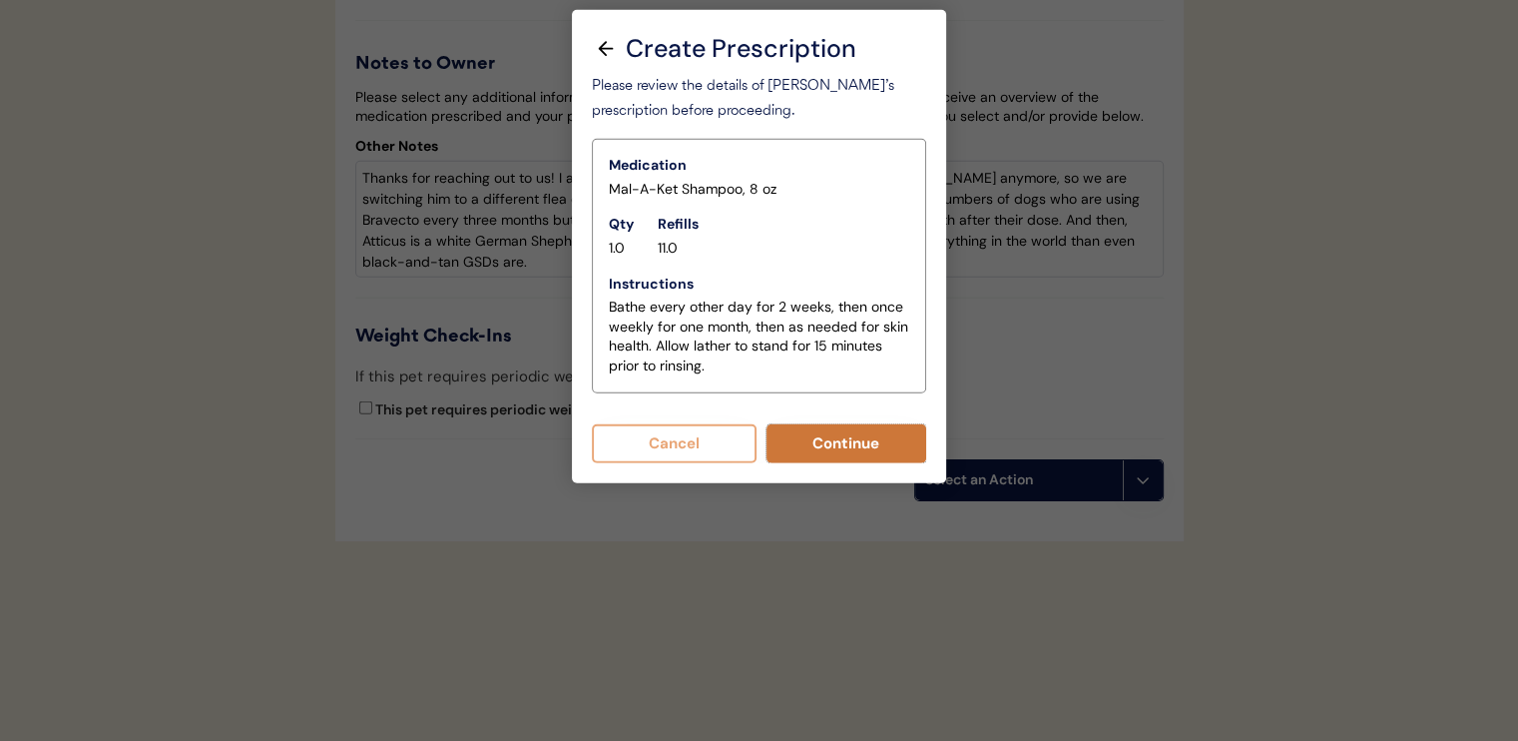
click at [812, 434] on button "Continue" at bounding box center [847, 443] width 161 height 39
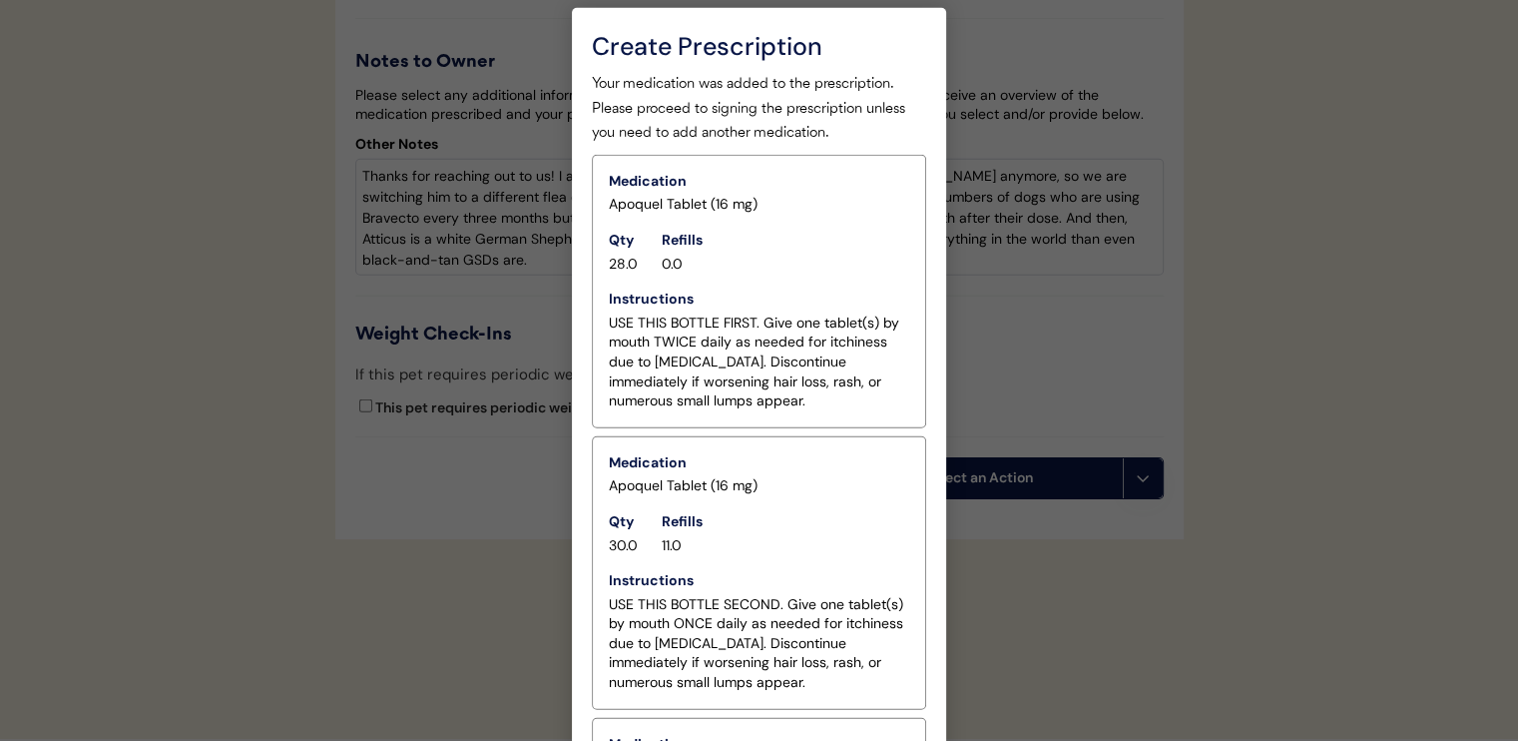
scroll to position [5364, 0]
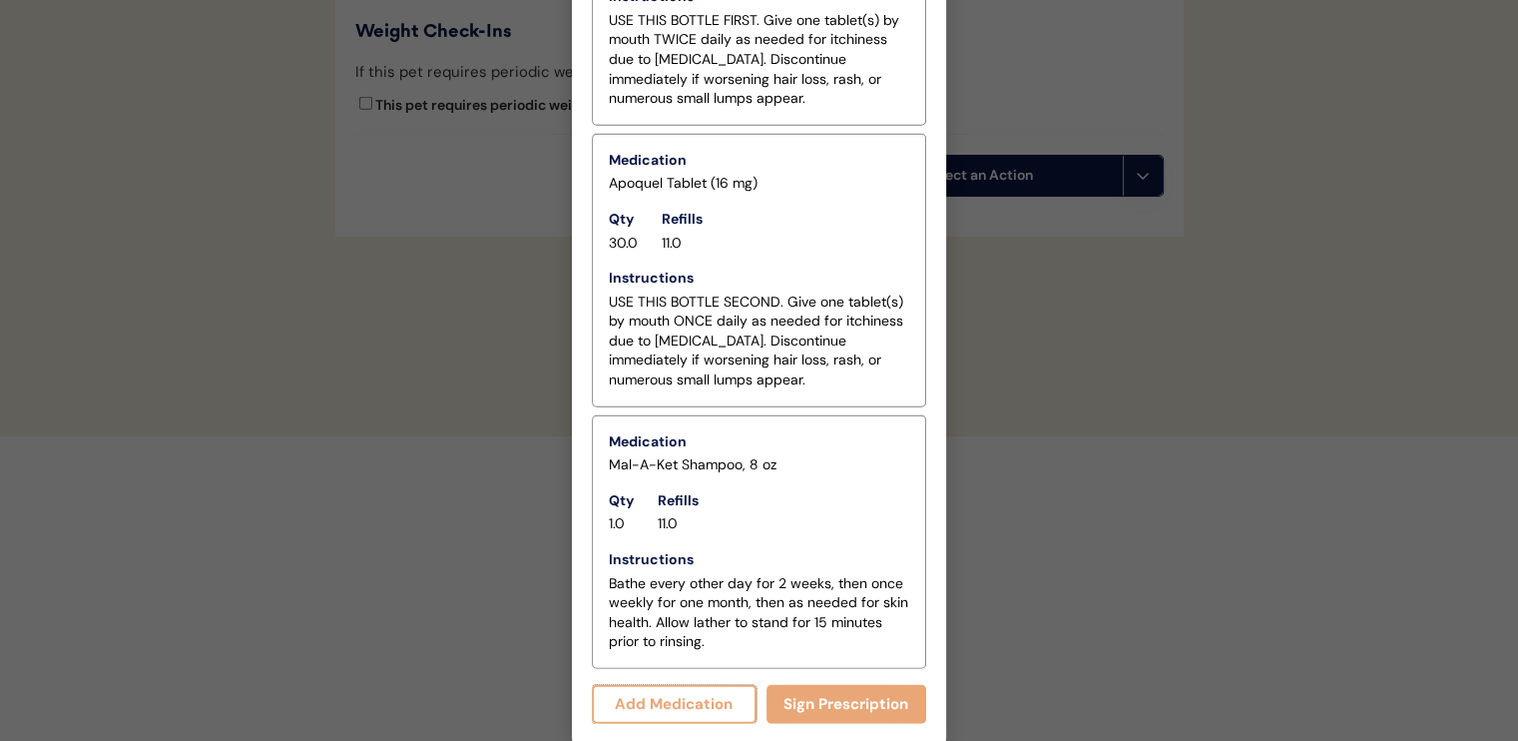
click at [659, 711] on button "Add Medication" at bounding box center [674, 704] width 165 height 39
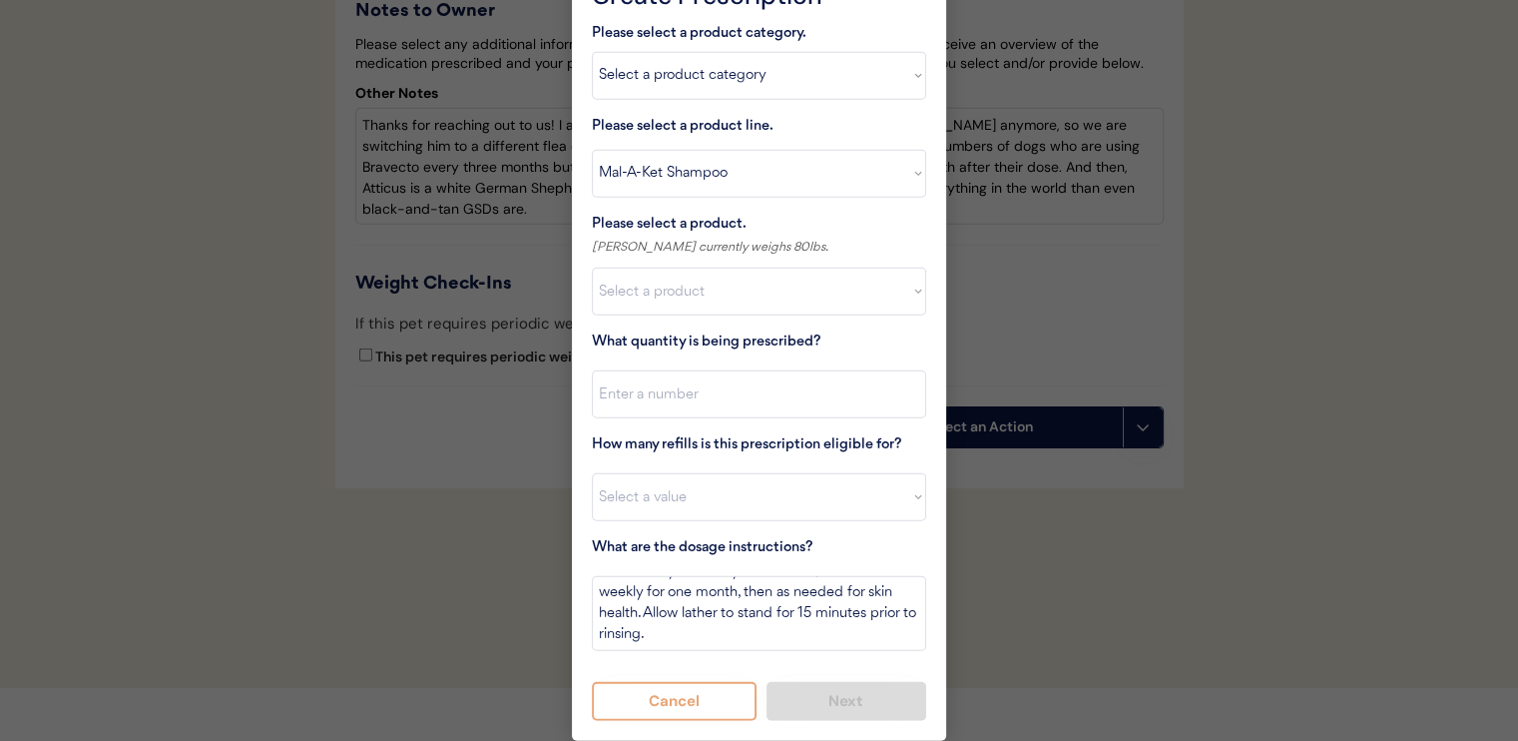
scroll to position [5111, 0]
click at [755, 75] on select "Select a product category Allergies Antibiotics Anxiety Combo Parasite Preventi…" at bounding box center [759, 78] width 334 height 48
select select ""combo_parasite_prevention""
click at [592, 54] on select "Select a product category Allergies Antibiotics Anxiety Combo Parasite Preventi…" at bounding box center [759, 78] width 334 height 48
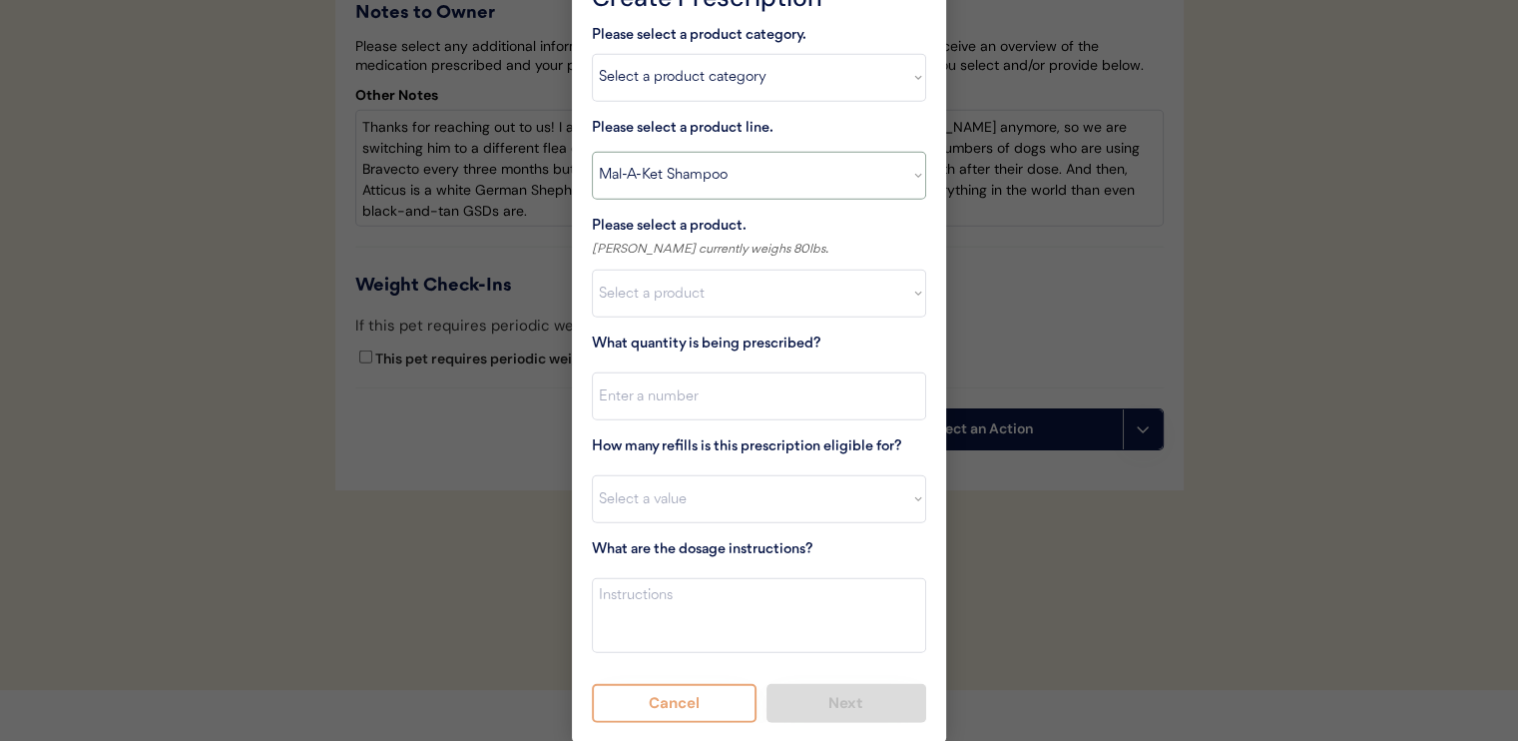
scroll to position [5062, 0]
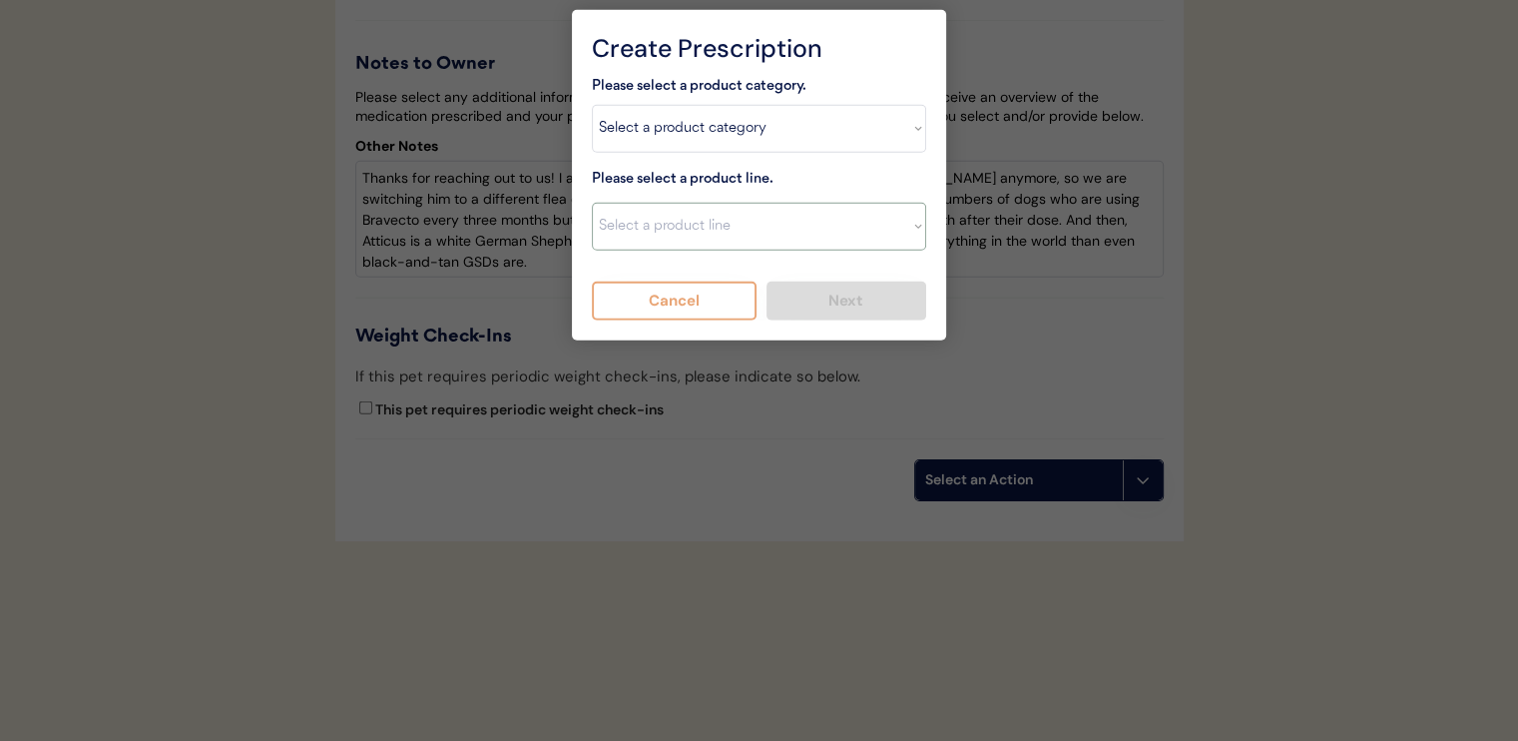
click at [726, 222] on select "Select a product line Advantage Multi for Dogs Credelio Quattro NexGard Plus Ne…" at bounding box center [759, 227] width 334 height 48
select select ""Simparica Trio""
click at [592, 203] on select "Select a product line Advantage Multi for Dogs Credelio Quattro NexGard Plus Ne…" at bounding box center [759, 227] width 334 height 48
type textarea "Give one chew by mouth every 30 days year round to control internal and externa…"
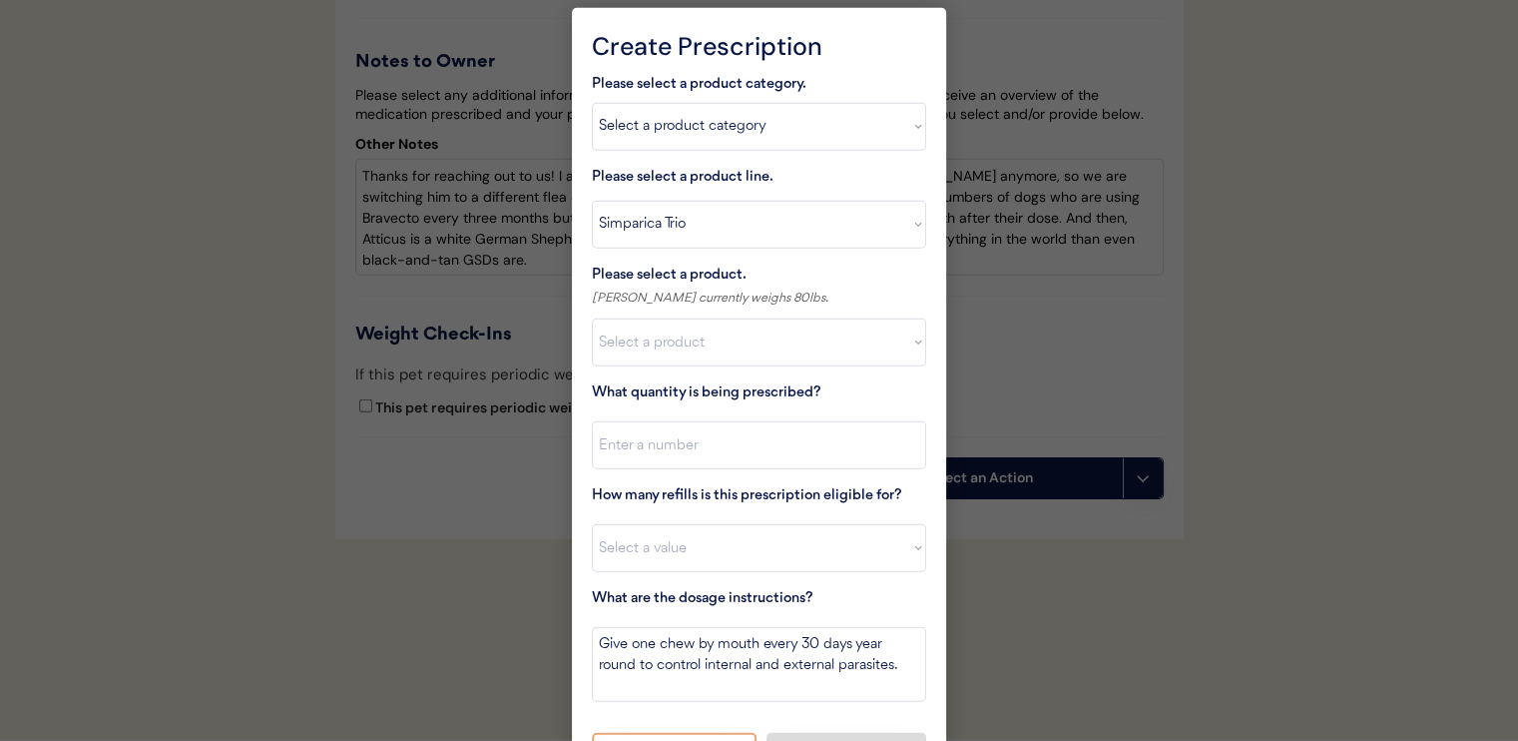
scroll to position [0, 0]
click at [718, 336] on select "Select a product Simparica Trio, 2.8 - 5.5lbs Simparica Trio, 5.6 - 11lbs Simpa…" at bounding box center [759, 342] width 334 height 48
select select ""1348695171700984260__LOOKUP__1704773707524x987977572973748600""
click at [592, 318] on select "Select a product Simparica Trio, 2.8 - 5.5lbs Simparica Trio, 5.6 - 11lbs Simpa…" at bounding box center [759, 342] width 334 height 48
click at [750, 442] on input "input" at bounding box center [759, 445] width 334 height 48
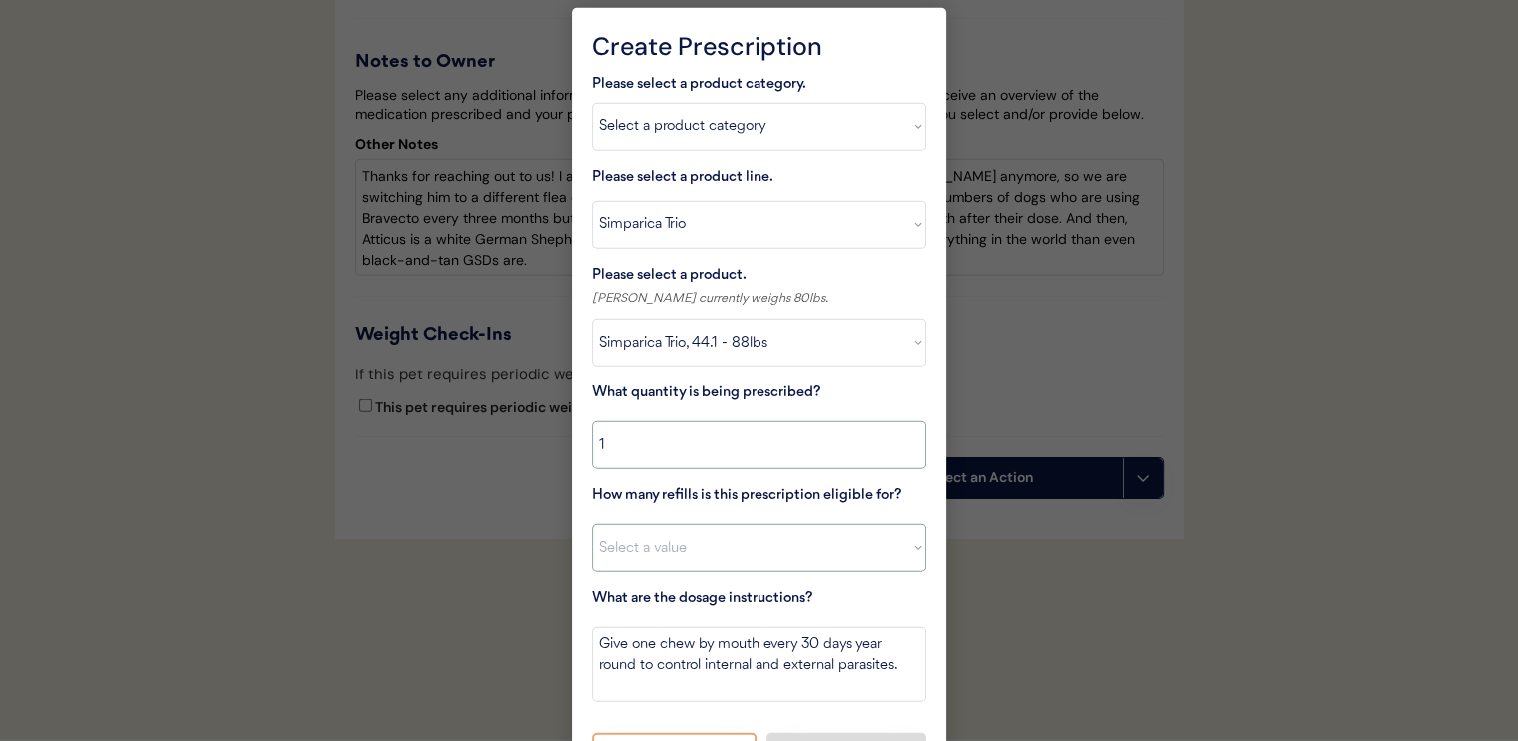
type input "1"
click at [726, 559] on select "Select a value 0 1 2 3 4 5 6 7 8 10 11" at bounding box center [759, 548] width 334 height 48
select select "11"
click at [592, 524] on select "Select a value 0 1 2 3 4 5 6 7 8 10 11" at bounding box center [759, 548] width 334 height 48
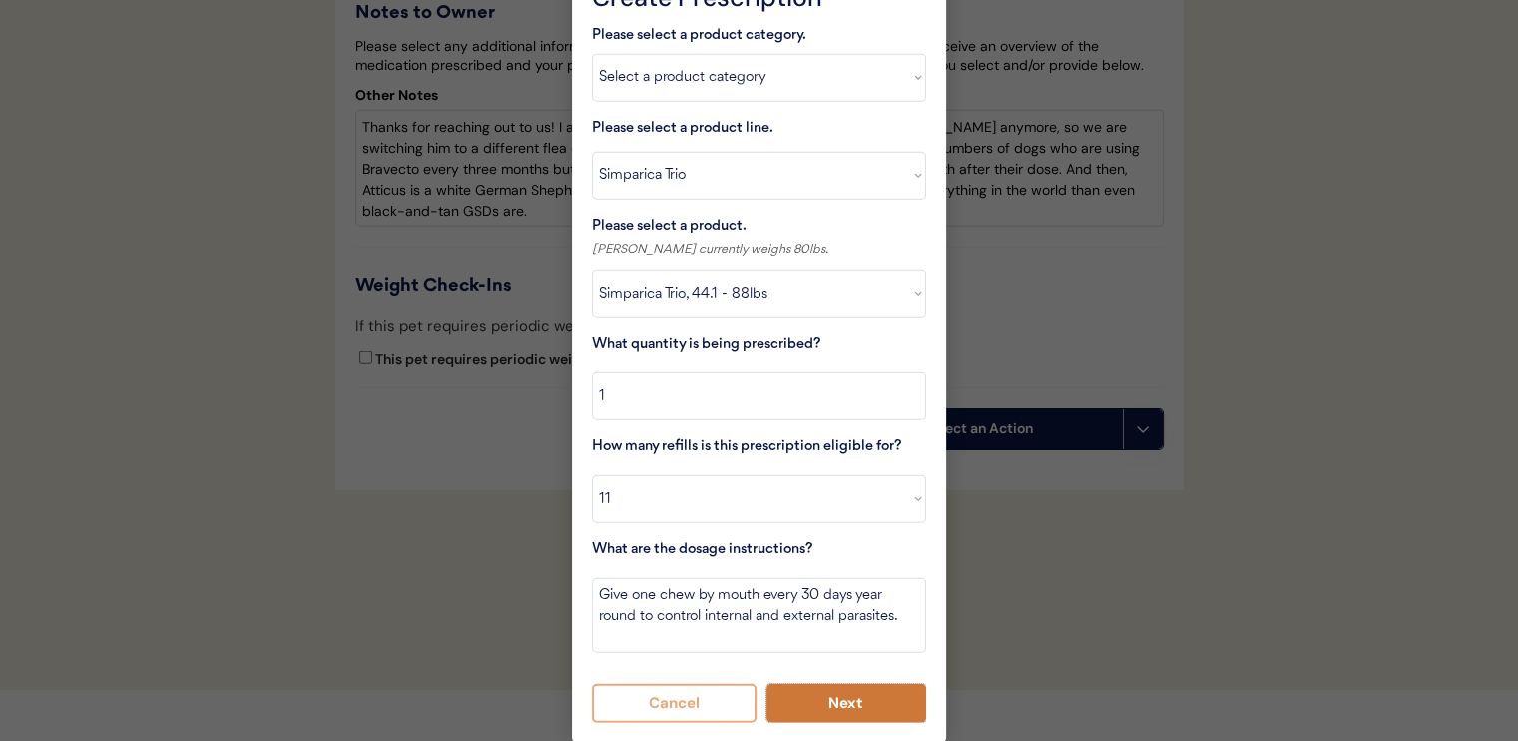
click at [844, 719] on button "Next" at bounding box center [847, 703] width 161 height 39
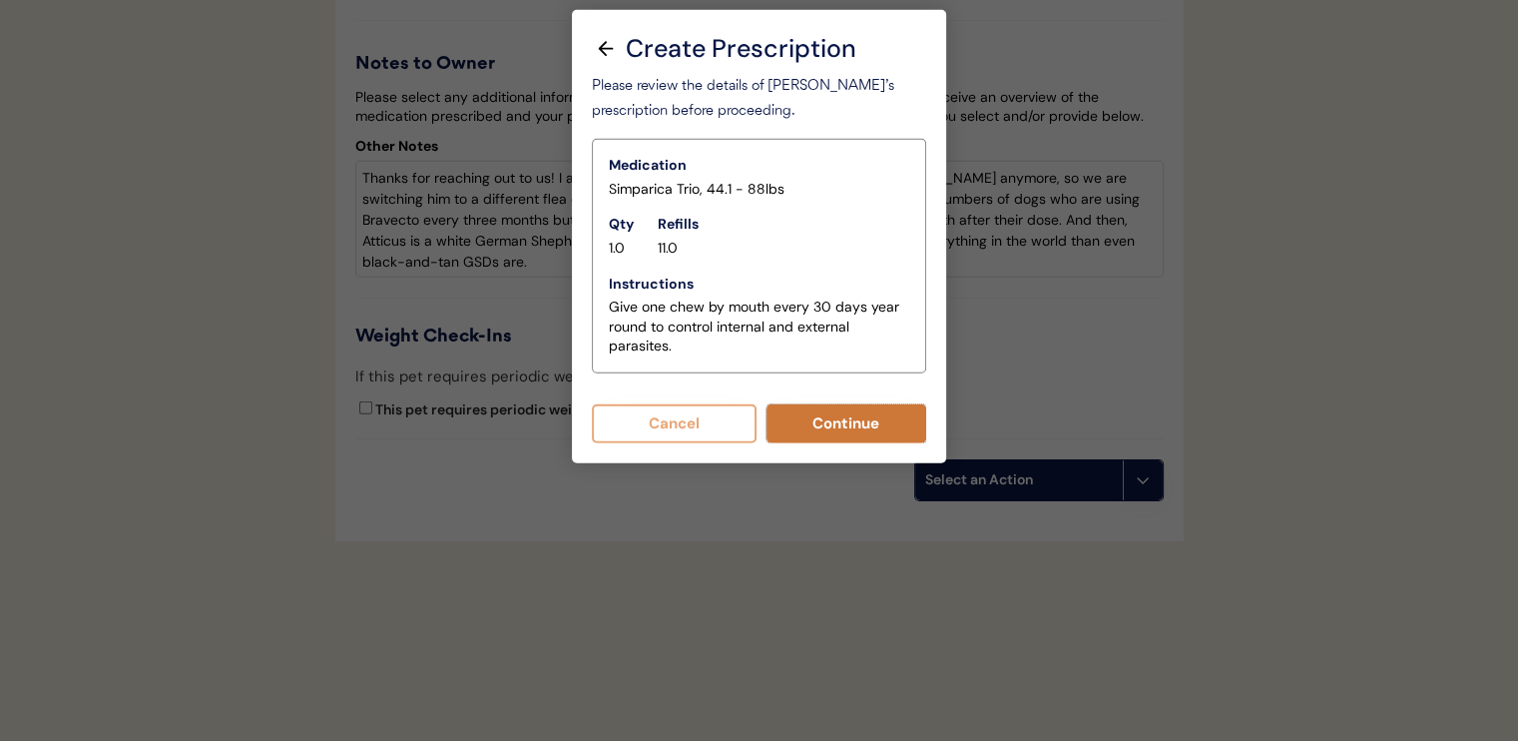
click at [854, 429] on button "Continue" at bounding box center [847, 423] width 161 height 39
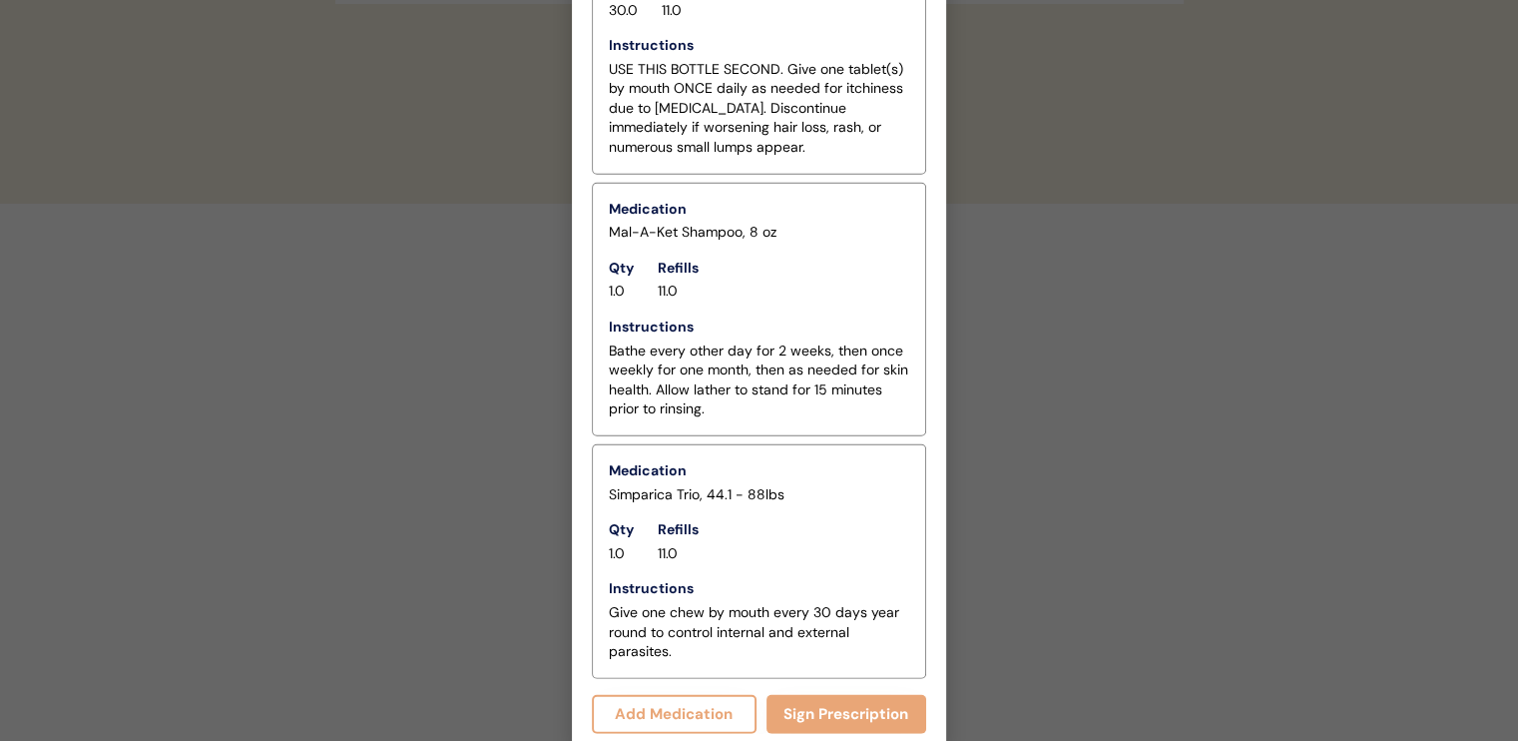
scroll to position [5606, 0]
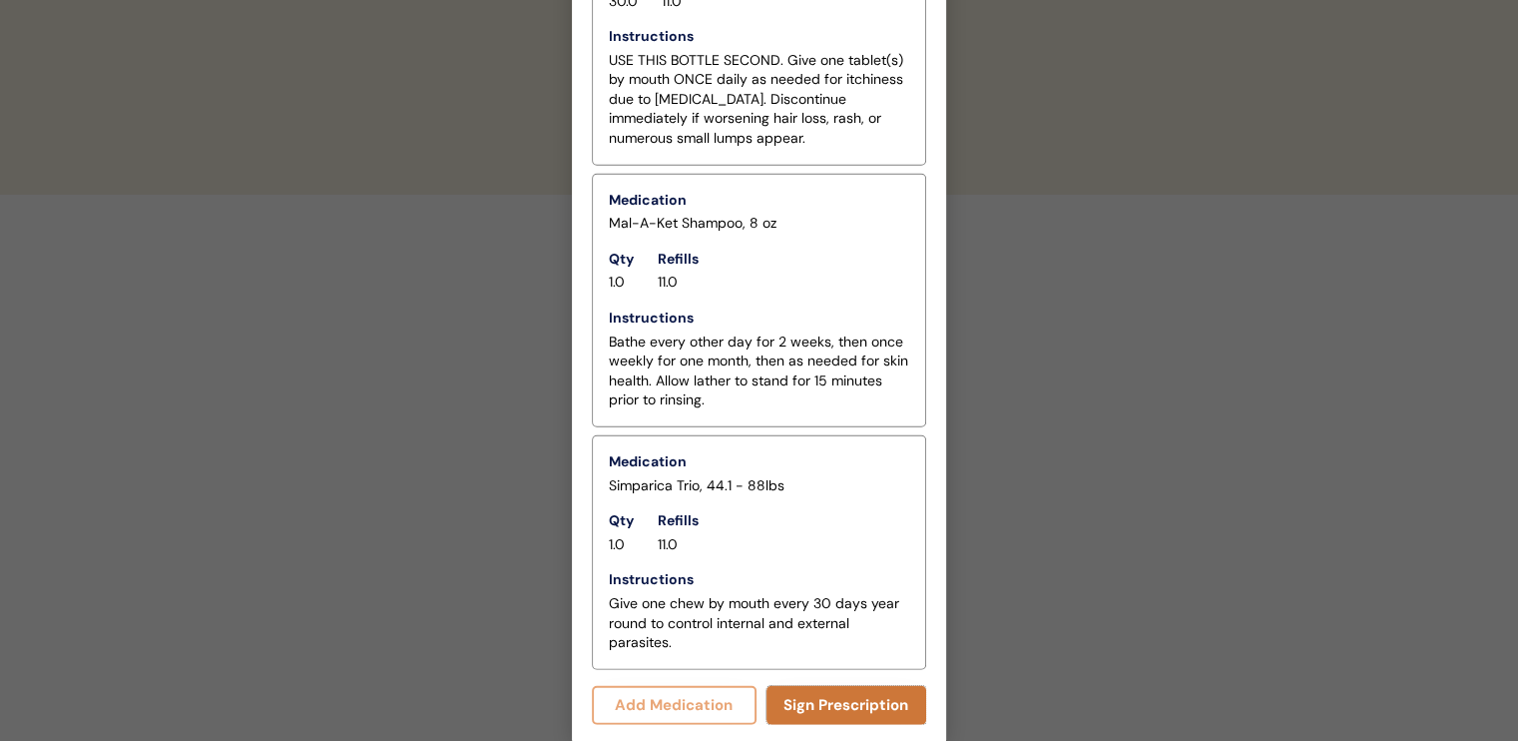
click at [823, 706] on button "Sign Prescription" at bounding box center [847, 705] width 161 height 39
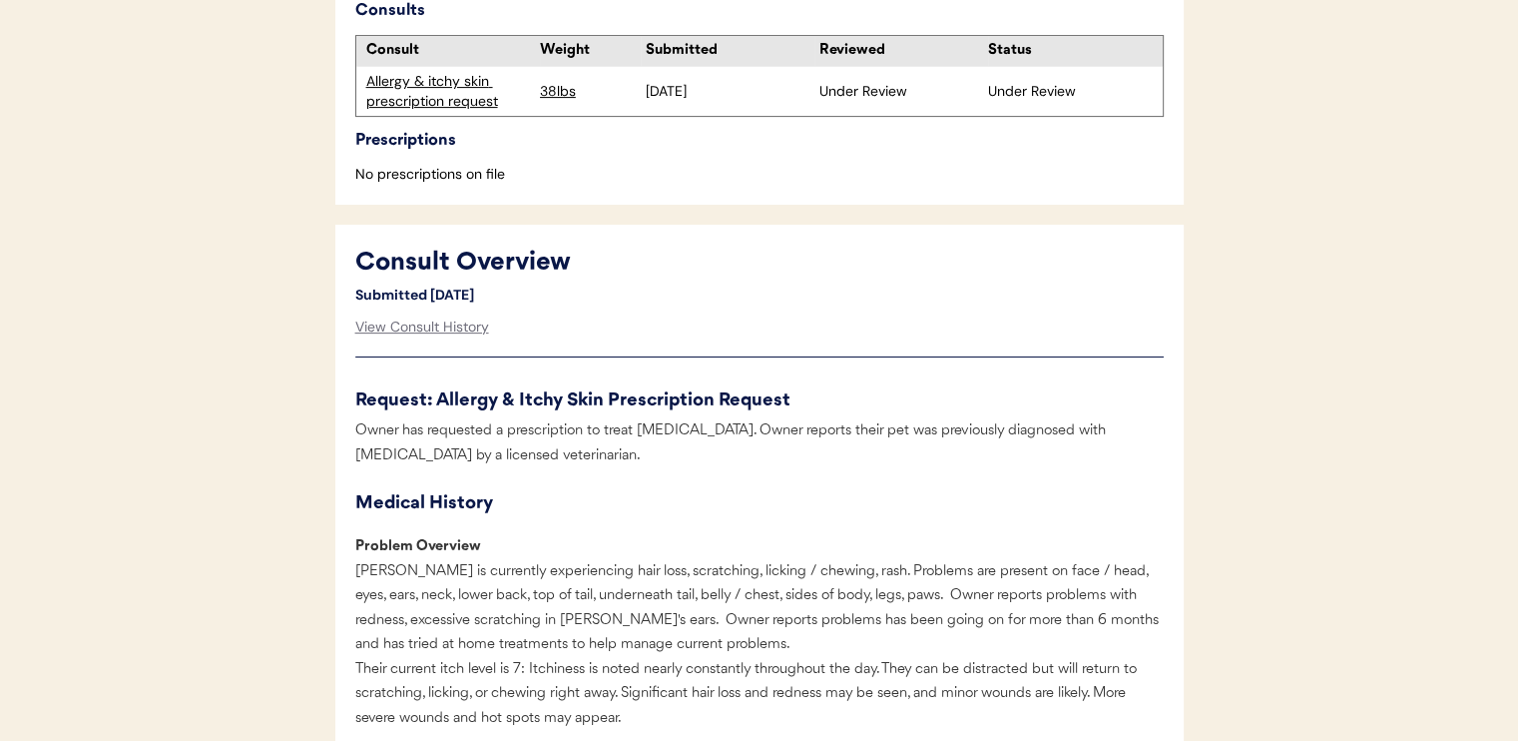
scroll to position [839, 0]
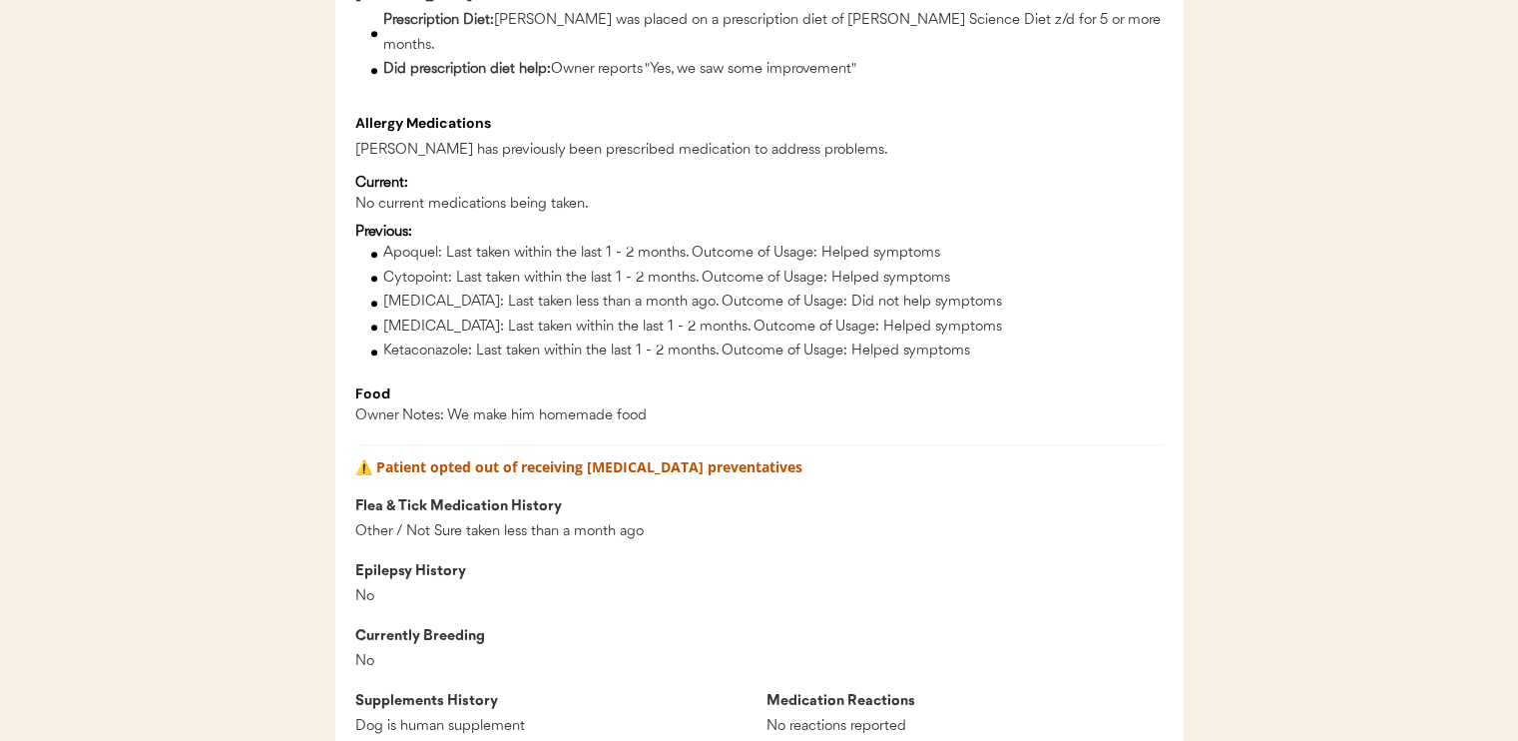
scroll to position [1669, 0]
click at [676, 289] on div "Hydroxyzine: Last taken less than a month ago. Outcome of Usage: Did not help s…" at bounding box center [773, 301] width 781 height 25
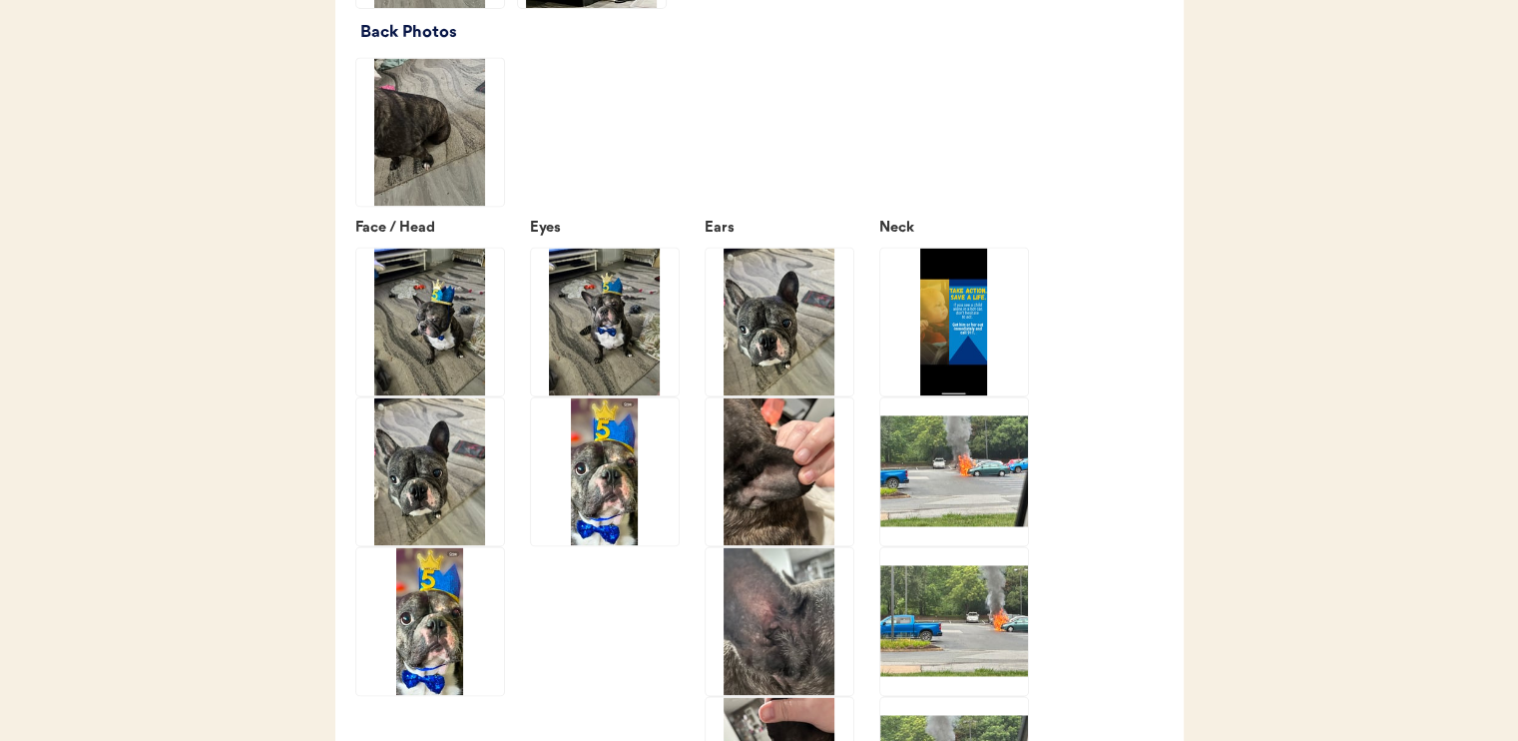
scroll to position [2973, 0]
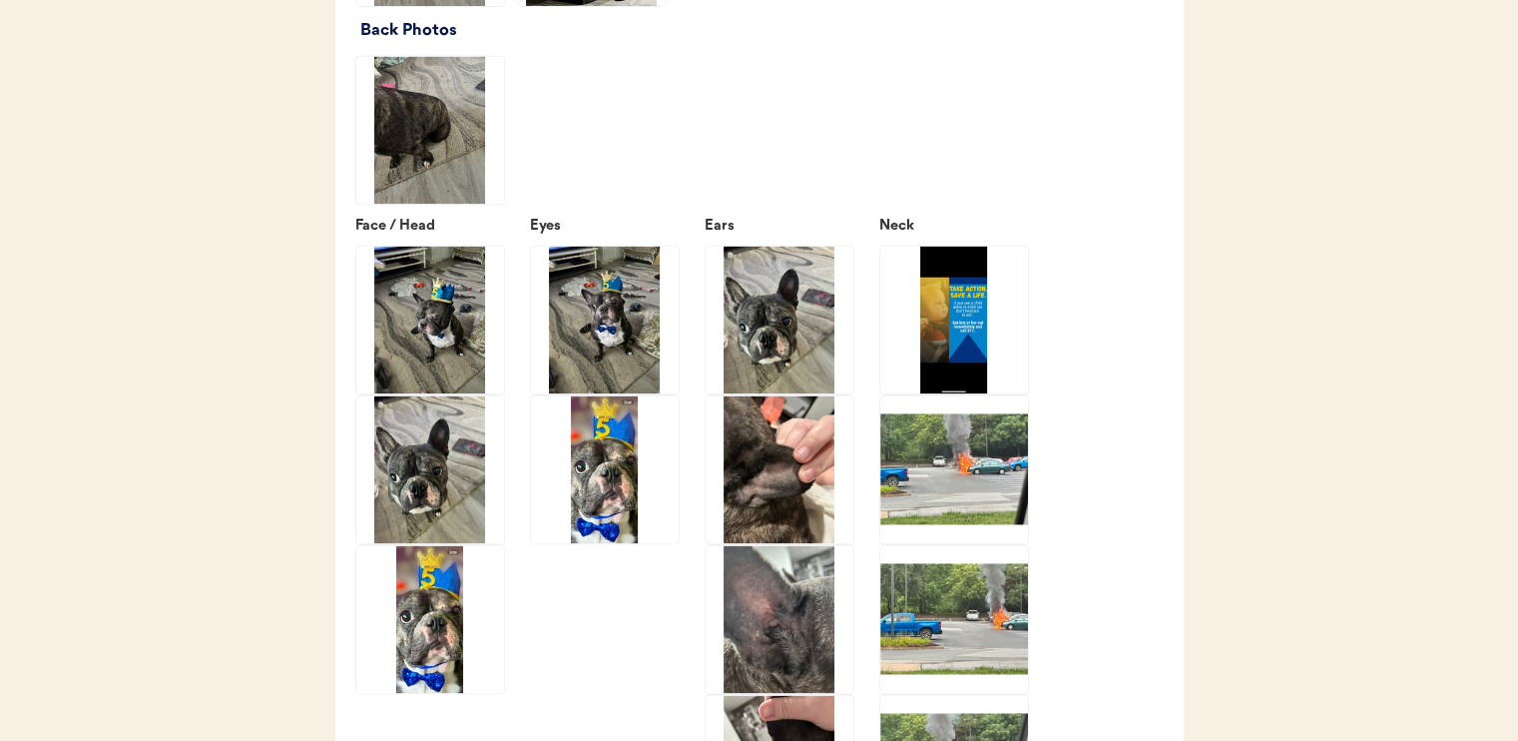
click at [446, 307] on img at bounding box center [430, 320] width 148 height 148
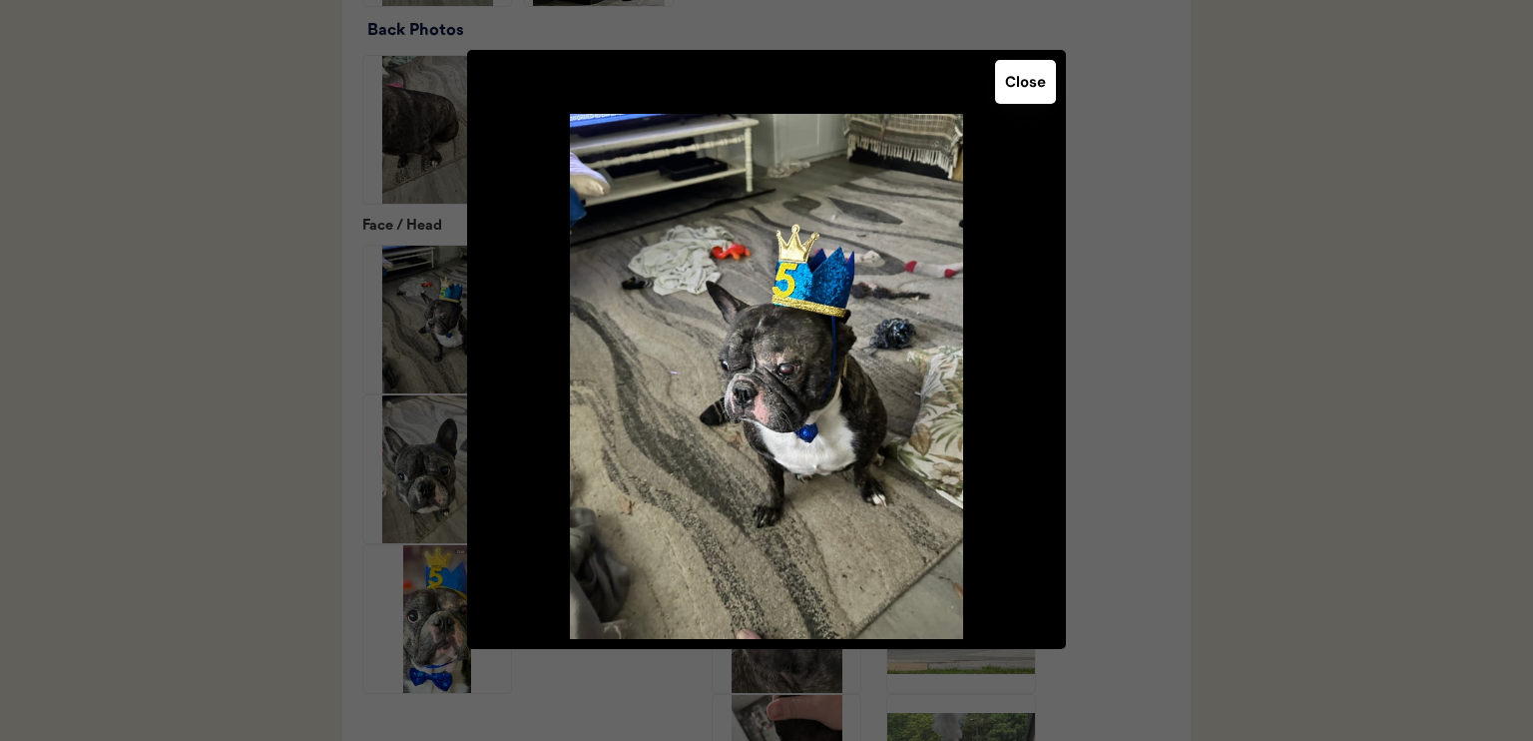
click at [1038, 87] on button "Close" at bounding box center [1025, 82] width 61 height 44
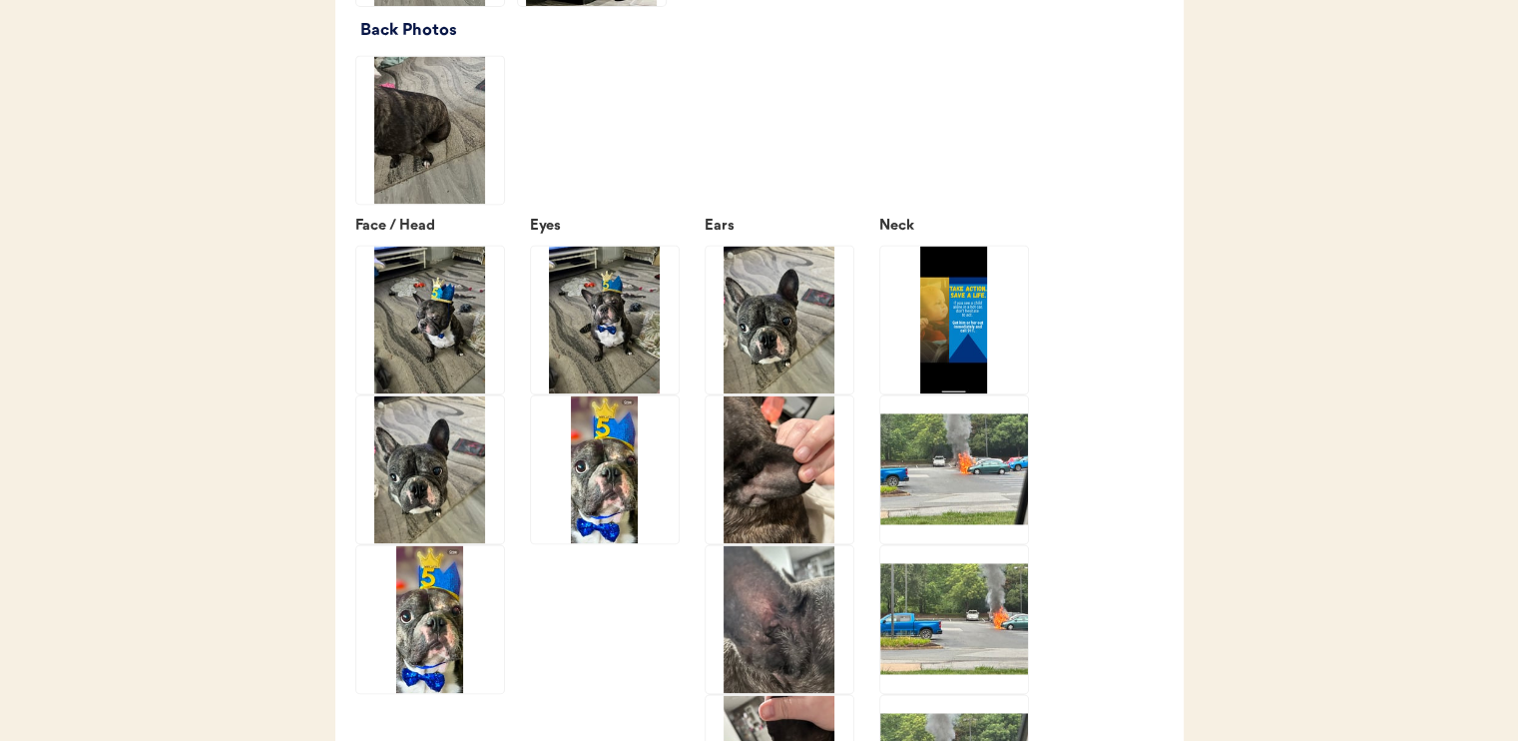
click at [467, 491] on img at bounding box center [430, 469] width 148 height 148
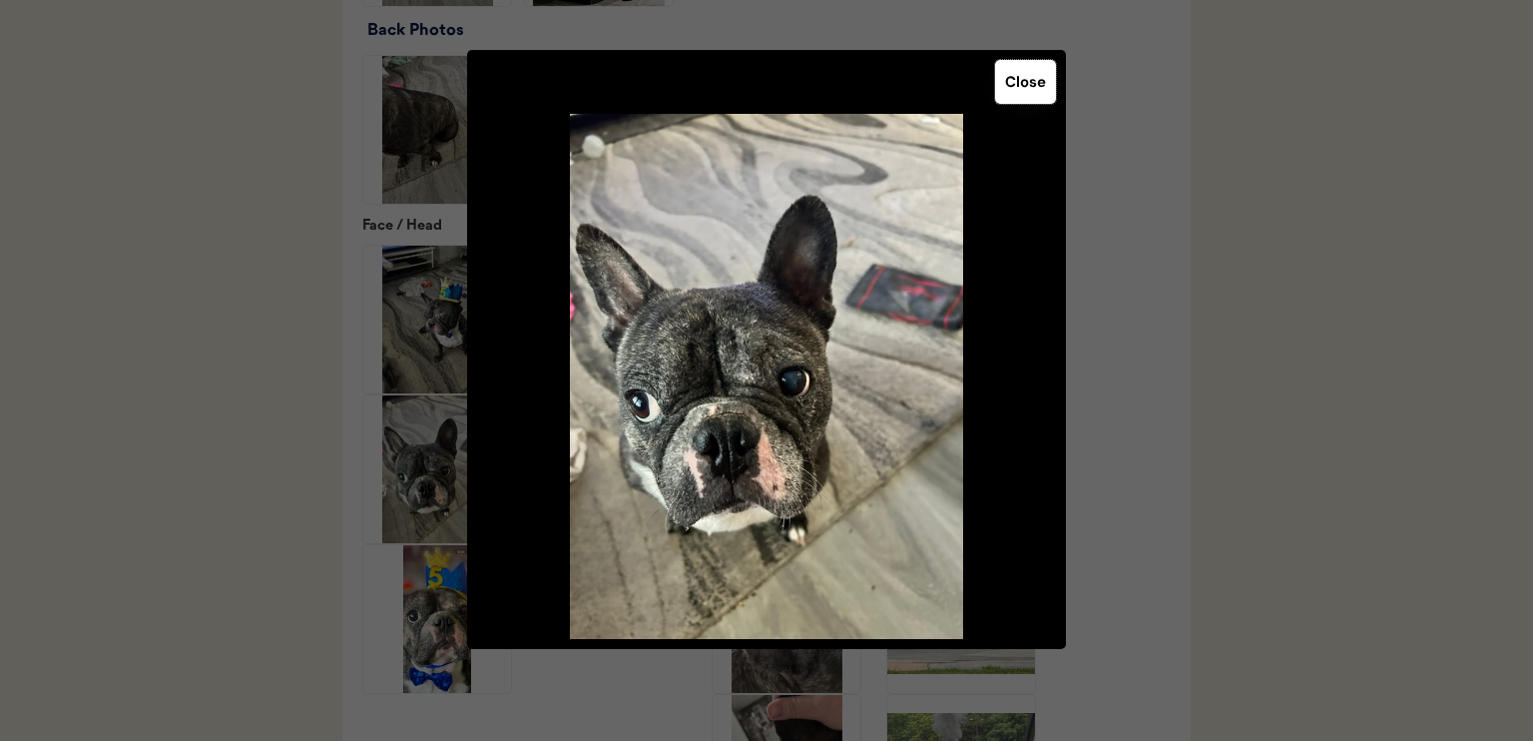
click at [1033, 79] on button "Close" at bounding box center [1025, 82] width 61 height 44
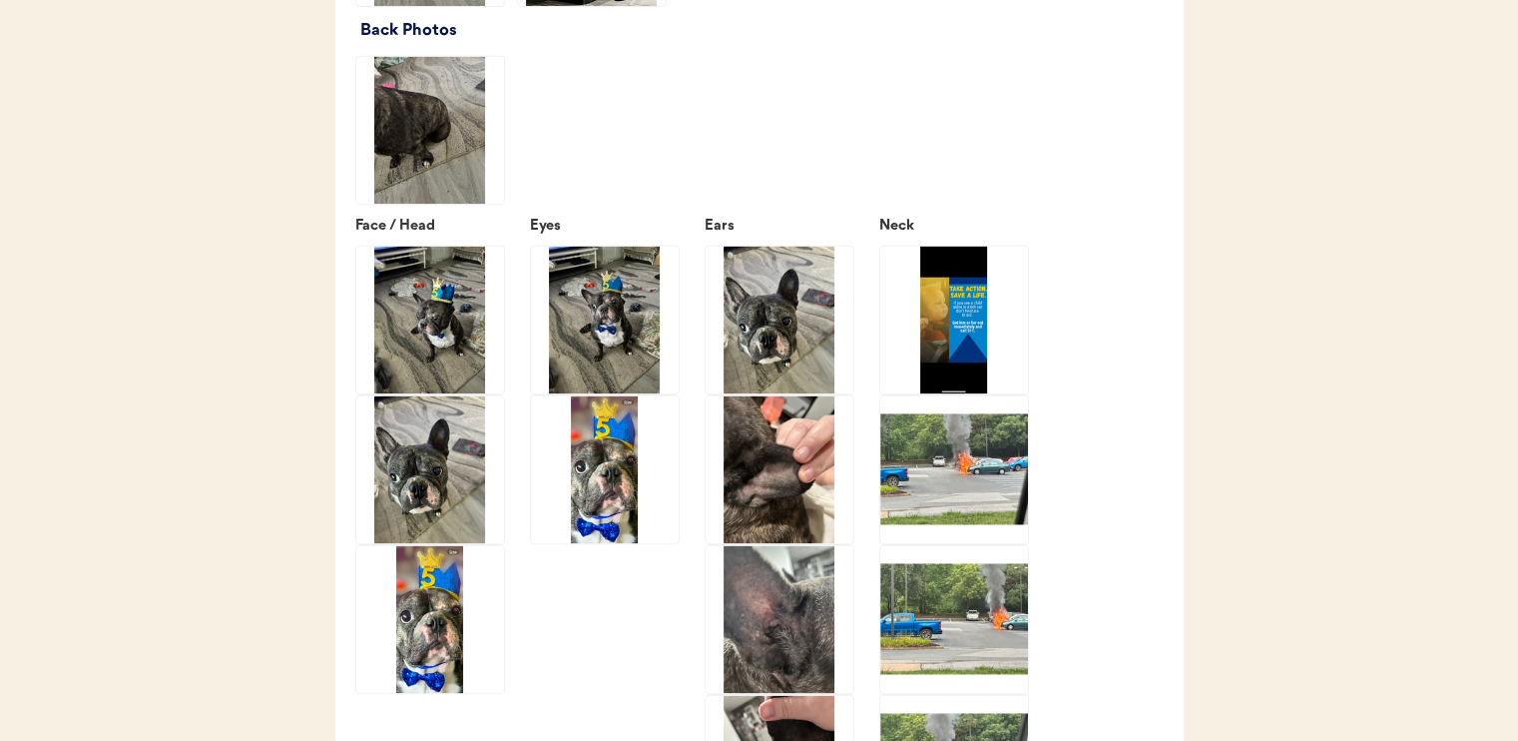
click at [777, 462] on img at bounding box center [780, 469] width 148 height 148
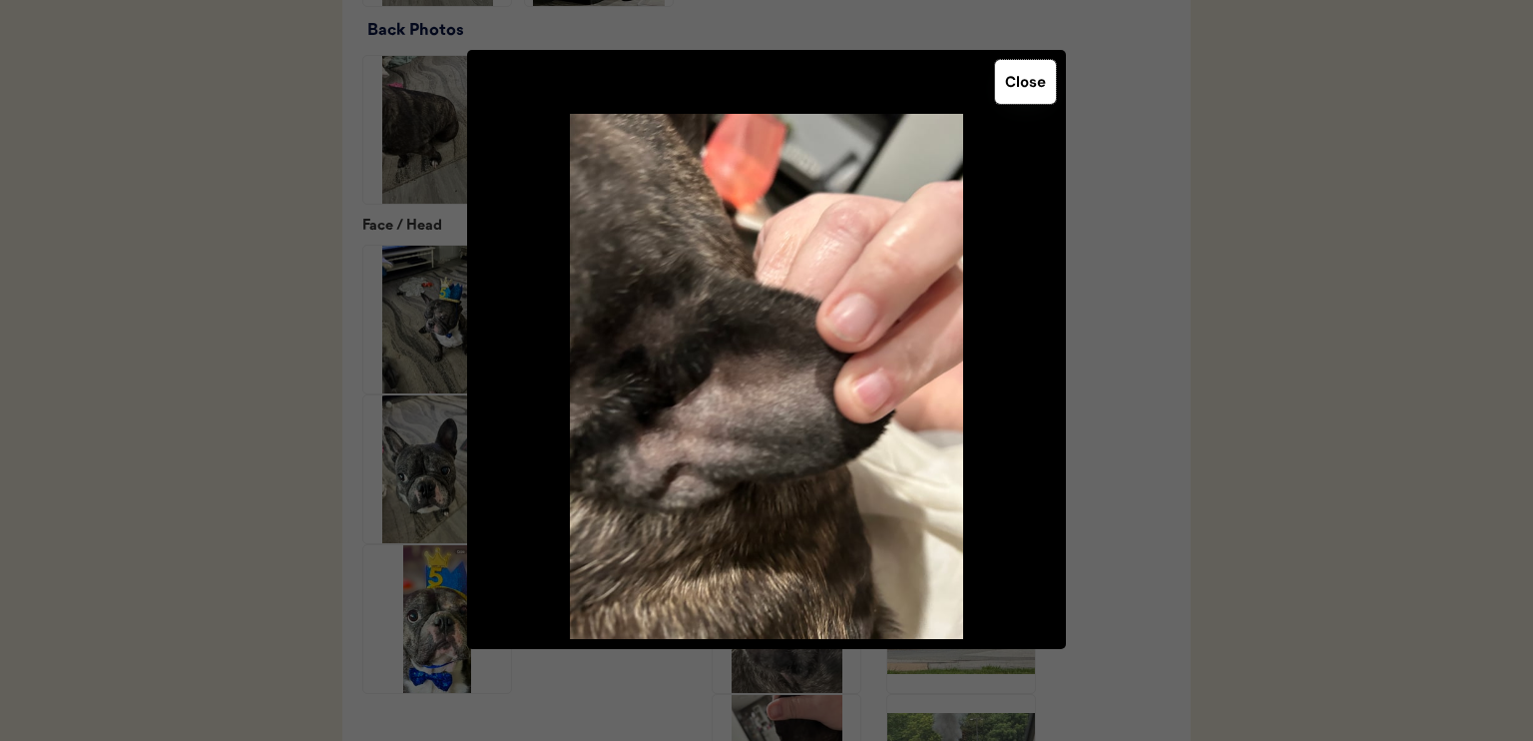
click at [1027, 93] on button "Close" at bounding box center [1025, 82] width 61 height 44
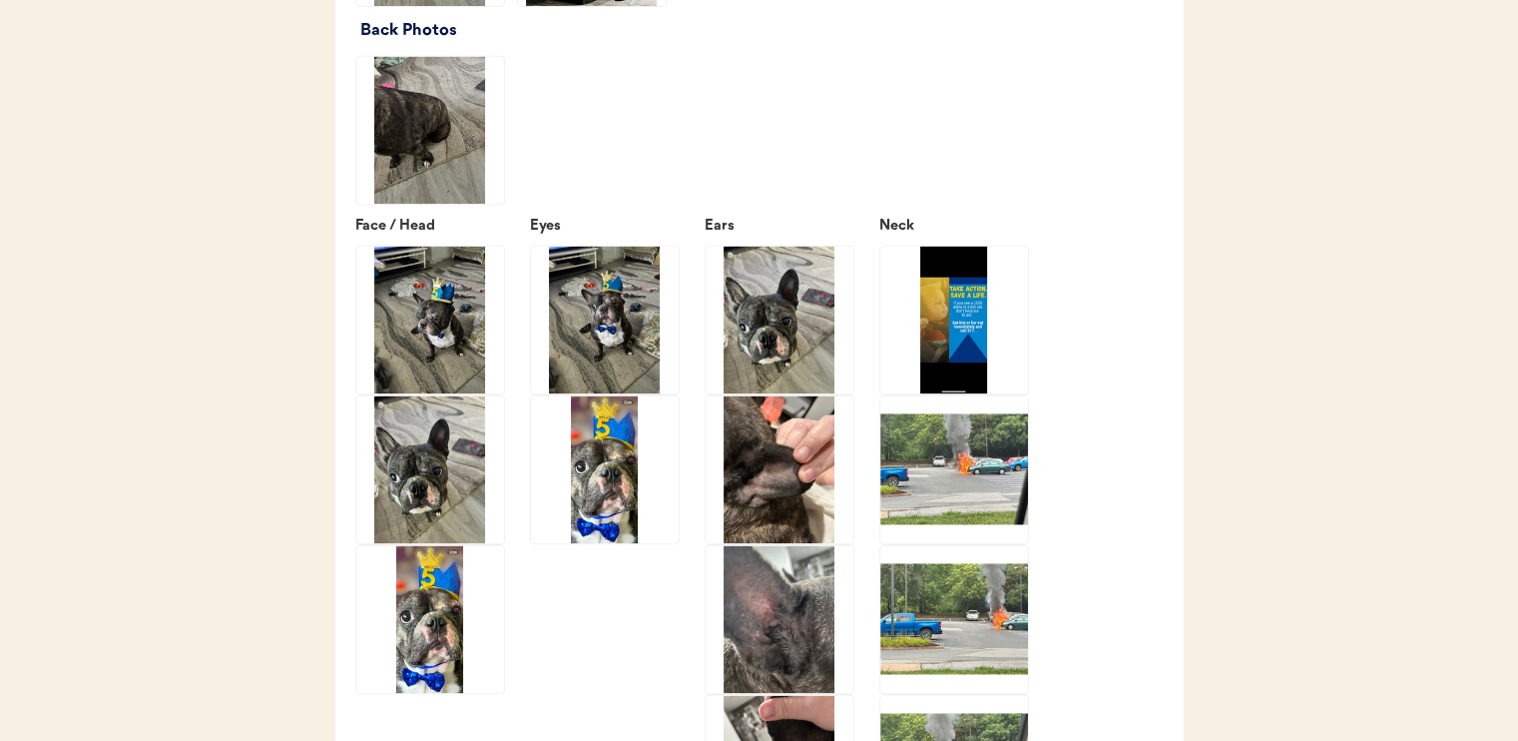
click at [823, 601] on img at bounding box center [780, 619] width 148 height 148
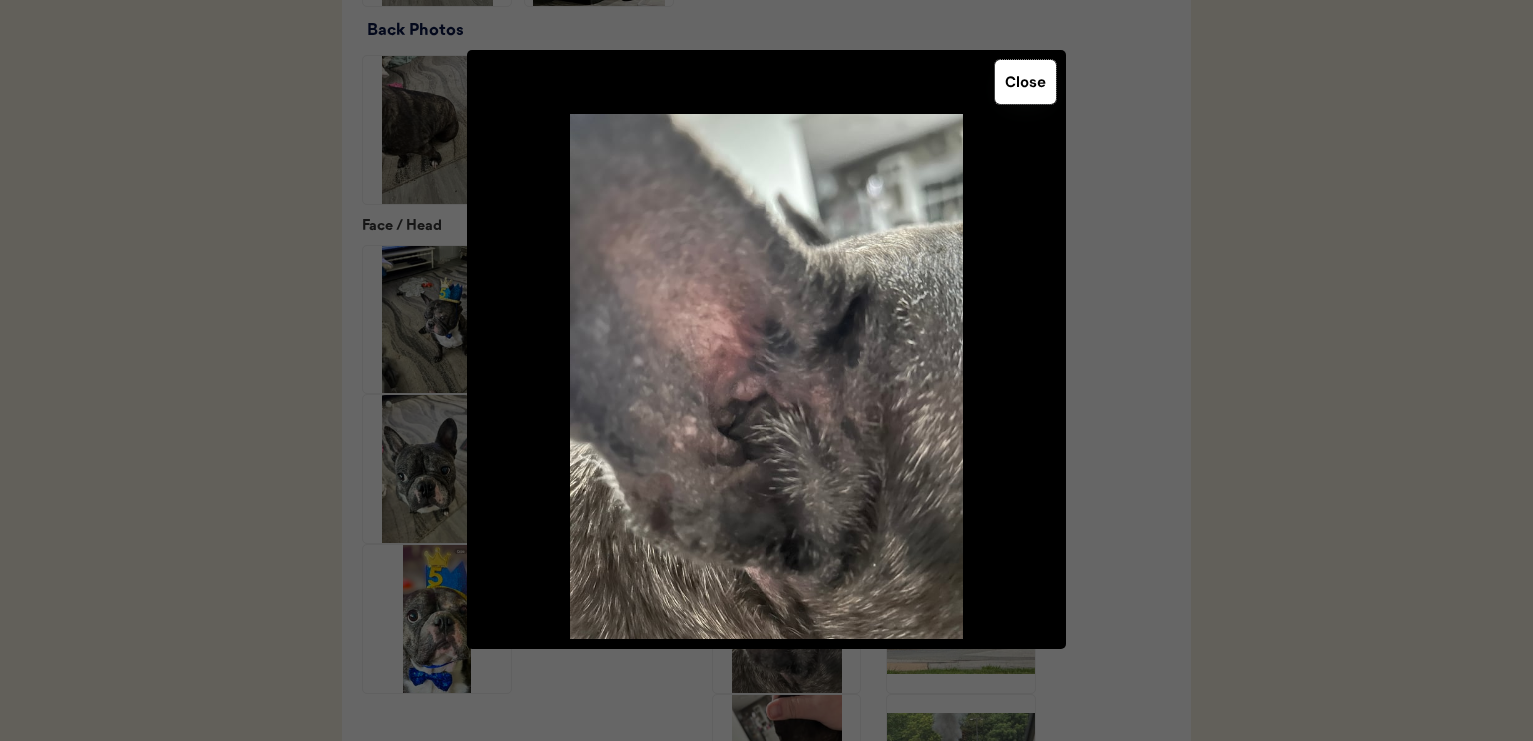
click at [1017, 85] on button "Close" at bounding box center [1025, 82] width 61 height 44
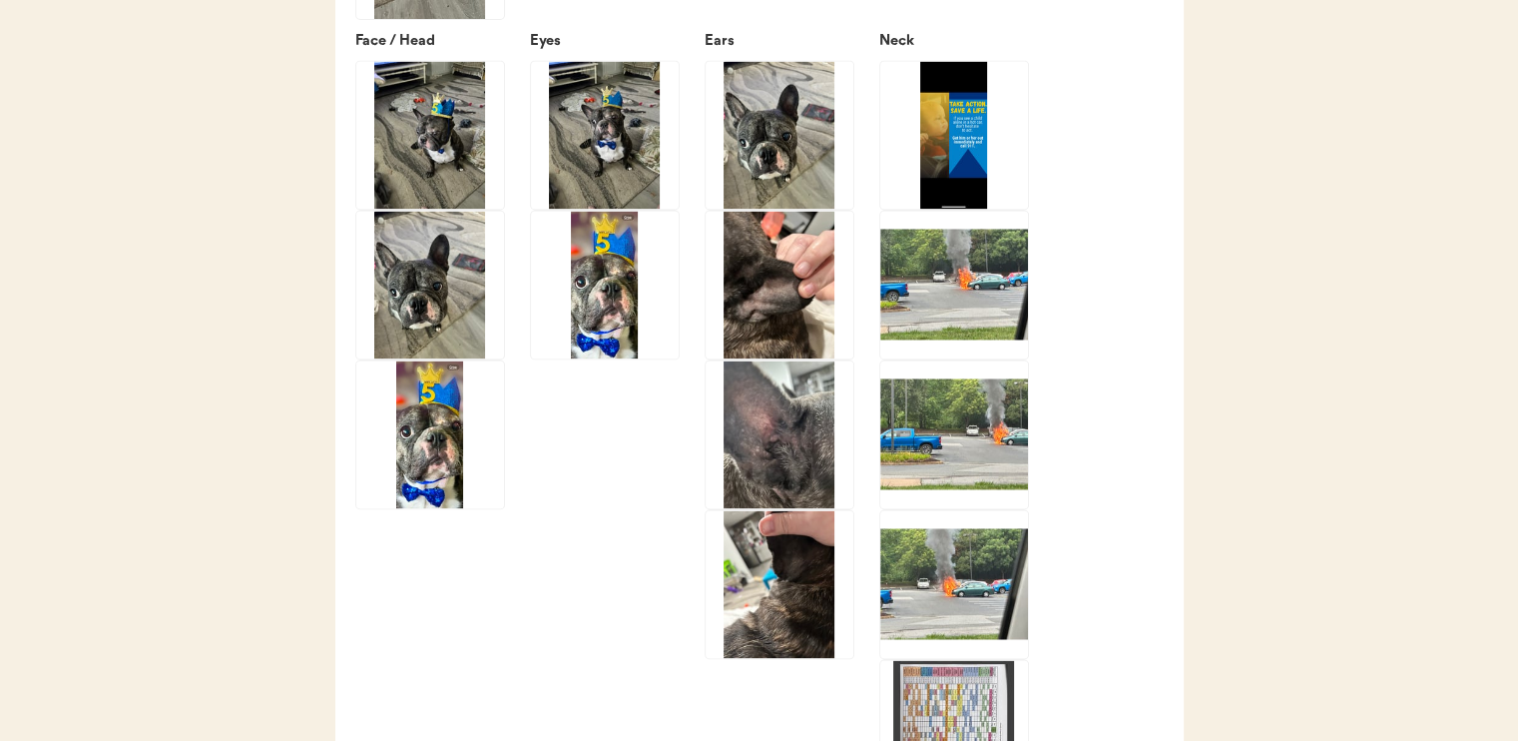
scroll to position [3214, 0]
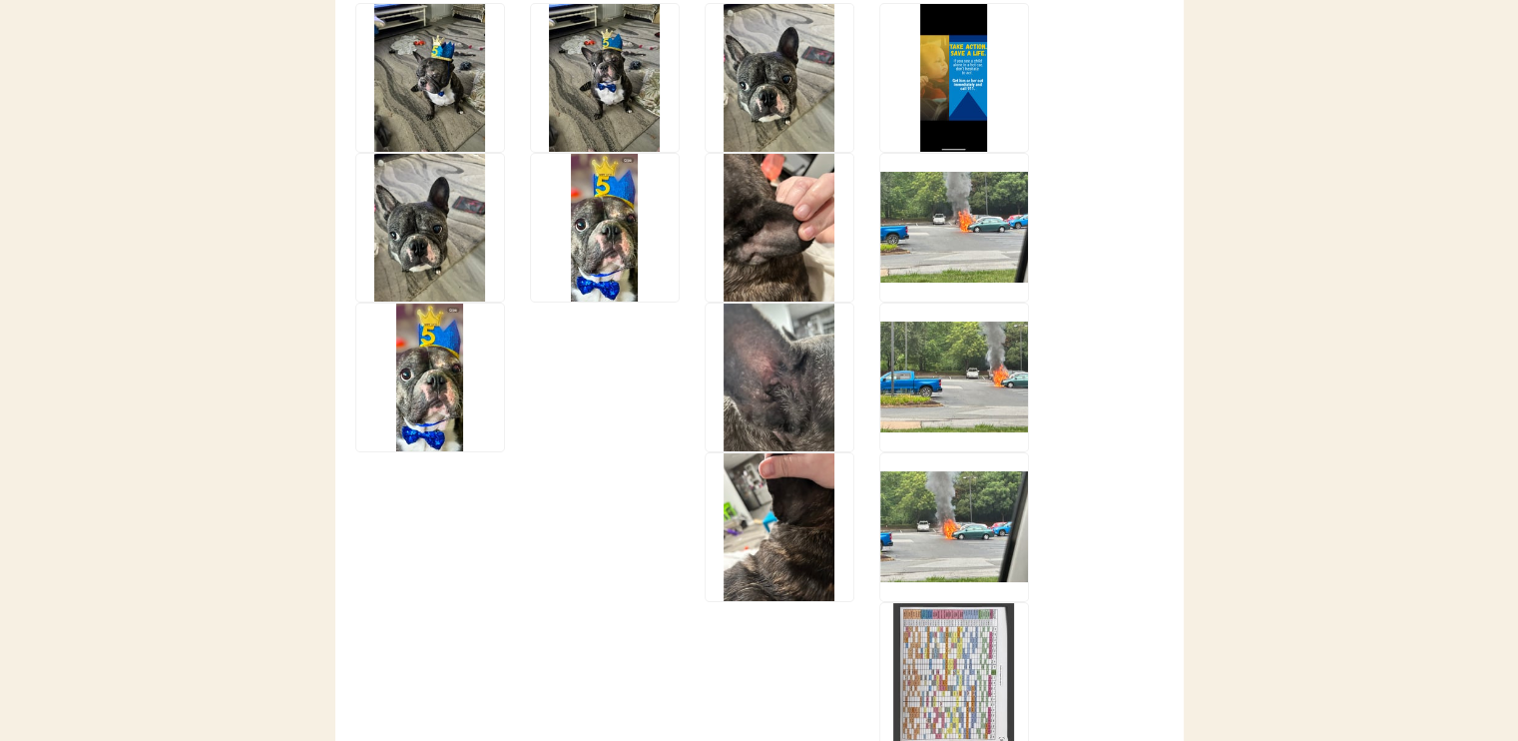
click at [769, 536] on img at bounding box center [780, 527] width 148 height 148
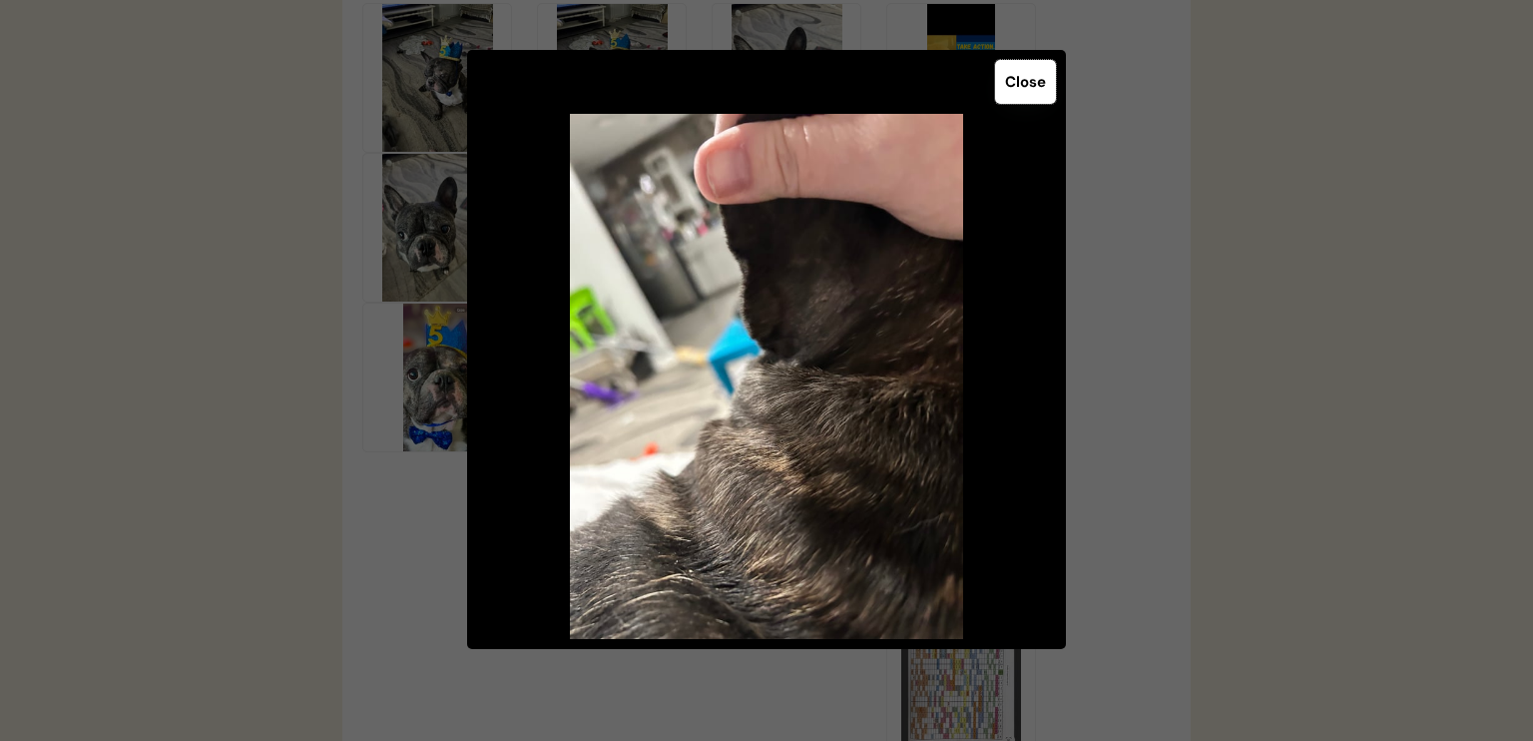
click at [1037, 83] on button "Close" at bounding box center [1025, 82] width 61 height 44
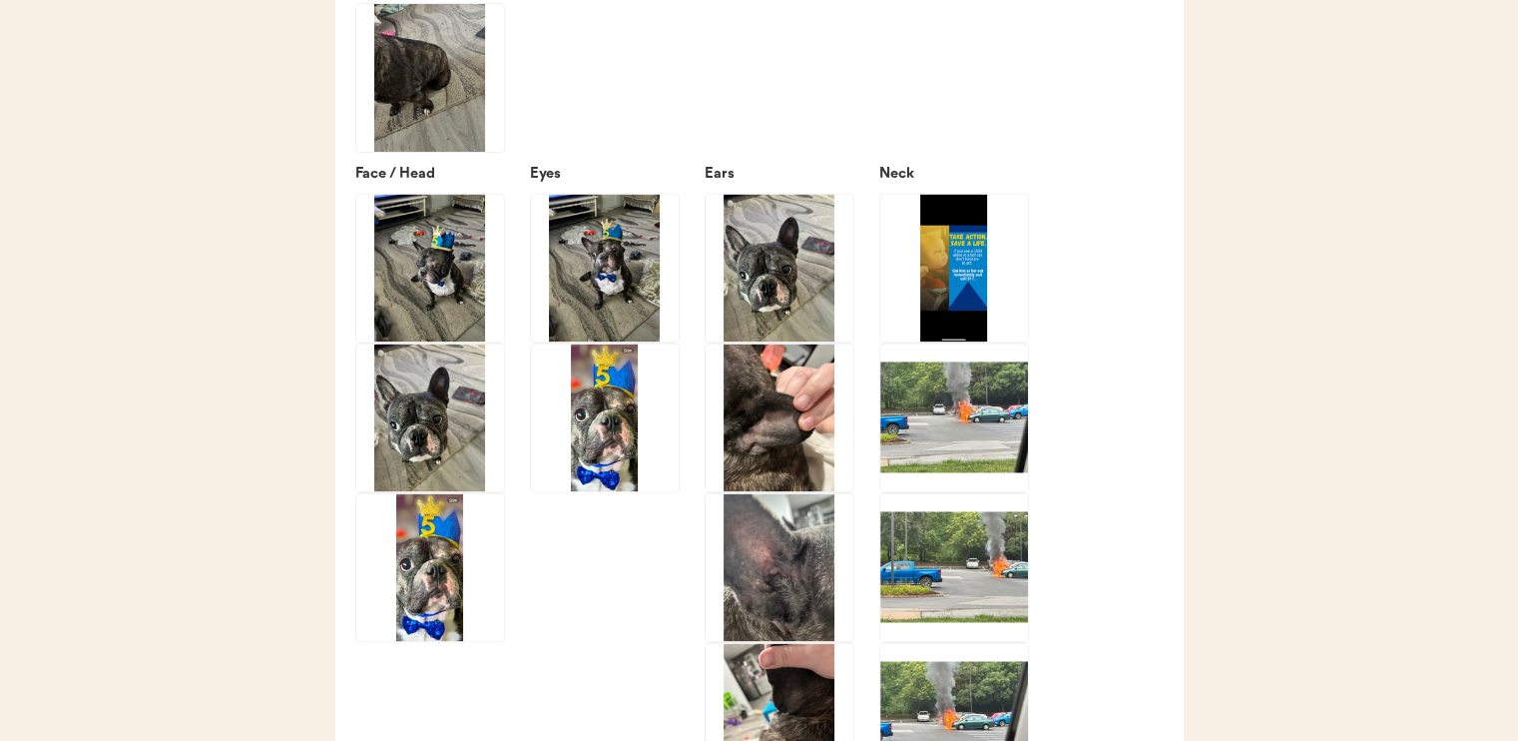
scroll to position [3023, 0]
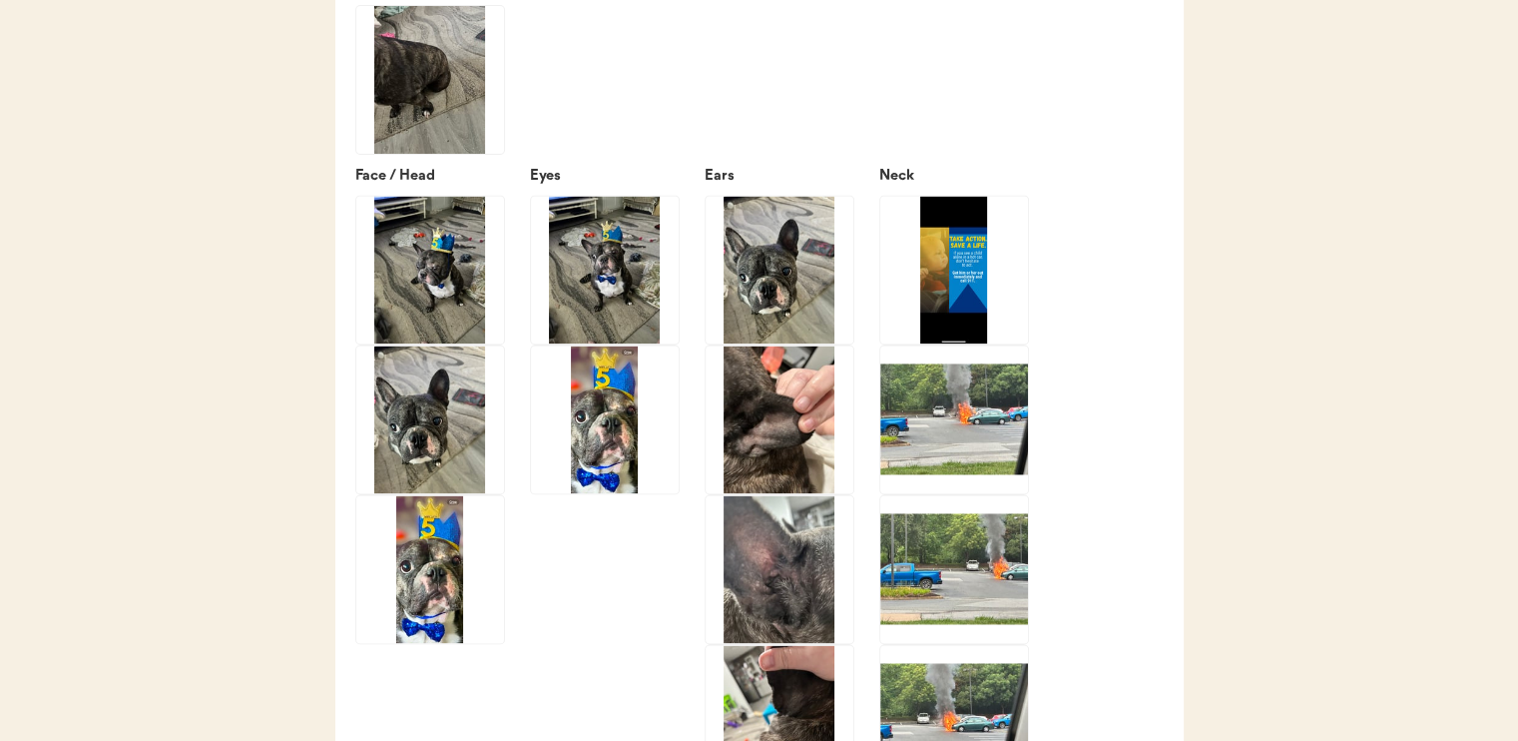
click at [970, 268] on img at bounding box center [954, 270] width 148 height 148
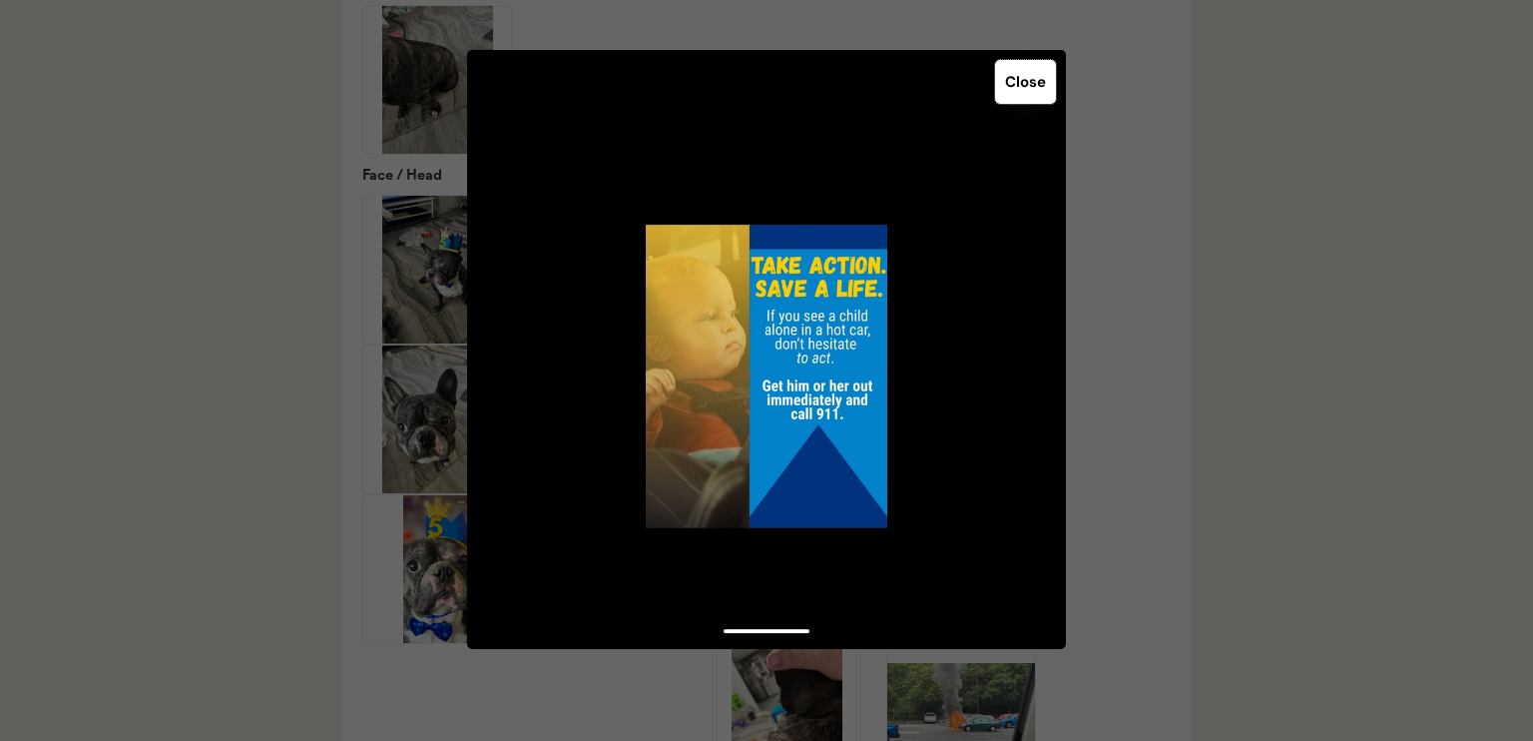
click at [1029, 79] on button "Close" at bounding box center [1025, 82] width 61 height 44
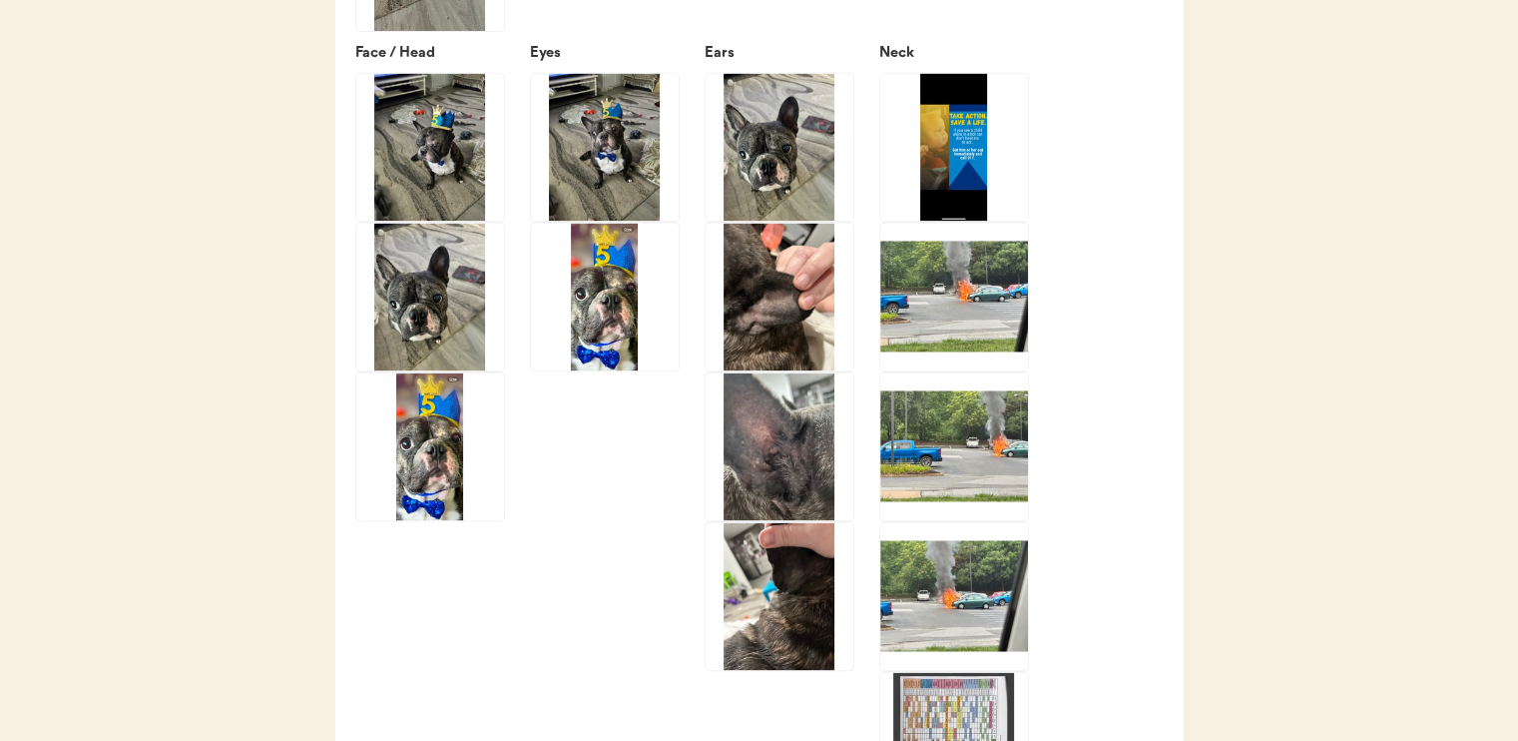
scroll to position [3144, 0]
click at [950, 170] on img at bounding box center [954, 148] width 148 height 148
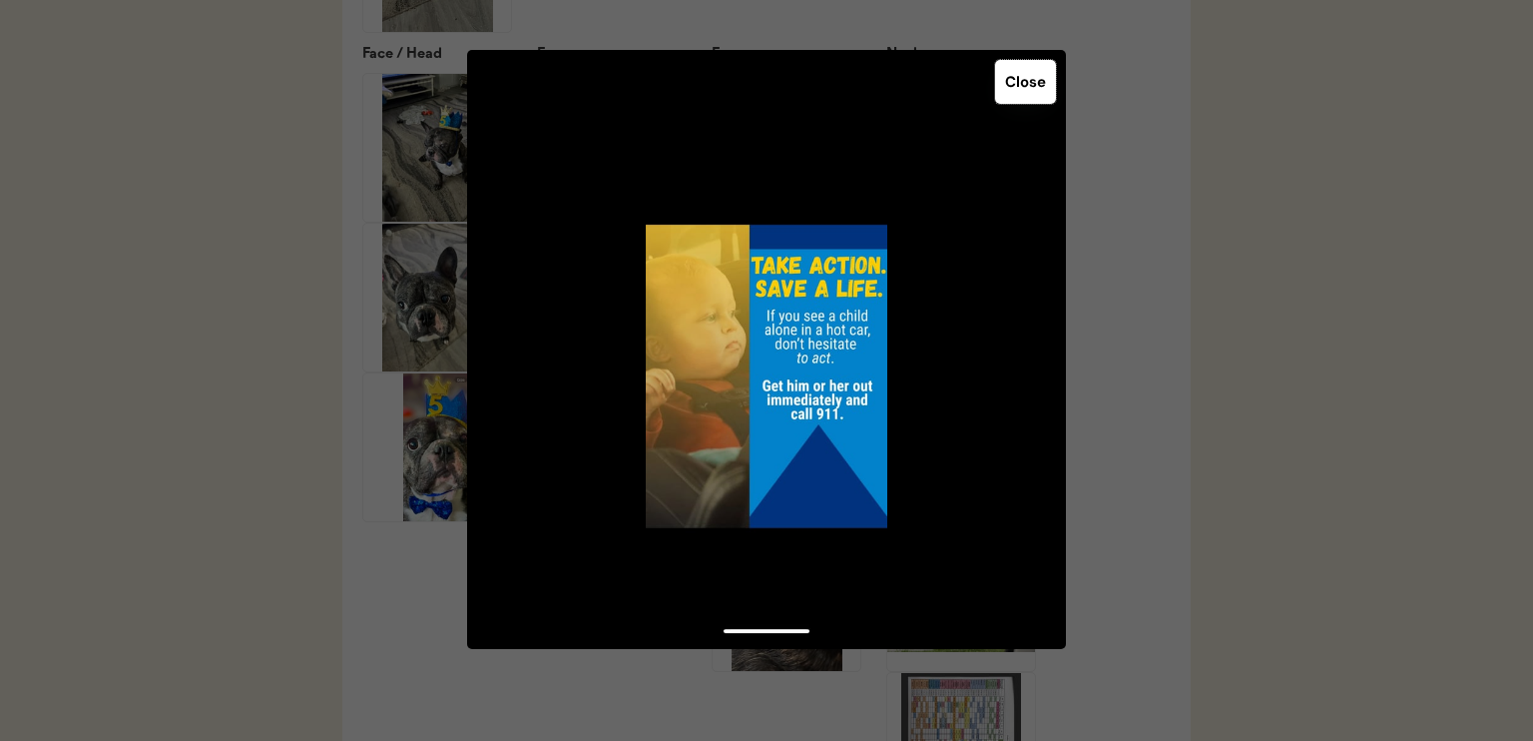
click at [1028, 96] on button "Close" at bounding box center [1025, 82] width 61 height 44
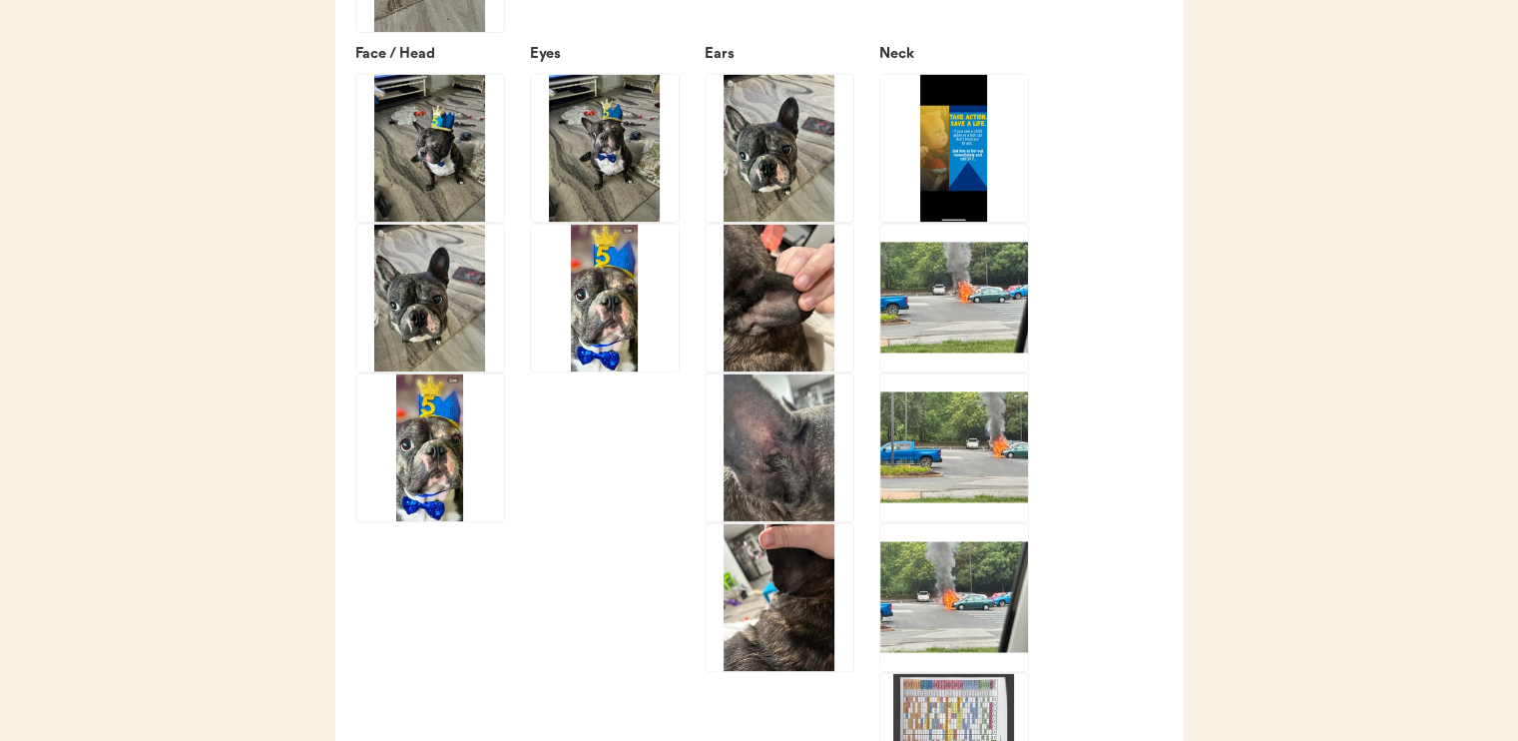
click at [1001, 264] on img at bounding box center [954, 298] width 148 height 148
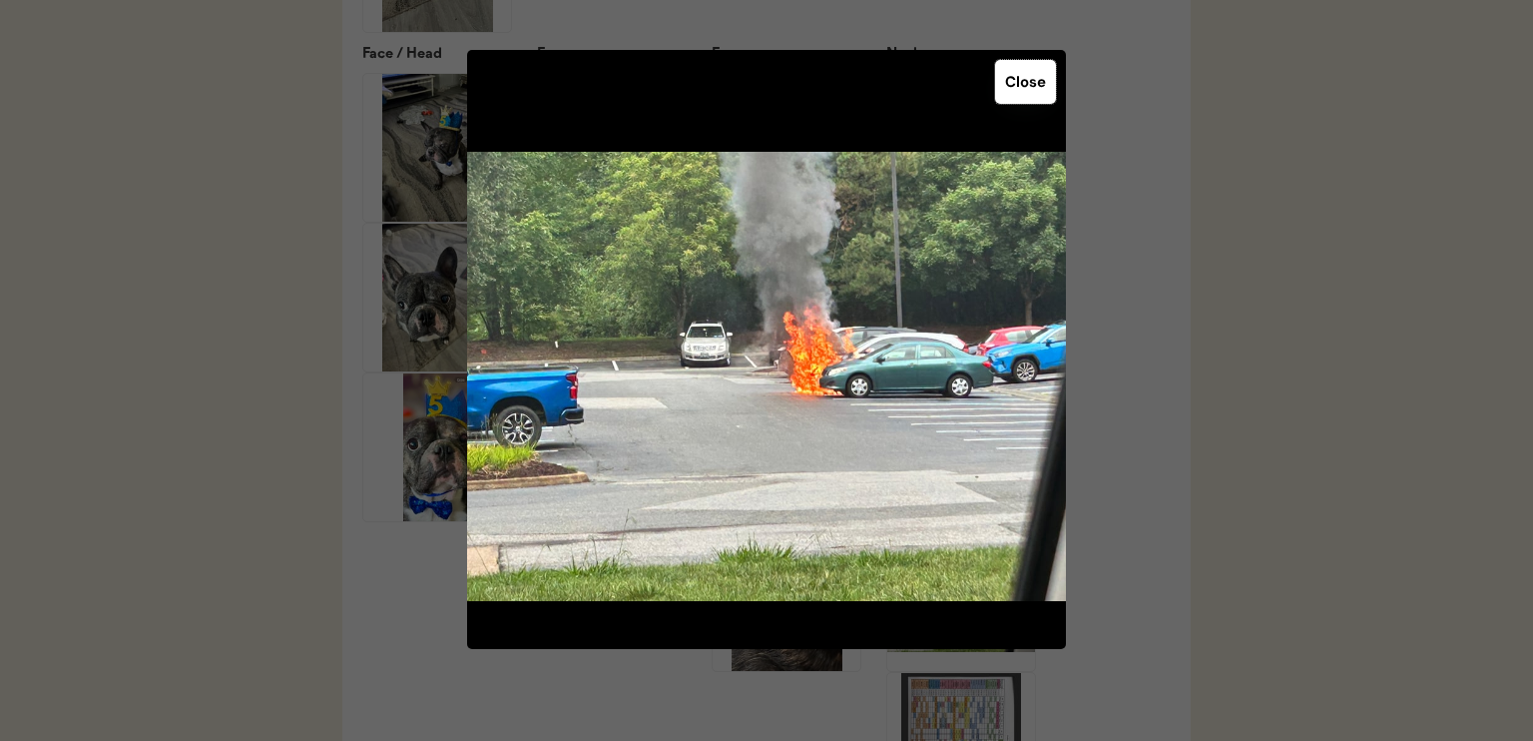
click at [1026, 70] on button "Close" at bounding box center [1025, 82] width 61 height 44
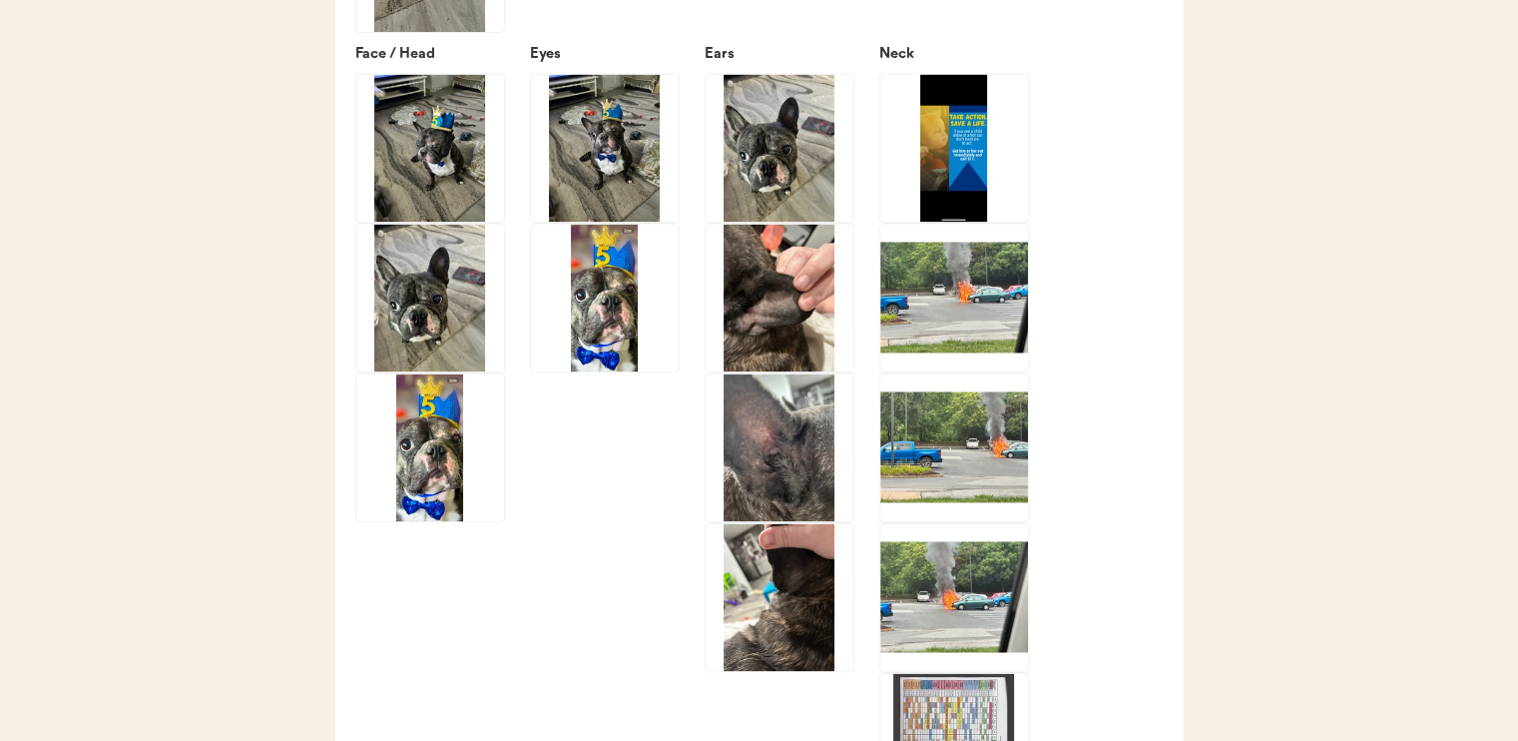
click at [923, 448] on img at bounding box center [954, 447] width 148 height 148
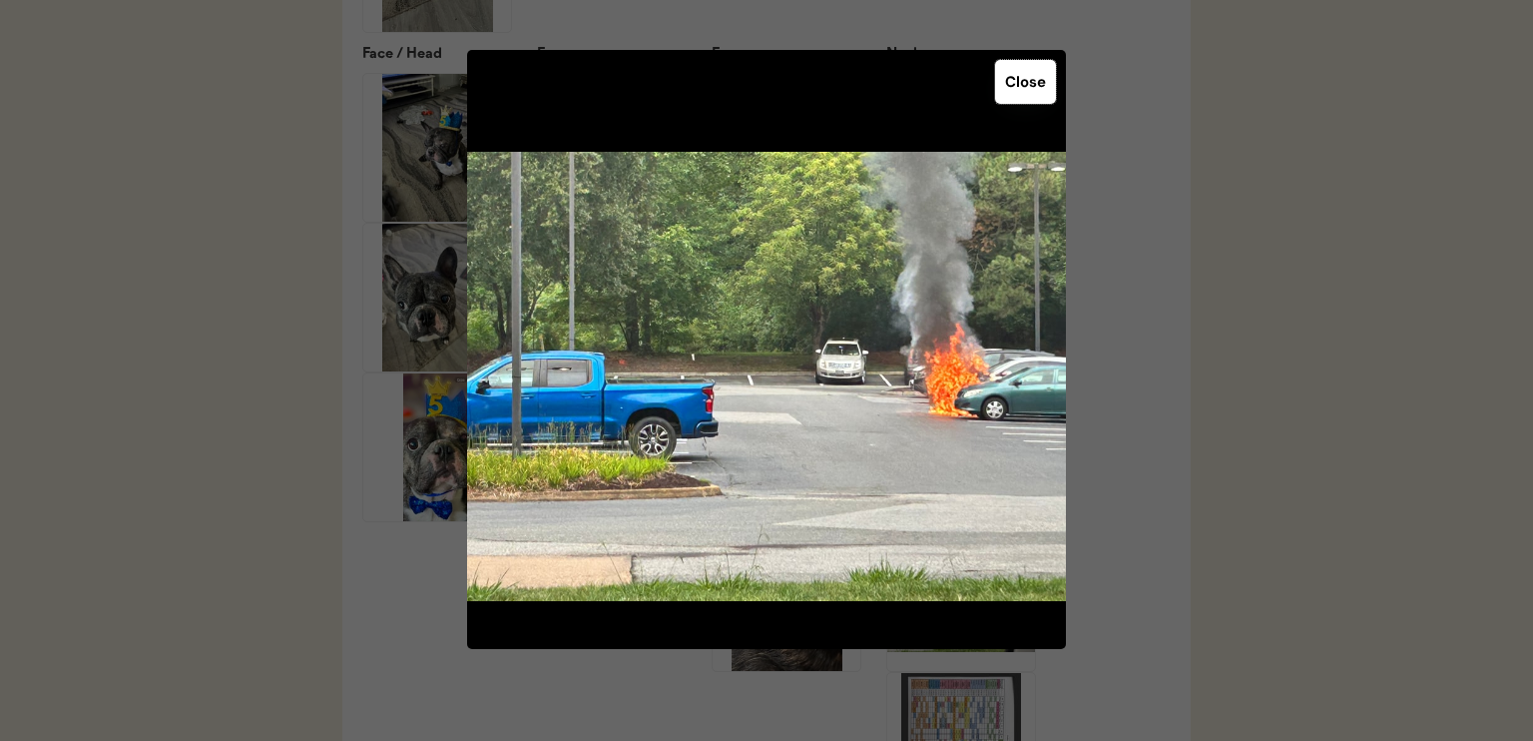
click at [1025, 83] on button "Close" at bounding box center [1025, 82] width 61 height 44
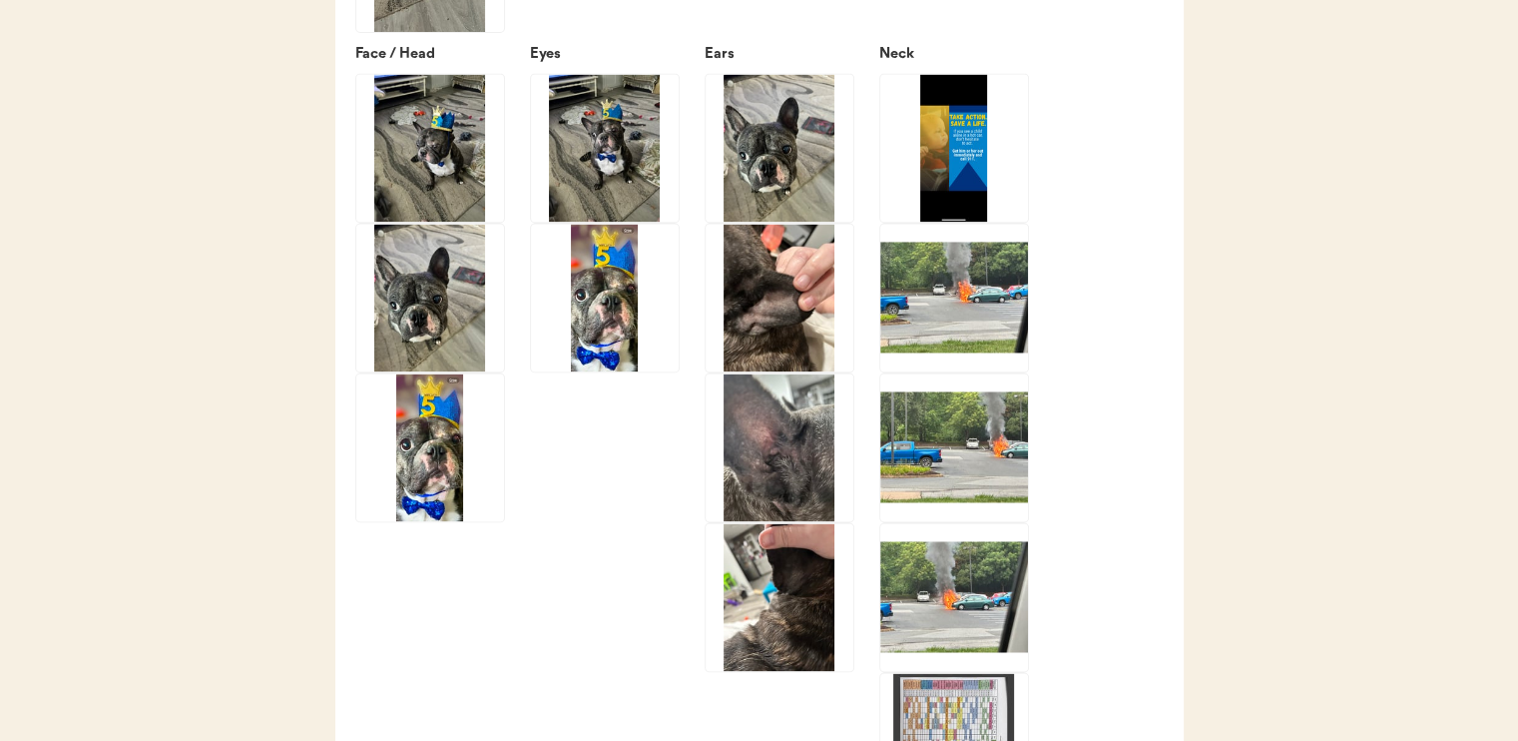
click at [970, 578] on img at bounding box center [954, 597] width 148 height 148
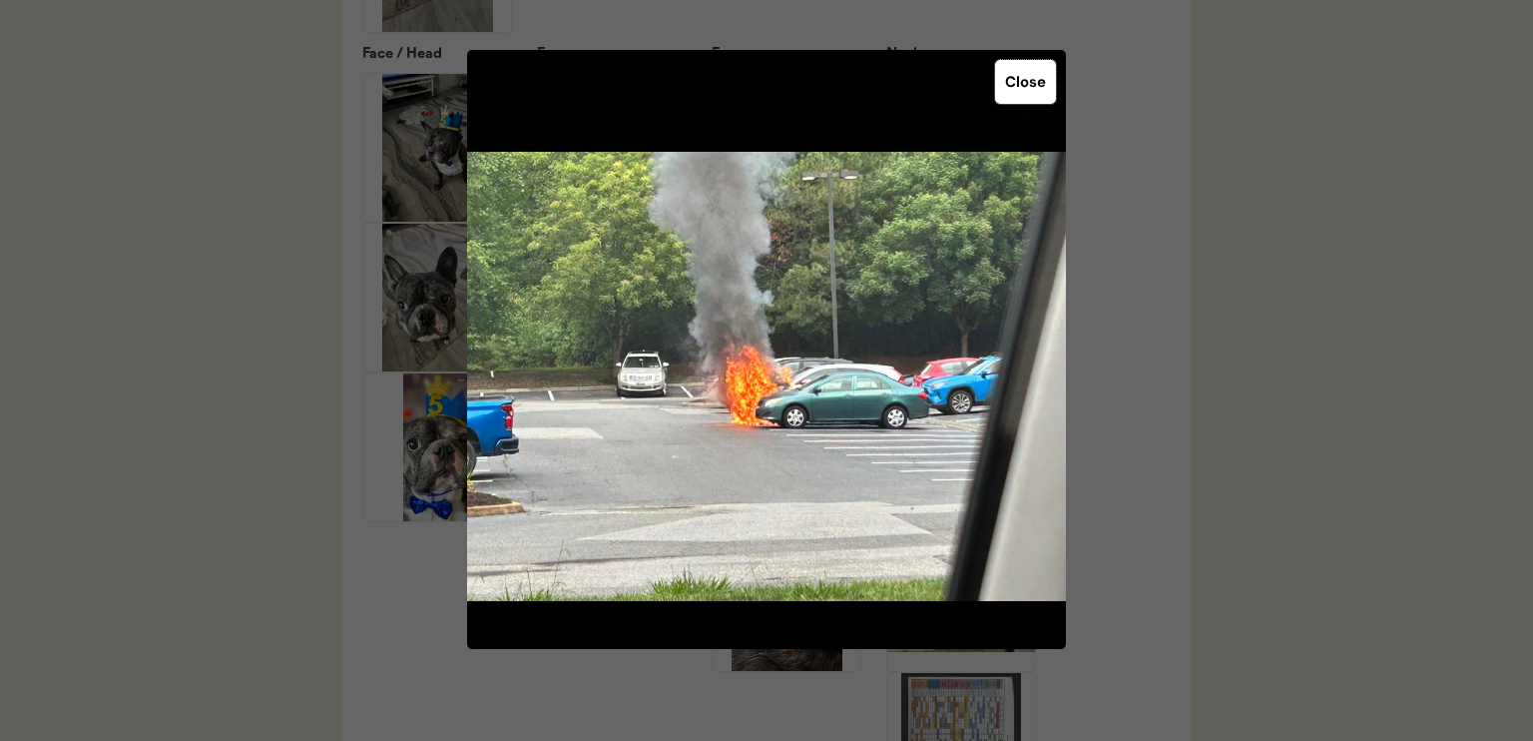
click at [1015, 71] on button "Close" at bounding box center [1025, 82] width 61 height 44
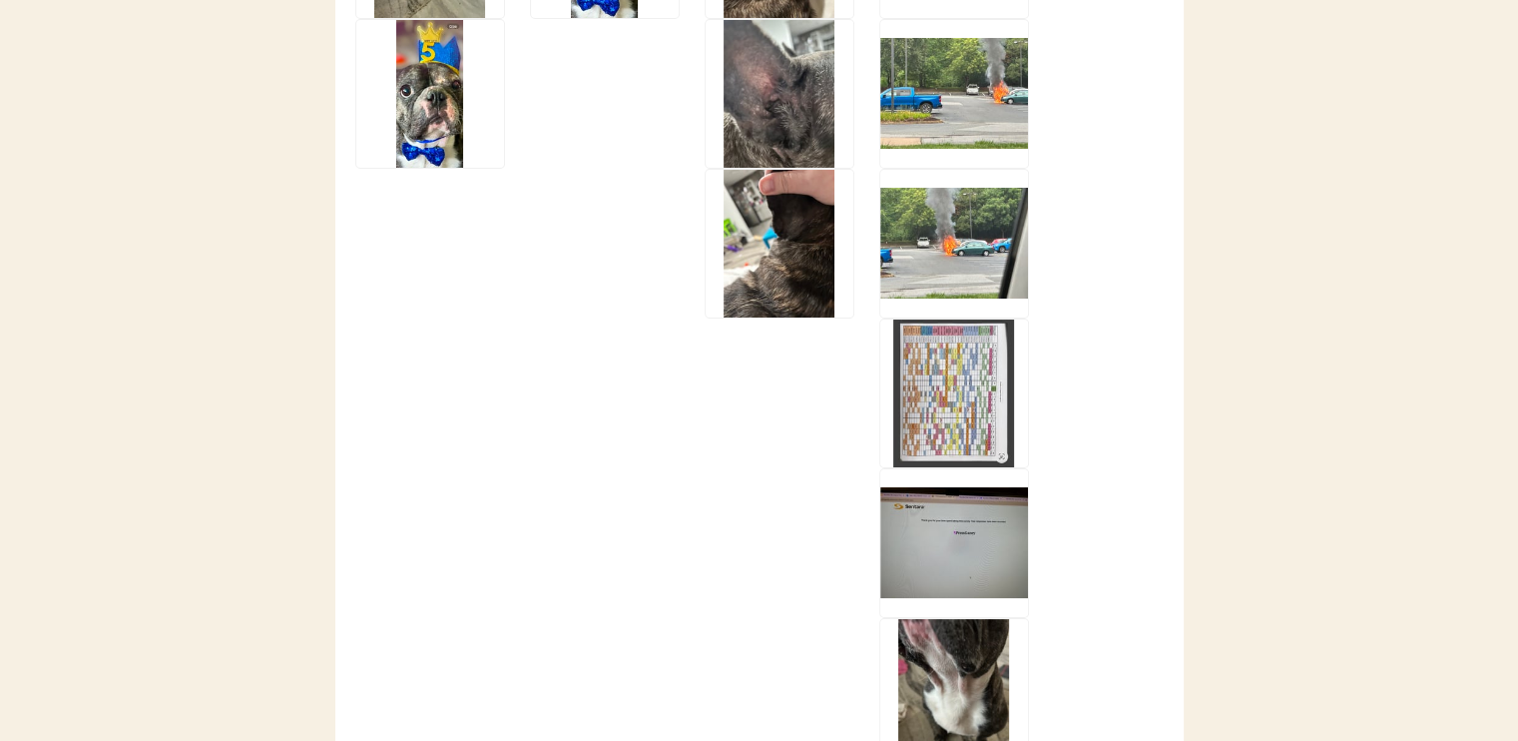
scroll to position [3498, 0]
click at [924, 414] on img at bounding box center [954, 393] width 148 height 148
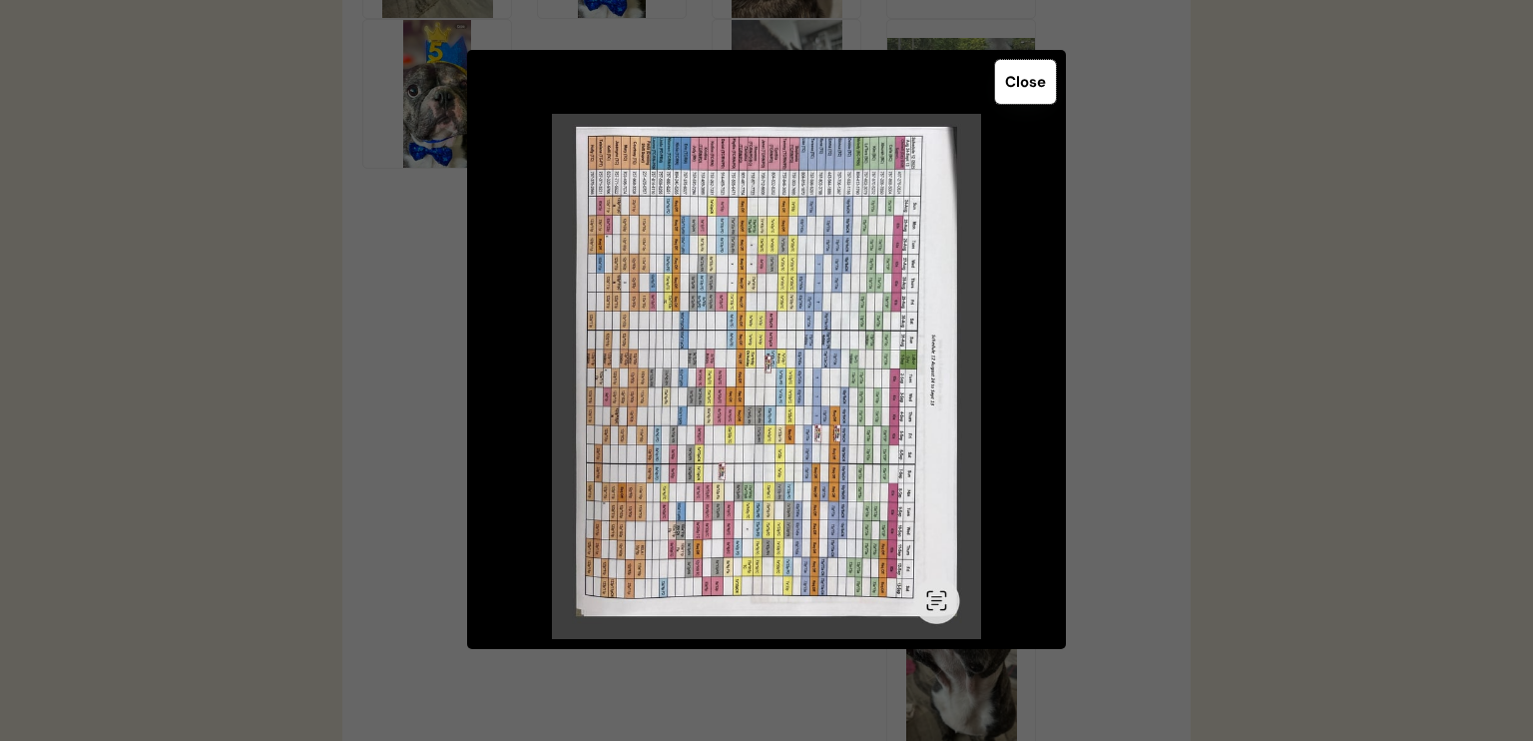
click at [1014, 94] on button "Close" at bounding box center [1025, 82] width 61 height 44
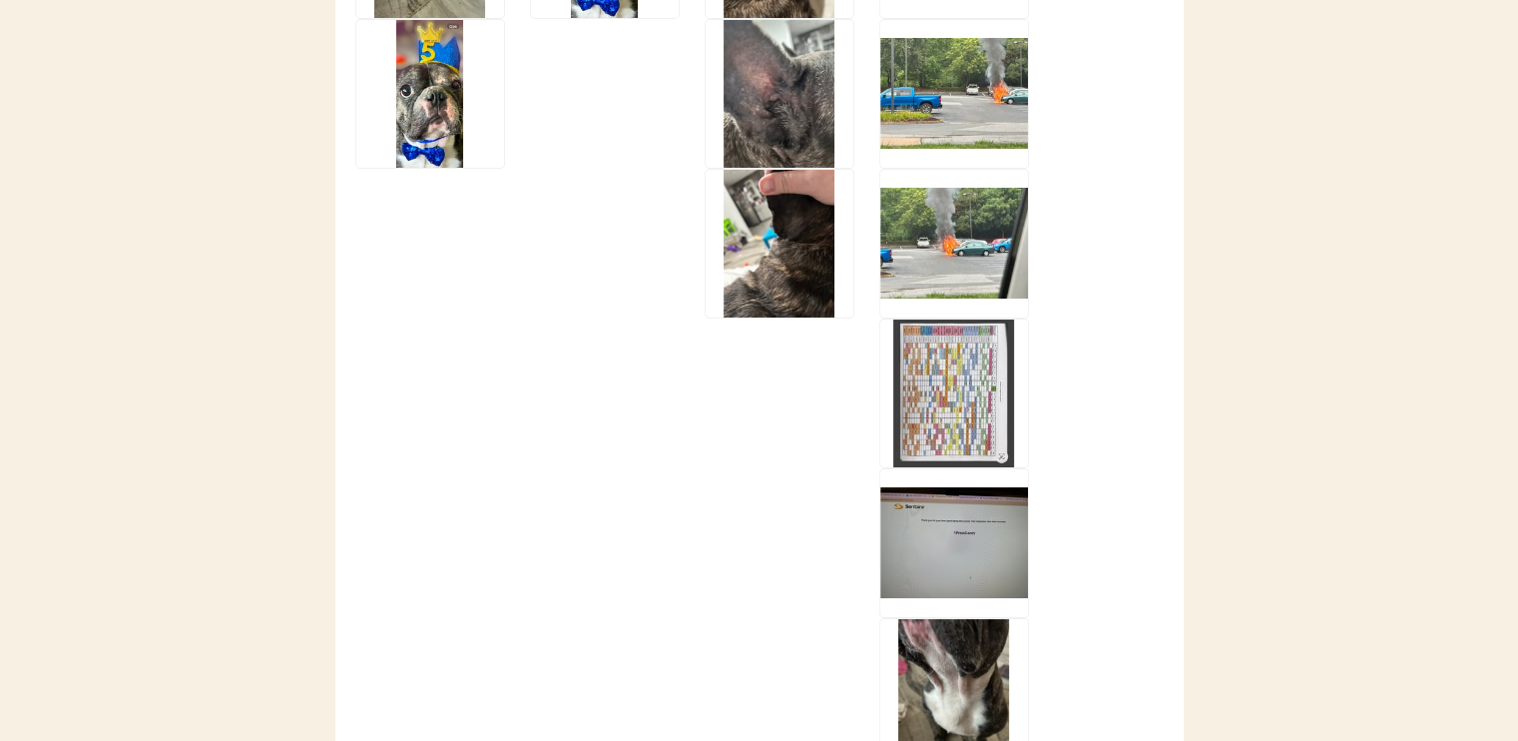
click at [962, 558] on img at bounding box center [954, 543] width 148 height 148
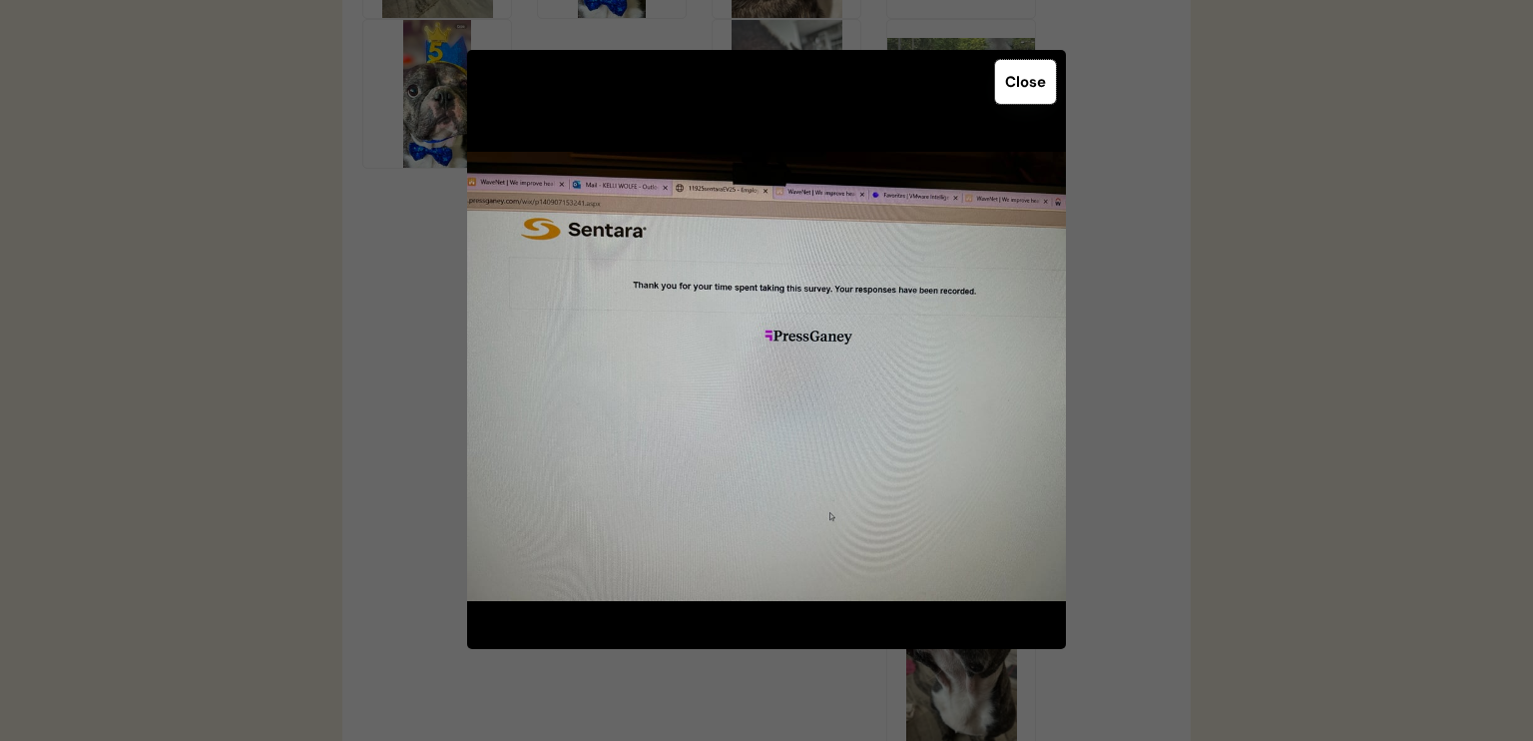
click at [1030, 74] on button "Close" at bounding box center [1025, 82] width 61 height 44
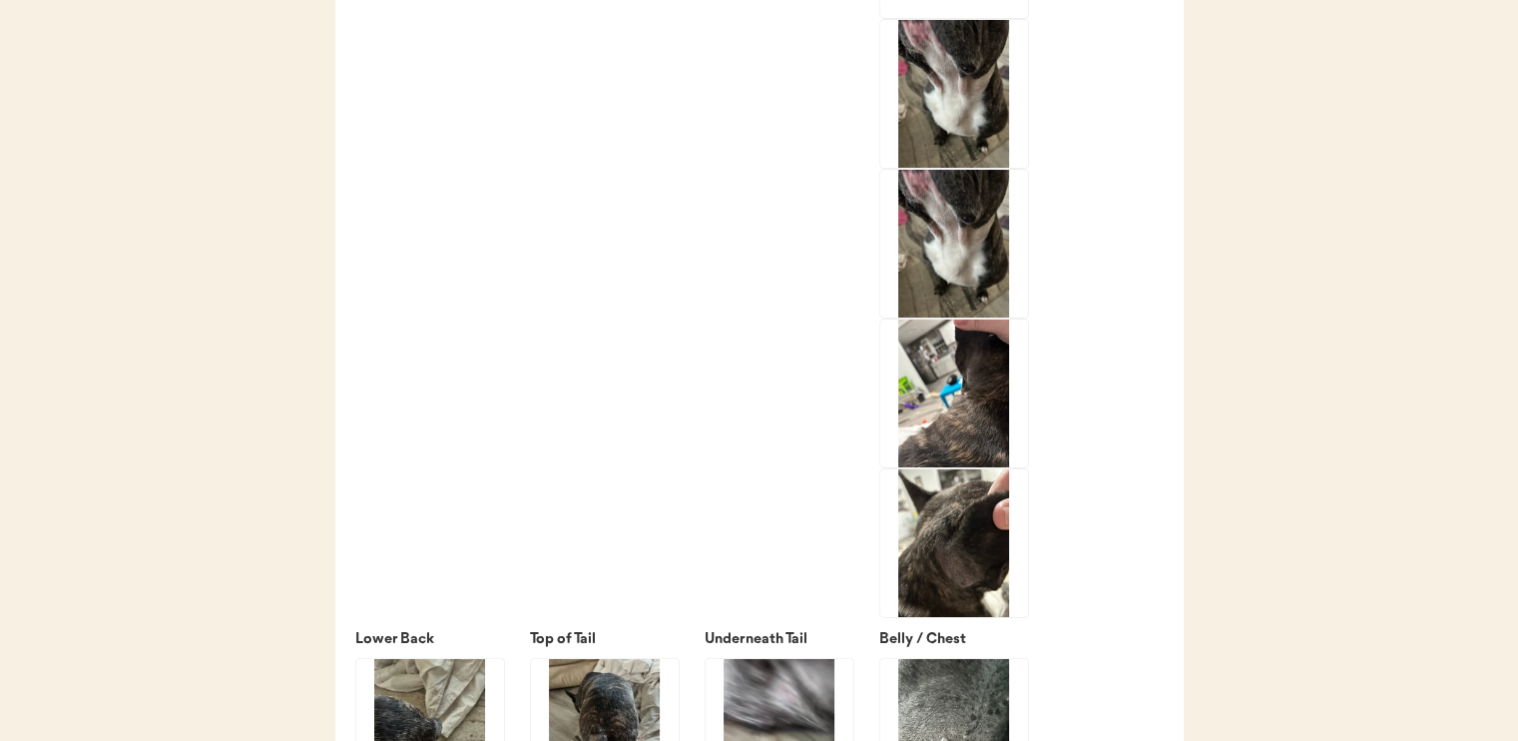
scroll to position [4121, 0]
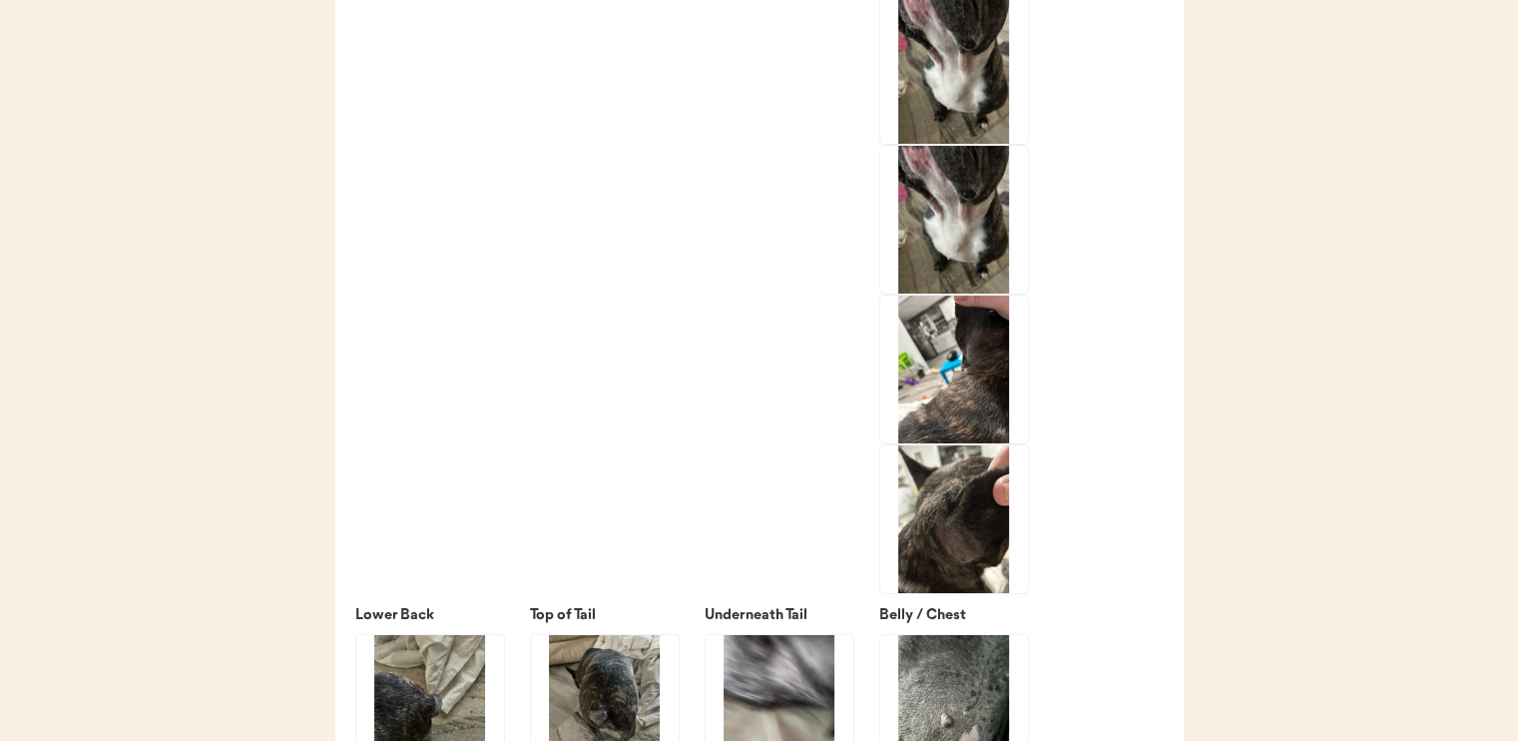
click at [944, 378] on img at bounding box center [954, 369] width 148 height 148
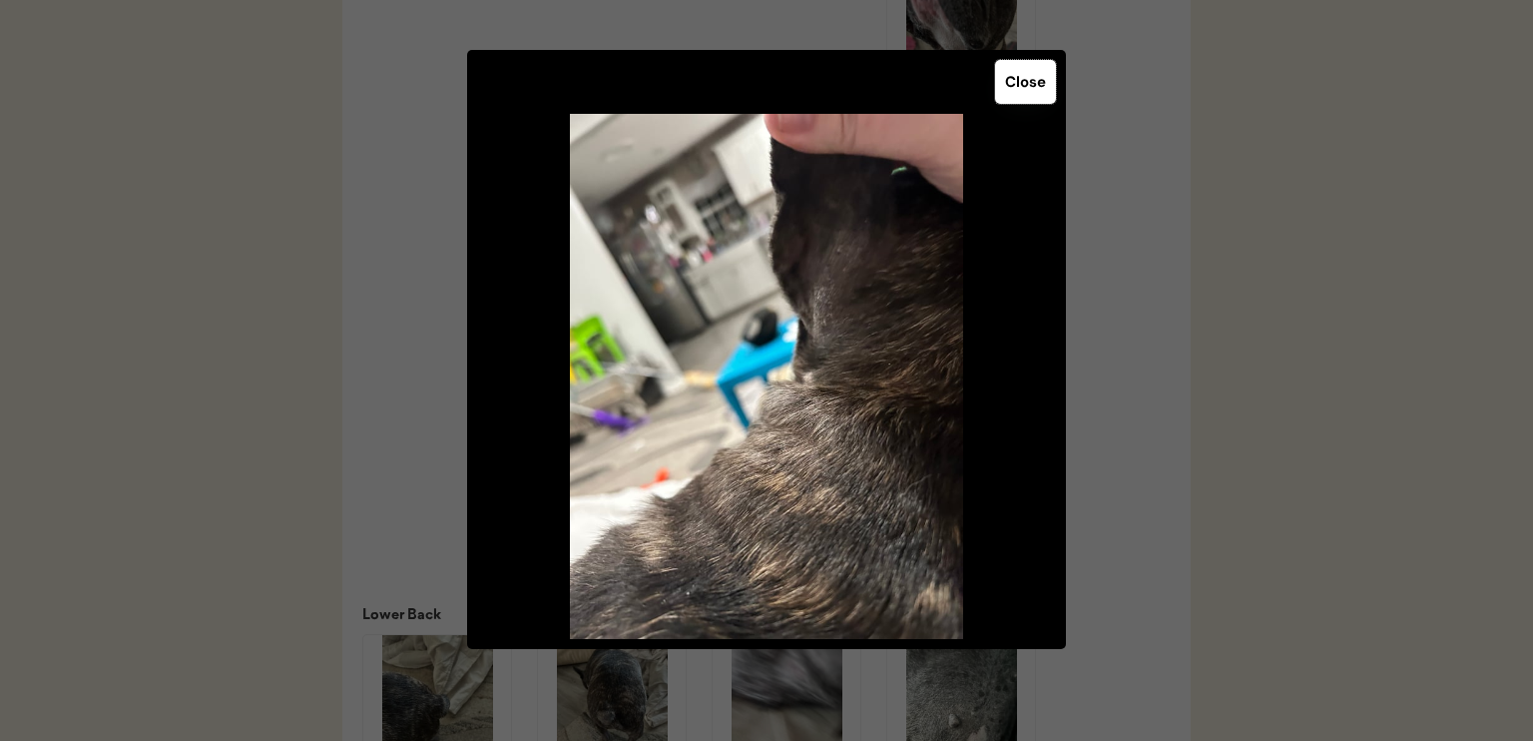
click at [1018, 69] on button "Close" at bounding box center [1025, 82] width 61 height 44
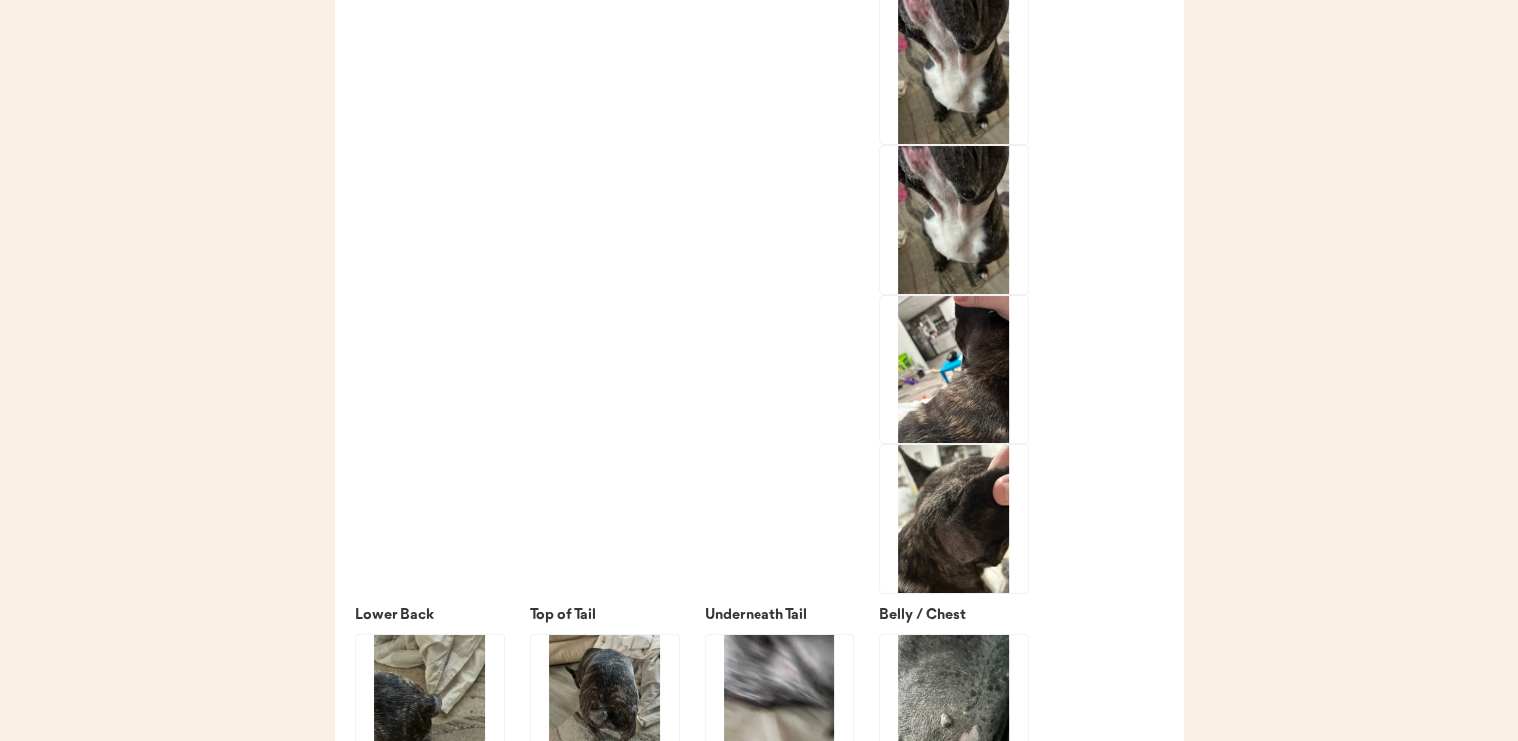
click at [951, 379] on img at bounding box center [954, 369] width 148 height 148
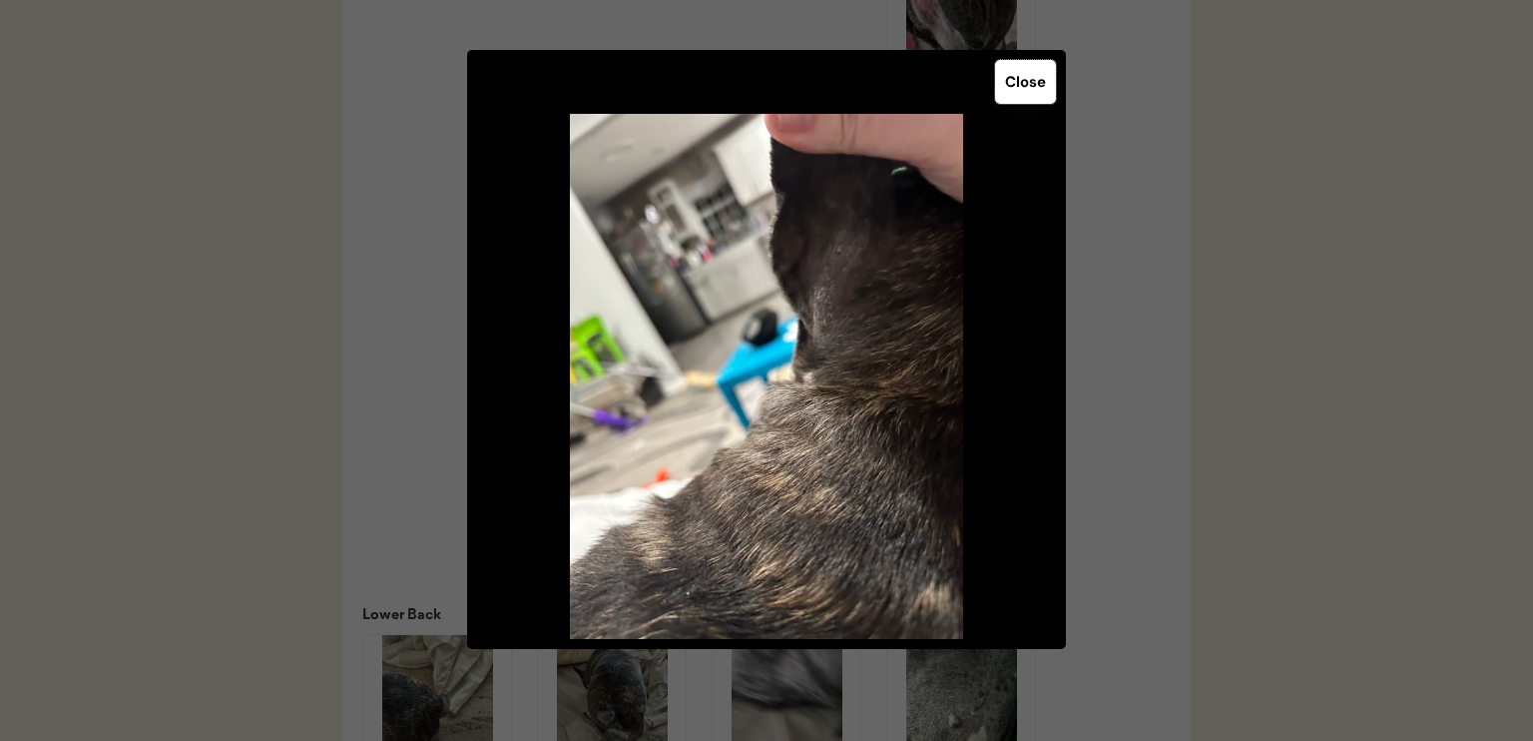
click at [1017, 80] on button "Close" at bounding box center [1025, 82] width 61 height 44
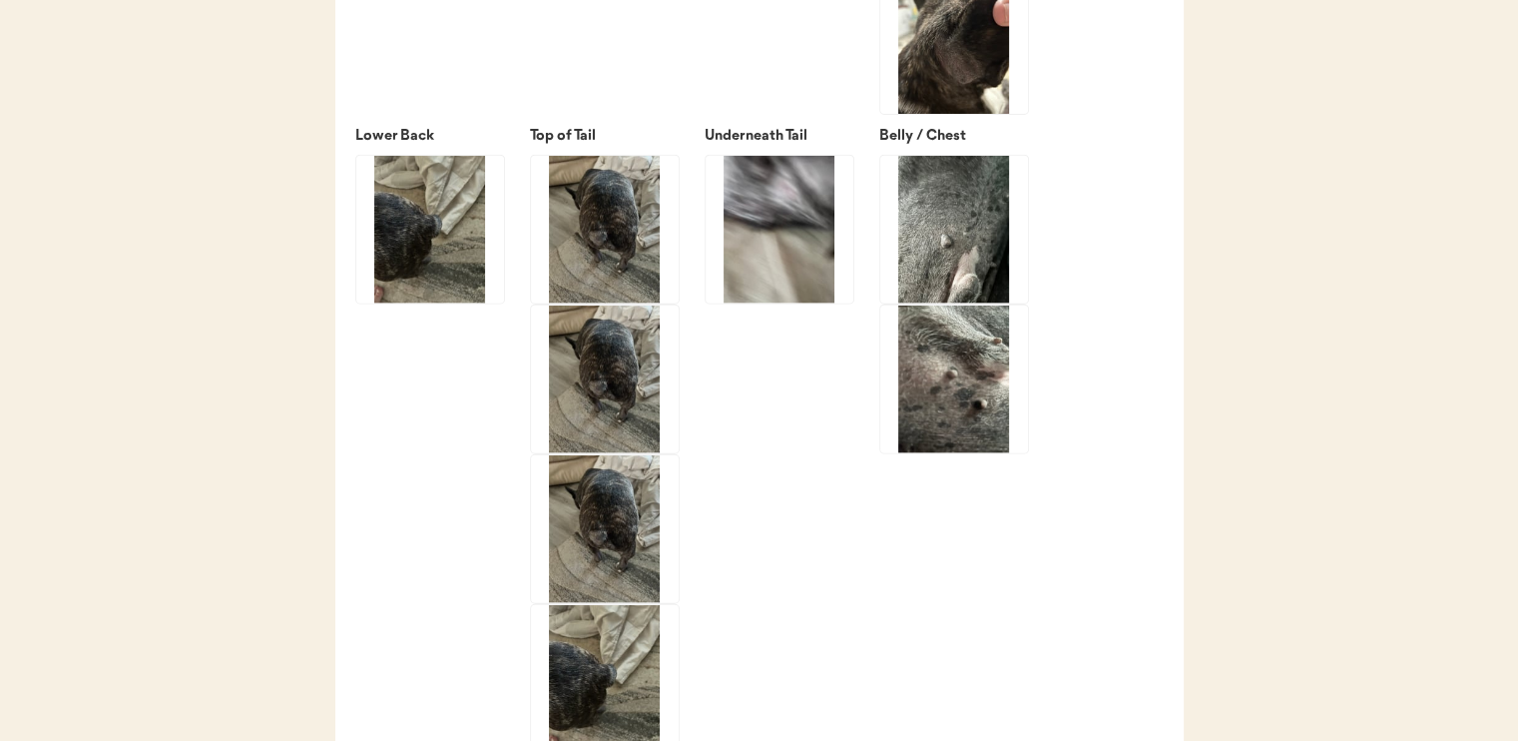
scroll to position [4600, 0]
click at [428, 203] on img at bounding box center [430, 230] width 148 height 148
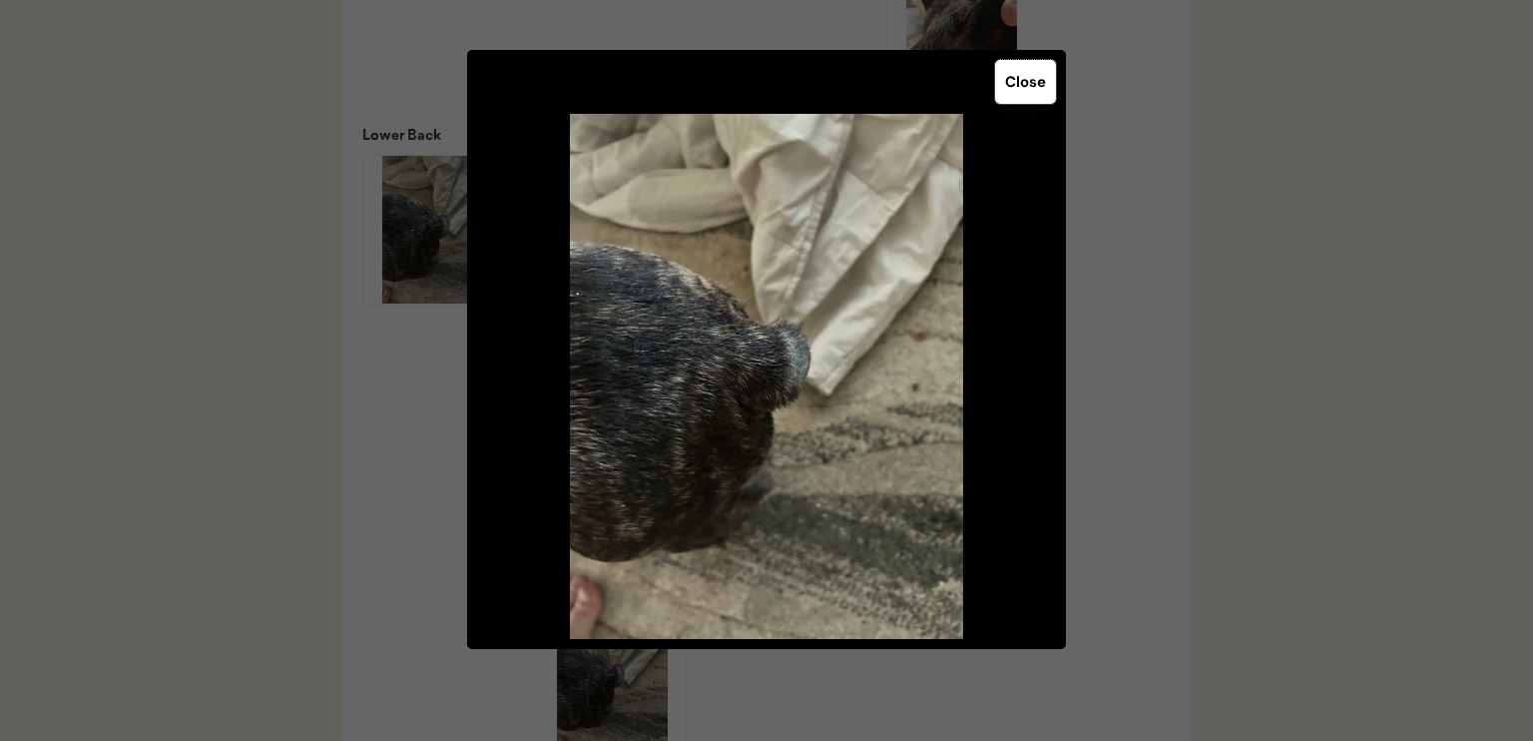
click at [1035, 92] on button "Close" at bounding box center [1025, 82] width 61 height 44
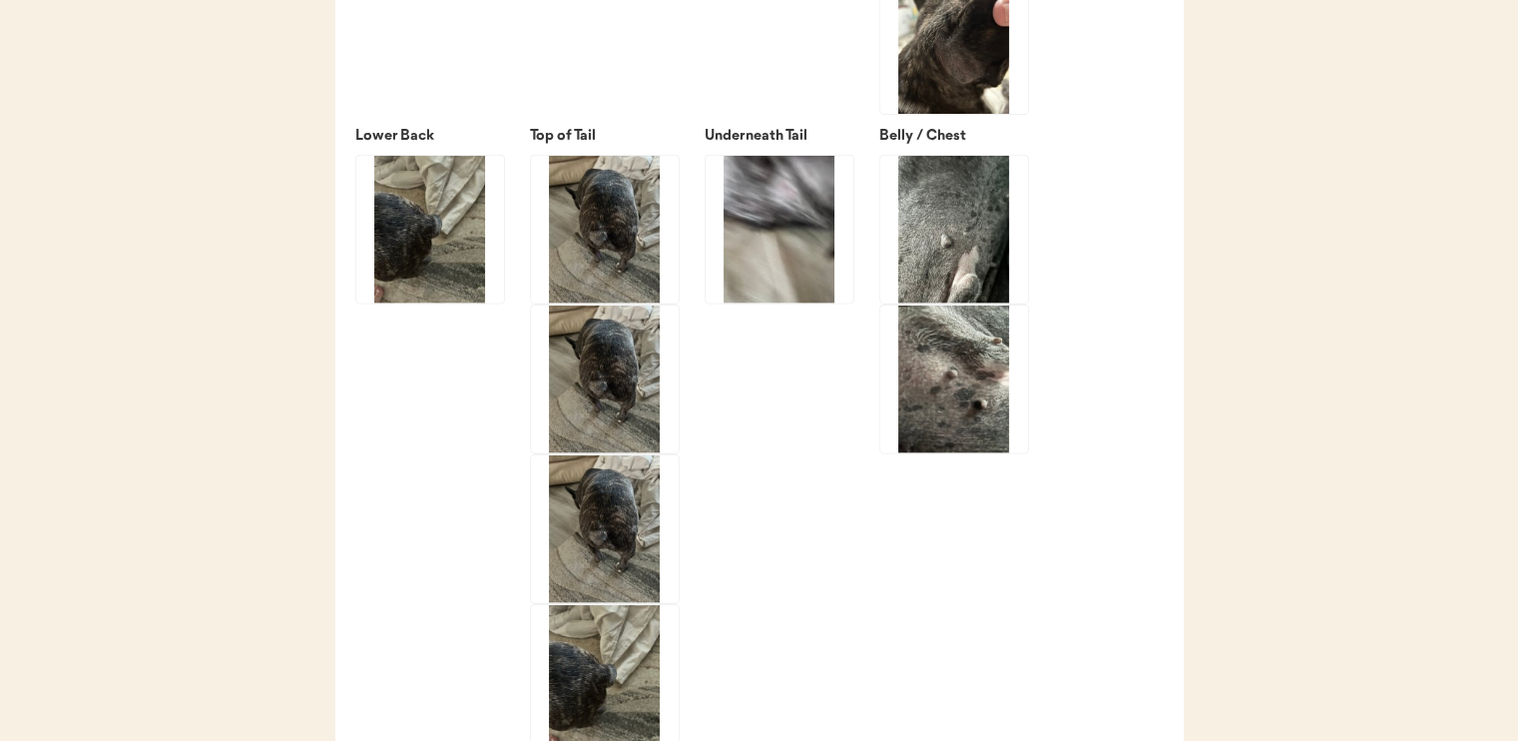
click at [610, 290] on img at bounding box center [605, 230] width 148 height 148
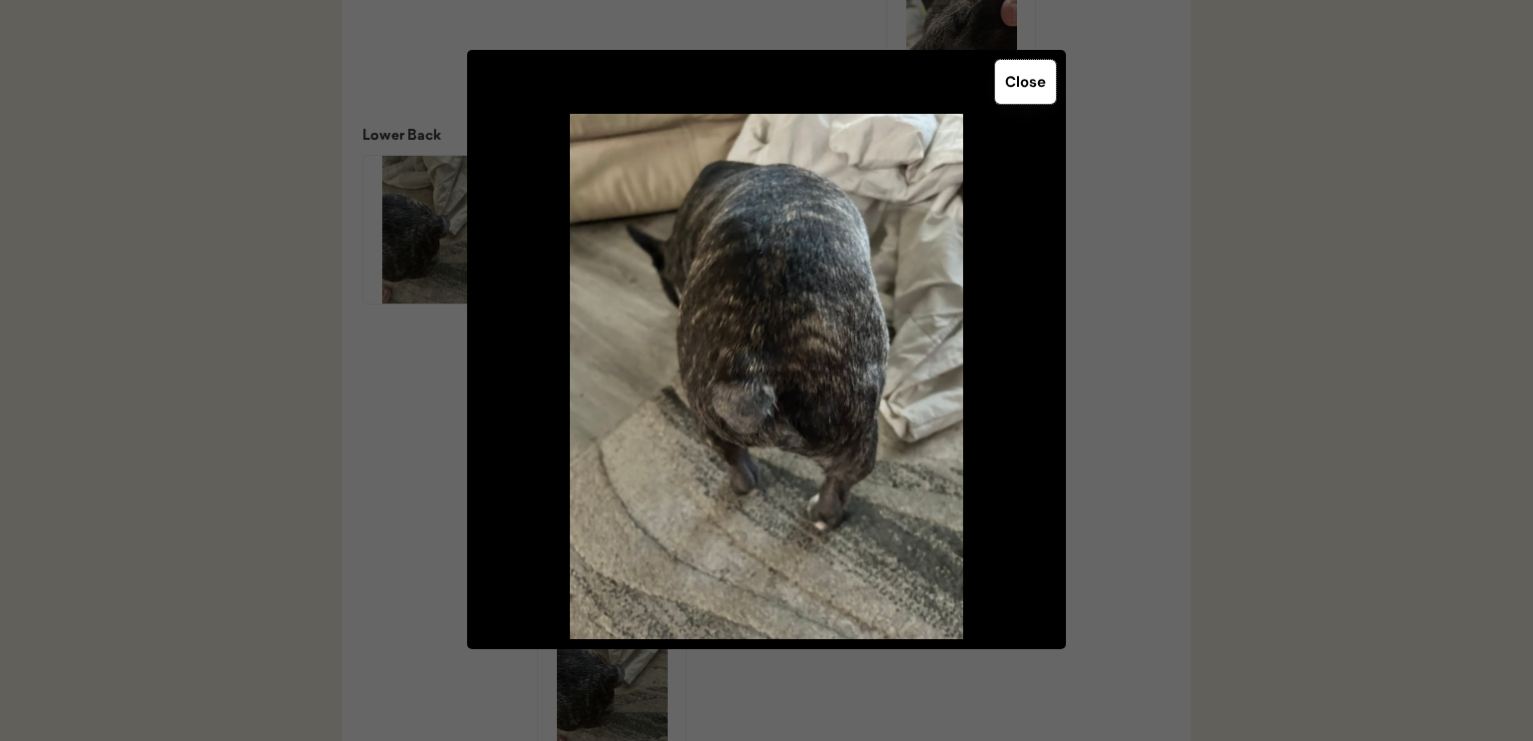
click at [1020, 77] on button "Close" at bounding box center [1025, 82] width 61 height 44
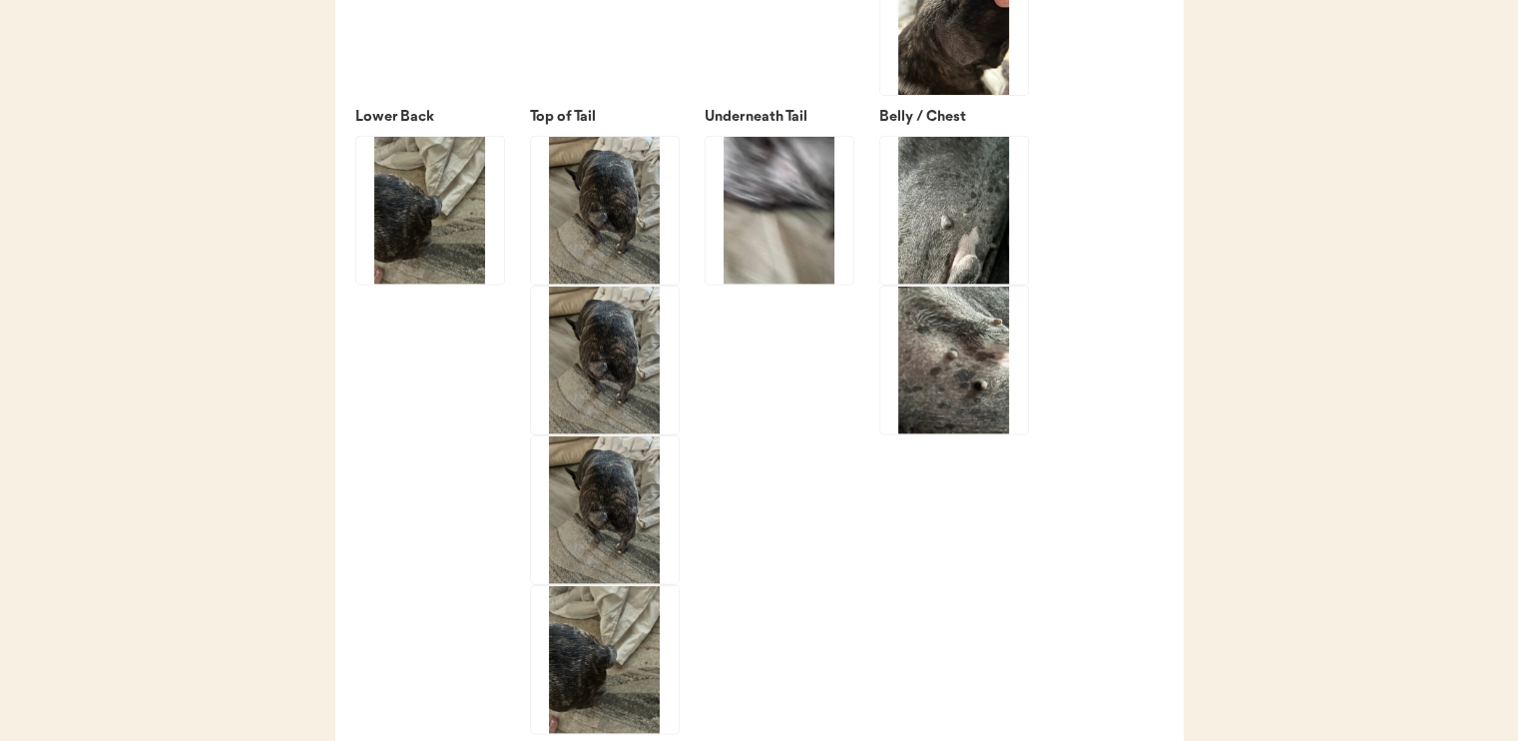
scroll to position [4612, 0]
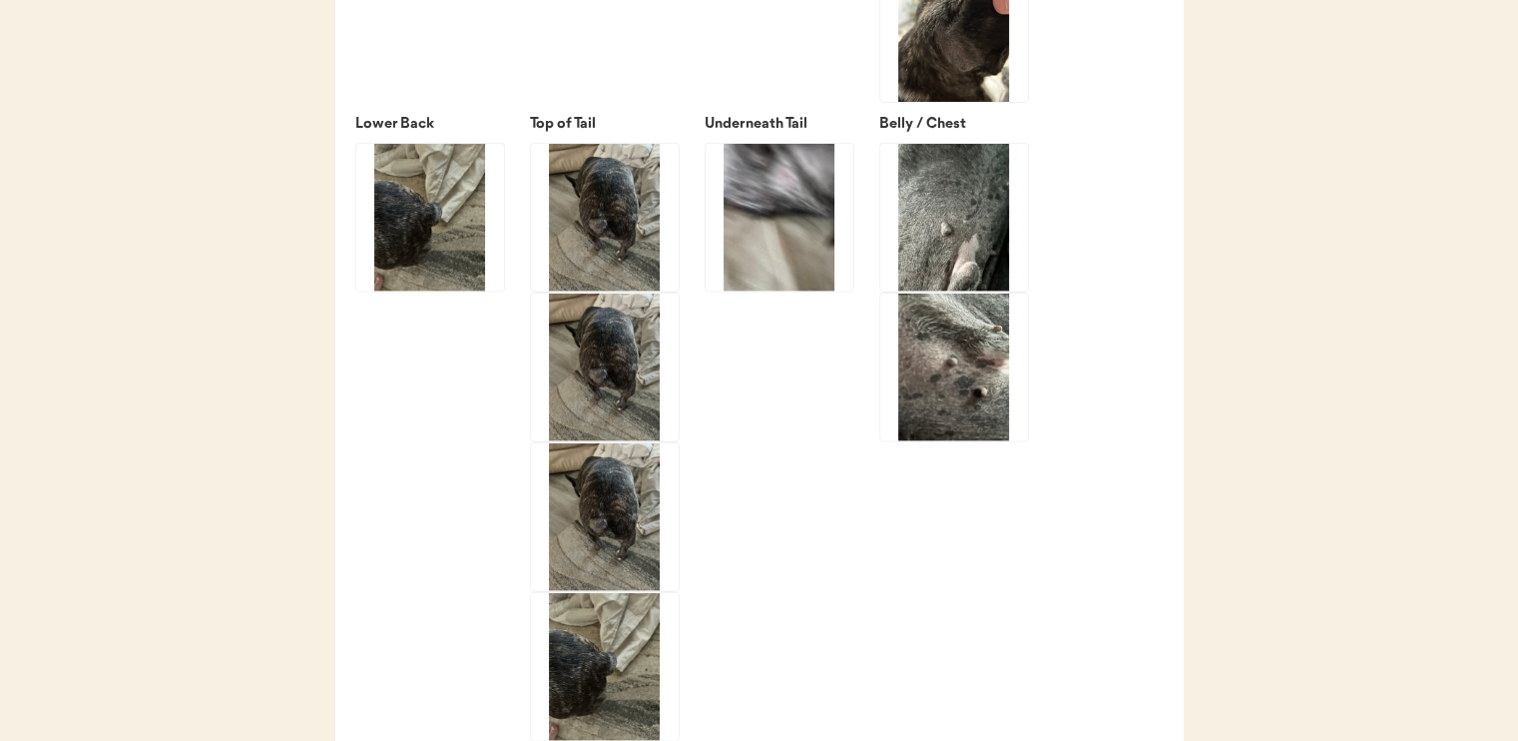
click at [756, 235] on img at bounding box center [780, 218] width 148 height 148
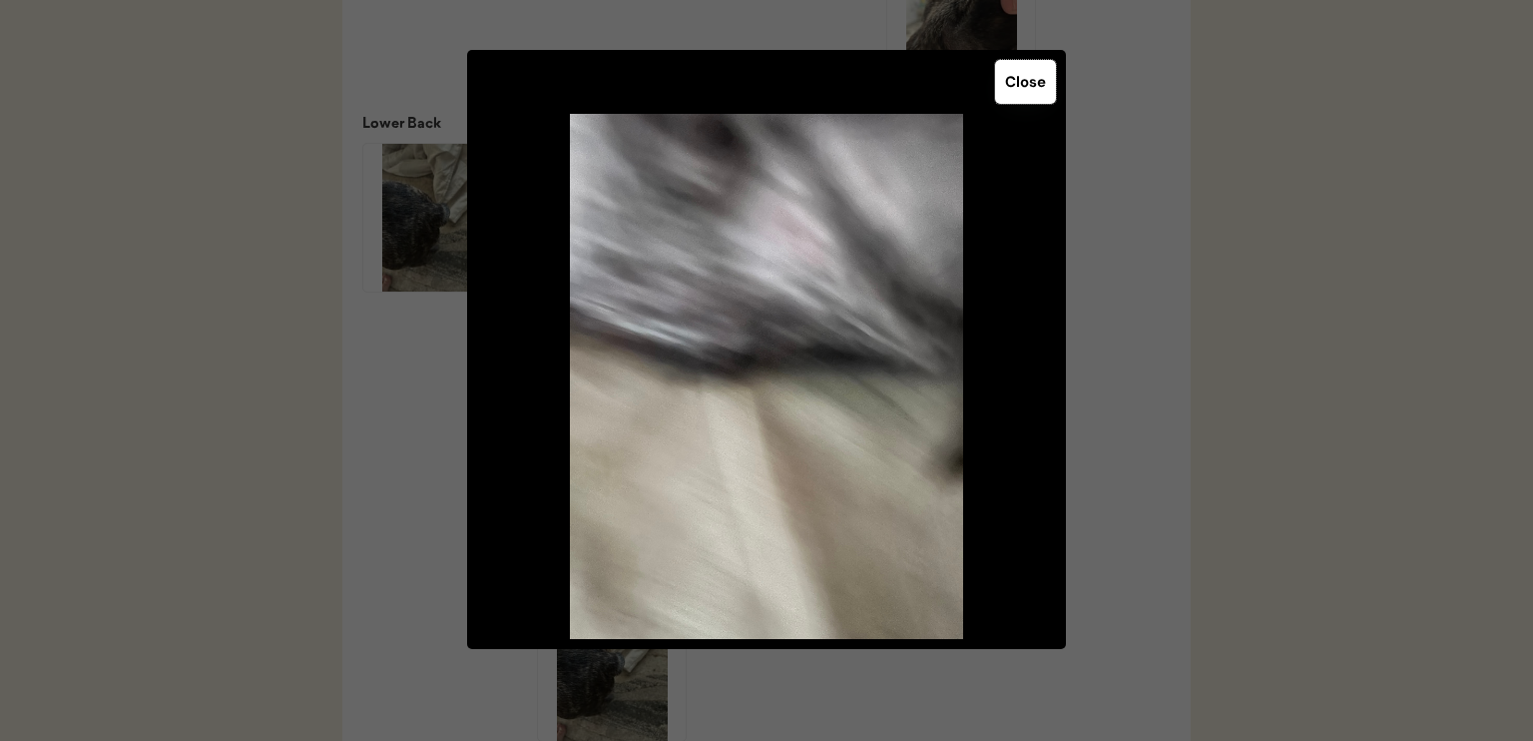
click at [1008, 89] on button "Close" at bounding box center [1025, 82] width 61 height 44
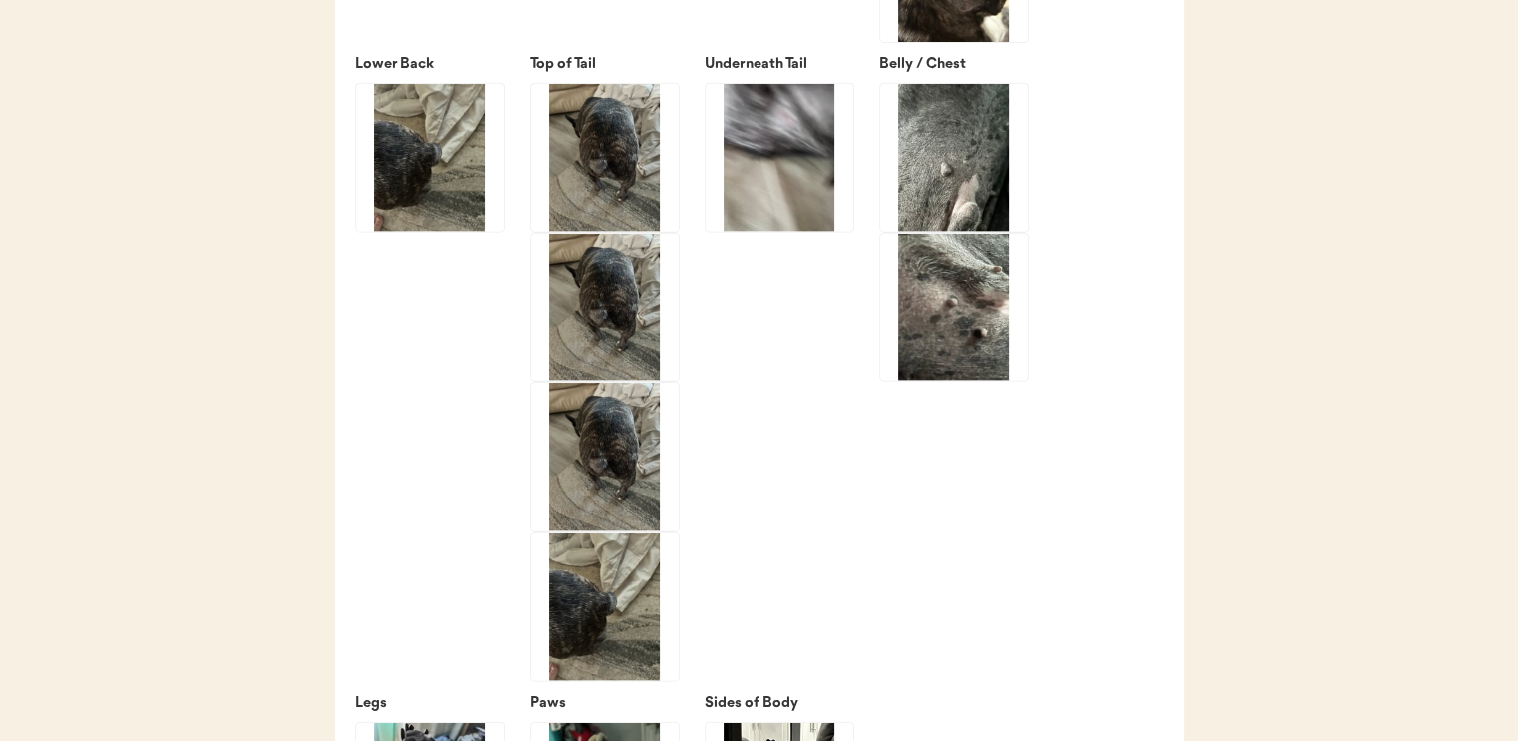
scroll to position [4648, 0]
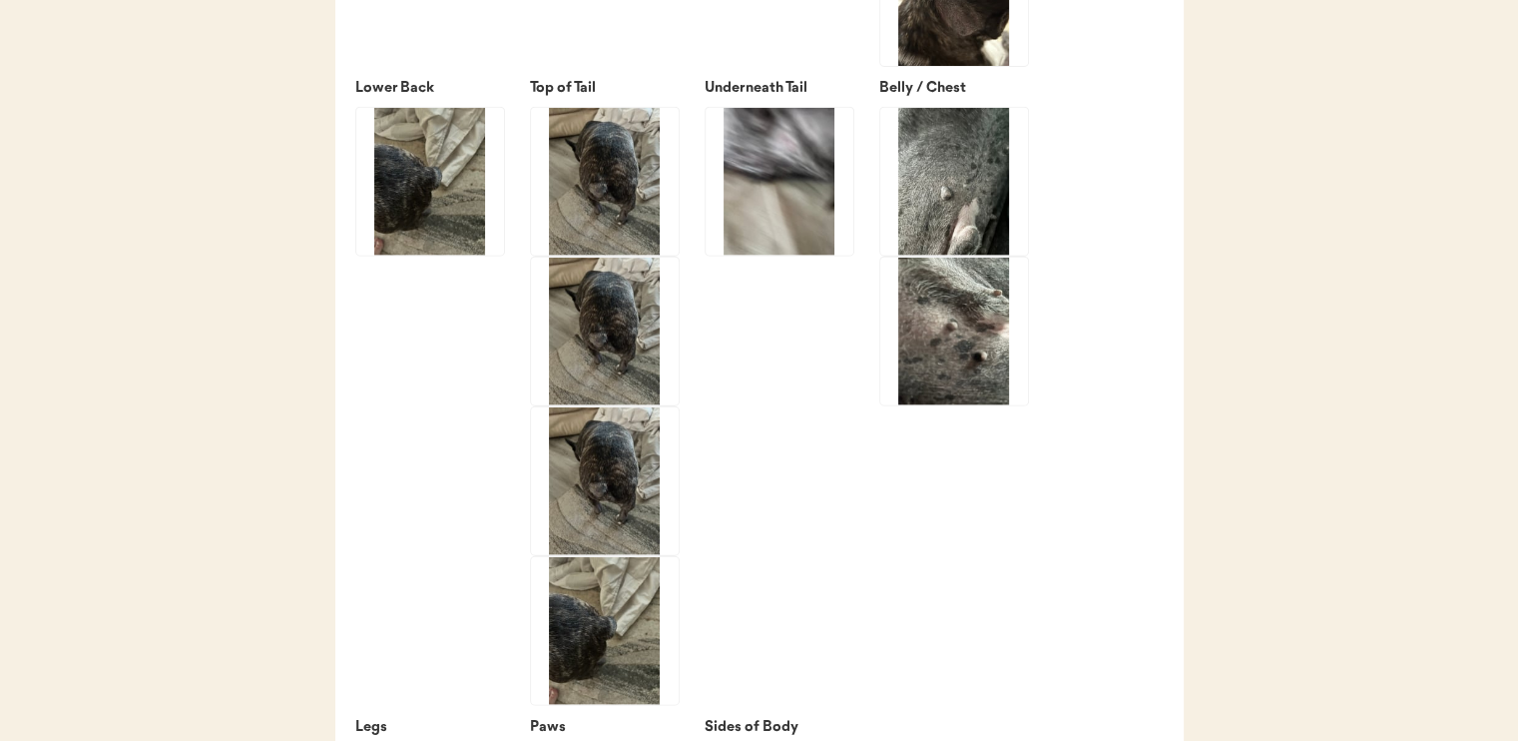
click at [931, 189] on img at bounding box center [954, 182] width 148 height 148
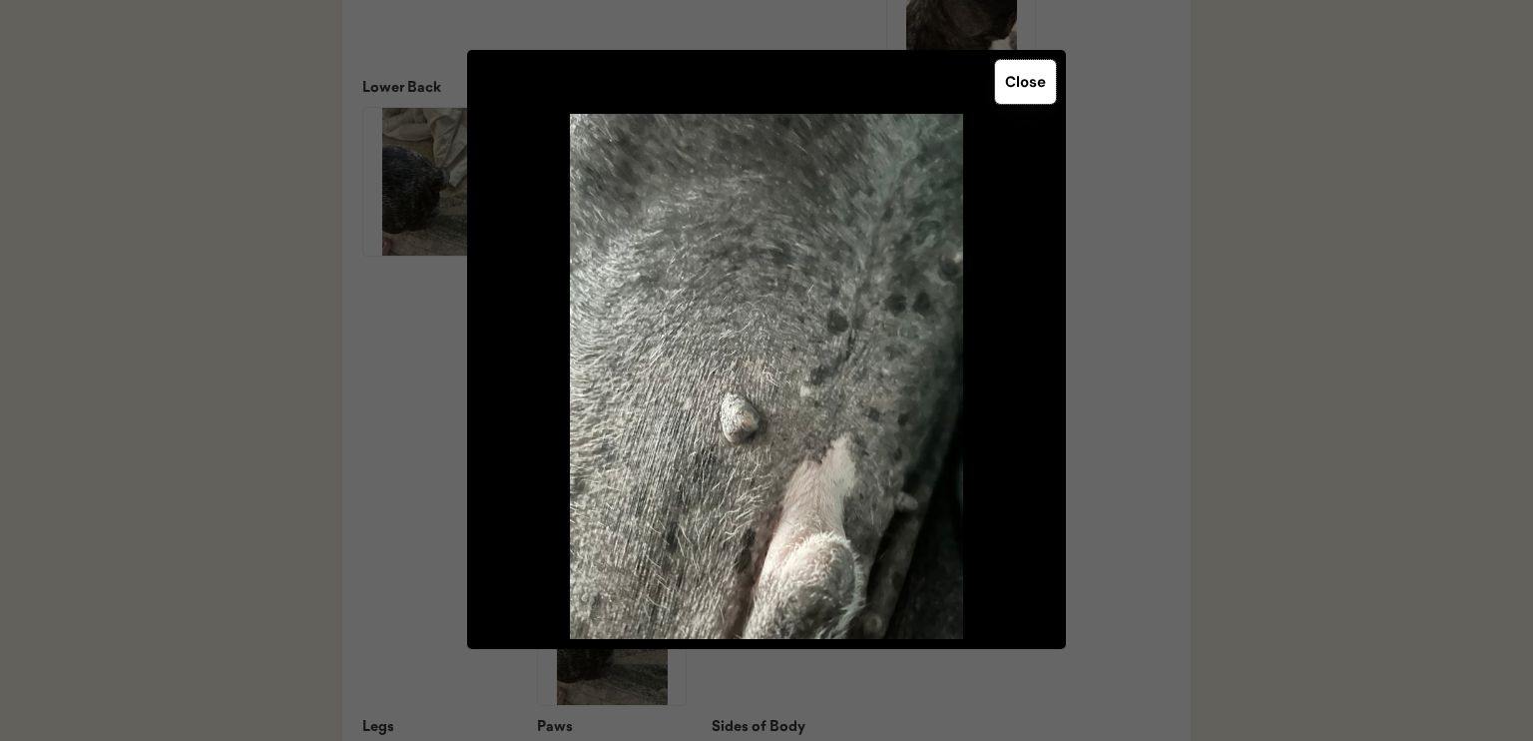
click at [1021, 75] on button "Close" at bounding box center [1025, 82] width 61 height 44
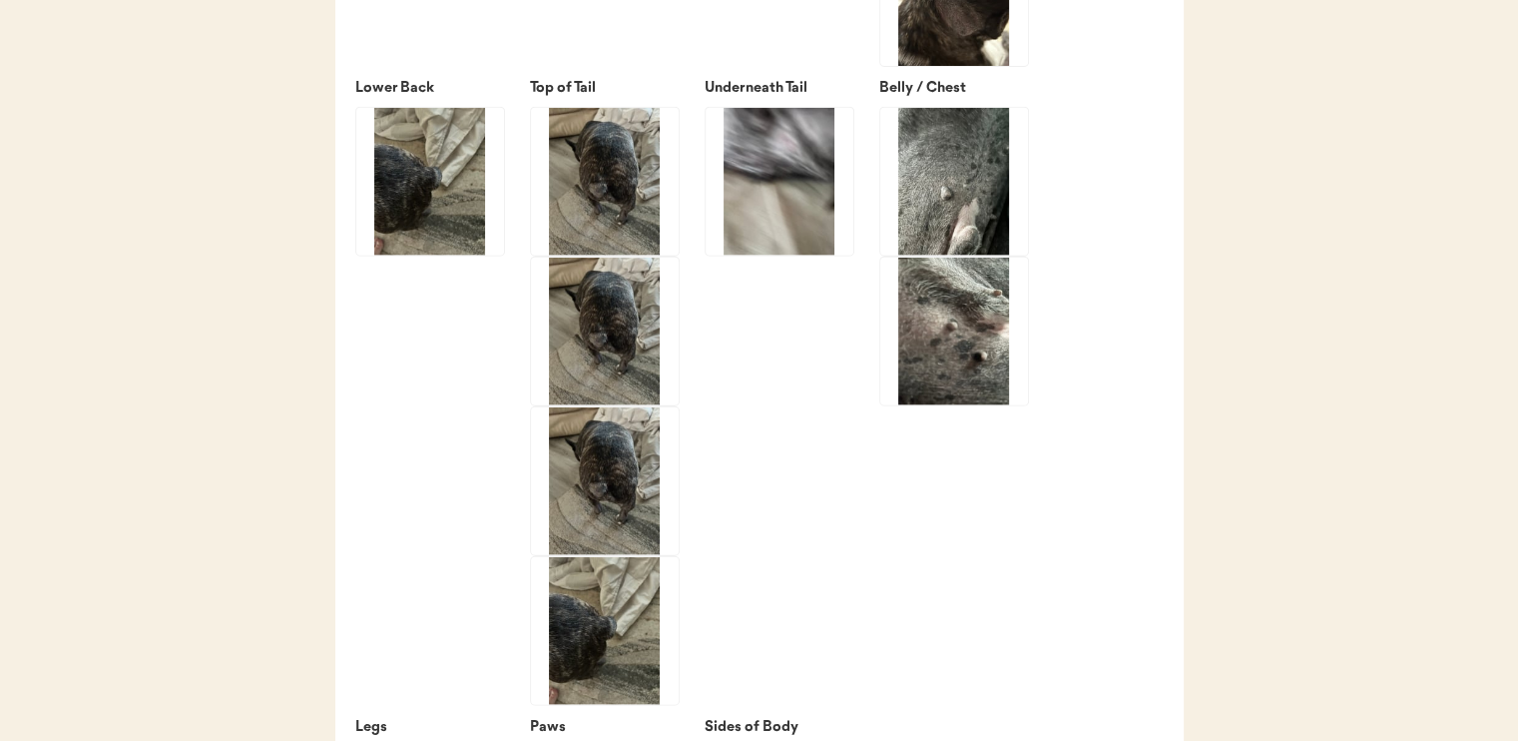
click at [973, 379] on img at bounding box center [954, 332] width 148 height 148
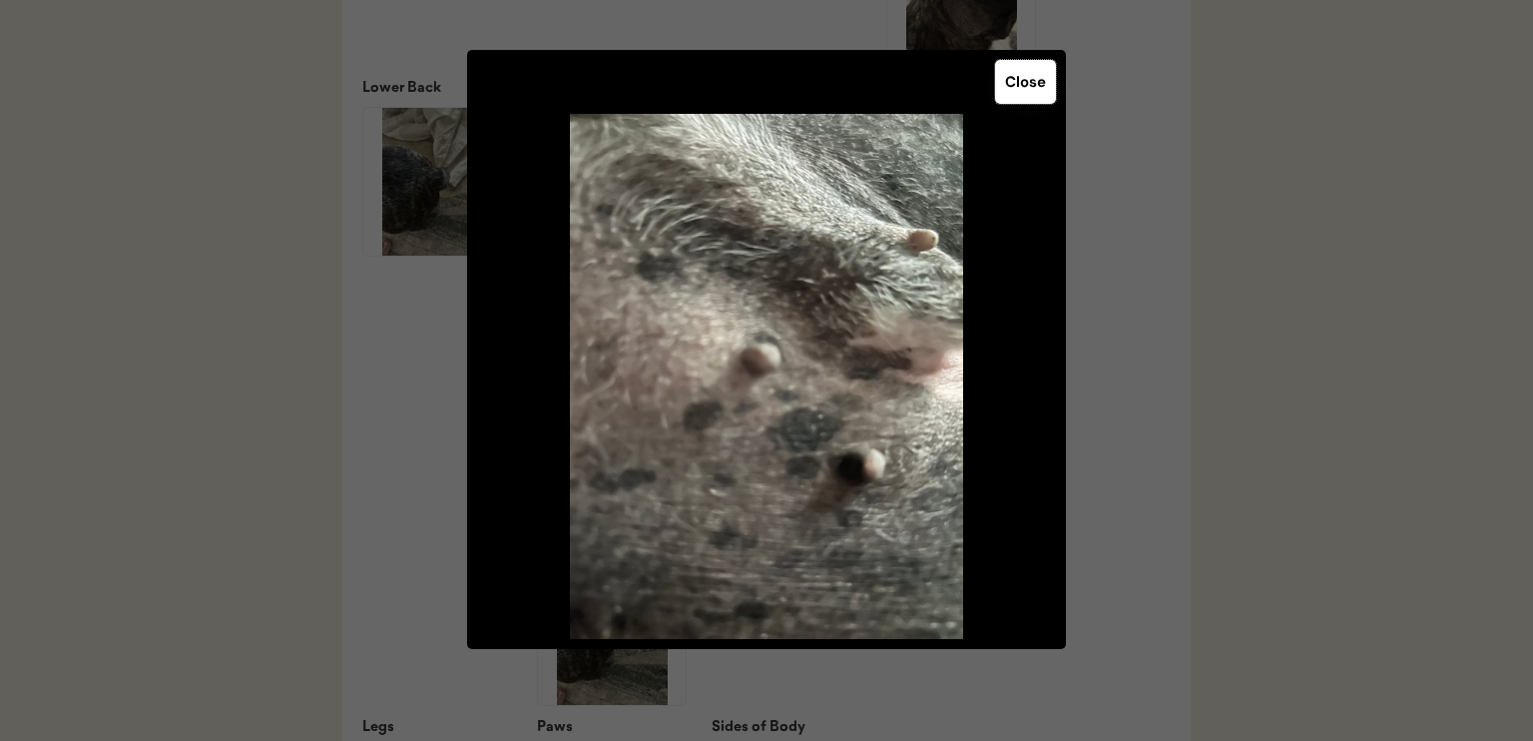
click at [1029, 87] on button "Close" at bounding box center [1025, 82] width 61 height 44
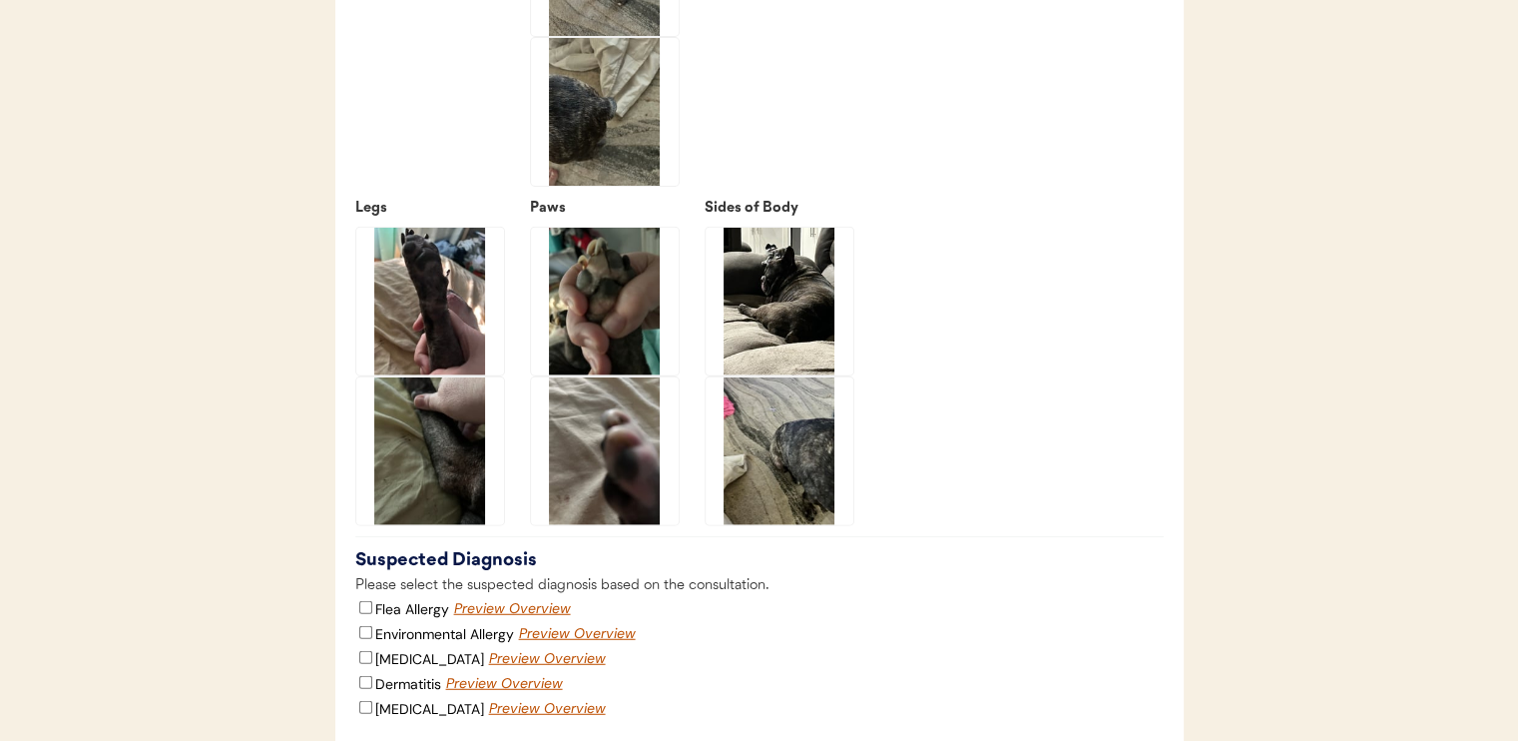
scroll to position [5167, 0]
click at [435, 278] on img at bounding box center [430, 302] width 148 height 148
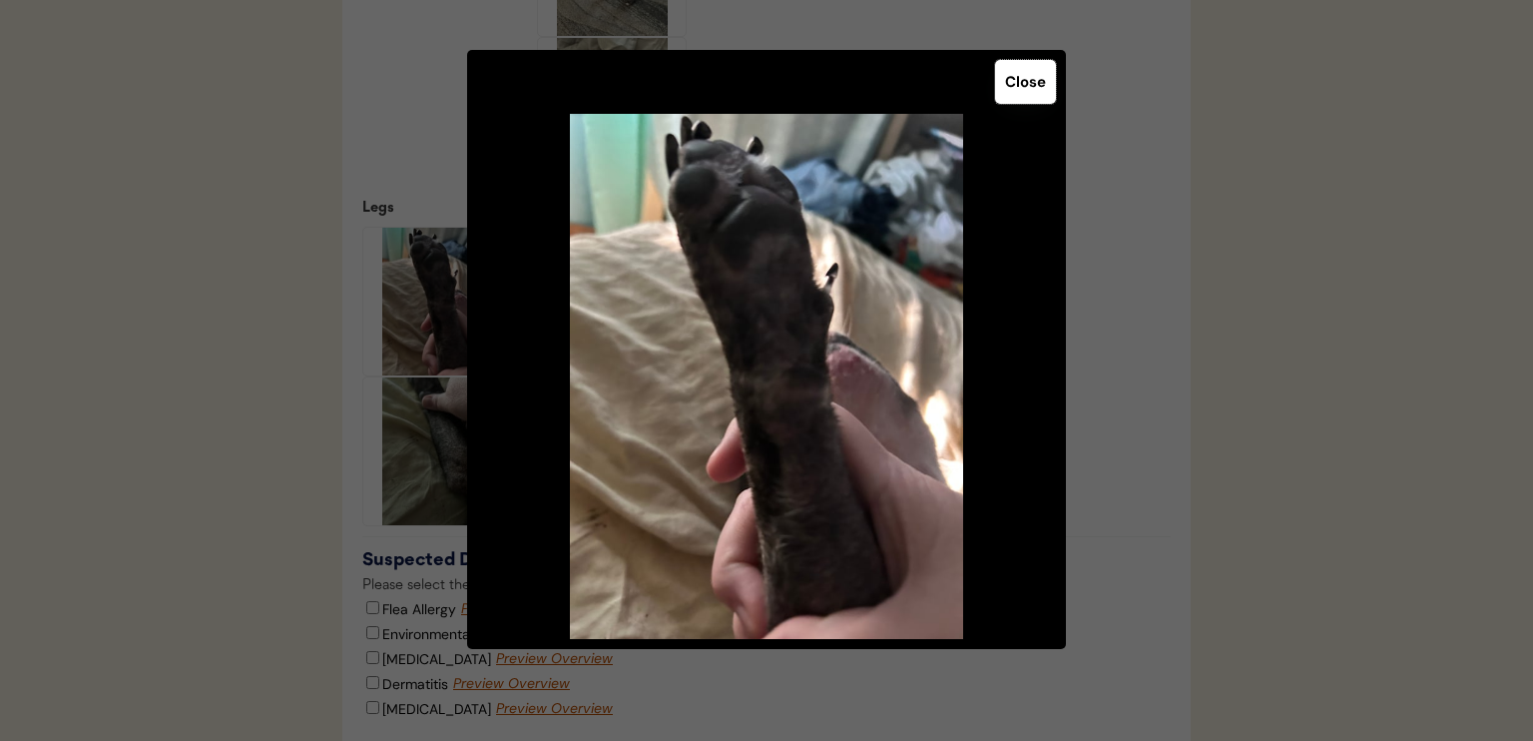
click at [1033, 84] on button "Close" at bounding box center [1025, 82] width 61 height 44
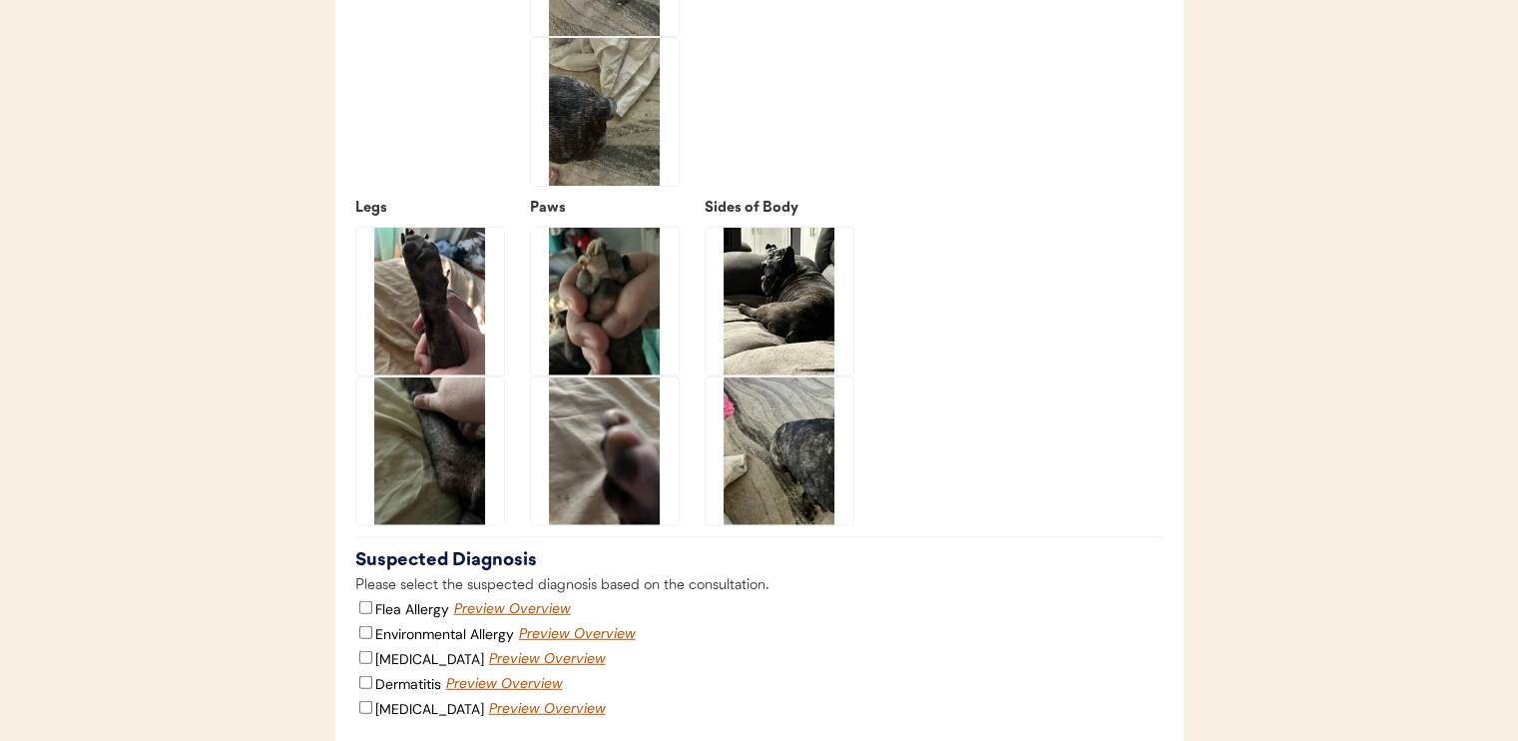
click at [423, 487] on img at bounding box center [430, 451] width 148 height 148
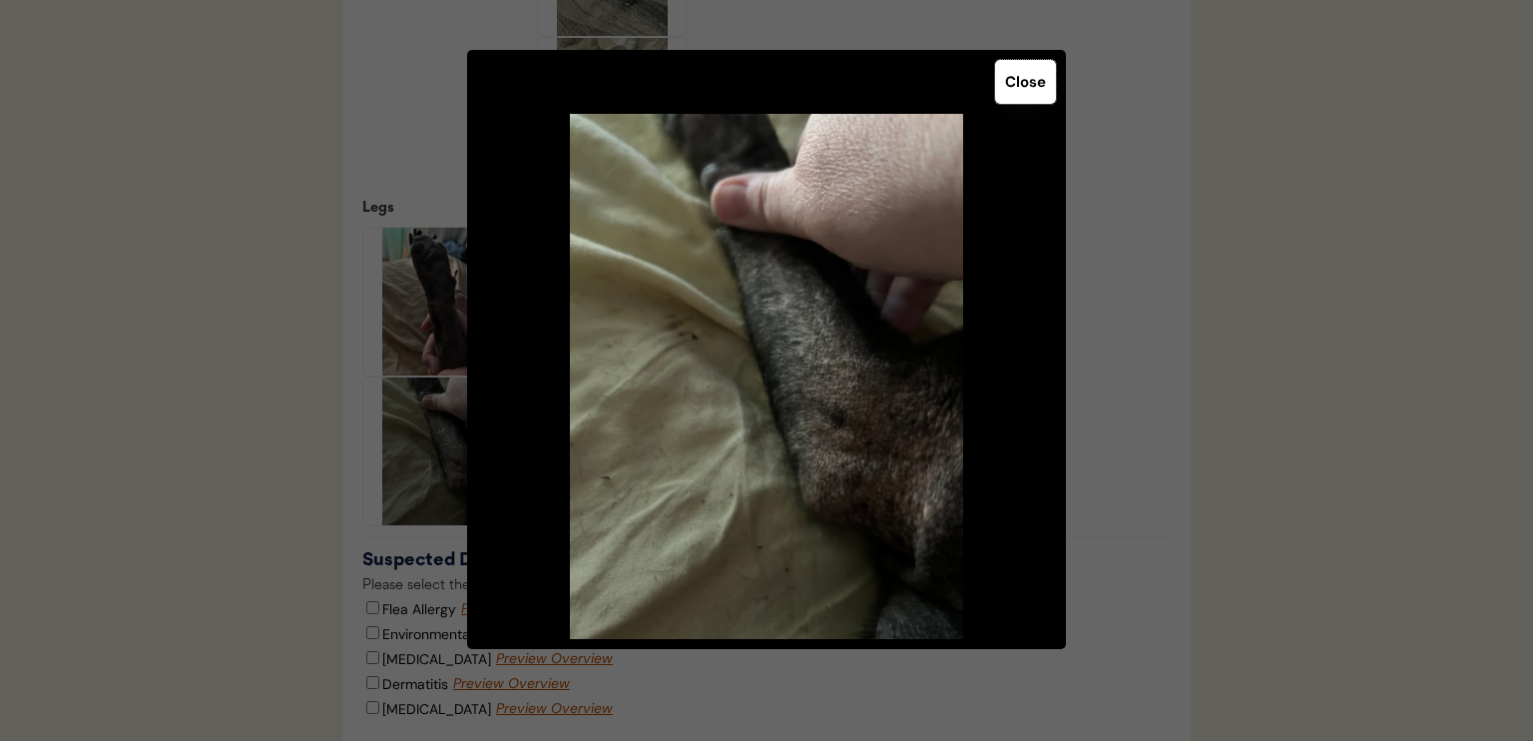
click at [1006, 79] on button "Close" at bounding box center [1025, 82] width 61 height 44
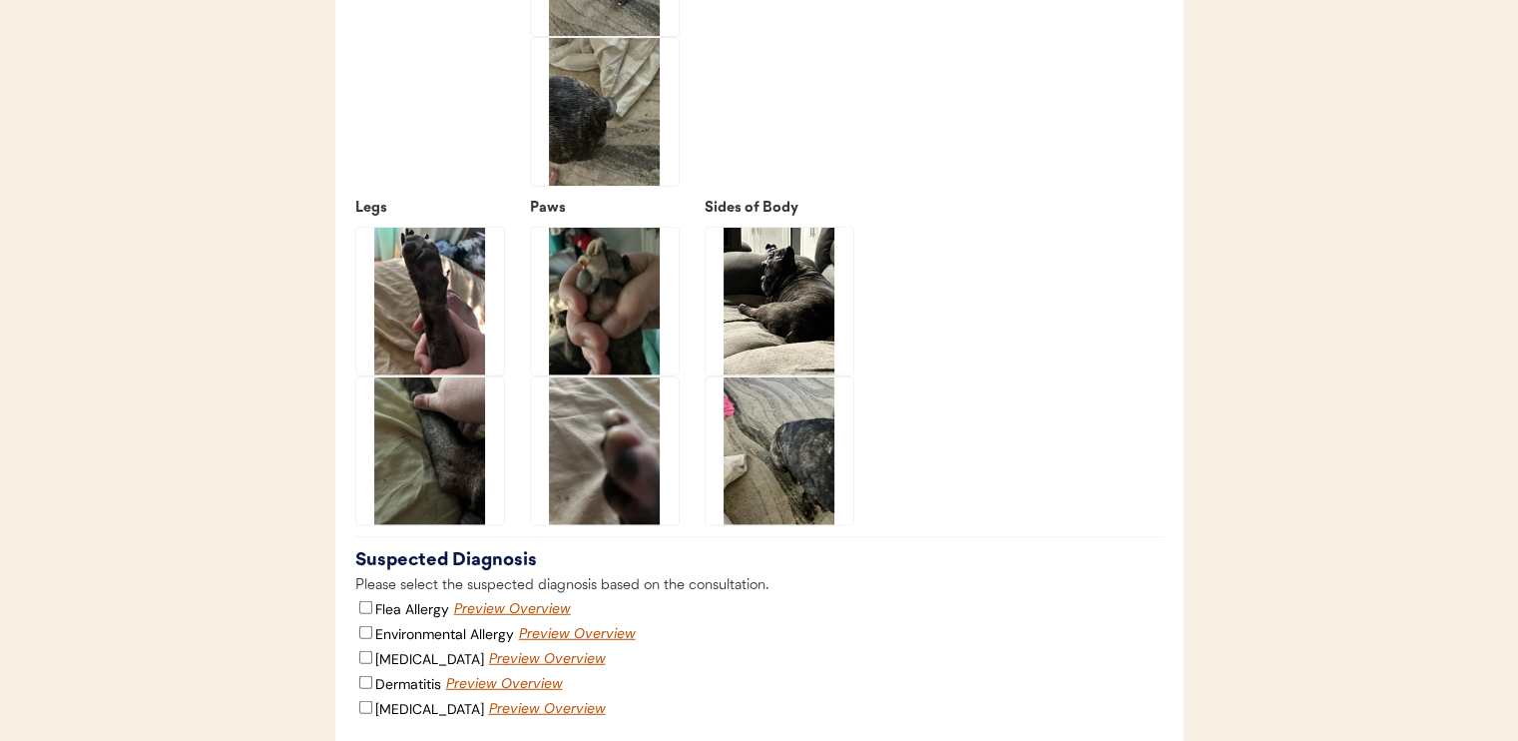
click at [660, 354] on img at bounding box center [605, 302] width 148 height 148
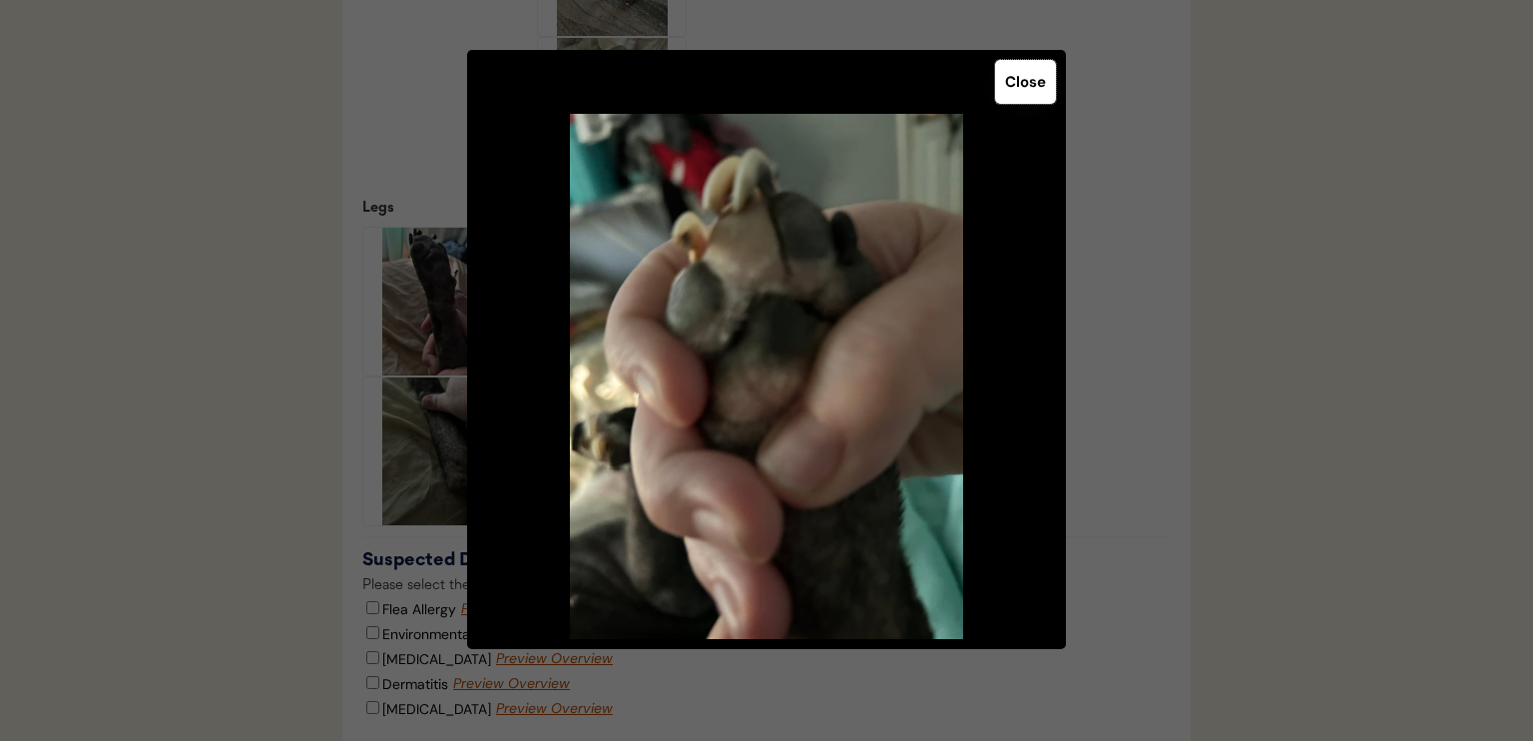
click at [1024, 89] on button "Close" at bounding box center [1025, 82] width 61 height 44
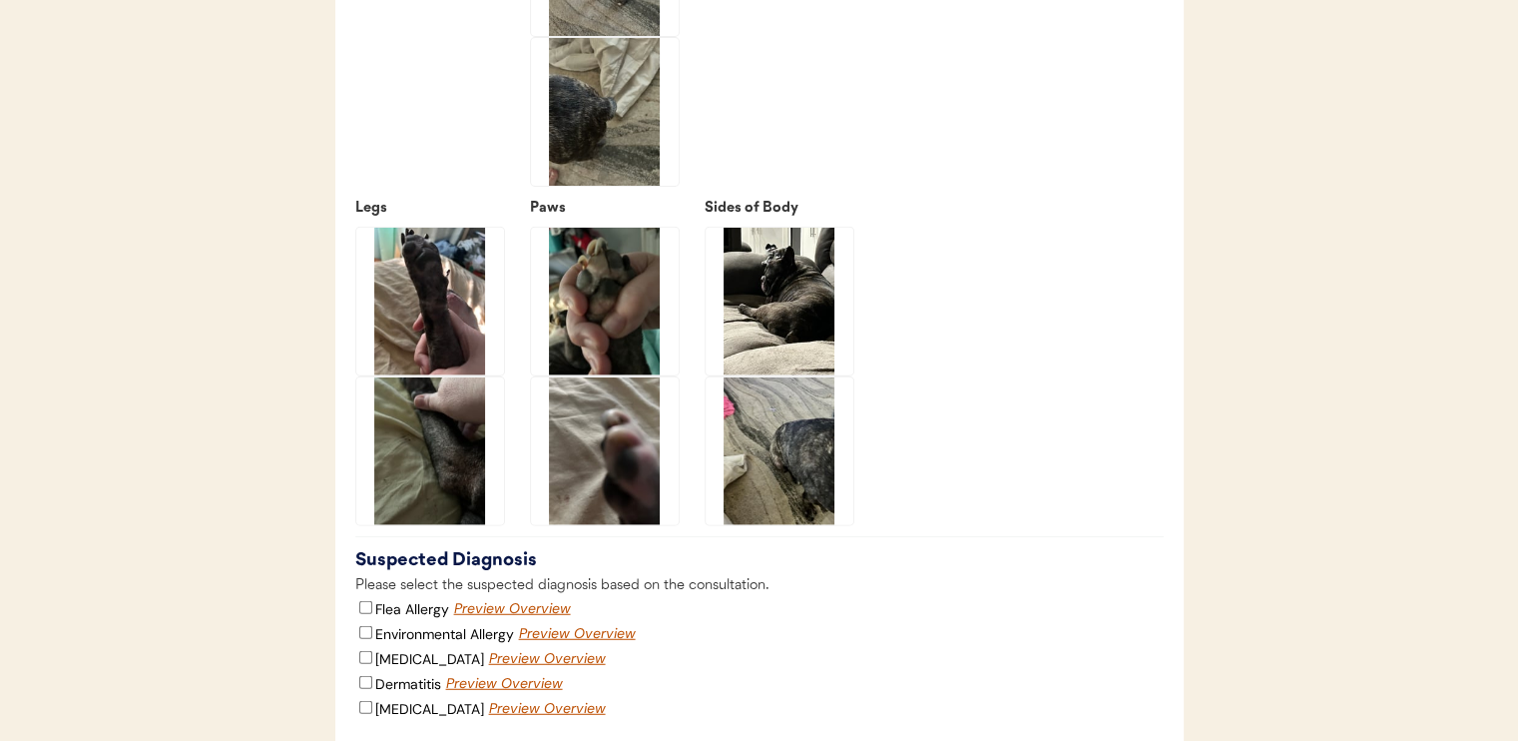
click at [643, 463] on img at bounding box center [605, 451] width 148 height 148
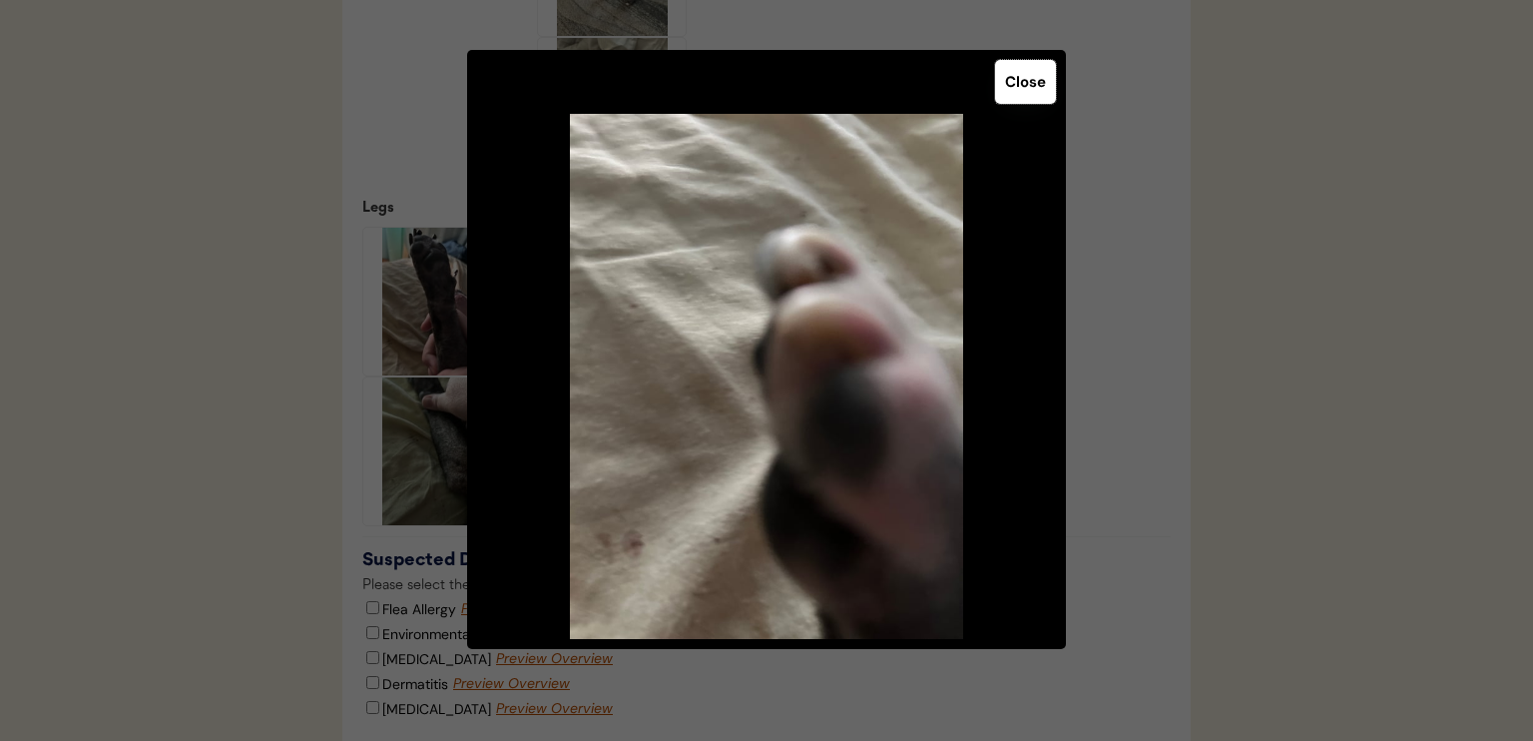
click at [1022, 87] on button "Close" at bounding box center [1025, 82] width 61 height 44
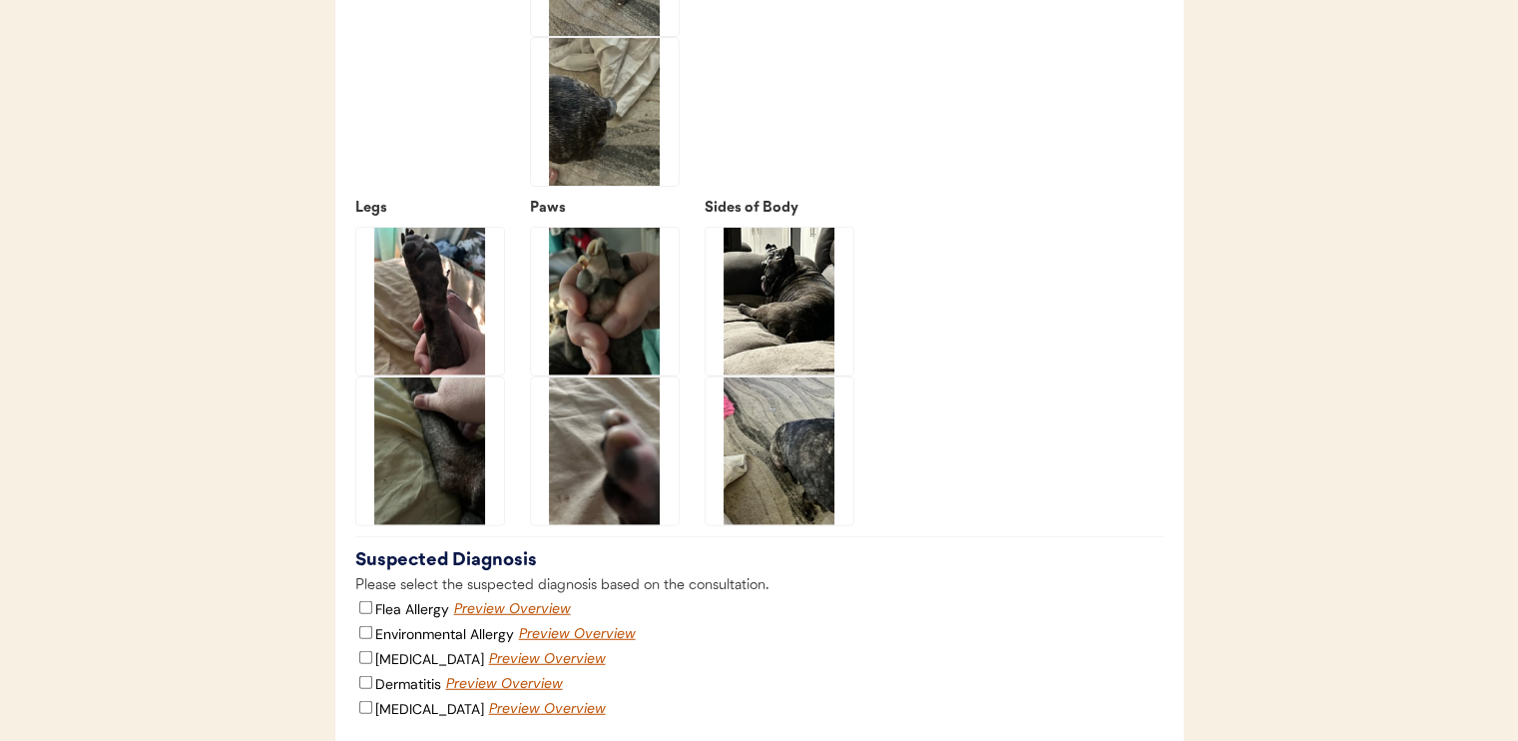
click at [776, 293] on img at bounding box center [780, 302] width 148 height 148
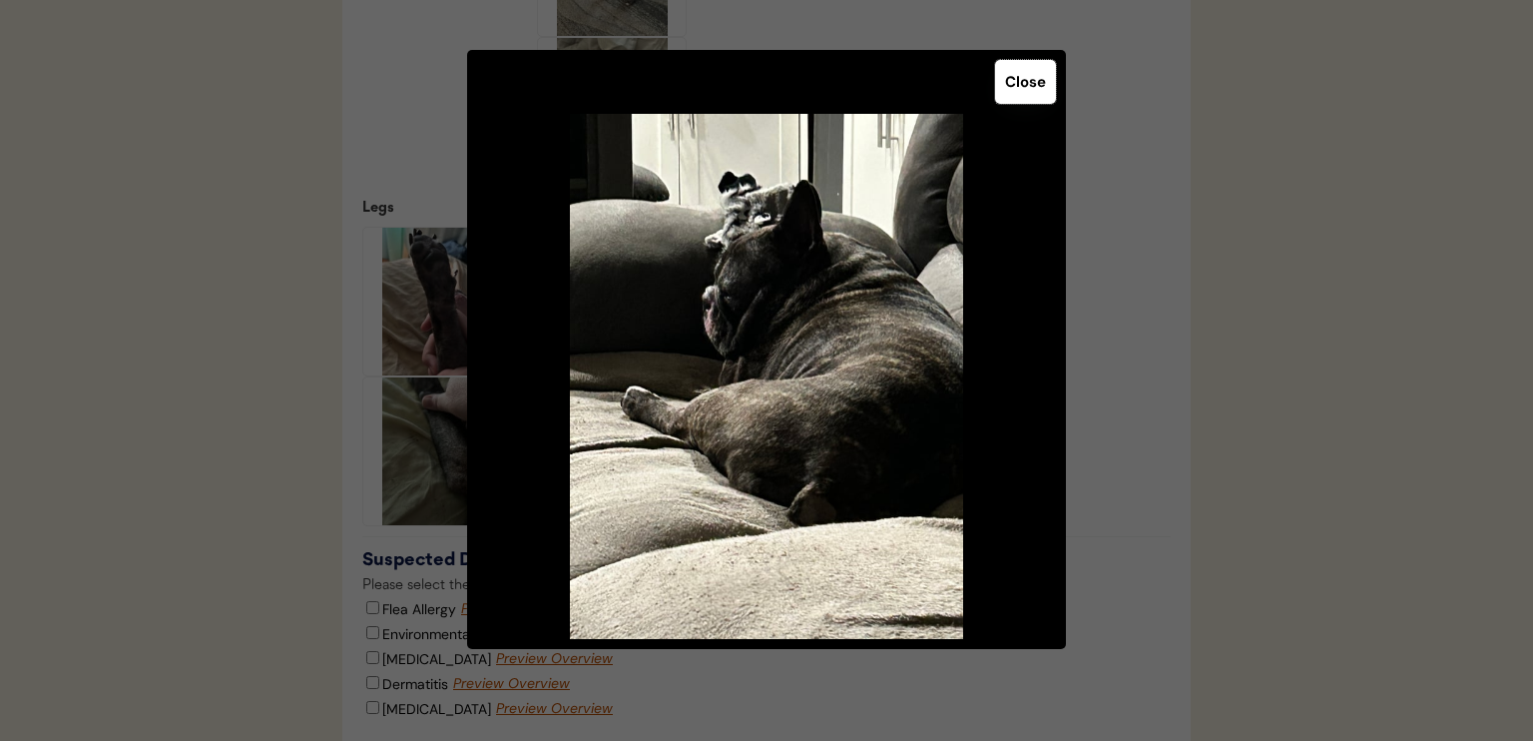
click at [1020, 88] on button "Close" at bounding box center [1025, 82] width 61 height 44
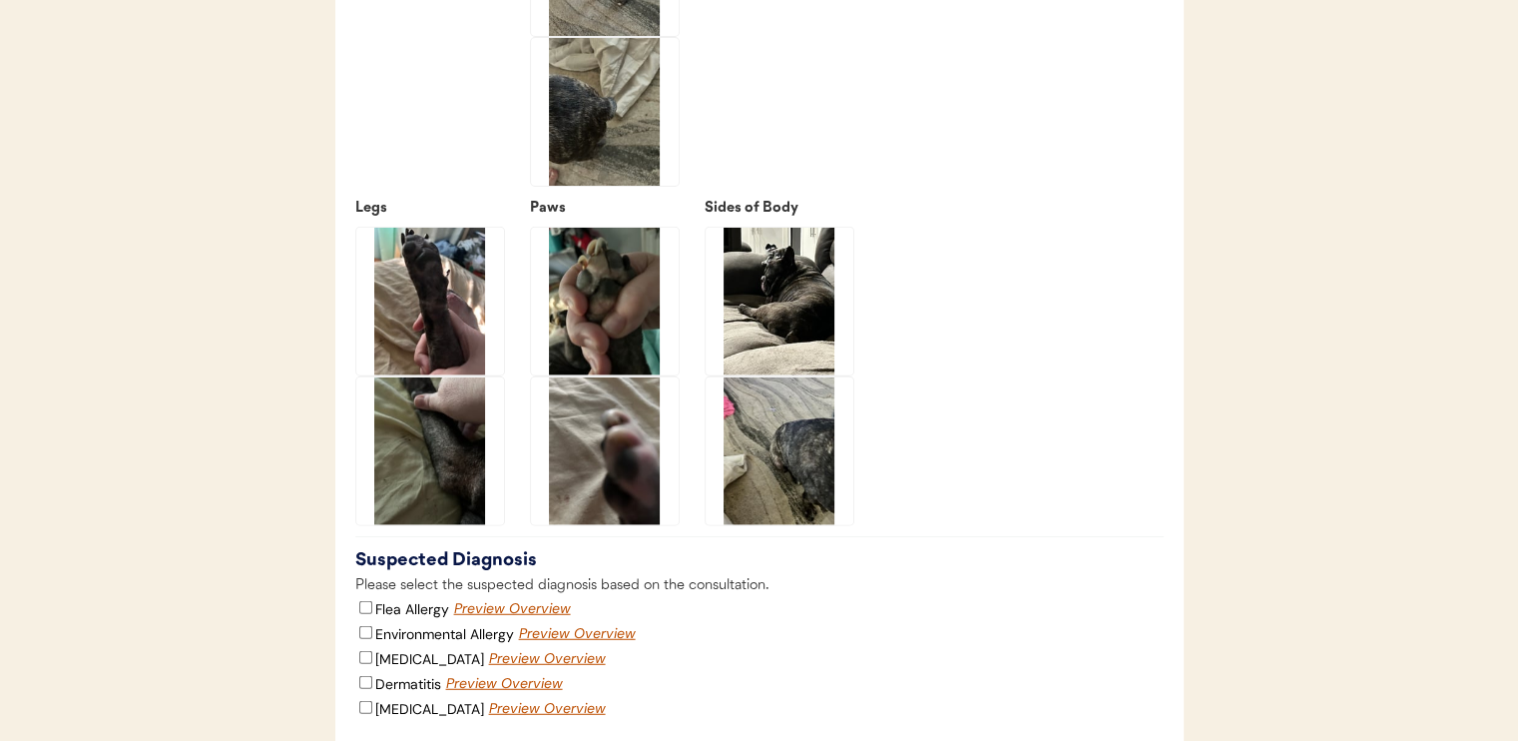
click at [812, 462] on img at bounding box center [780, 451] width 148 height 148
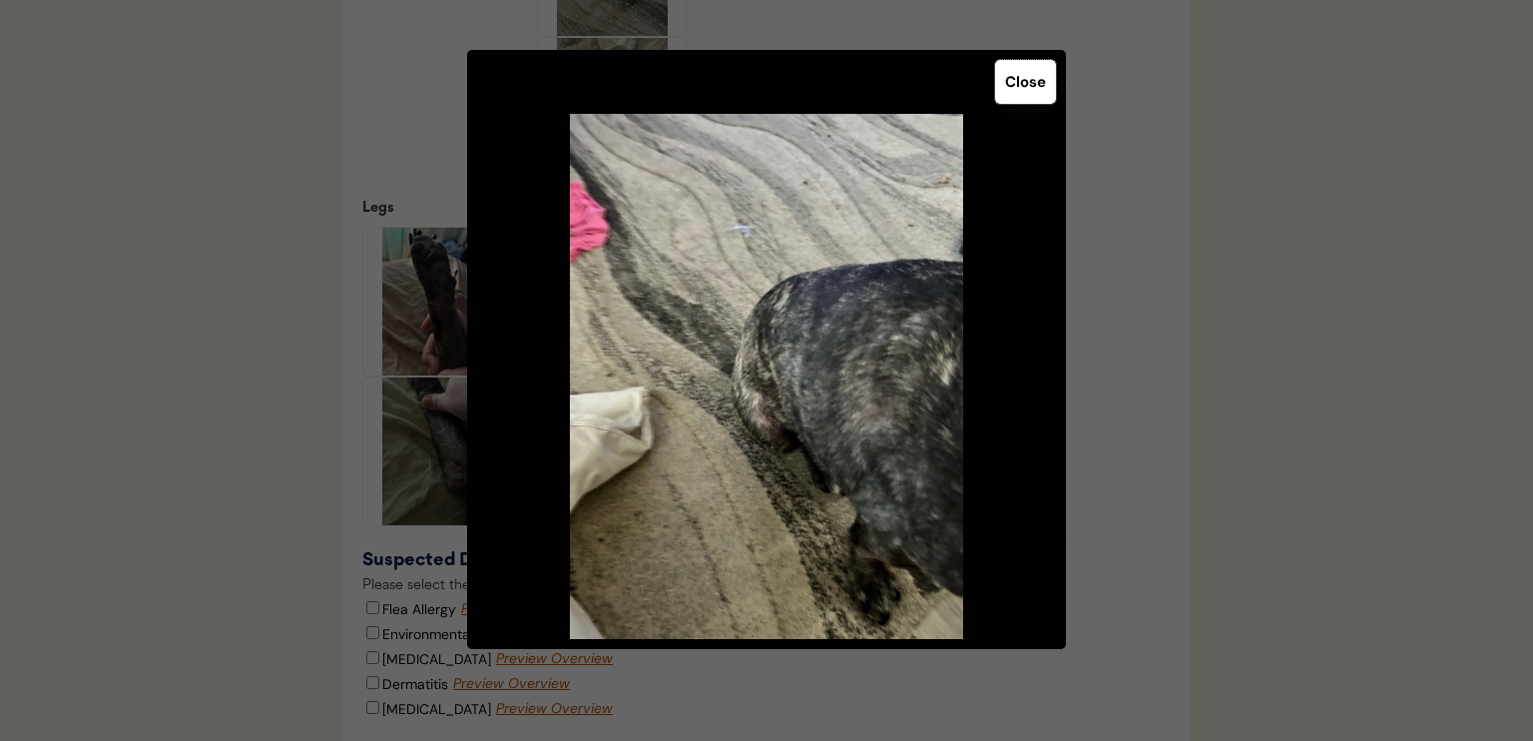
click at [1023, 88] on button "Close" at bounding box center [1025, 82] width 61 height 44
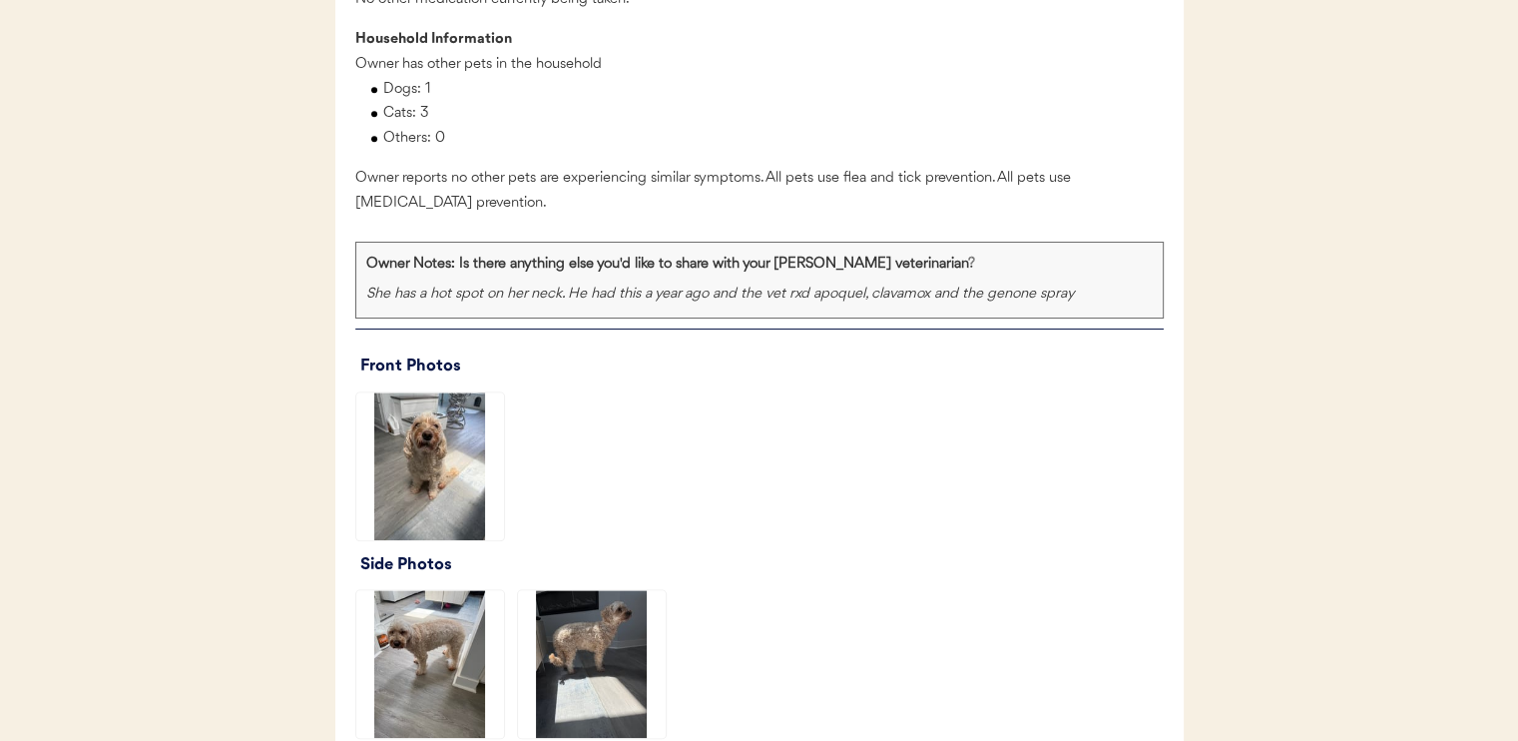
scroll to position [2124, 0]
click at [403, 495] on img at bounding box center [430, 465] width 148 height 148
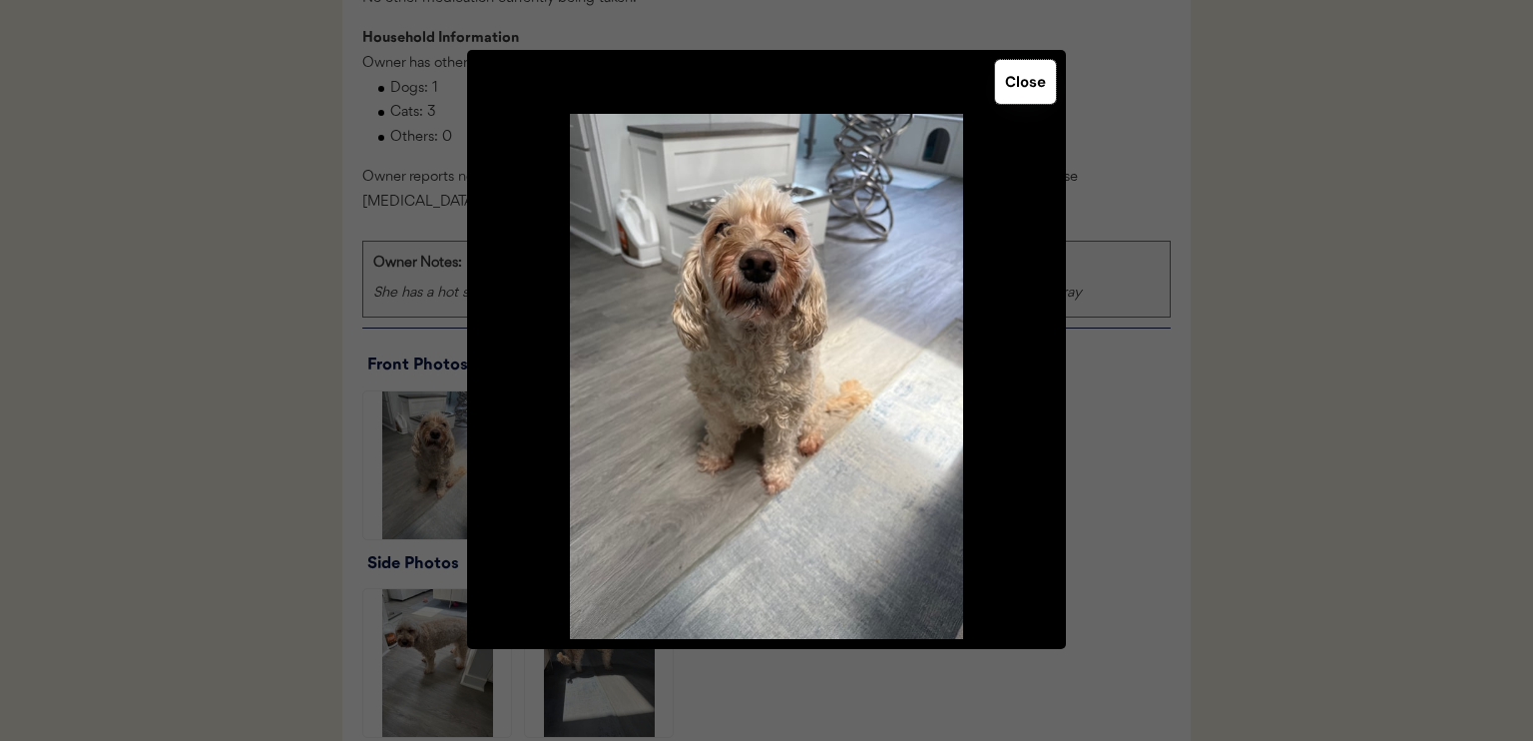
click at [1017, 100] on button "Close" at bounding box center [1025, 82] width 61 height 44
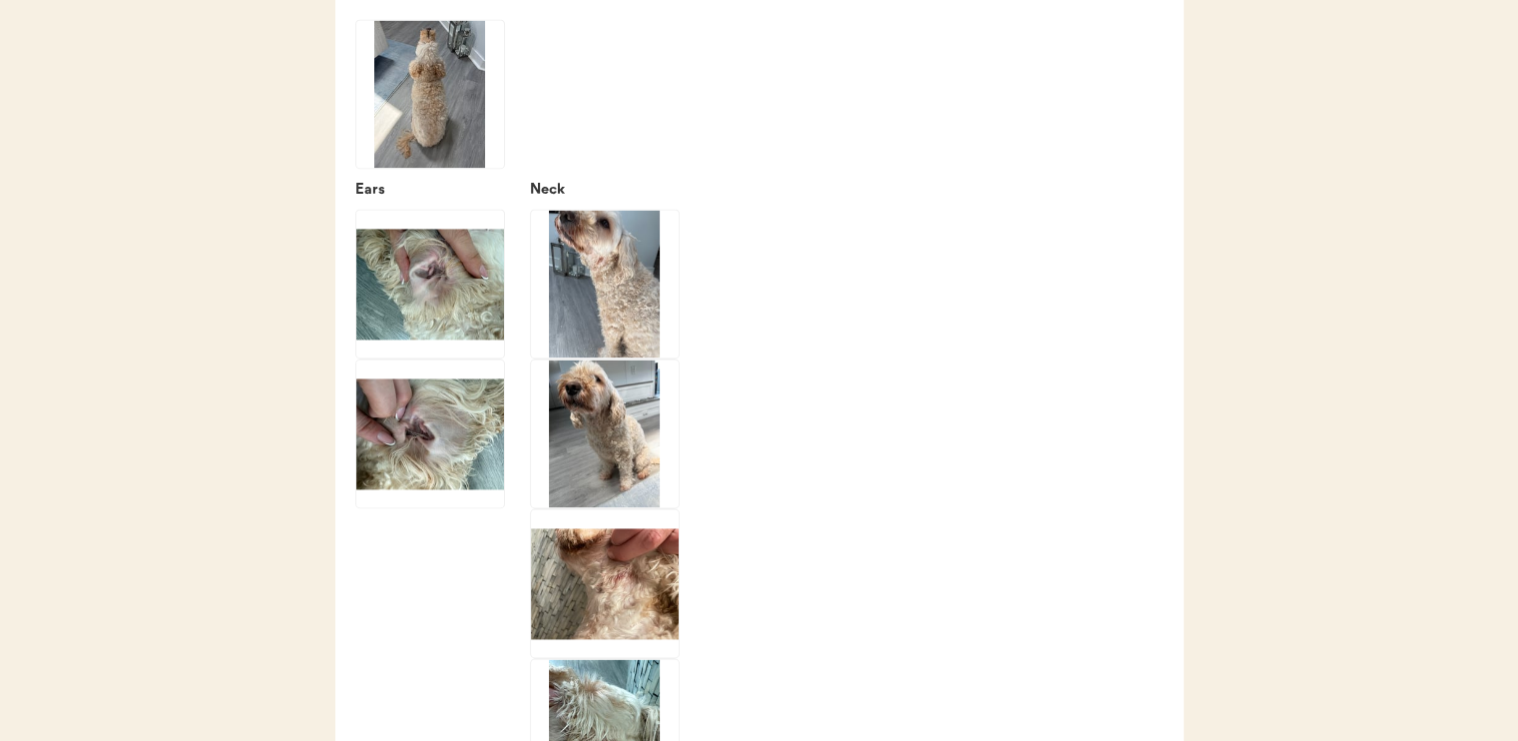
scroll to position [2903, 0]
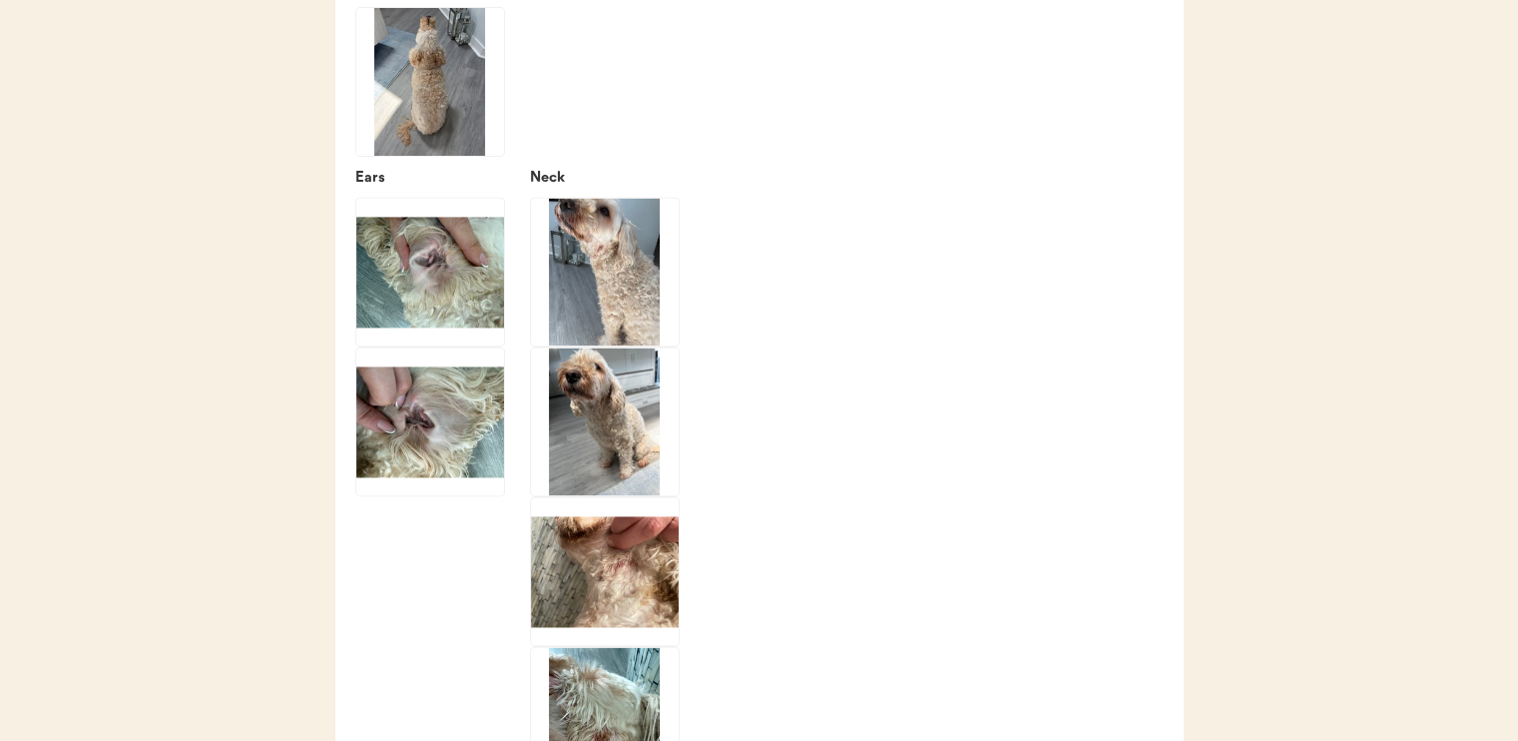
click at [451, 294] on img at bounding box center [430, 272] width 148 height 148
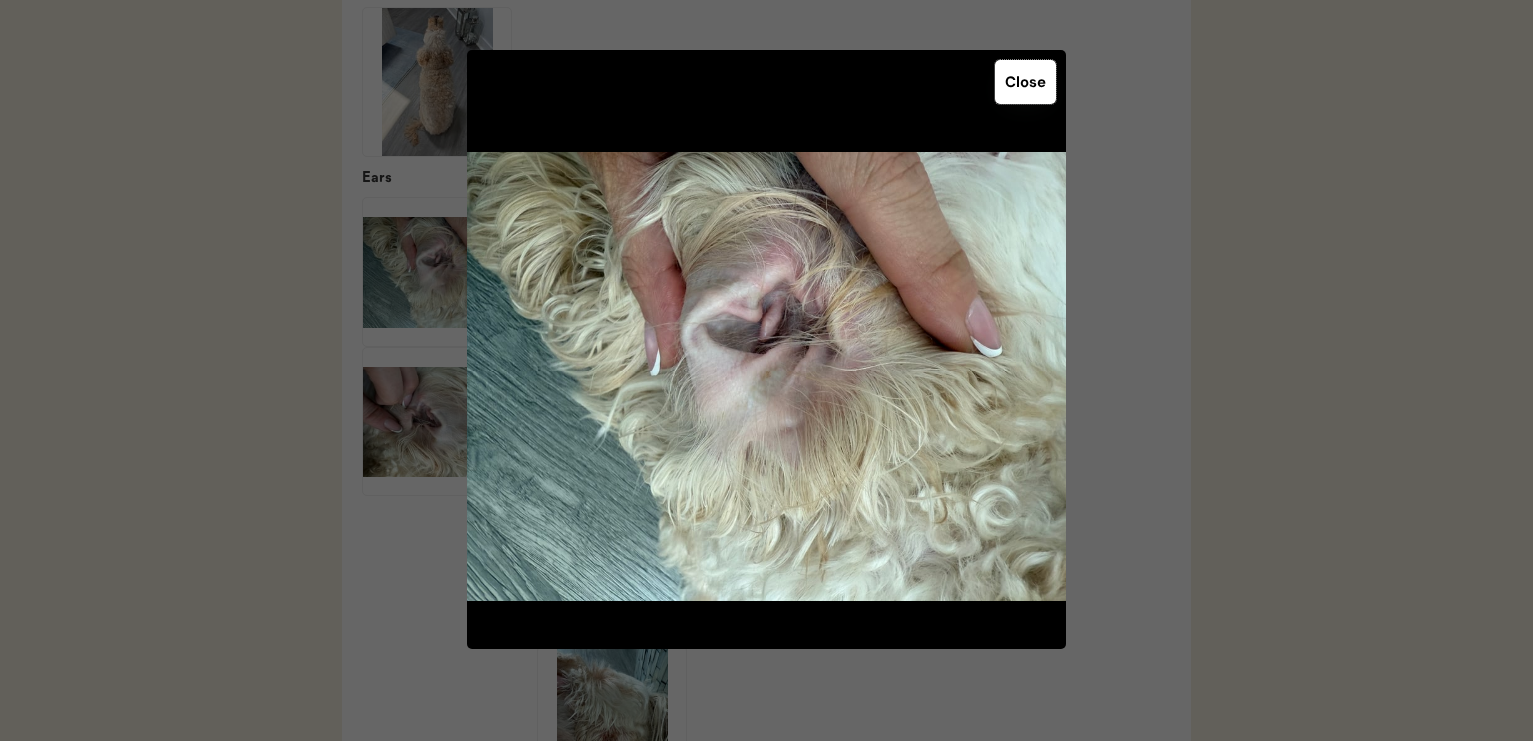
click at [1031, 79] on button "Close" at bounding box center [1025, 82] width 61 height 44
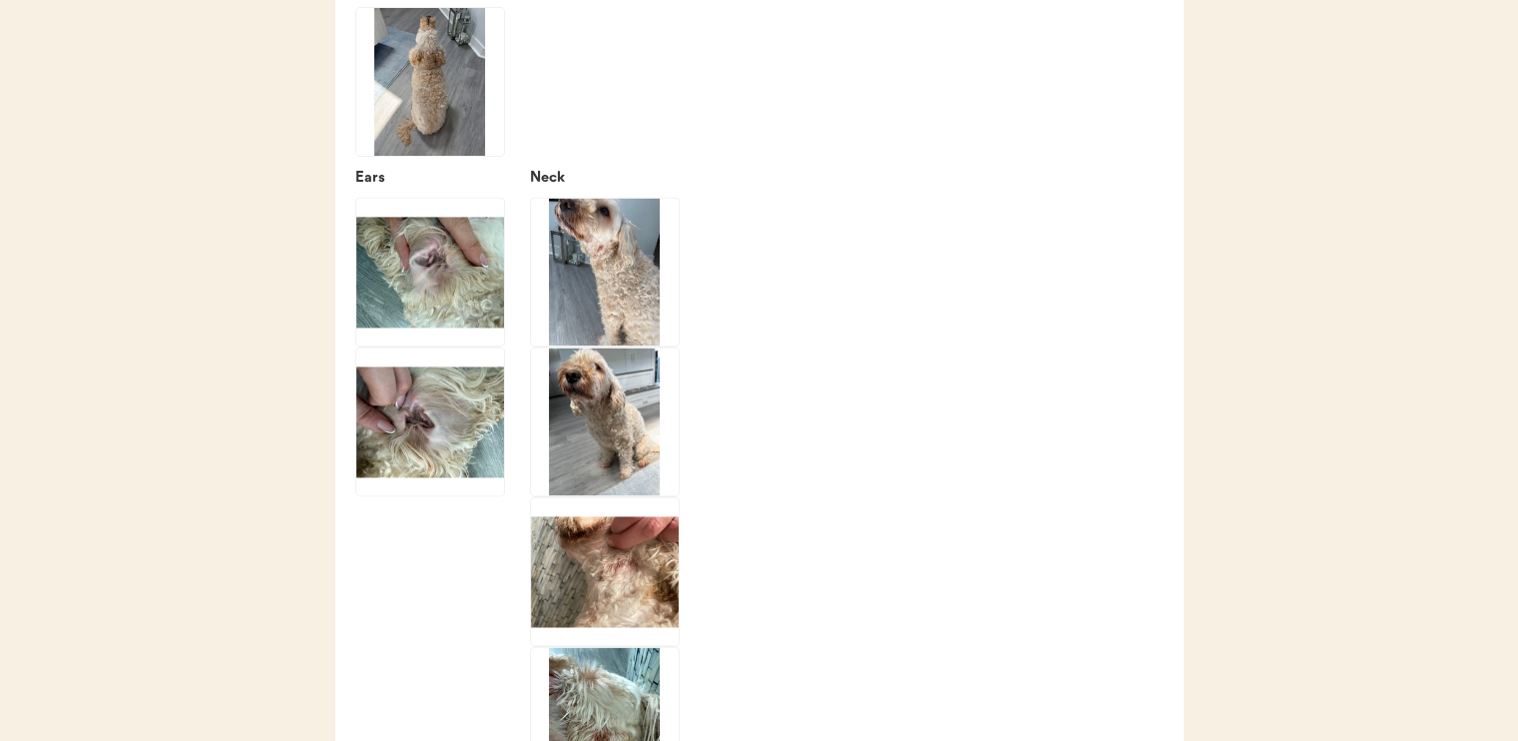
click at [443, 407] on img at bounding box center [430, 421] width 148 height 148
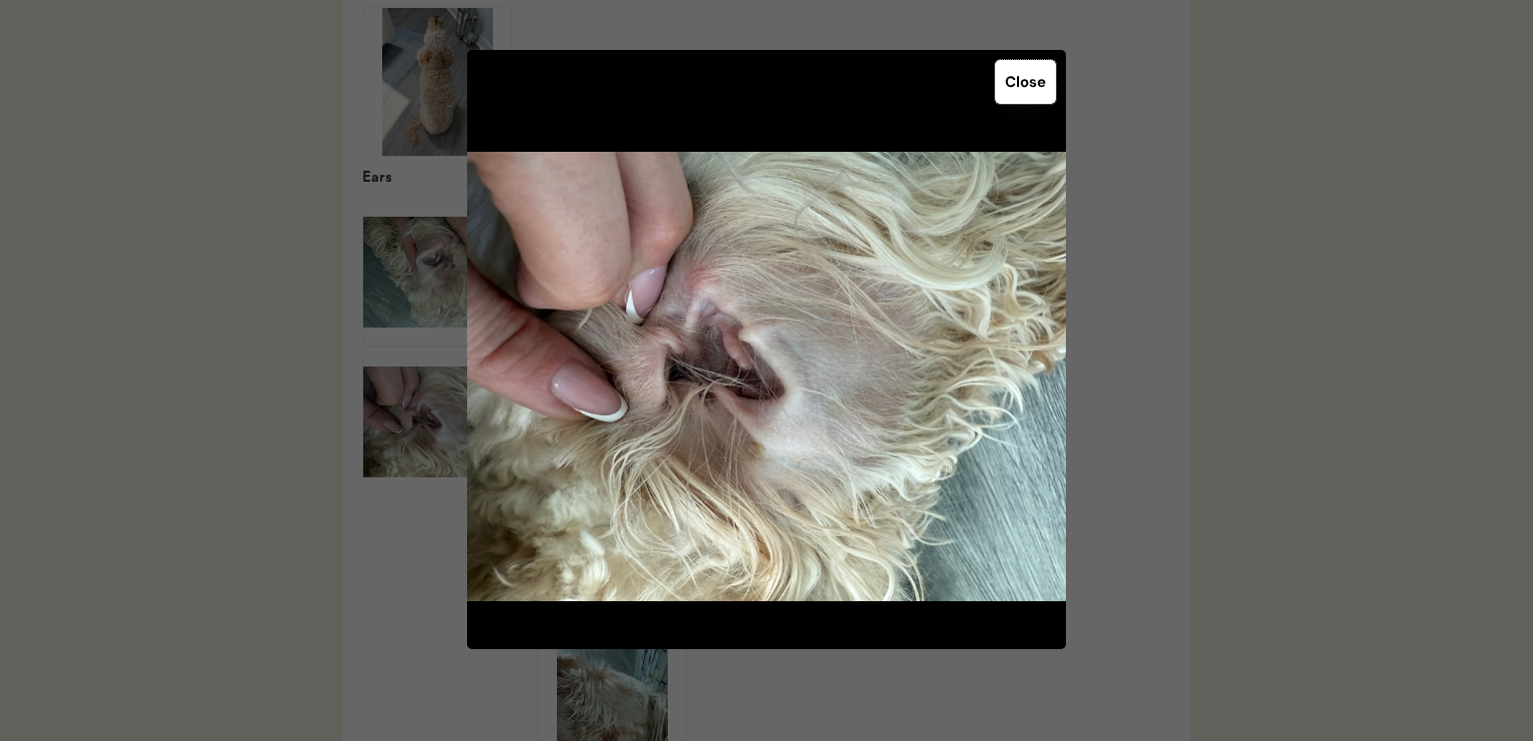
click at [1022, 73] on button "Close" at bounding box center [1025, 82] width 61 height 44
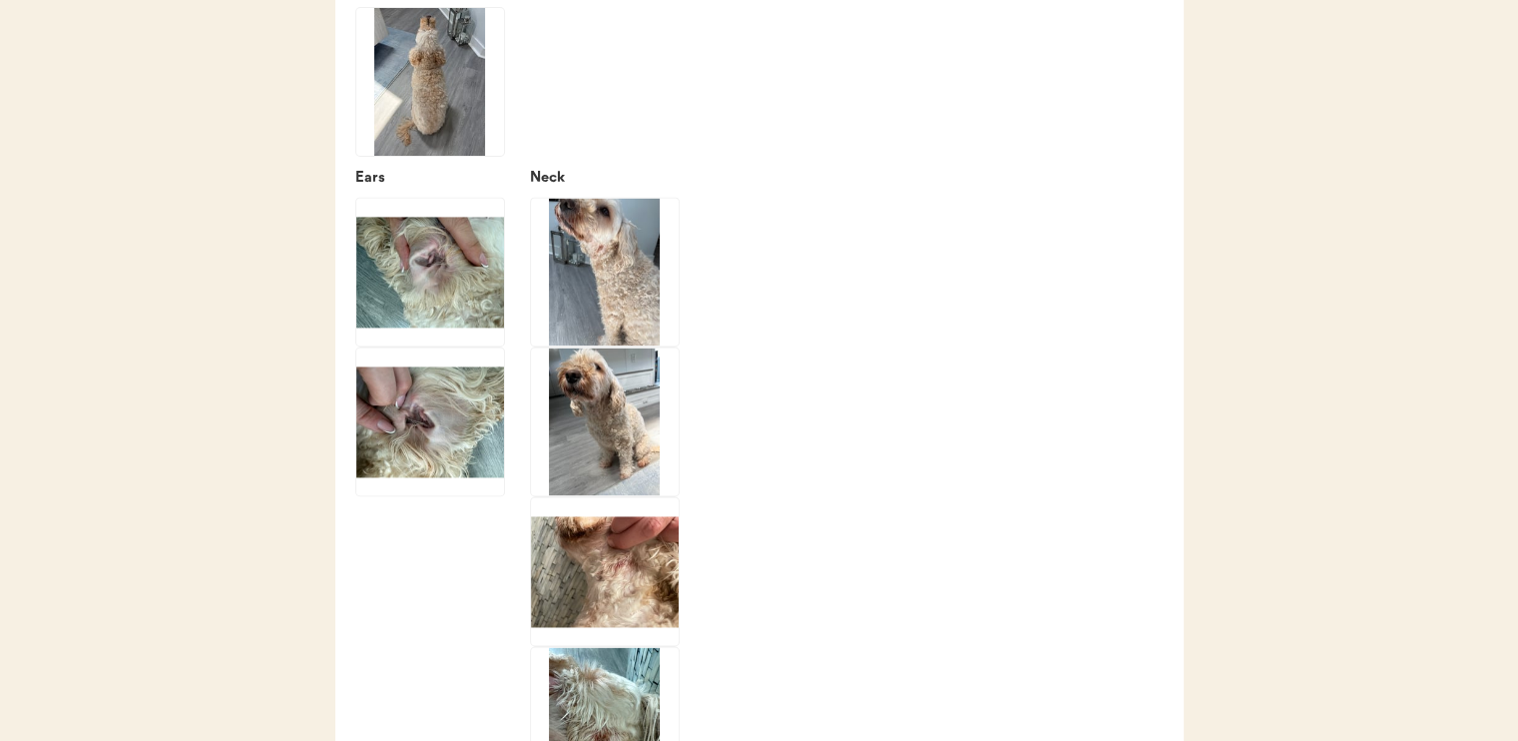
click at [634, 325] on img at bounding box center [605, 272] width 148 height 148
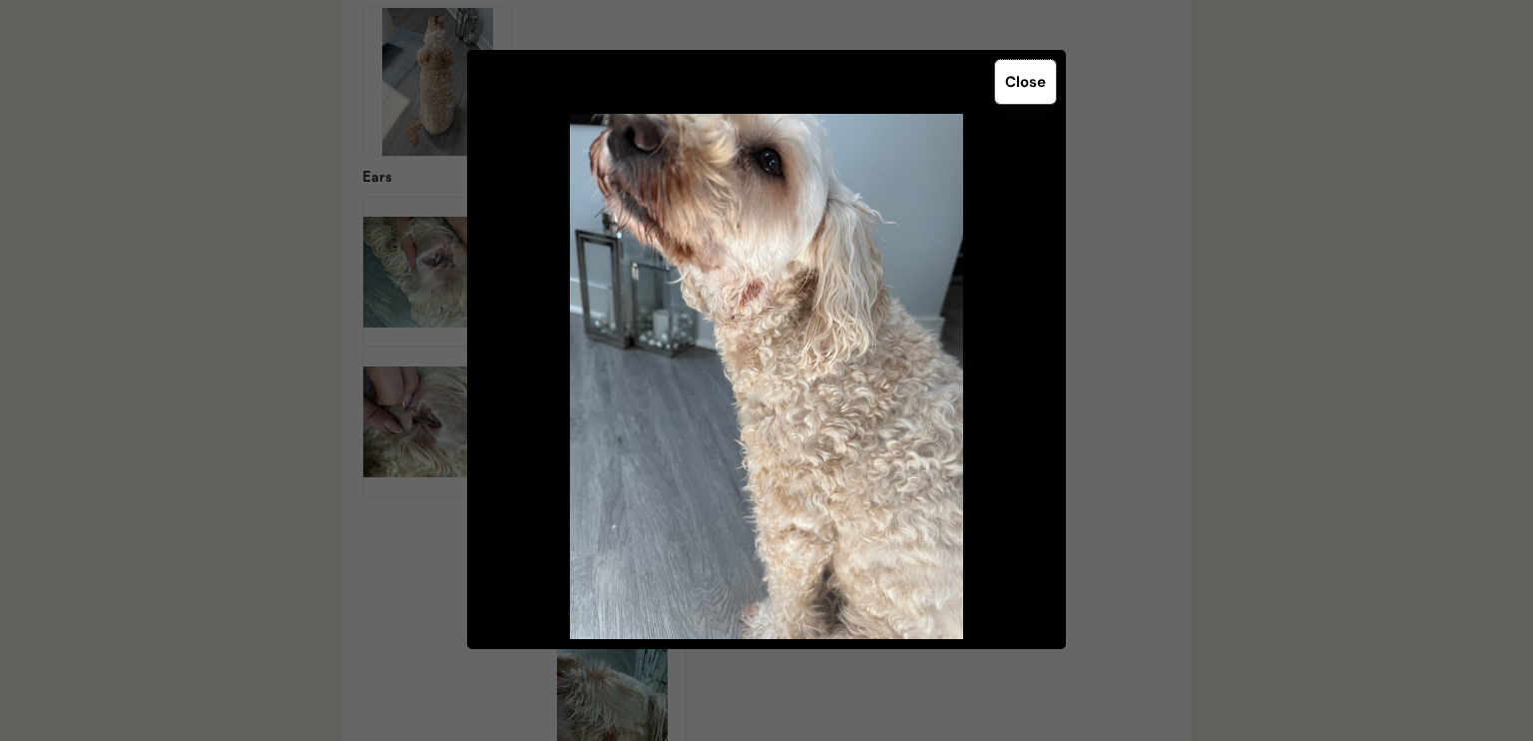
click at [1018, 95] on button "Close" at bounding box center [1025, 82] width 61 height 44
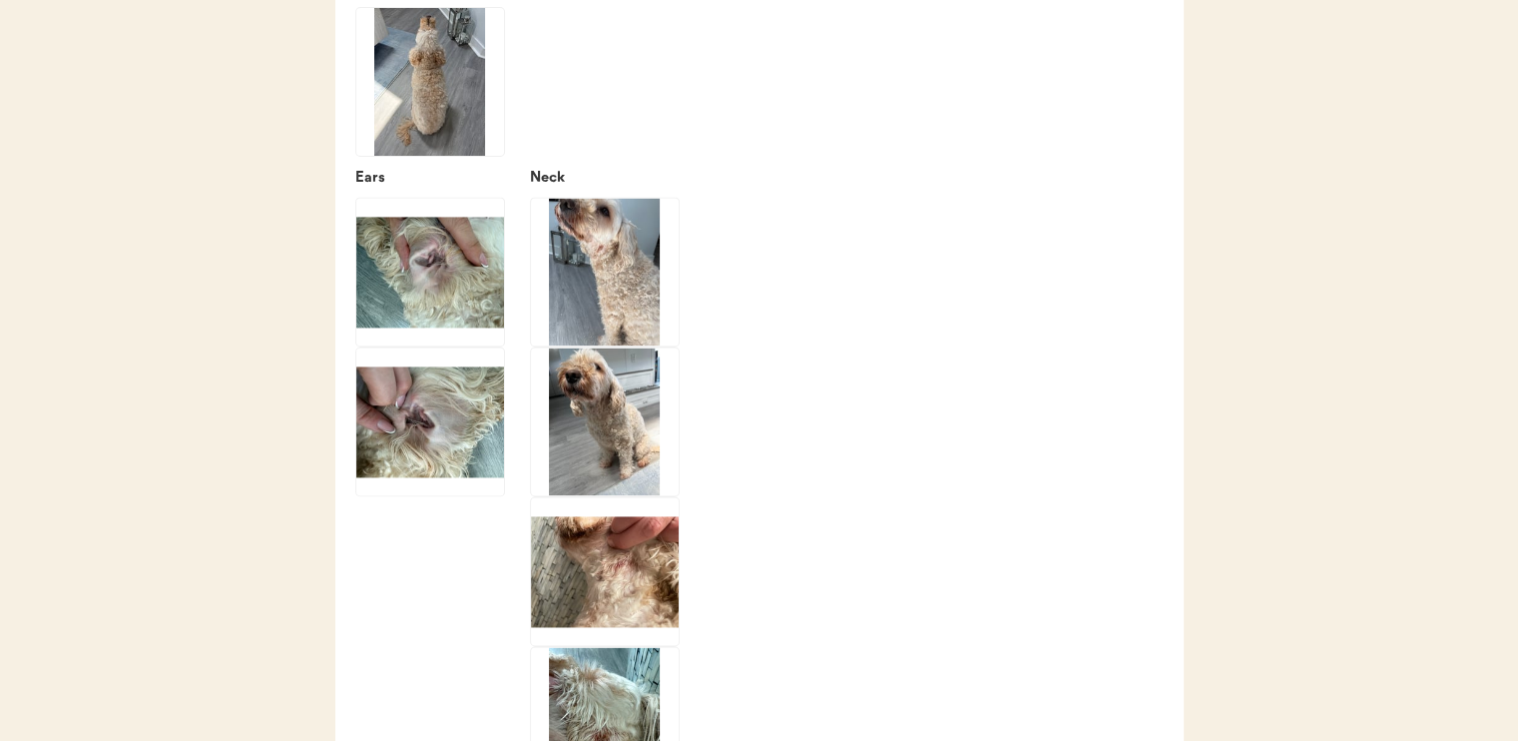
click at [616, 593] on img at bounding box center [605, 571] width 148 height 148
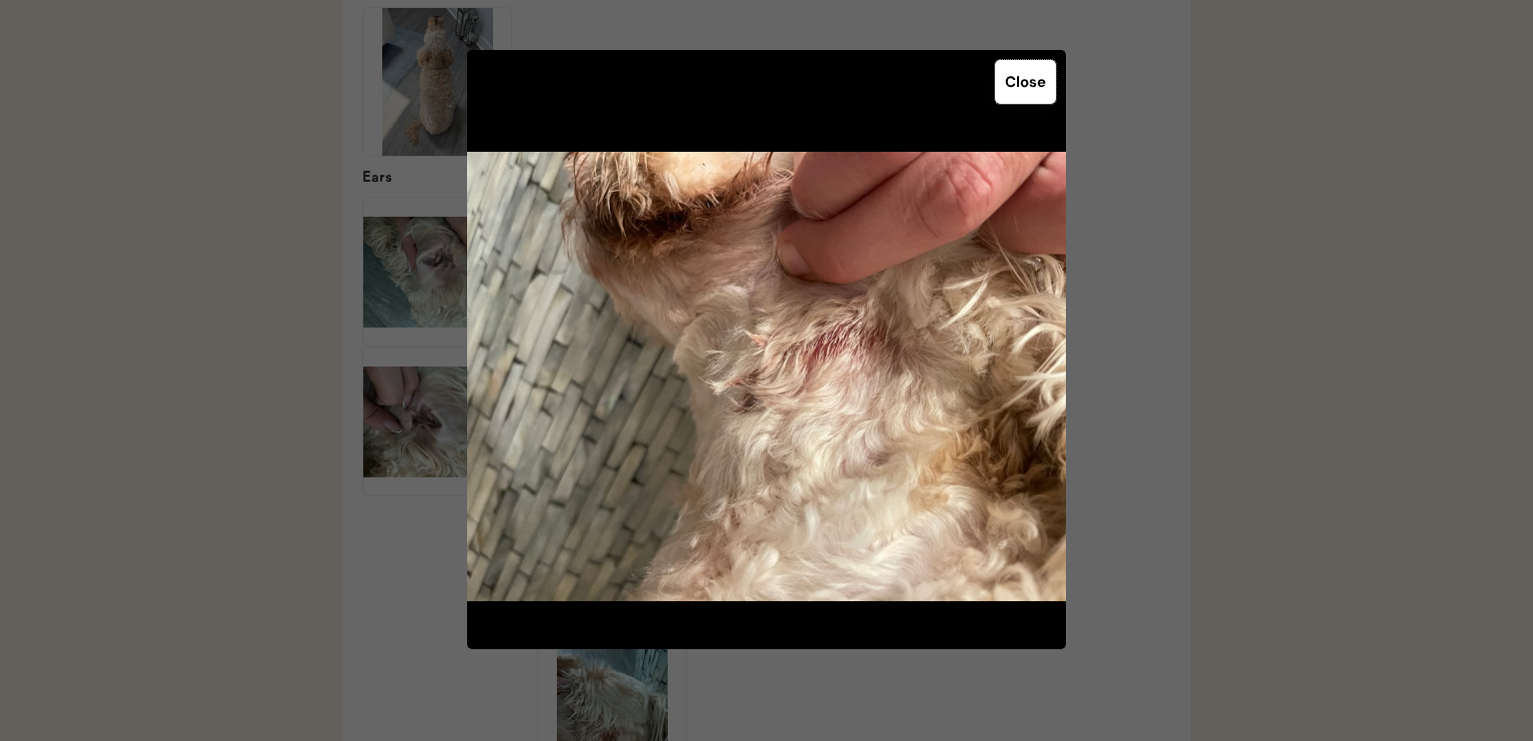
click at [1016, 86] on button "Close" at bounding box center [1025, 82] width 61 height 44
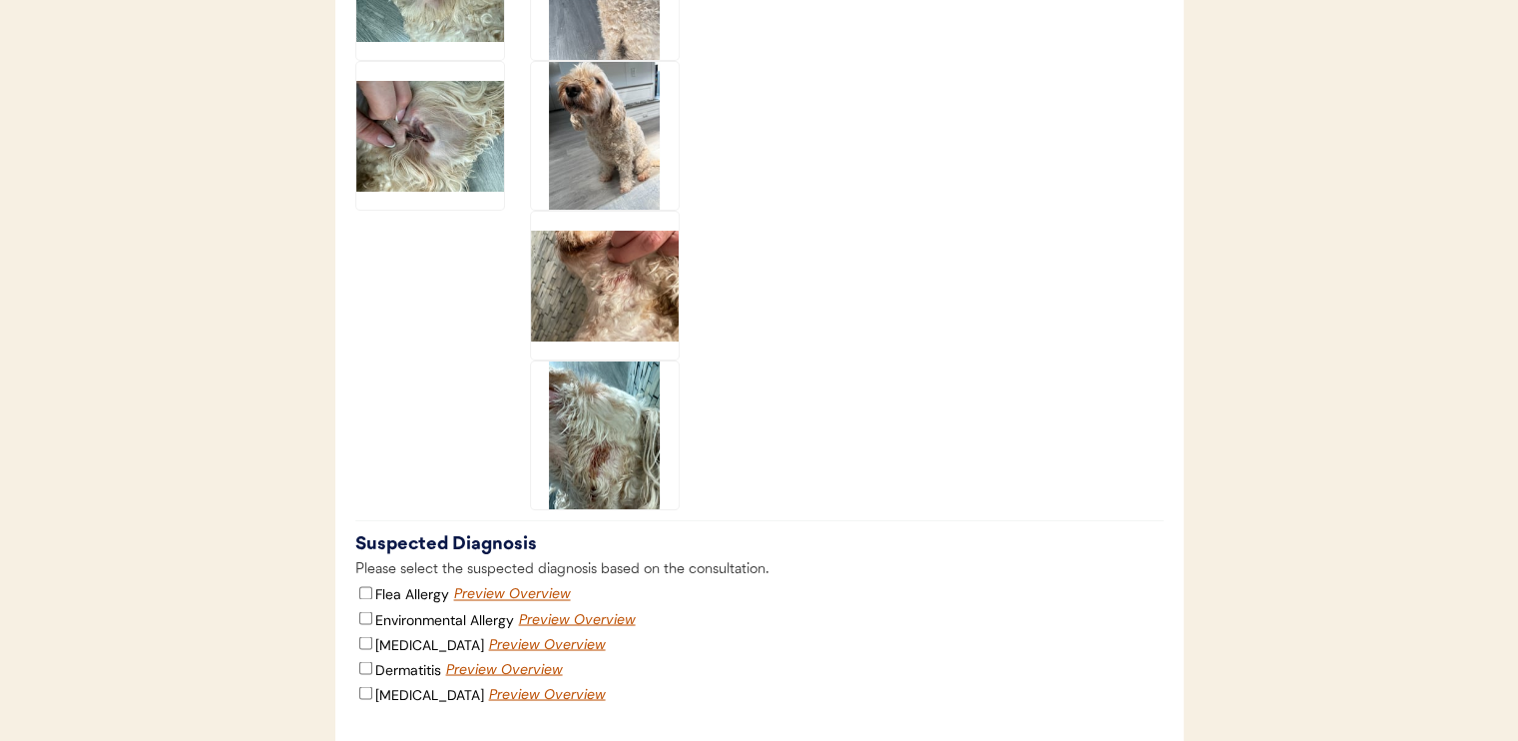
scroll to position [3190, 0]
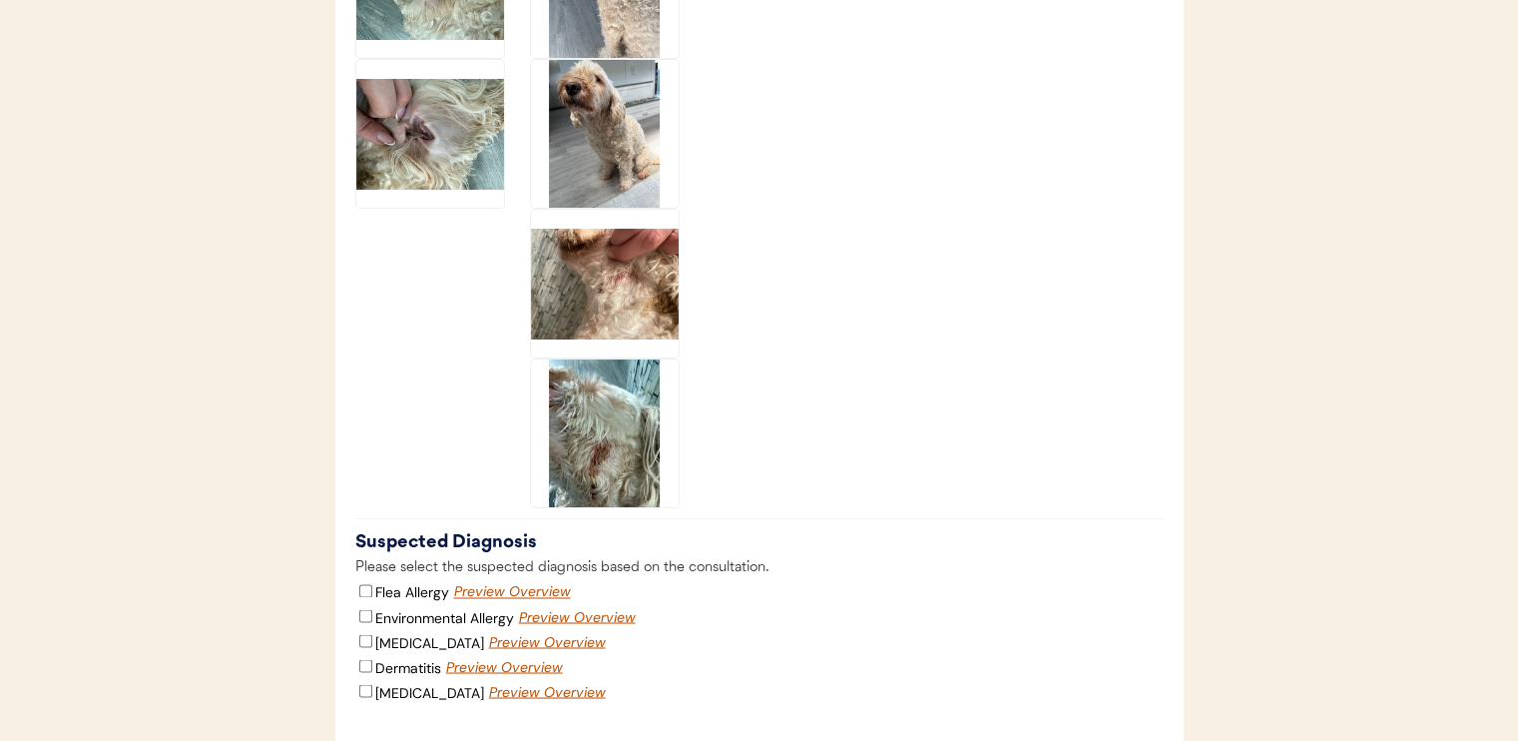
click at [659, 438] on img at bounding box center [605, 433] width 148 height 148
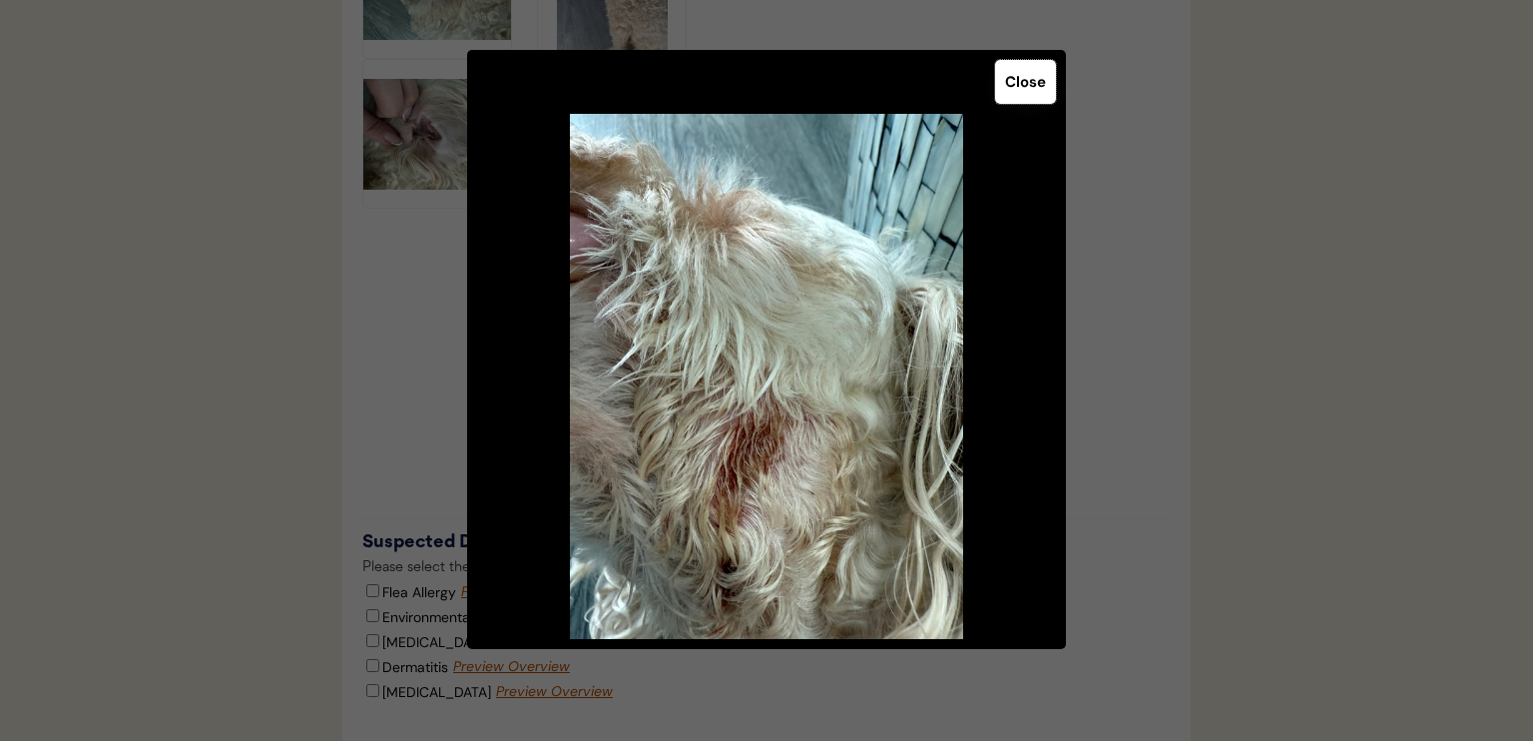
click at [1014, 83] on button "Close" at bounding box center [1025, 82] width 61 height 44
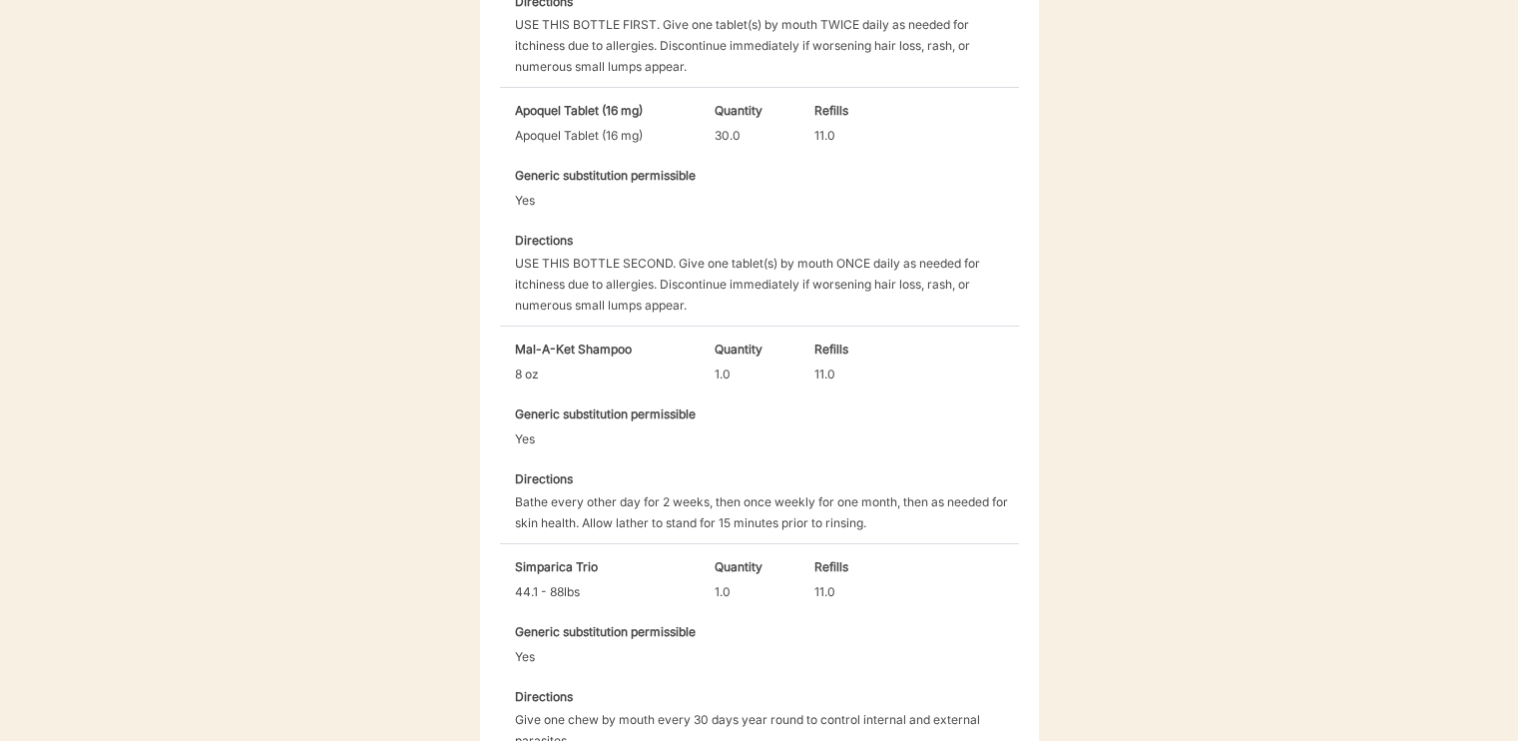
scroll to position [1160, 0]
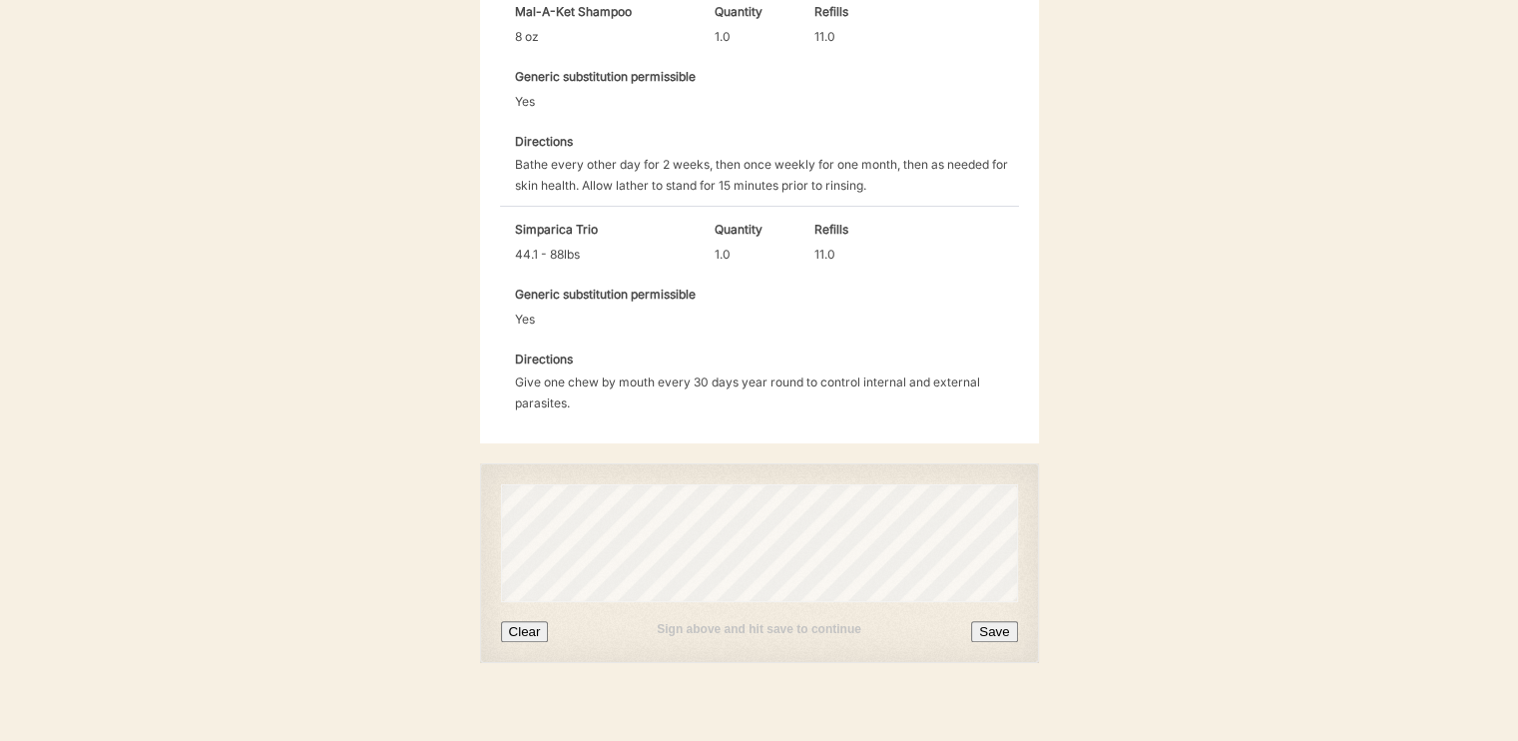
click at [993, 621] on button "Save" at bounding box center [994, 631] width 46 height 21
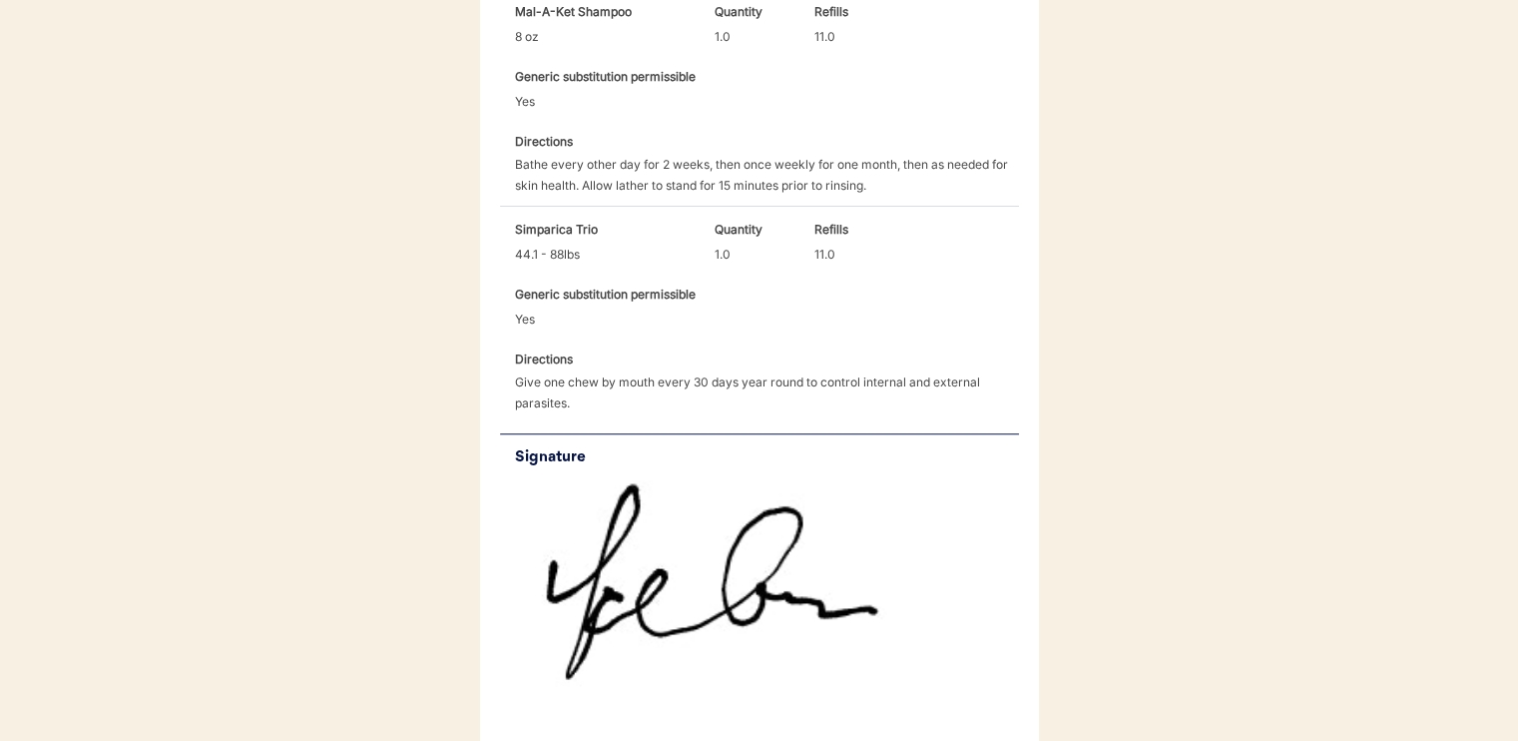
scroll to position [1387, 0]
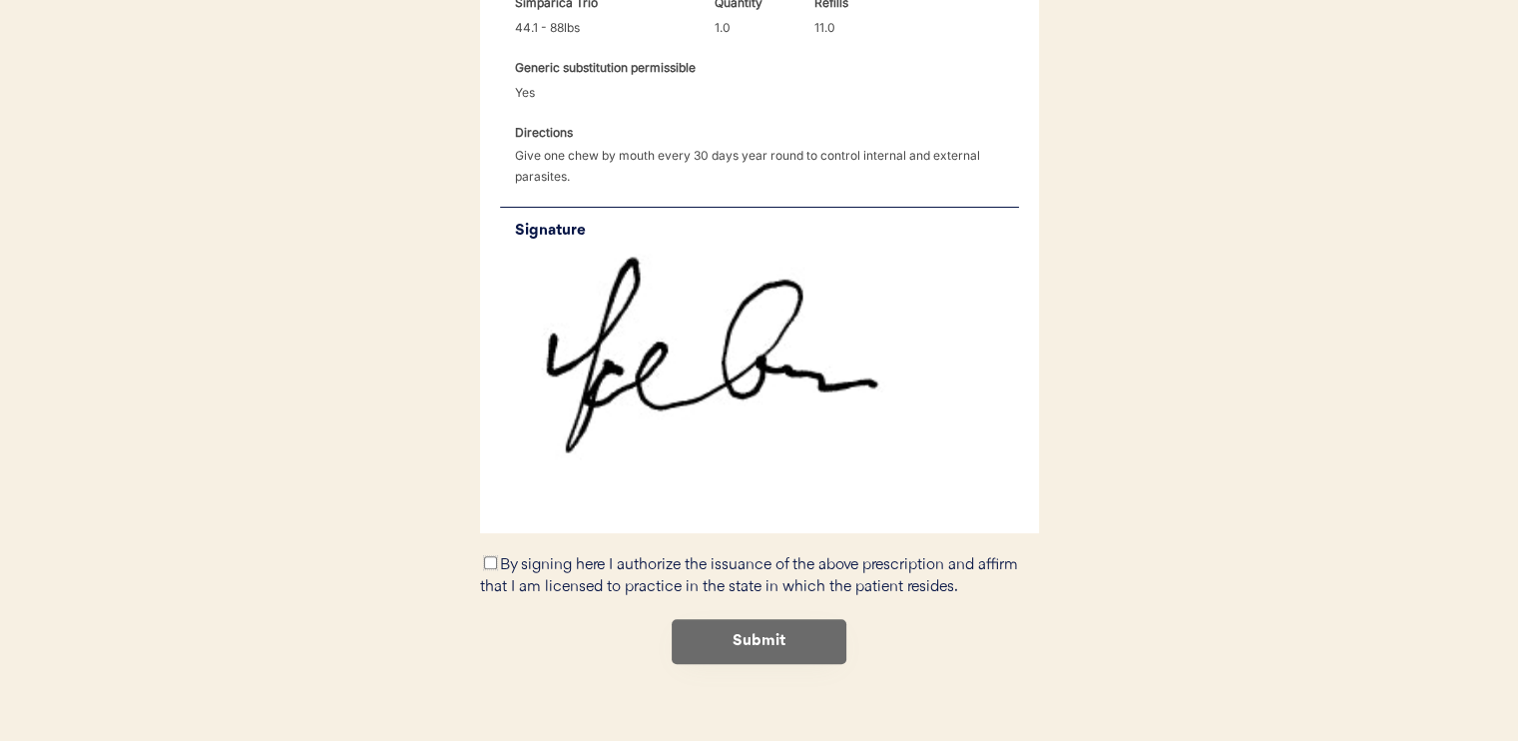
click at [492, 556] on input "By signing here I authorize the issuance of the above prescription and affirm t…" at bounding box center [490, 562] width 13 height 13
checkbox input "true"
click at [729, 619] on button "Submit" at bounding box center [759, 641] width 175 height 45
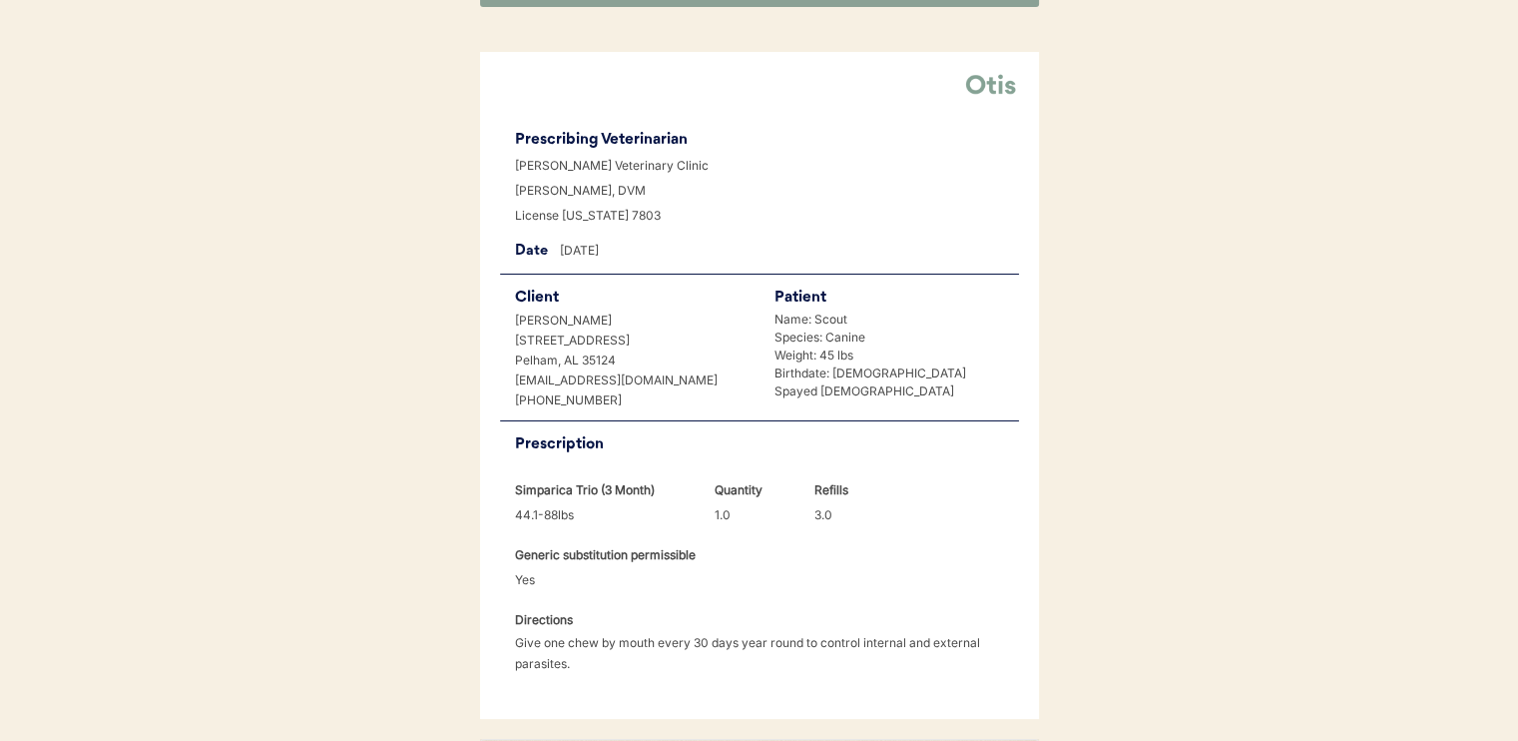
scroll to position [375, 0]
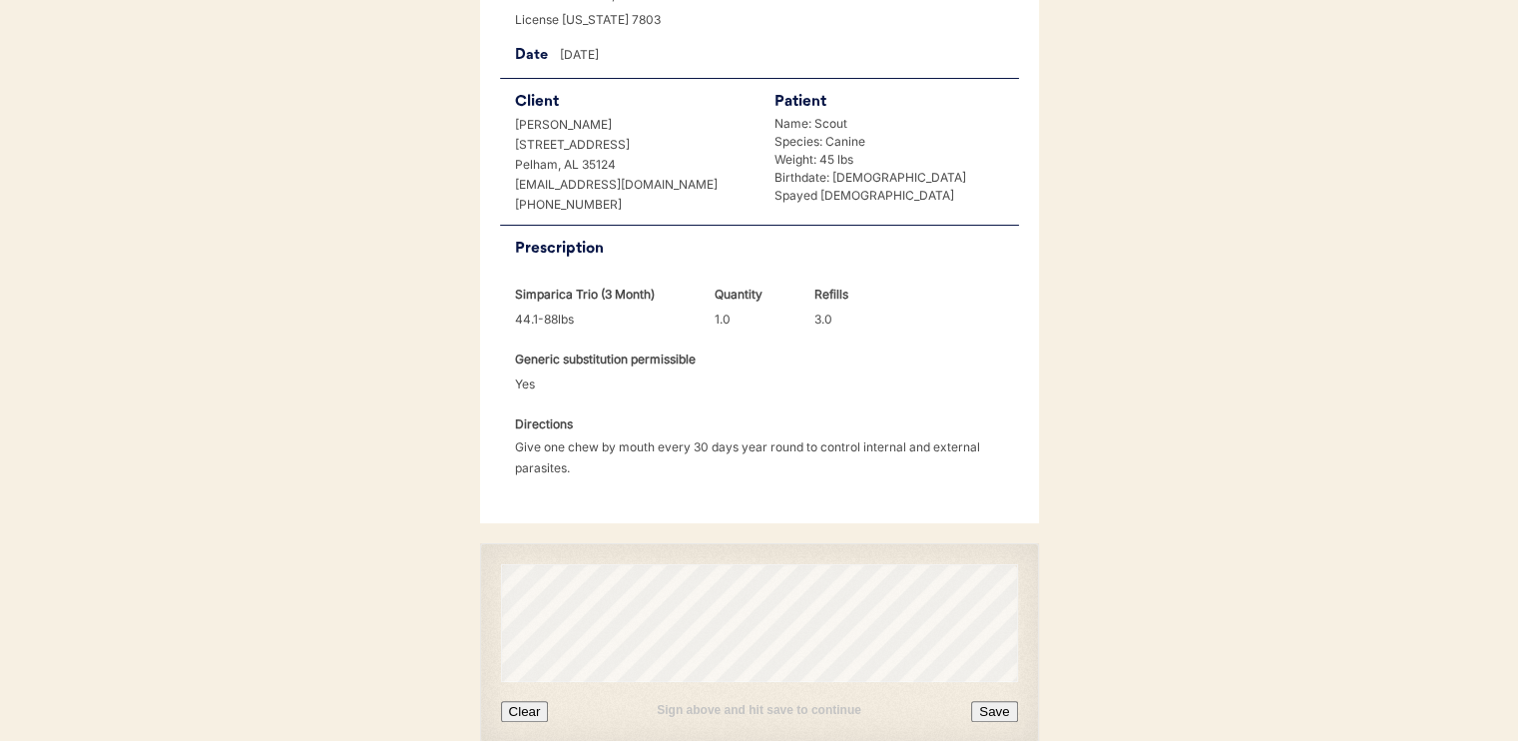
click at [986, 709] on button "Save" at bounding box center [994, 711] width 46 height 21
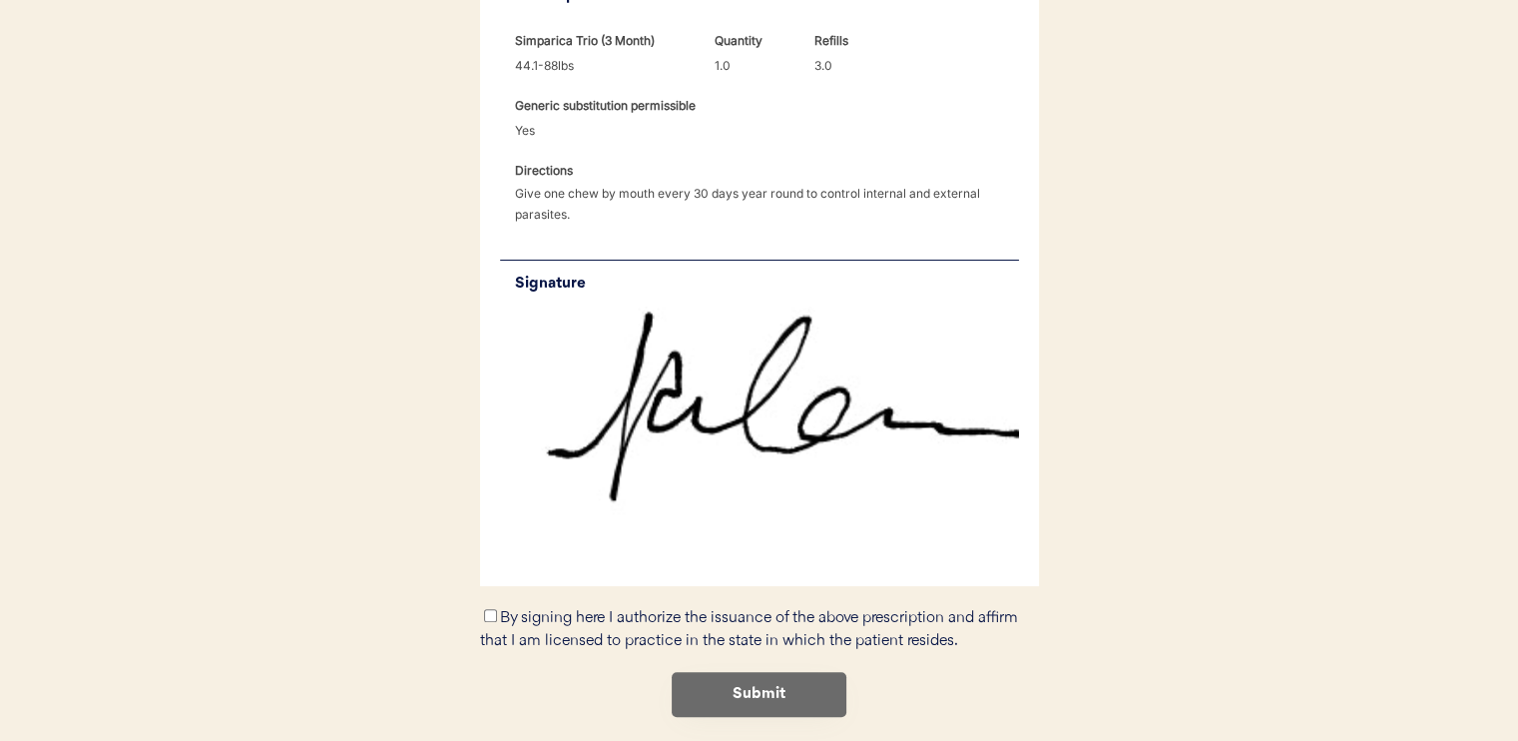
scroll to position [707, 0]
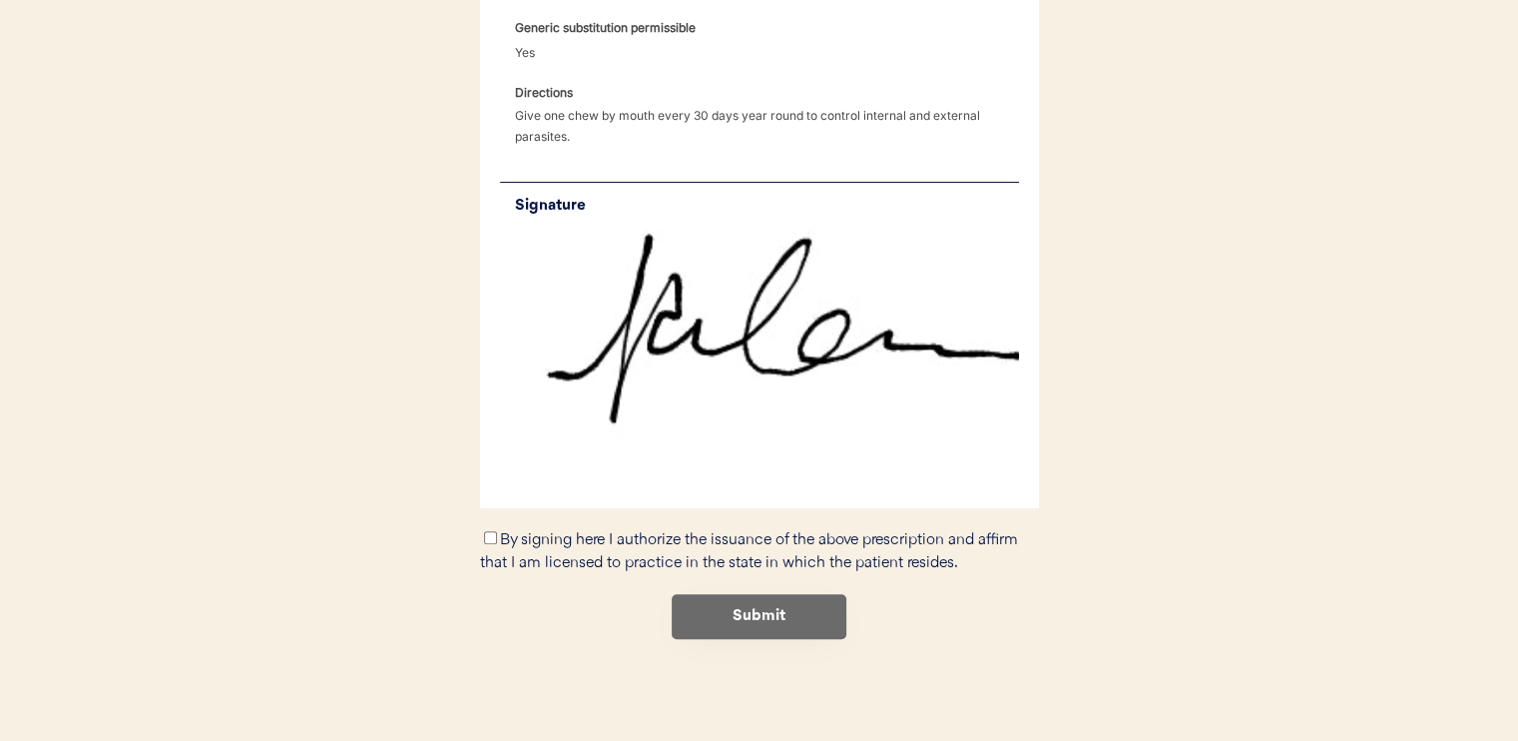
click at [495, 528] on div "By signing here I authorize the issuance of the above prescription and affirm t…" at bounding box center [759, 551] width 559 height 46
click at [487, 544] on div "By signing here I authorize the issuance of the above prescription and affirm t…" at bounding box center [759, 551] width 559 height 46
click at [489, 541] on input "By signing here I authorize the issuance of the above prescription and affirm t…" at bounding box center [490, 537] width 13 height 13
checkbox input "true"
click at [682, 618] on button "Submit" at bounding box center [759, 616] width 175 height 45
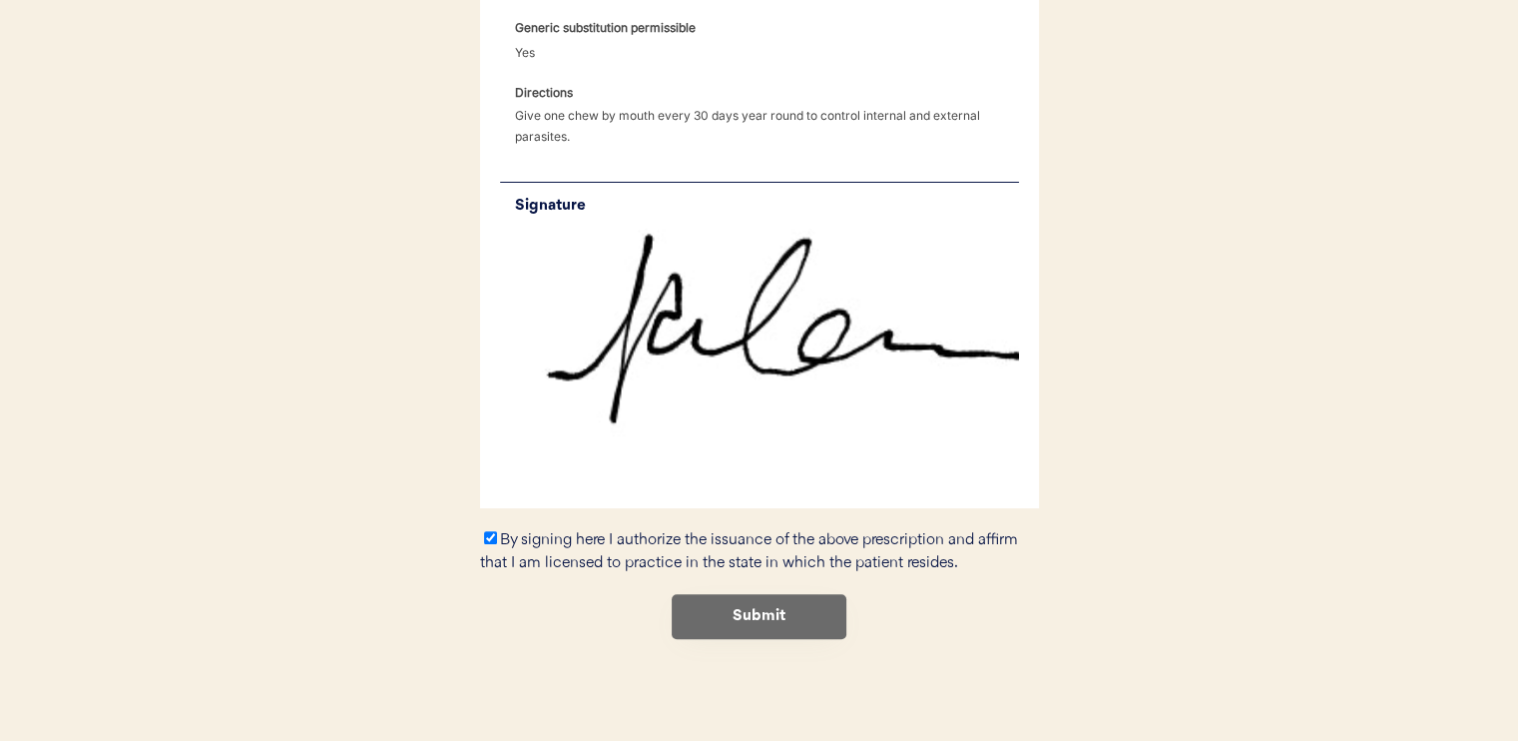
scroll to position [0, 0]
